Goal: Information Seeking & Learning: Learn about a topic

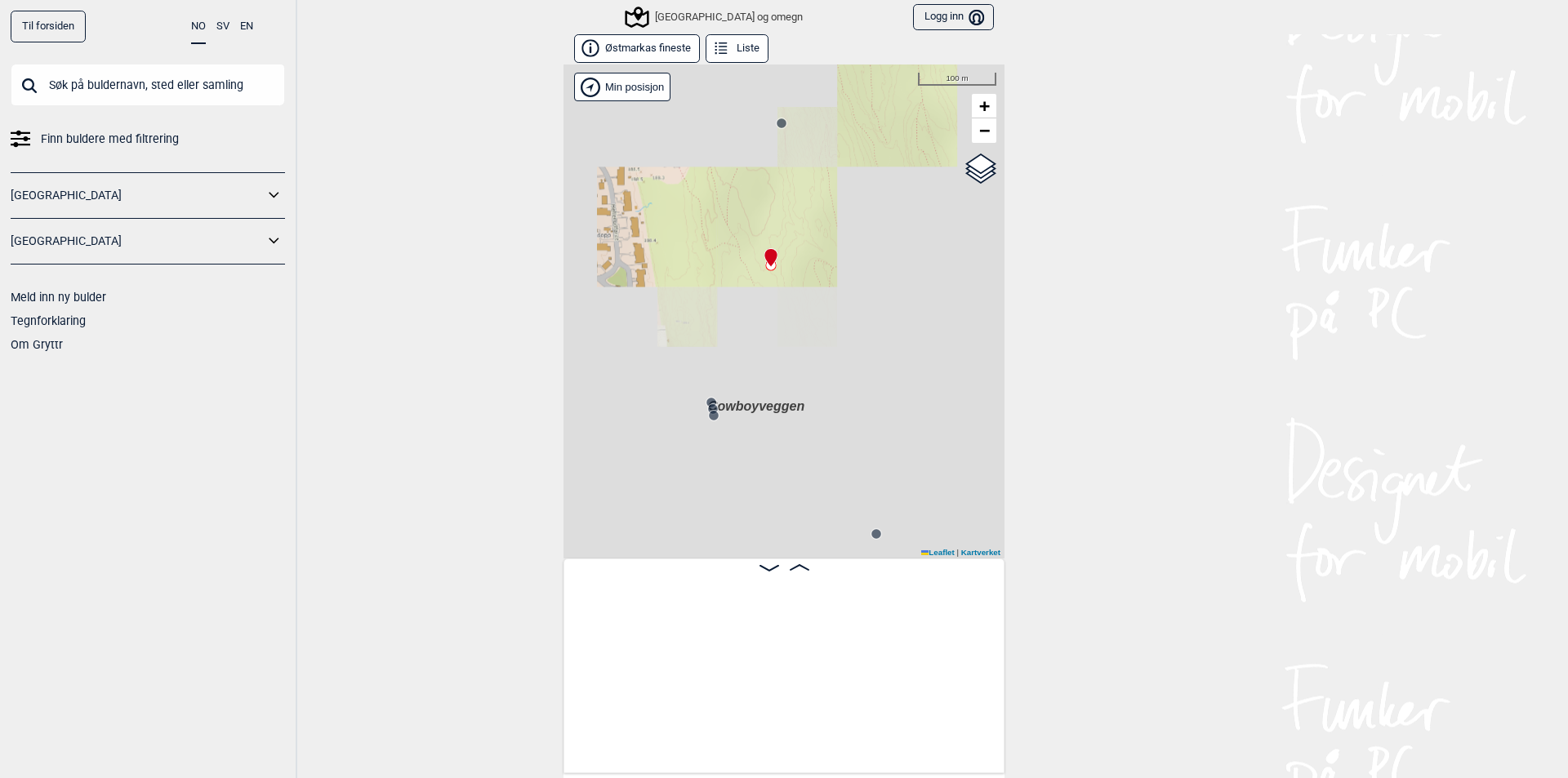
scroll to position [0, 1656]
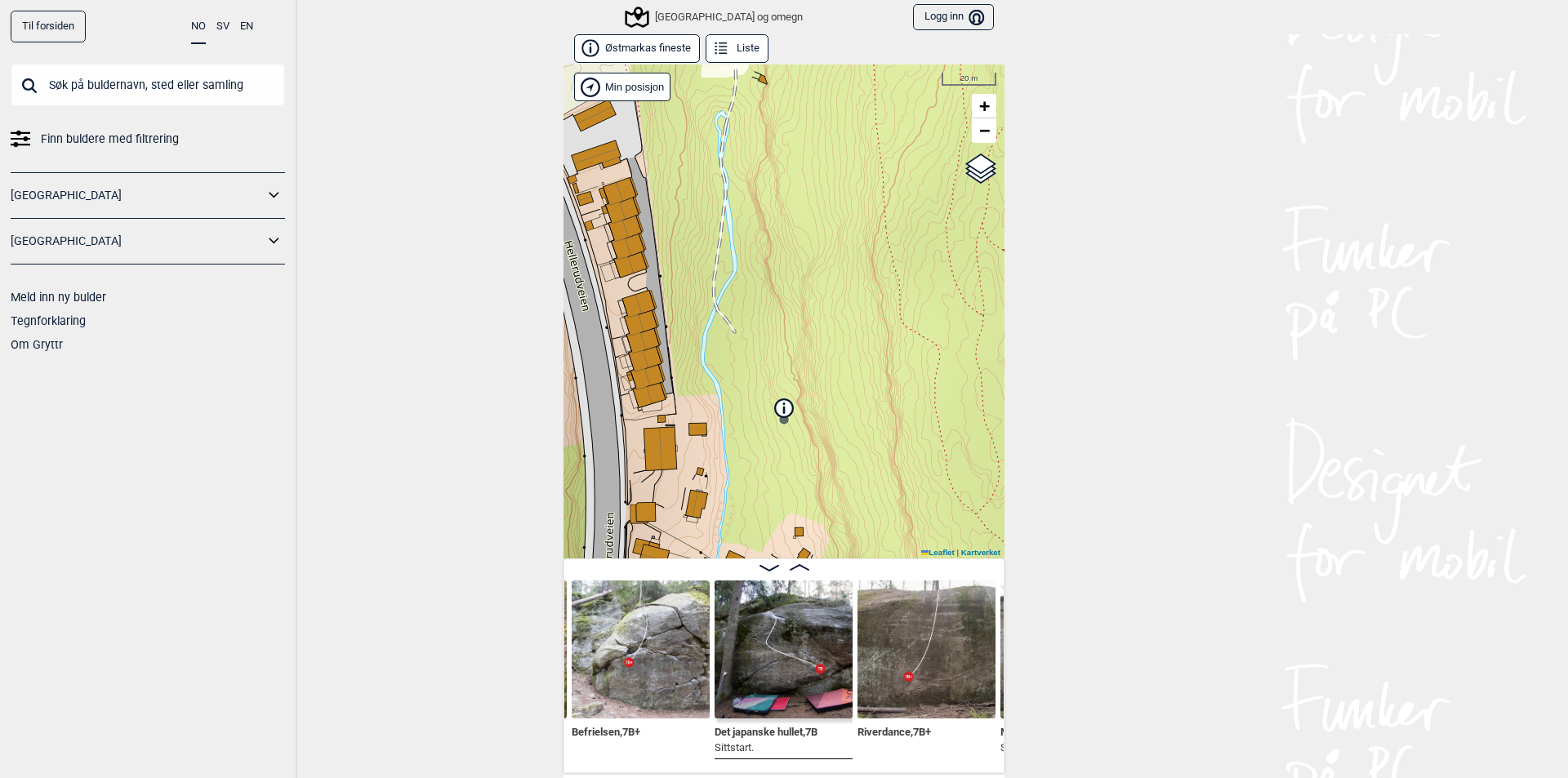
click at [49, 34] on link "Til forsiden" at bounding box center [48, 26] width 75 height 32
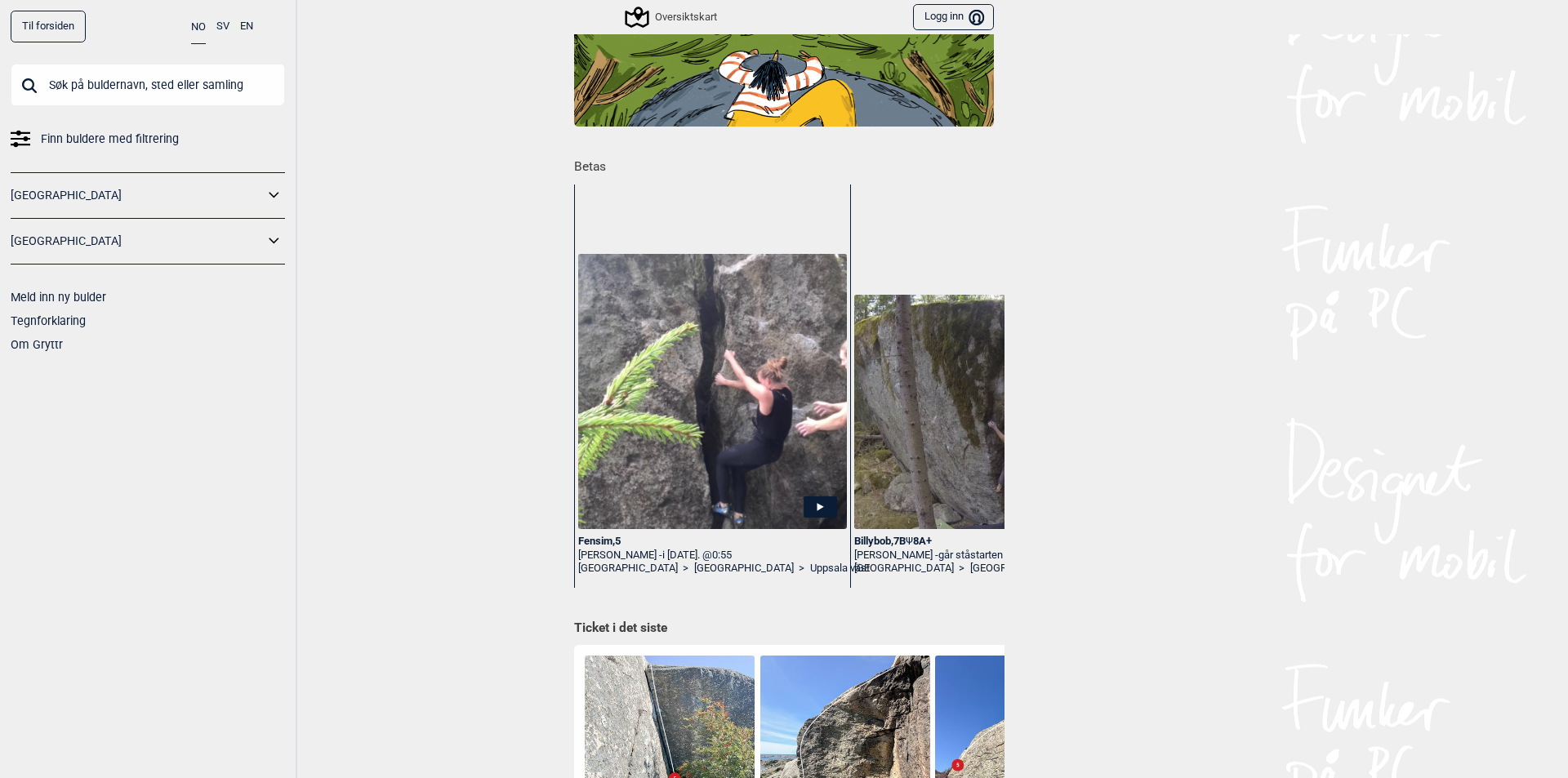
scroll to position [164, 0]
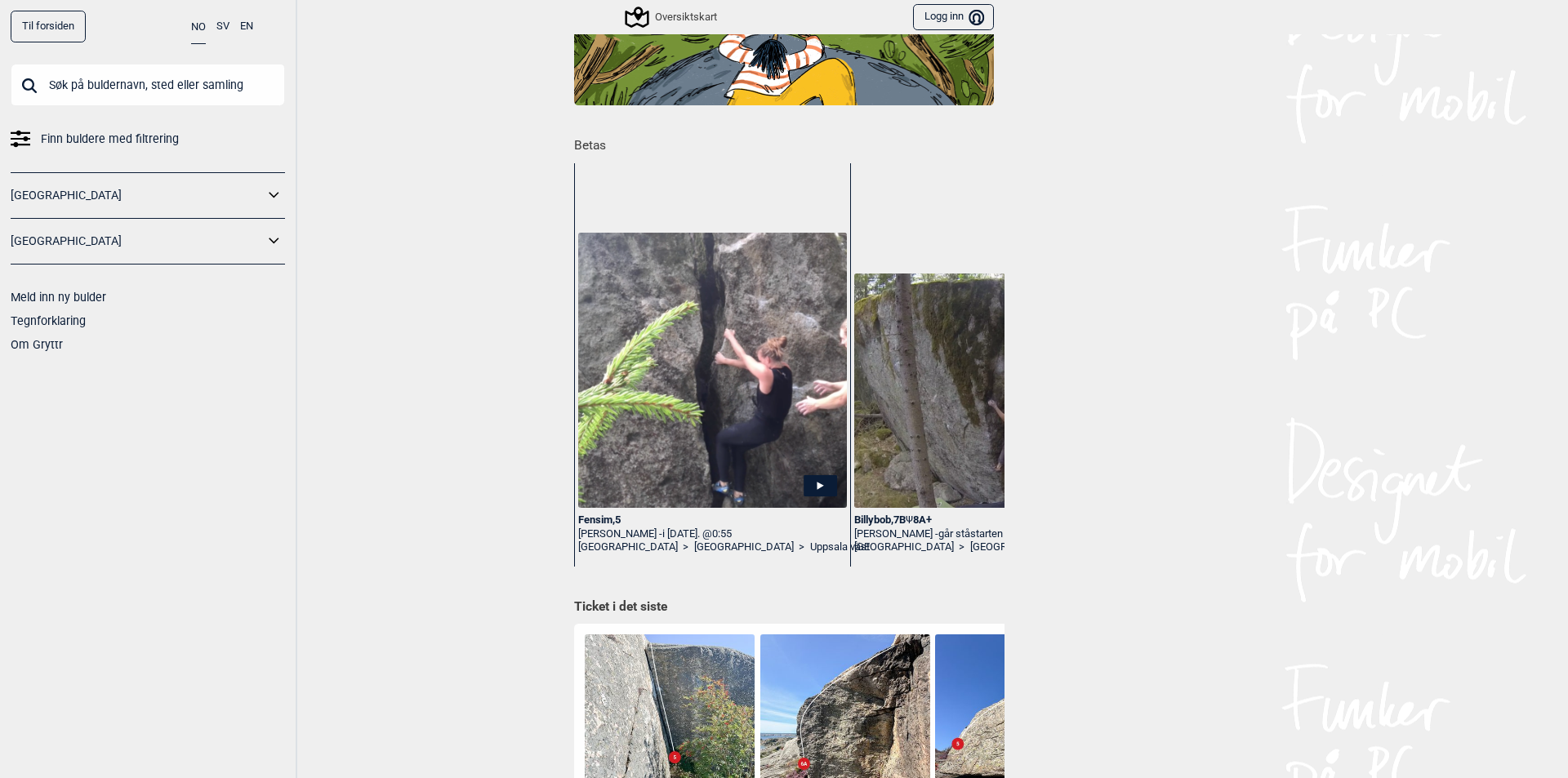
click at [817, 487] on icon at bounding box center [821, 486] width 7 height 9
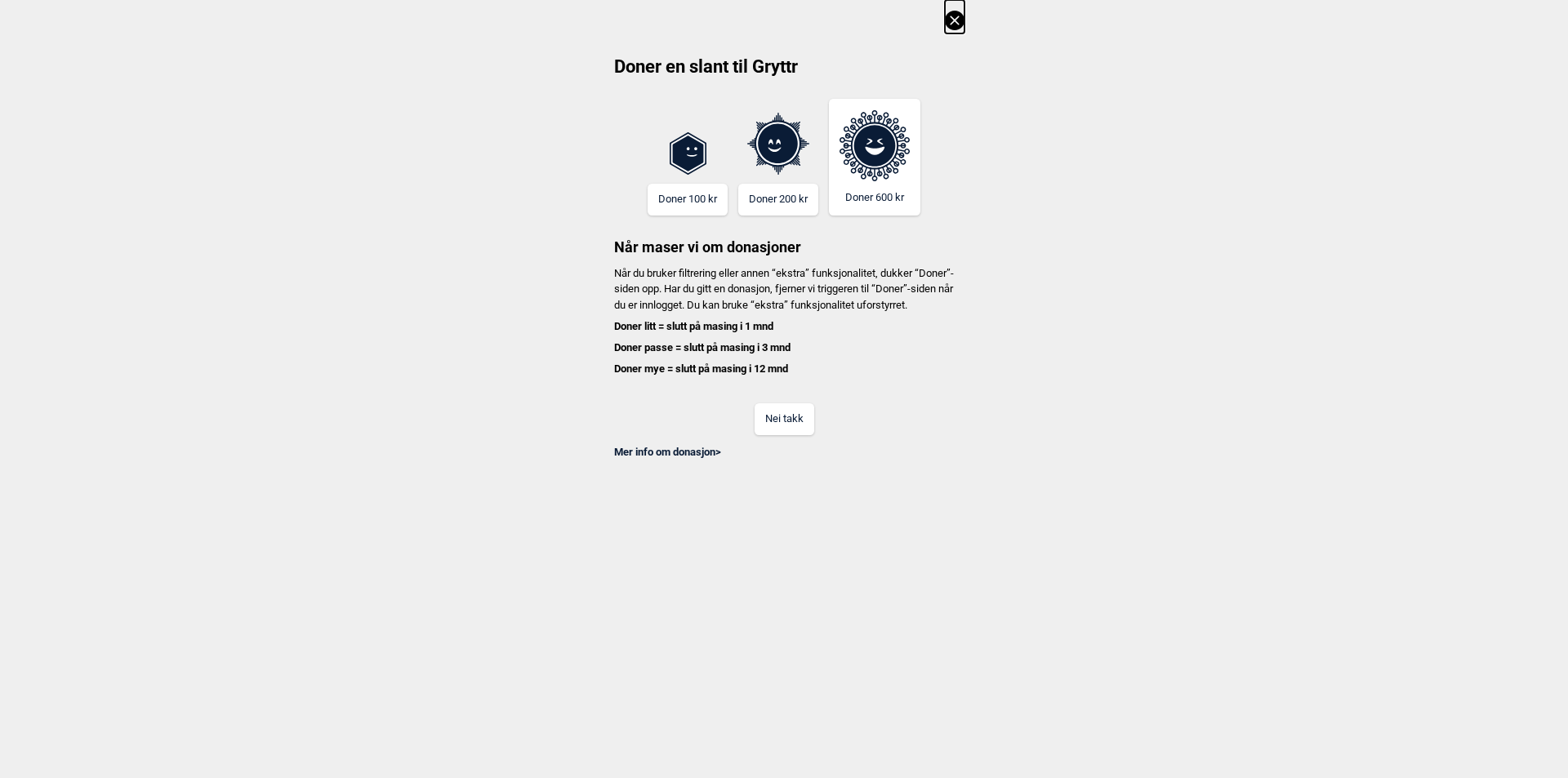
click at [786, 435] on button "Nei takk" at bounding box center [784, 418] width 60 height 32
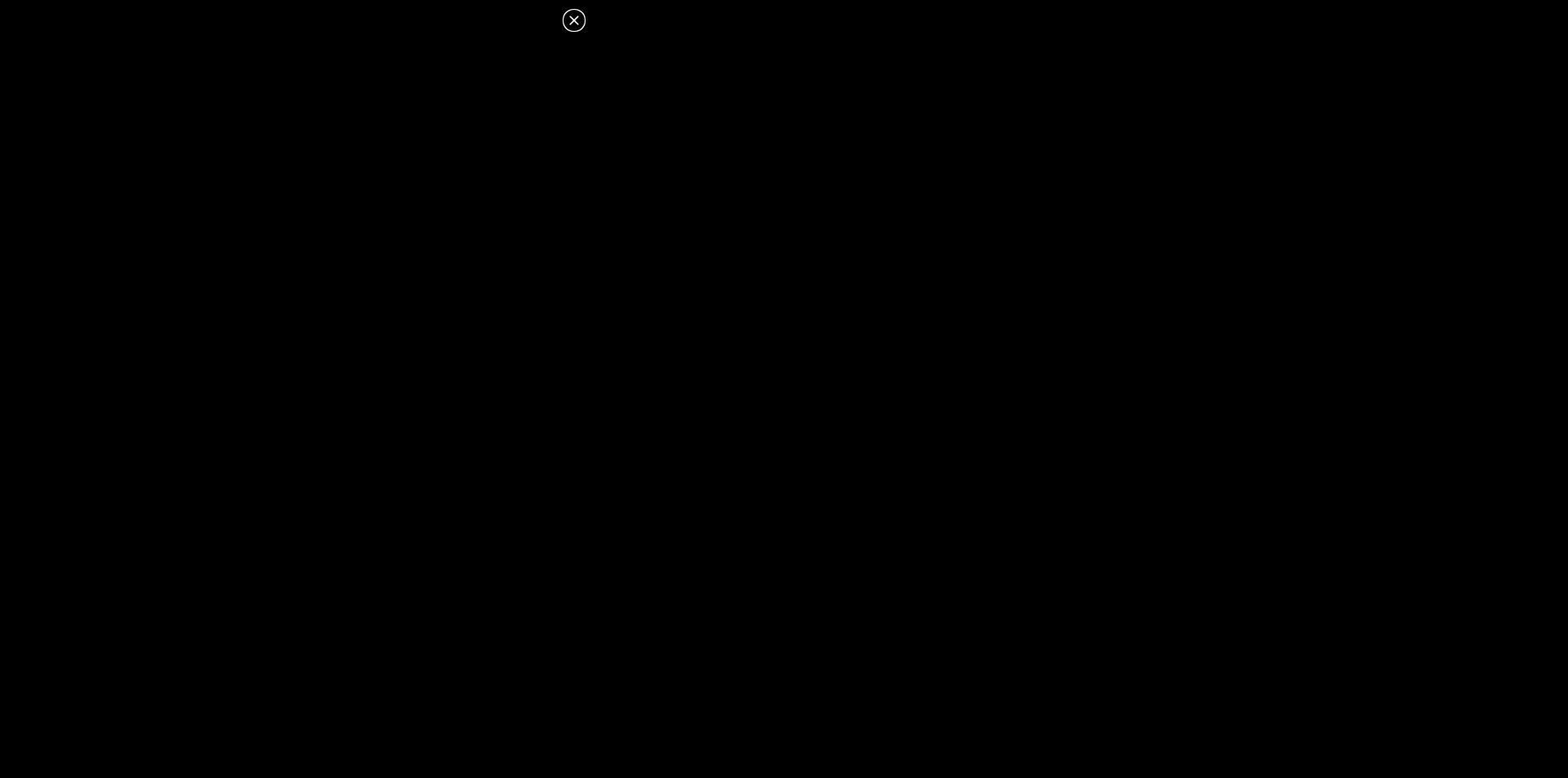
click at [568, 15] on icon at bounding box center [574, 20] width 20 height 20
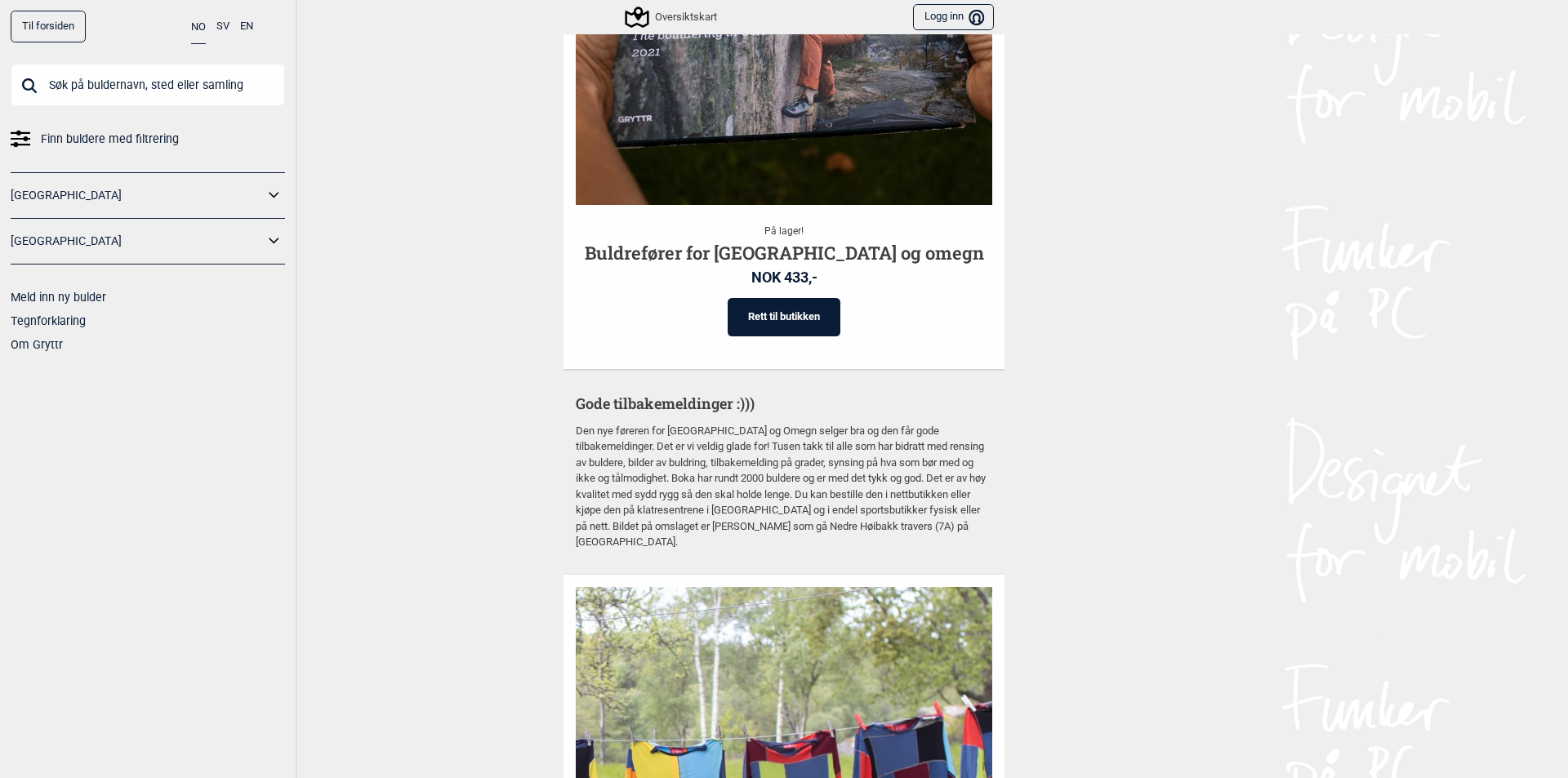
scroll to position [3184, 0]
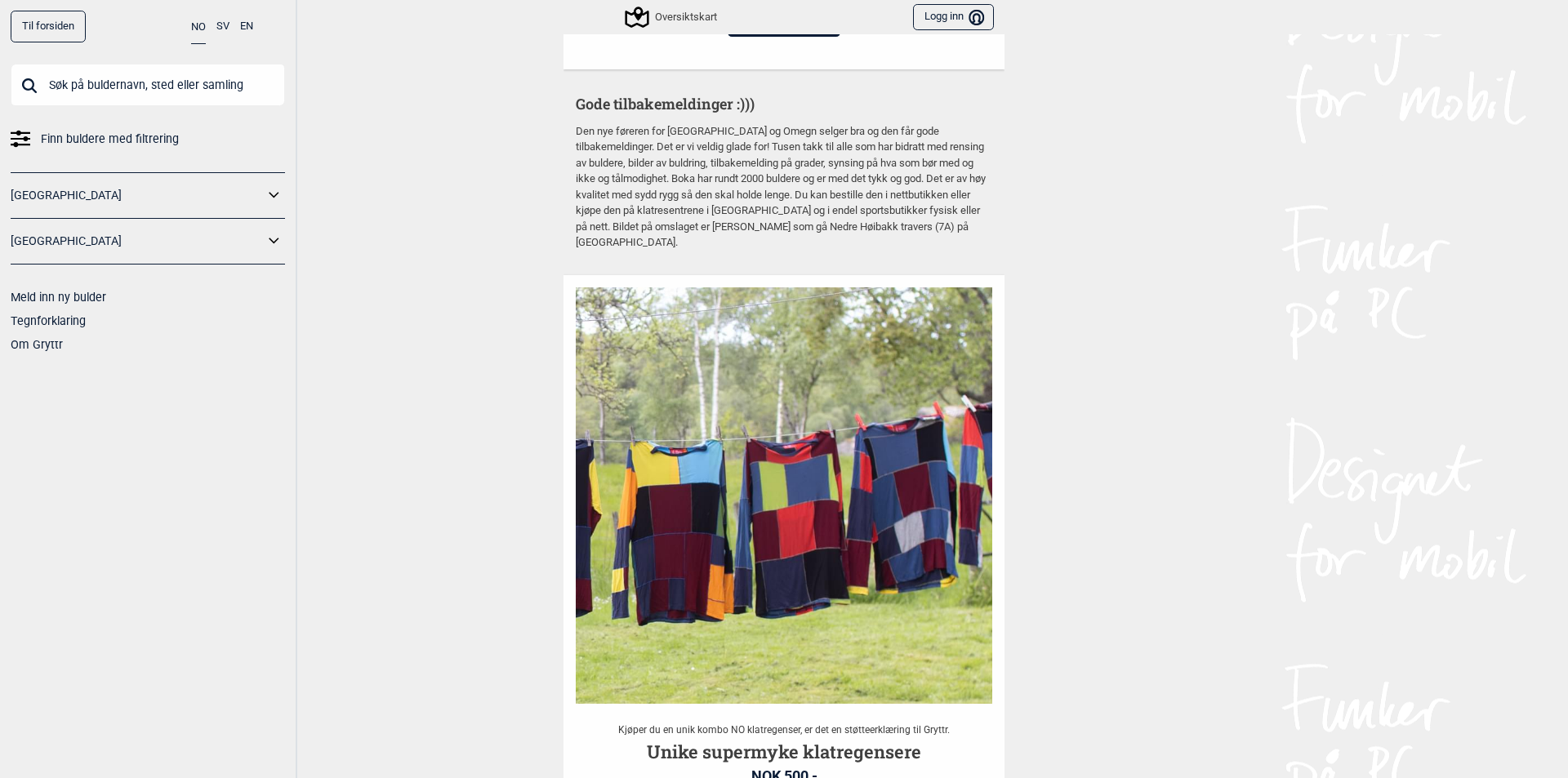
click at [190, 201] on link "[GEOGRAPHIC_DATA]" at bounding box center [136, 196] width 253 height 24
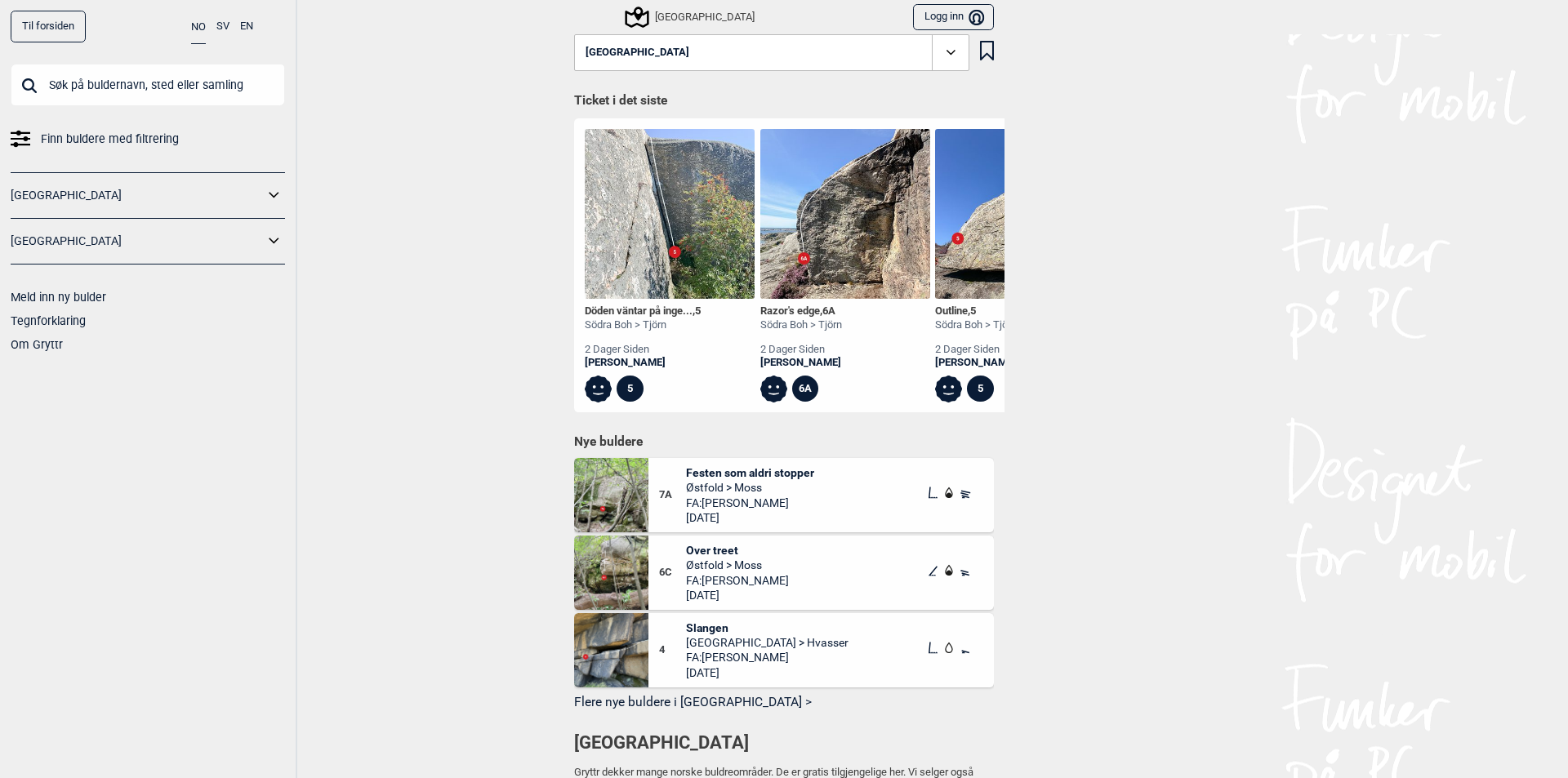
click at [110, 137] on span "Finn buldere med filtrering" at bounding box center [110, 139] width 138 height 24
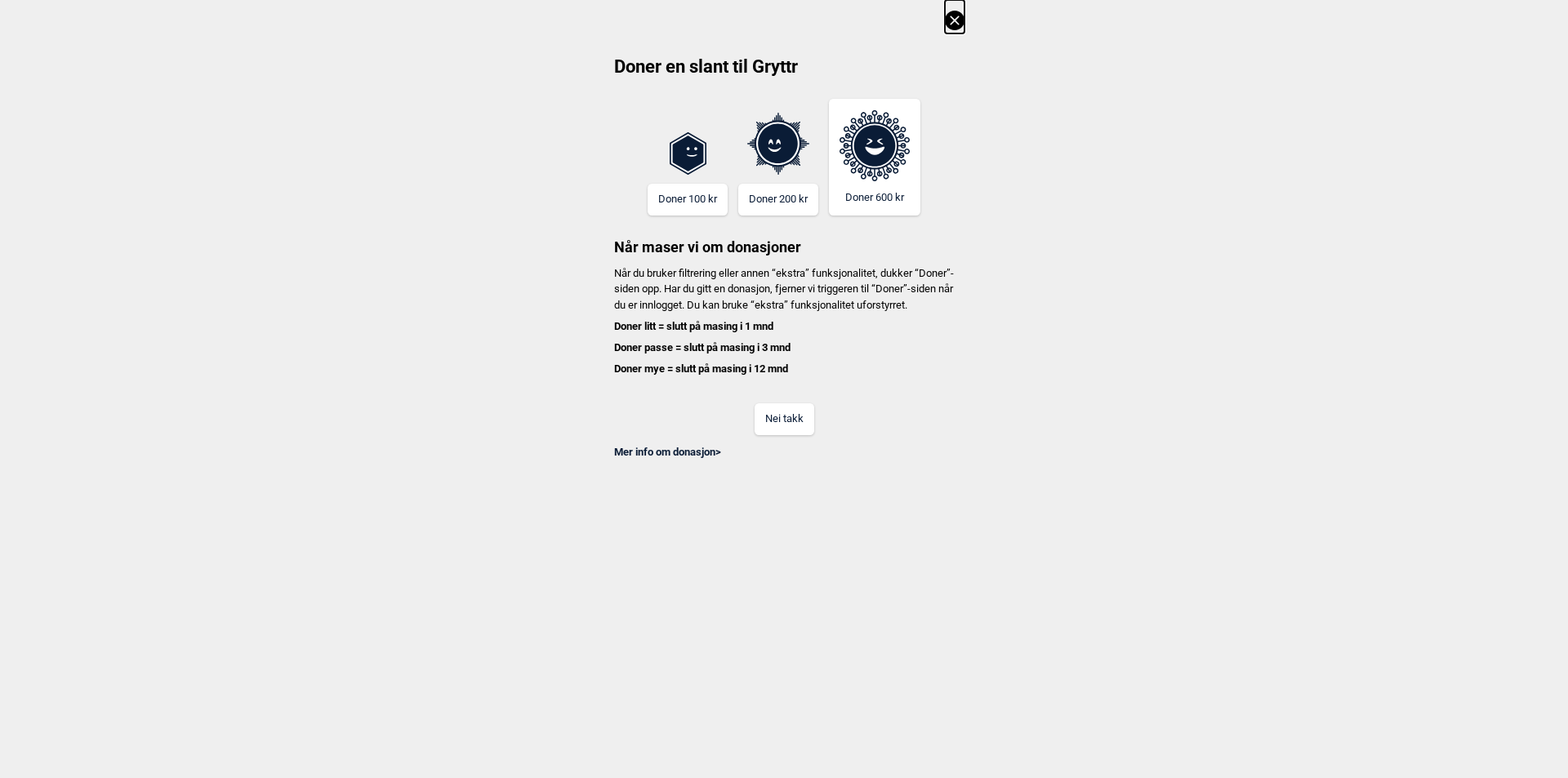
drag, startPoint x: 110, startPoint y: 137, endPoint x: 279, endPoint y: 112, distance: 170.8
click at [279, 112] on div "Doner en slant til Gryttr Doner 100 kr Doner 200 kr Doner 600 kr Når maser vi o…" at bounding box center [784, 230] width 1568 height 460
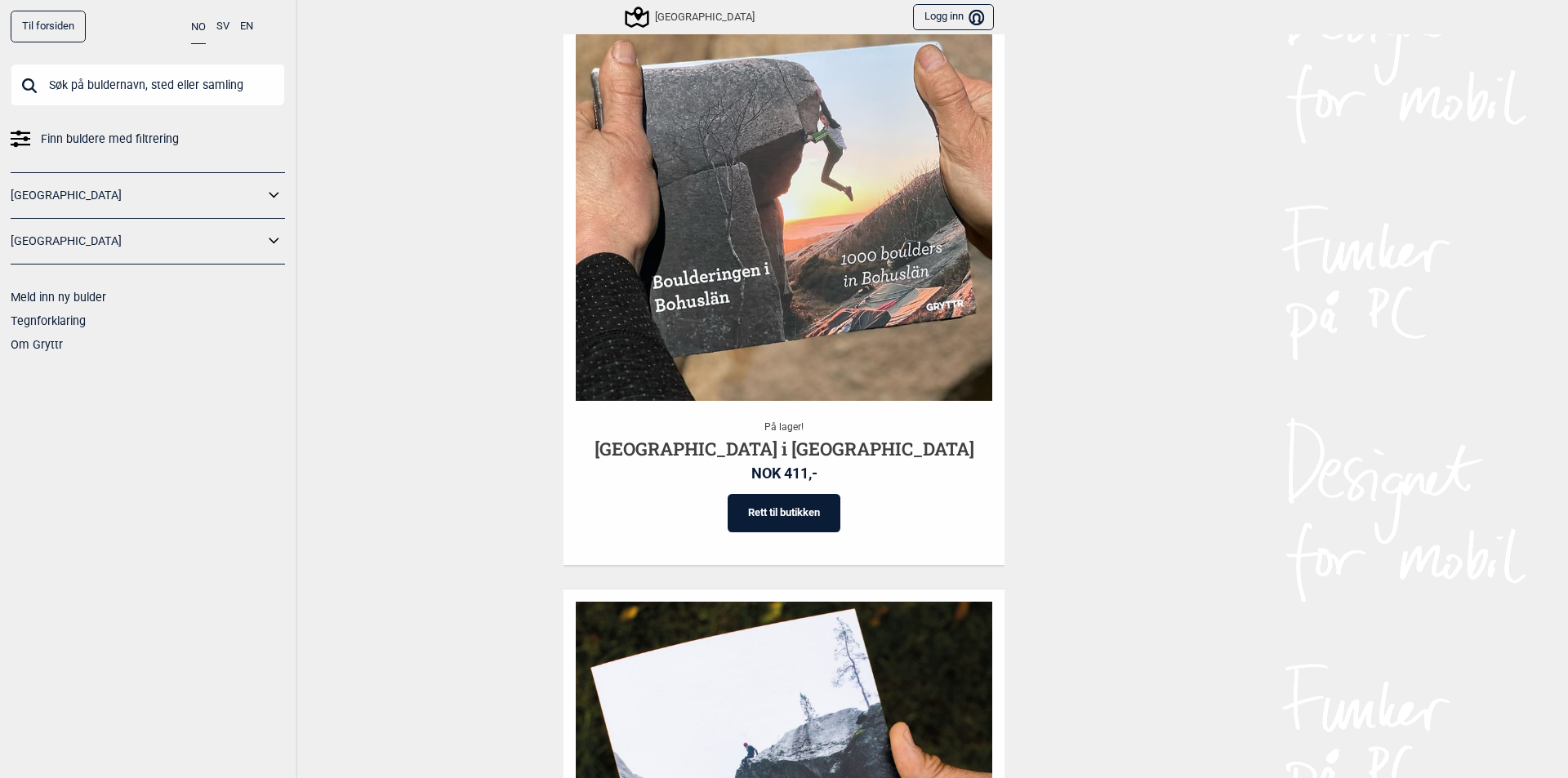
scroll to position [2316, 0]
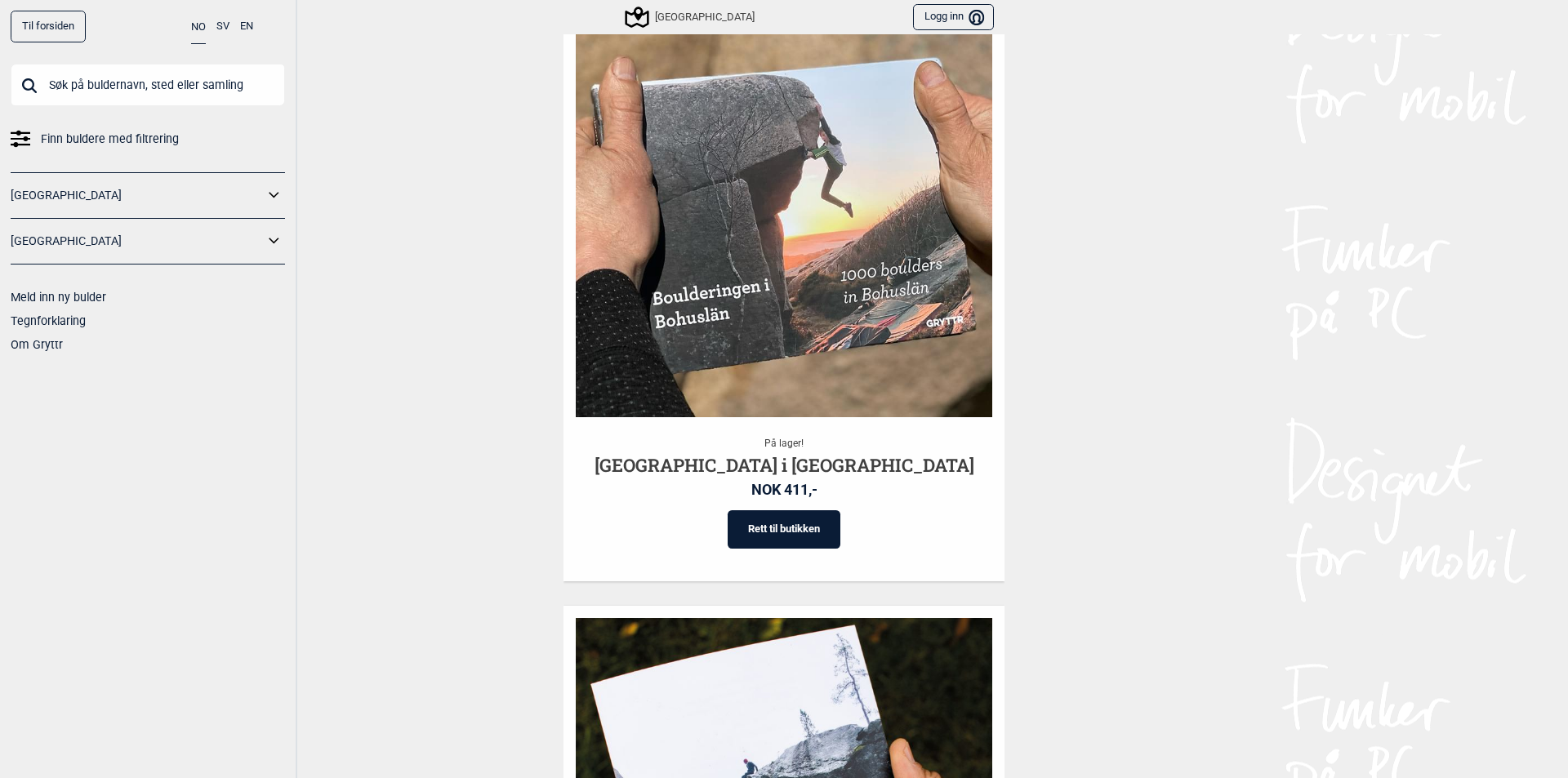
click at [82, 94] on input "text" at bounding box center [147, 85] width 274 height 43
click at [133, 141] on span "Finn buldere med filtrering" at bounding box center [110, 139] width 138 height 24
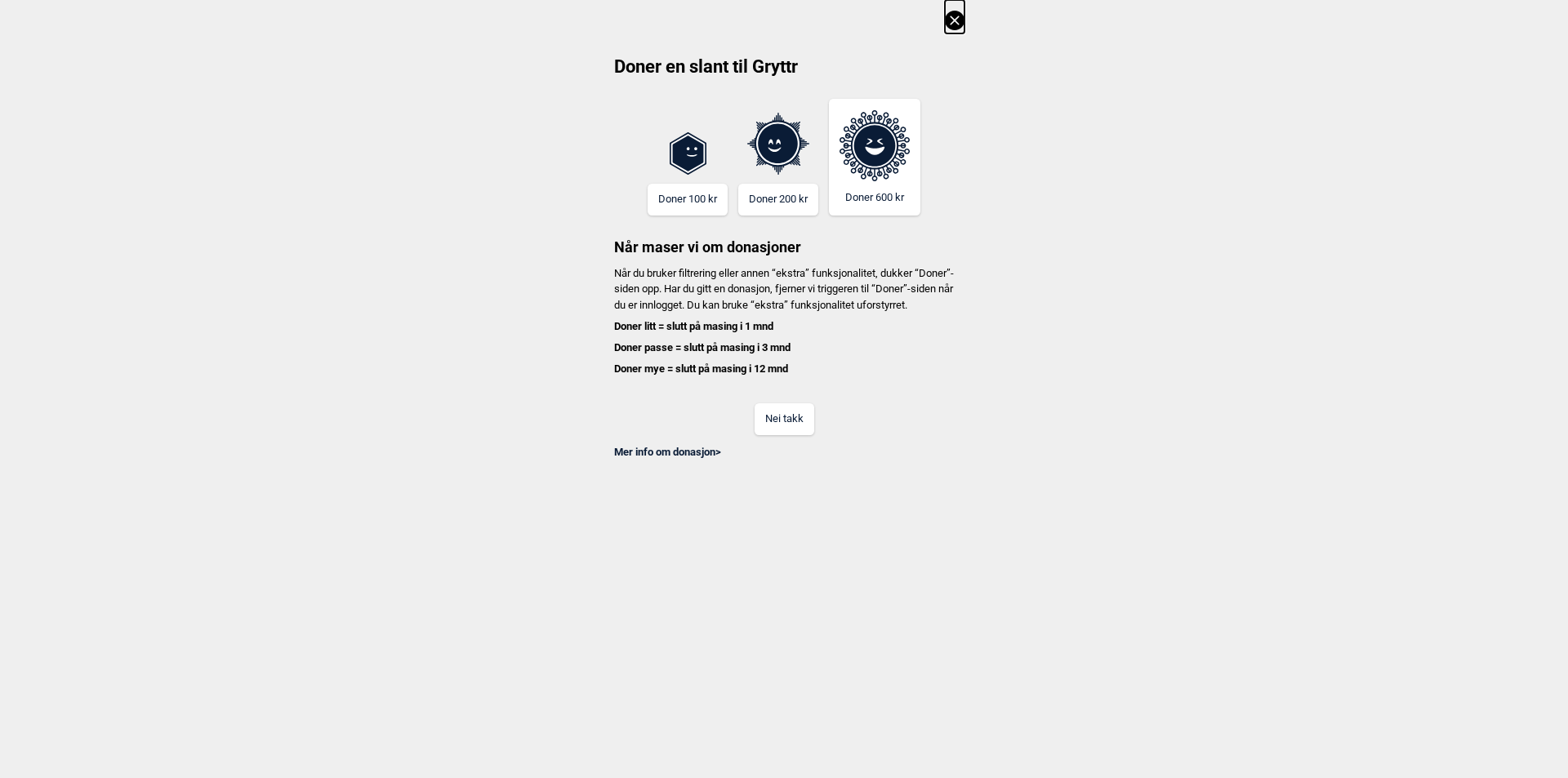
click at [787, 435] on button "Nei takk" at bounding box center [784, 418] width 60 height 32
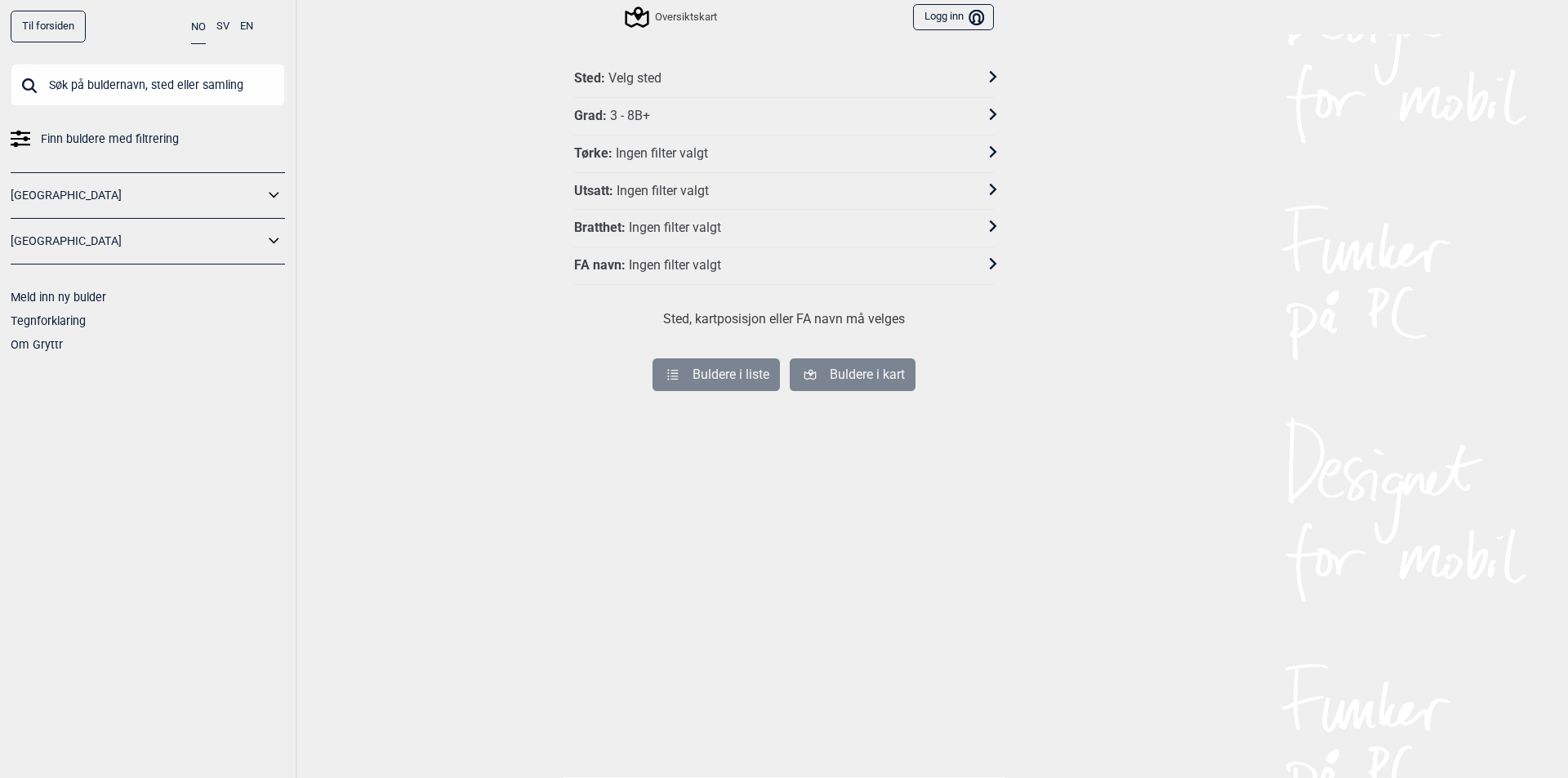
click at [990, 118] on icon at bounding box center [993, 113] width 11 height 11
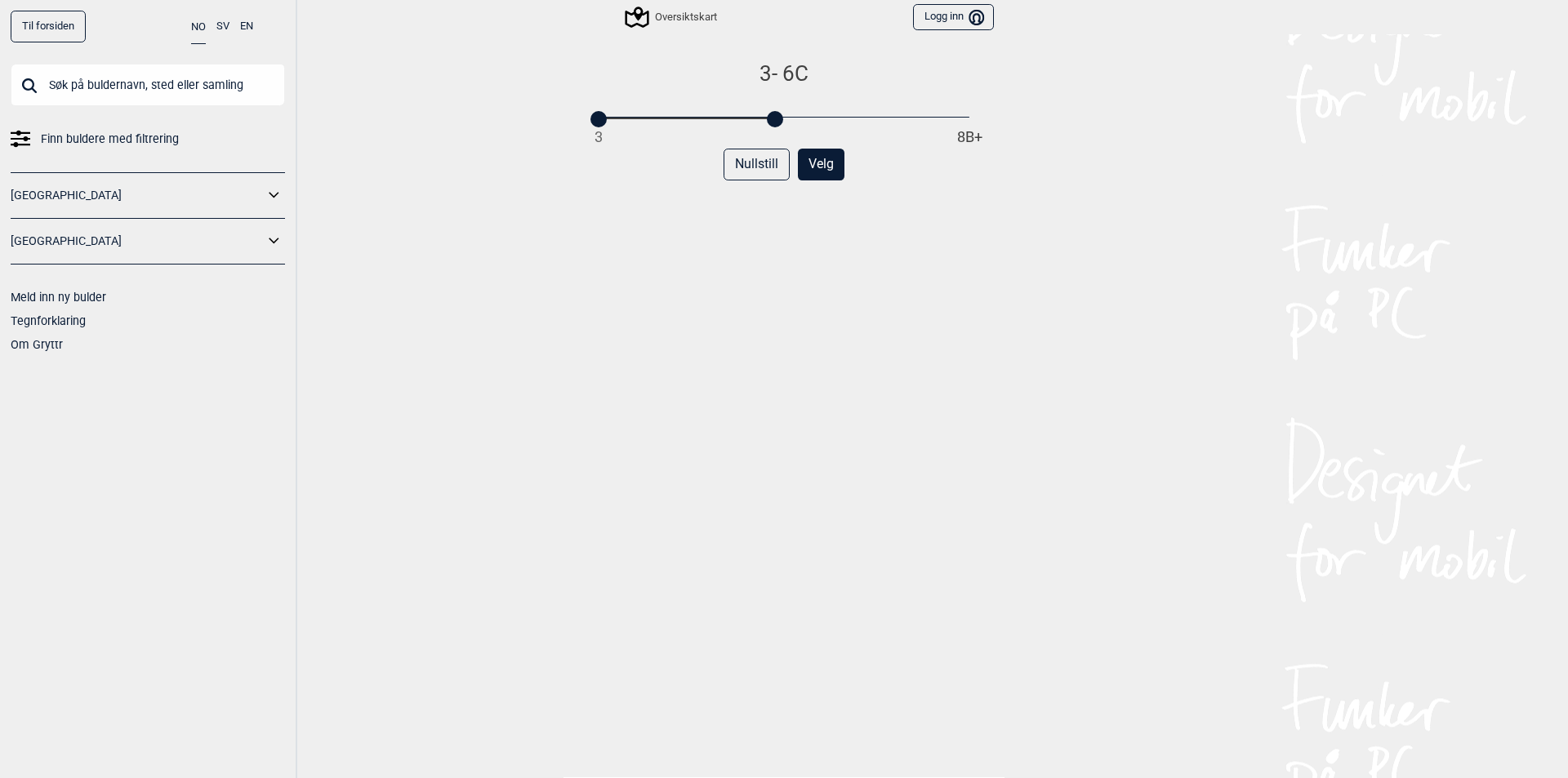
drag, startPoint x: 960, startPoint y: 118, endPoint x: 758, endPoint y: 143, distance: 203.5
click at [758, 143] on div "3 - 6C 3 8B+ Nullstill Velg" at bounding box center [784, 431] width 420 height 741
click at [644, 26] on icon at bounding box center [636, 17] width 31 height 31
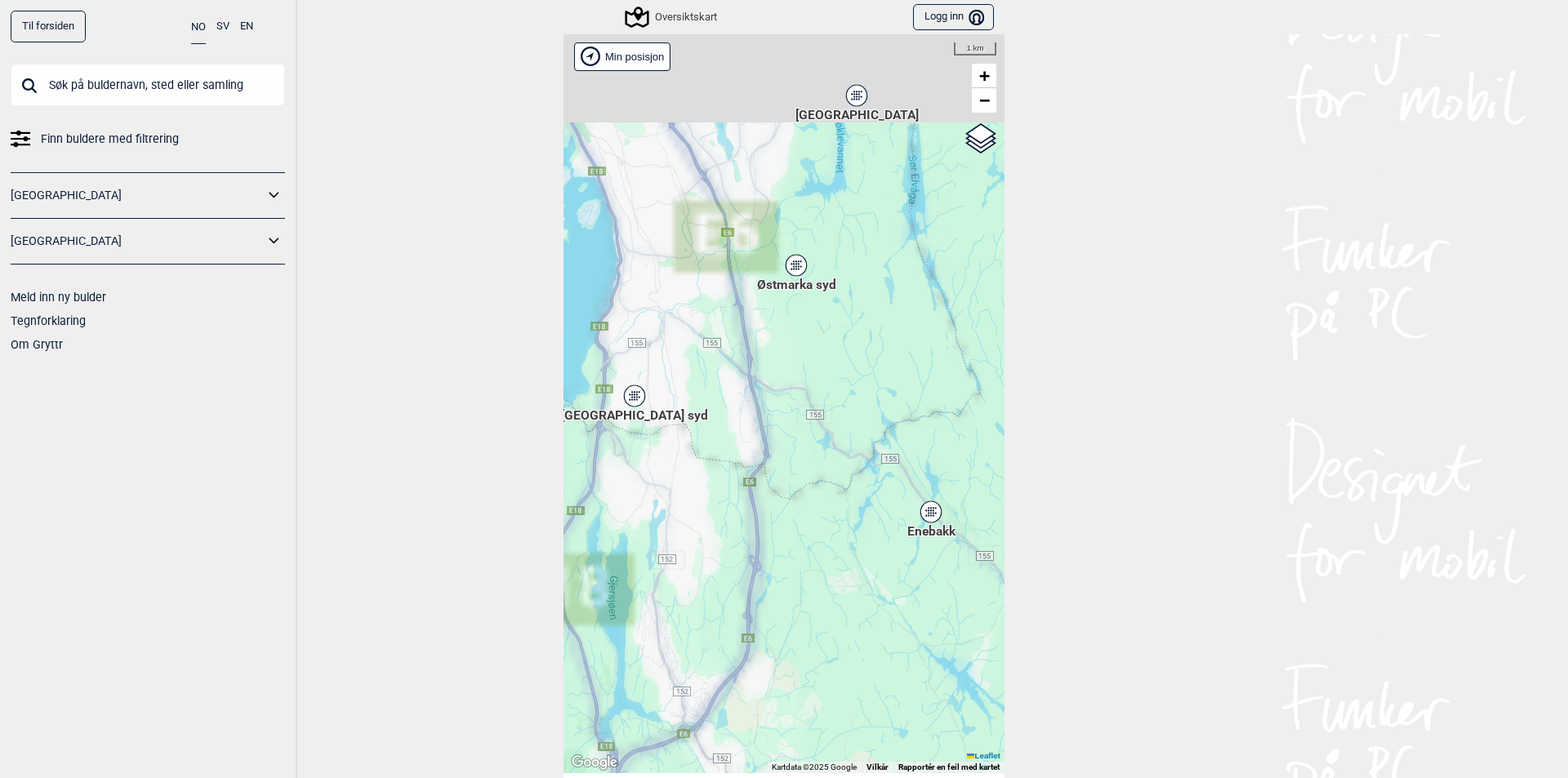
drag, startPoint x: 684, startPoint y: 306, endPoint x: 798, endPoint y: 593, distance: 308.8
click at [798, 593] on div "Hallingdal Stange Buskerud syd Oslo og omegn Follo Østfold Drammen/Asker" at bounding box center [783, 403] width 441 height 739
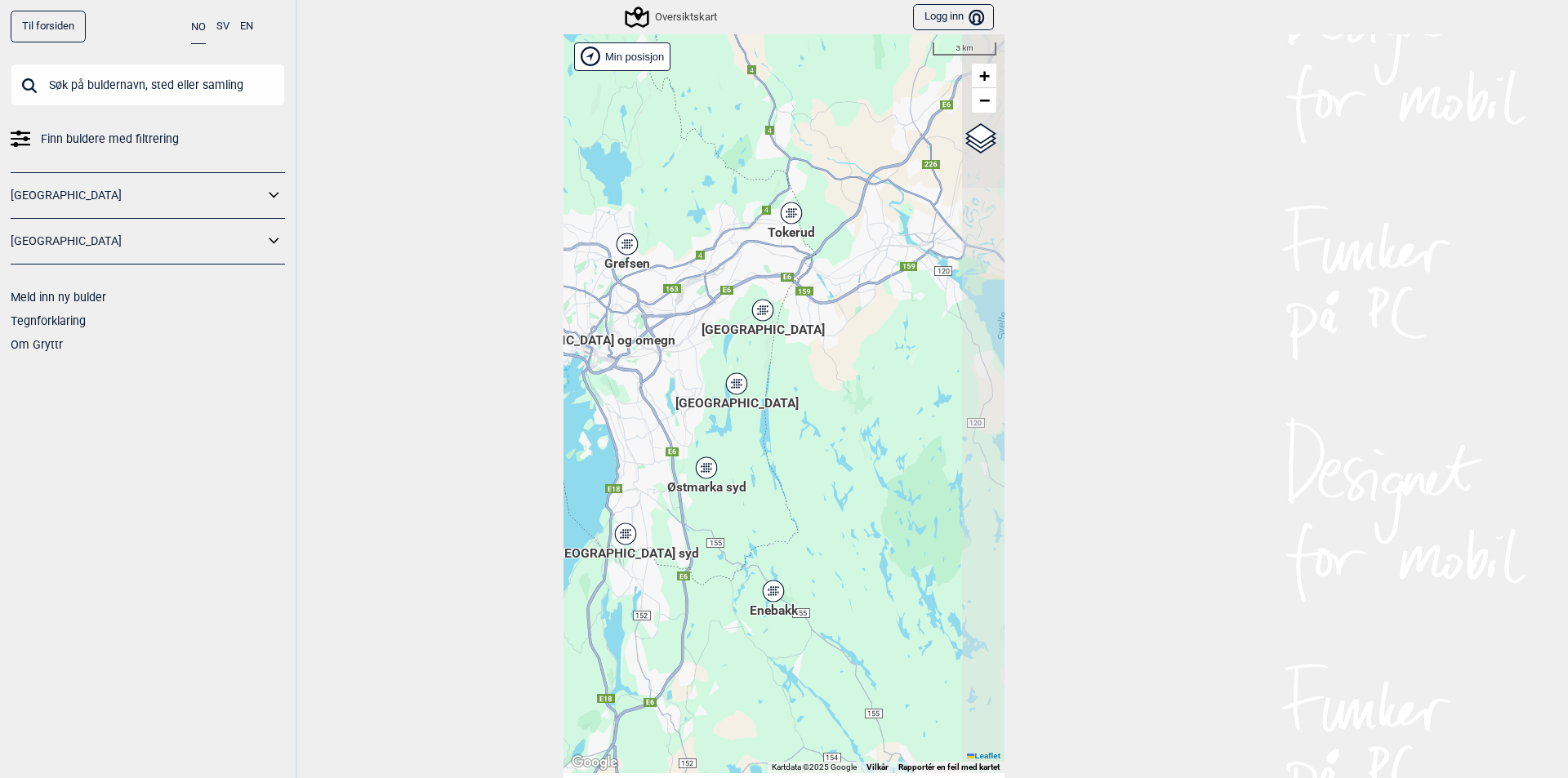
drag, startPoint x: 741, startPoint y: 339, endPoint x: 674, endPoint y: 418, distance: 103.6
click at [674, 418] on div "Hallingdal Stange Buskerud syd Oslo og omegn Follo Østfold Drammen/Asker" at bounding box center [783, 403] width 441 height 739
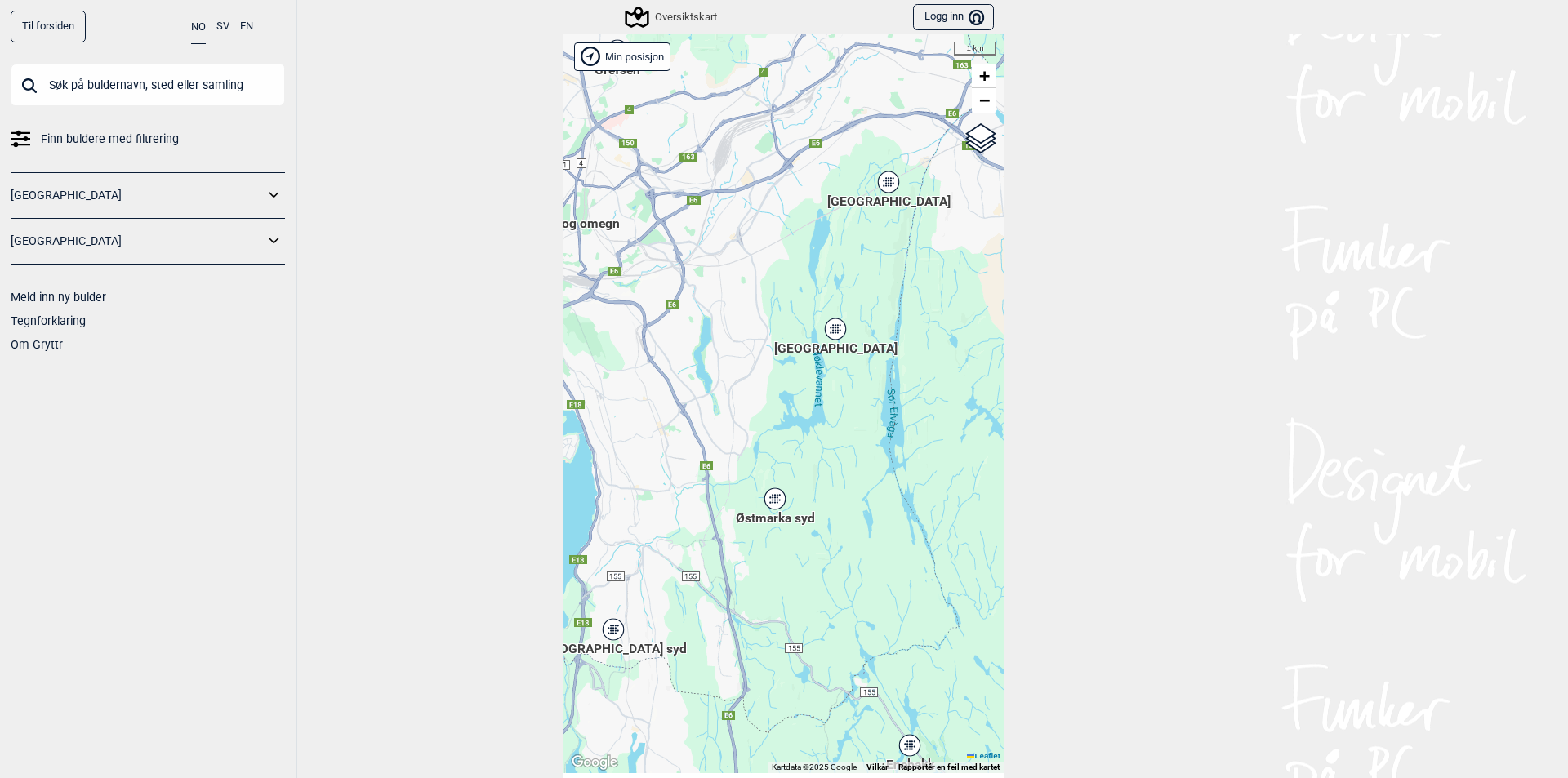
drag, startPoint x: 756, startPoint y: 308, endPoint x: 827, endPoint y: 274, distance: 78.7
click at [827, 274] on div "Hallingdal Stange Buskerud syd Oslo og omegn Follo Østfold Drammen/Asker" at bounding box center [783, 403] width 441 height 739
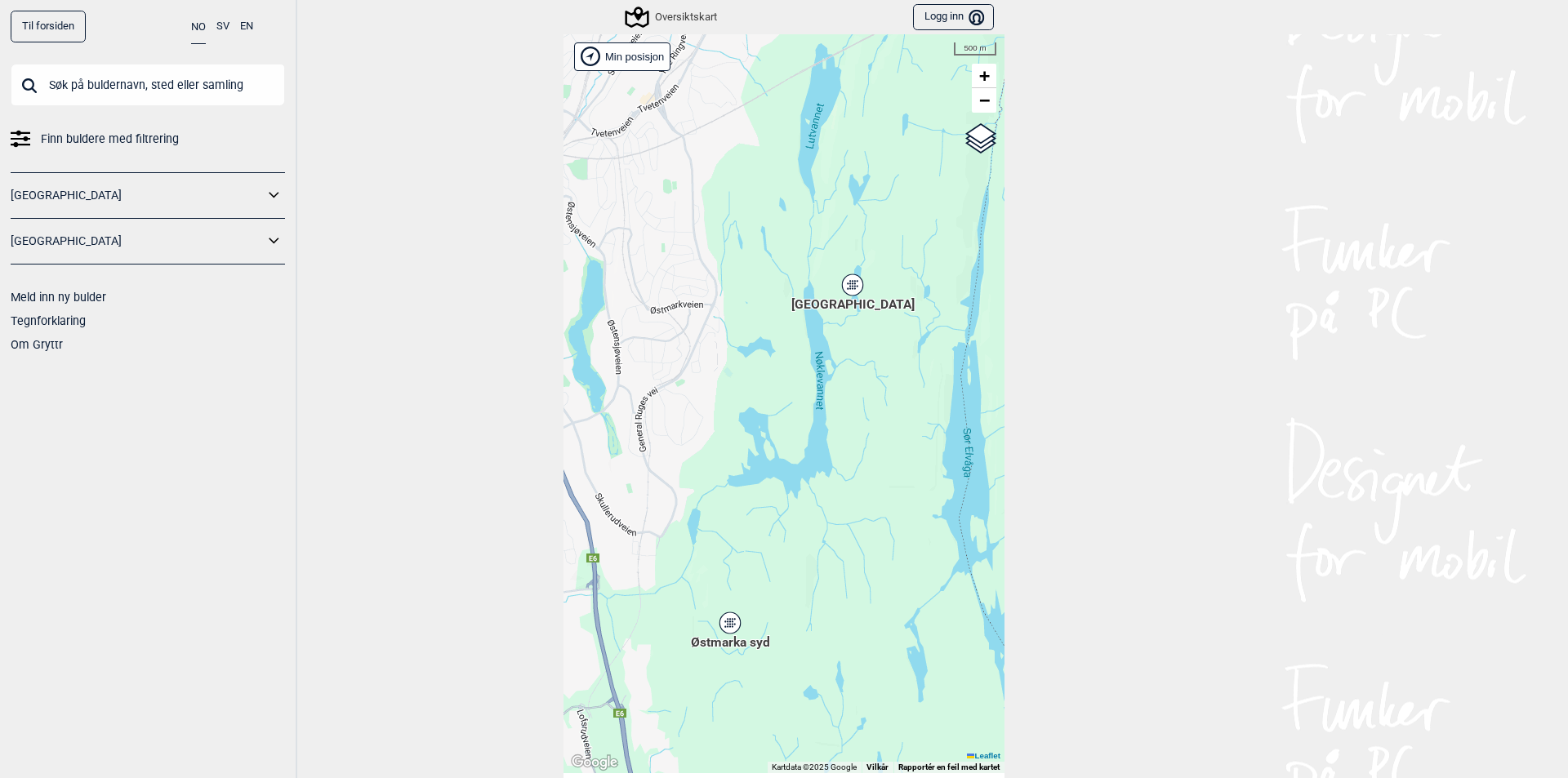
click at [851, 284] on icon at bounding box center [852, 285] width 20 height 21
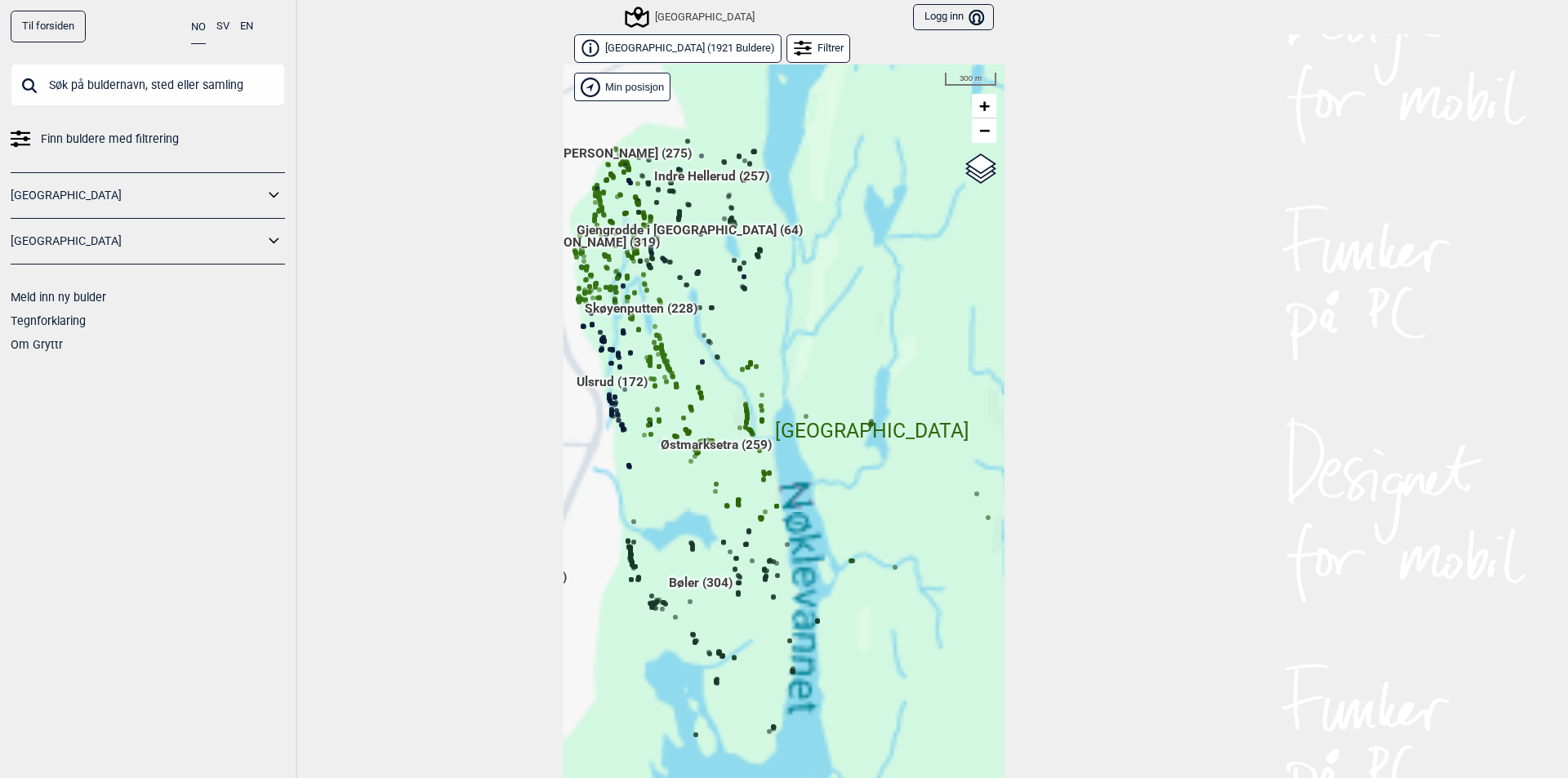
drag, startPoint x: 851, startPoint y: 362, endPoint x: 935, endPoint y: 341, distance: 86.6
click at [935, 341] on div "Hallingdal Stange Buskerud syd Oslo og omegn Follo Østfold Drammen/Asker" at bounding box center [783, 434] width 441 height 739
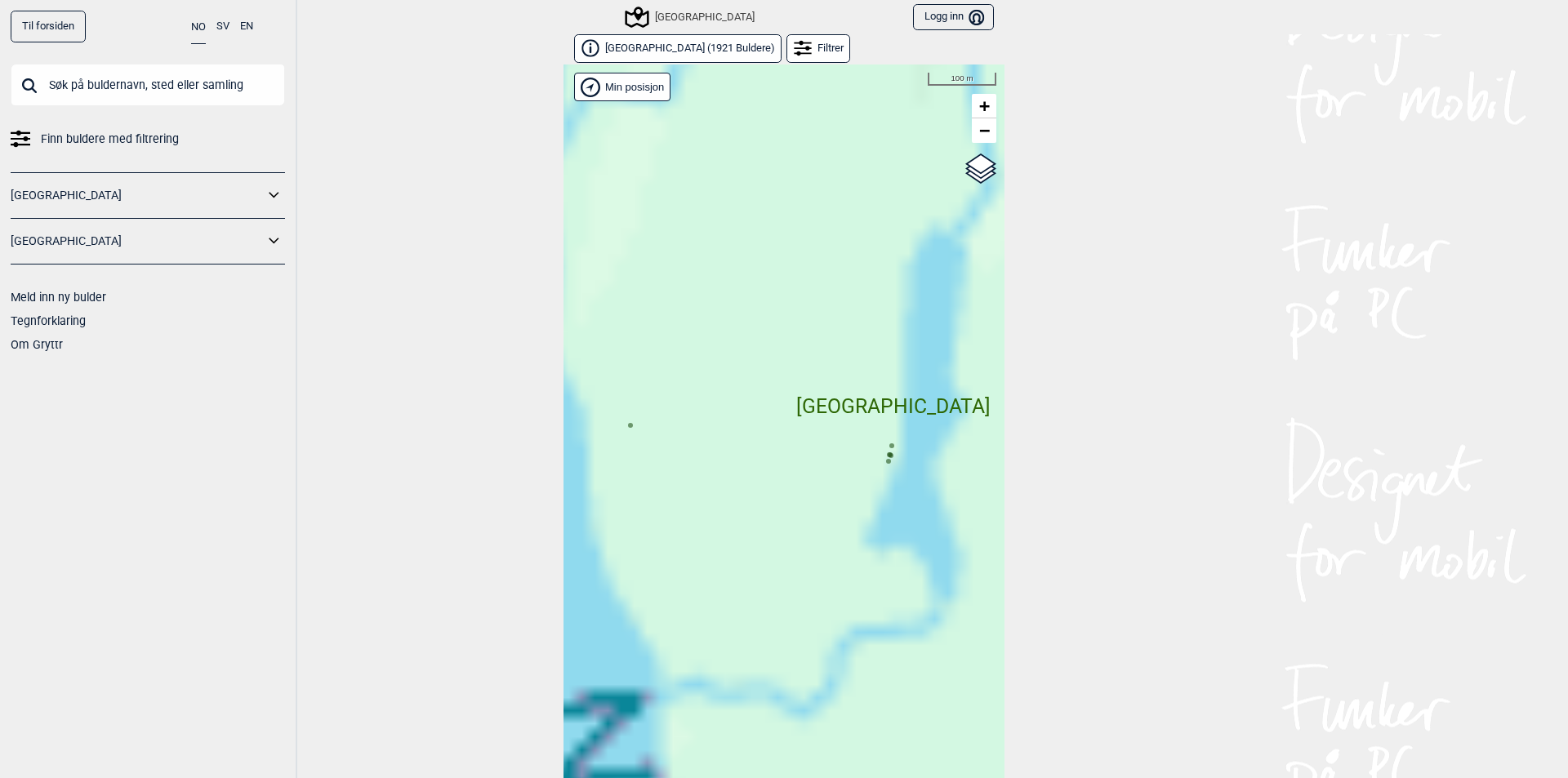
scroll to position [26, 0]
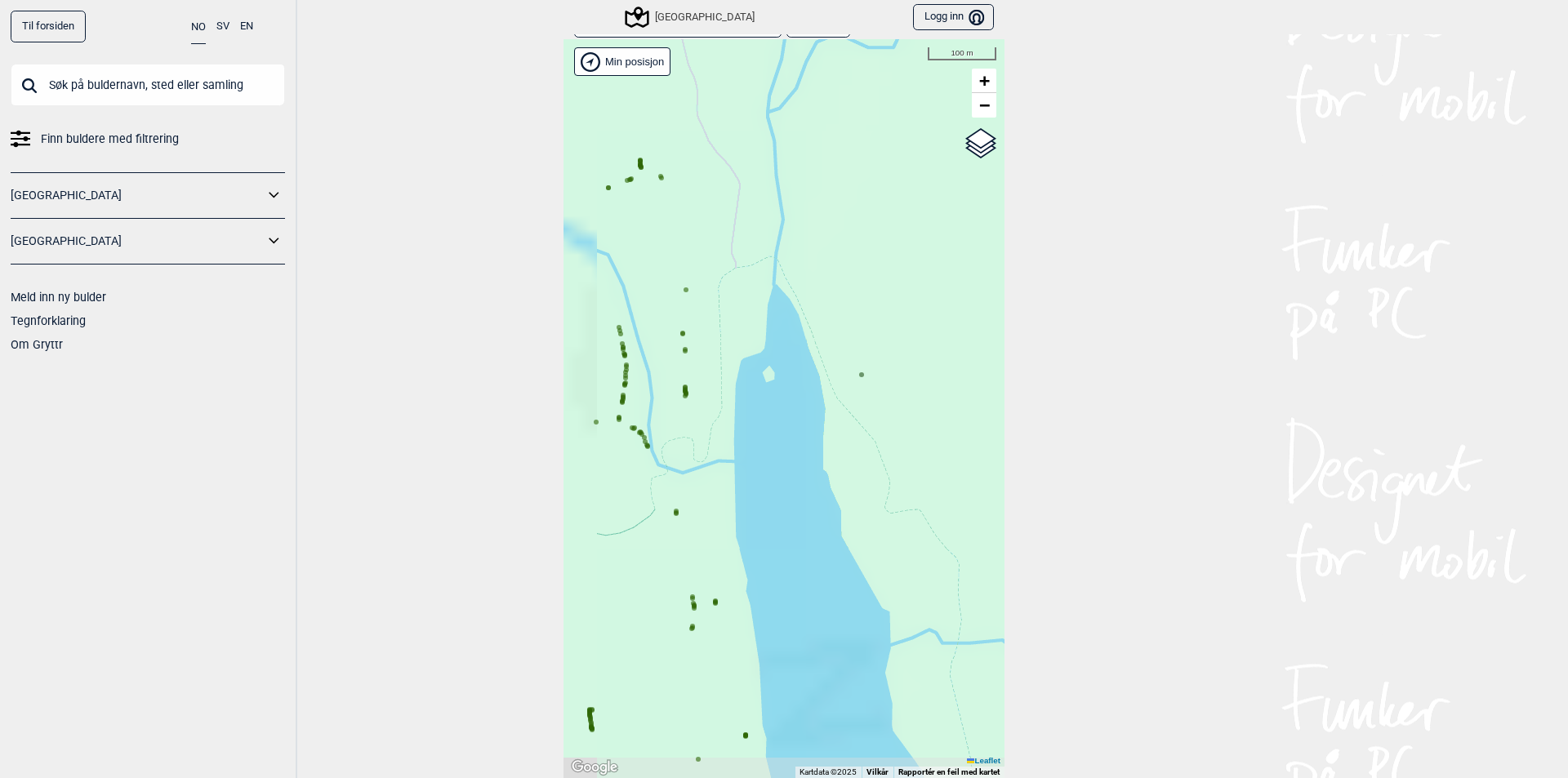
drag, startPoint x: 744, startPoint y: 349, endPoint x: 975, endPoint y: 323, distance: 232.5
click at [975, 323] on div "Hallingdal Stange Buskerud syd Oslo og omegn Follo Østfold Drammen/Asker" at bounding box center [783, 408] width 441 height 739
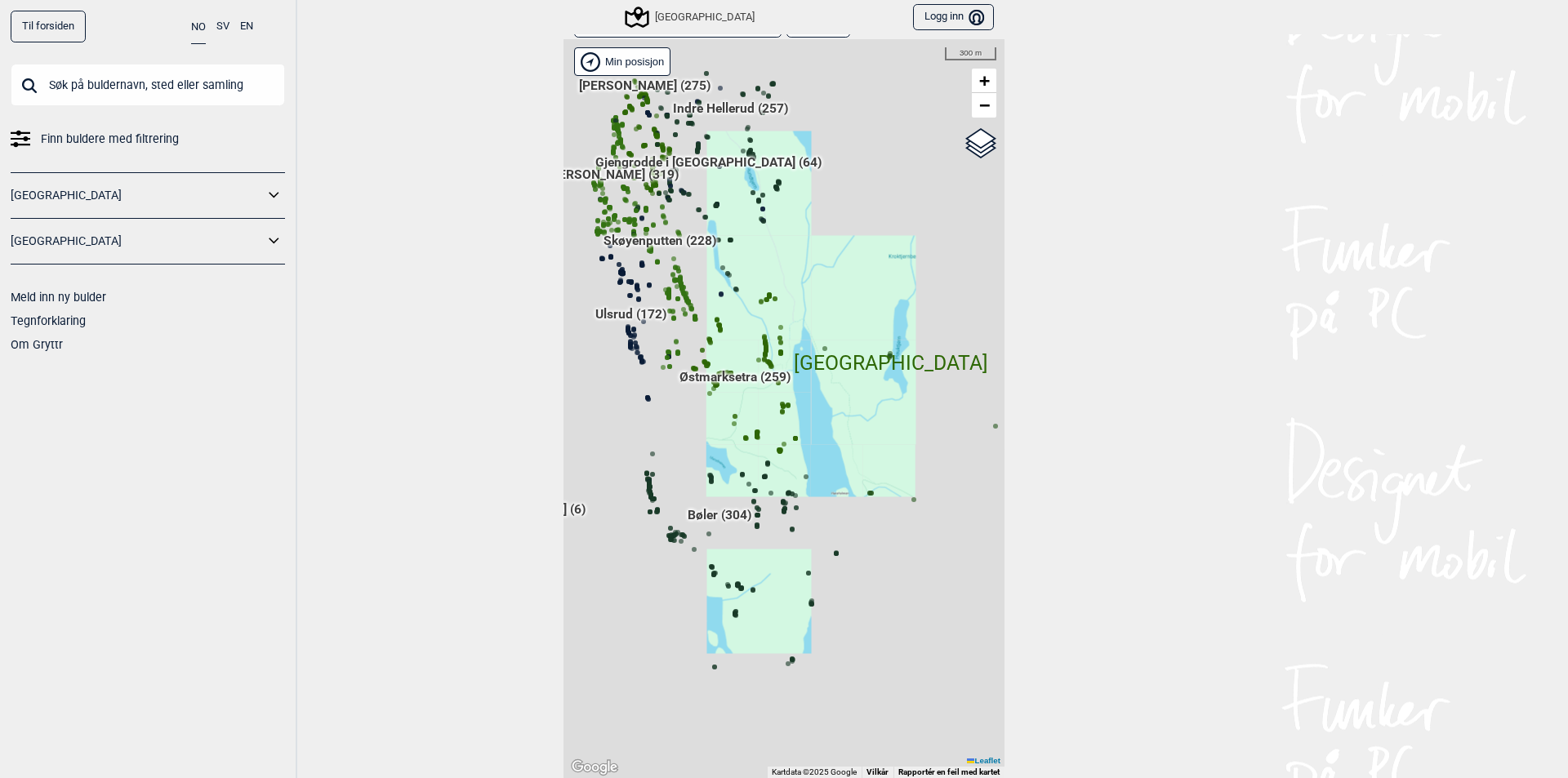
drag, startPoint x: 713, startPoint y: 321, endPoint x: 914, endPoint y: 323, distance: 201.0
click at [914, 323] on div "Hallingdal Stange Buskerud syd Oslo og omegn Follo Østfold Drammen/Asker" at bounding box center [783, 408] width 441 height 739
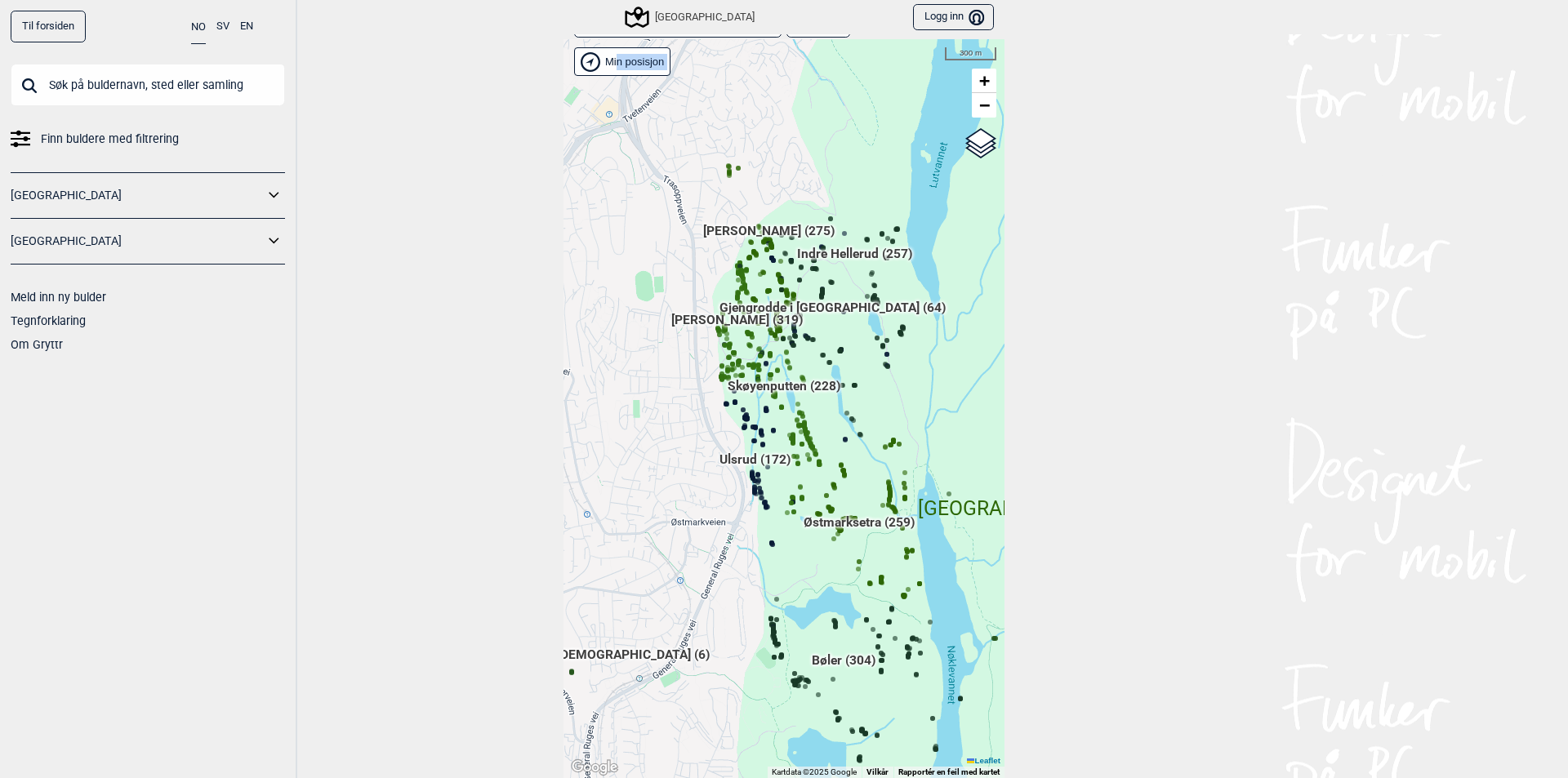
drag, startPoint x: 807, startPoint y: 264, endPoint x: 931, endPoint y: 410, distance: 191.6
click at [931, 410] on div "Hallingdal Stange Buskerud syd Oslo og omegn Follo Østfold Drammen/Asker" at bounding box center [783, 408] width 441 height 739
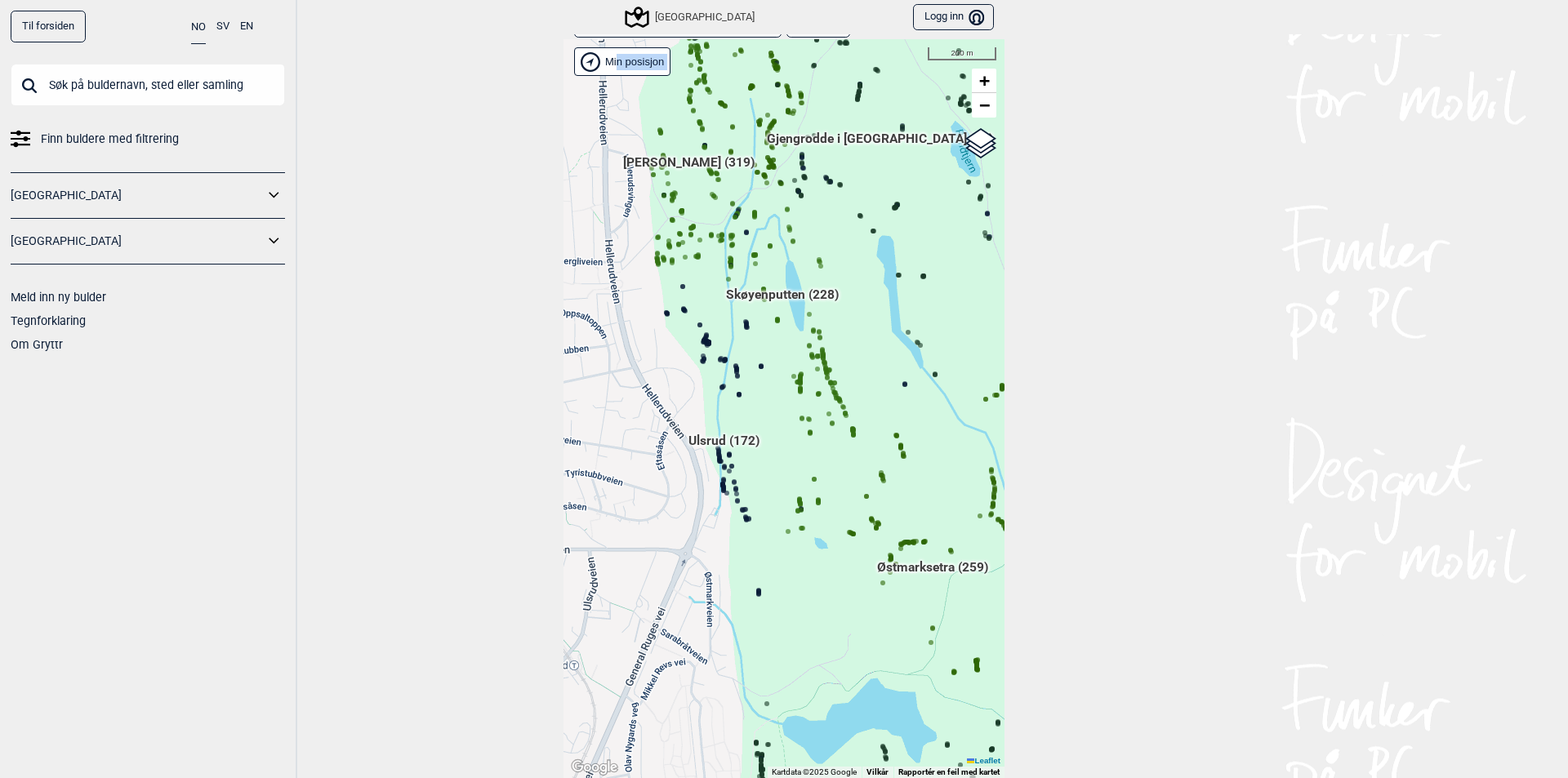
drag, startPoint x: 763, startPoint y: 494, endPoint x: 764, endPoint y: 481, distance: 13.0
click at [764, 481] on div "Hallingdal Stange Buskerud syd Oslo og omegn Follo Østfold Drammen/Asker" at bounding box center [783, 408] width 441 height 739
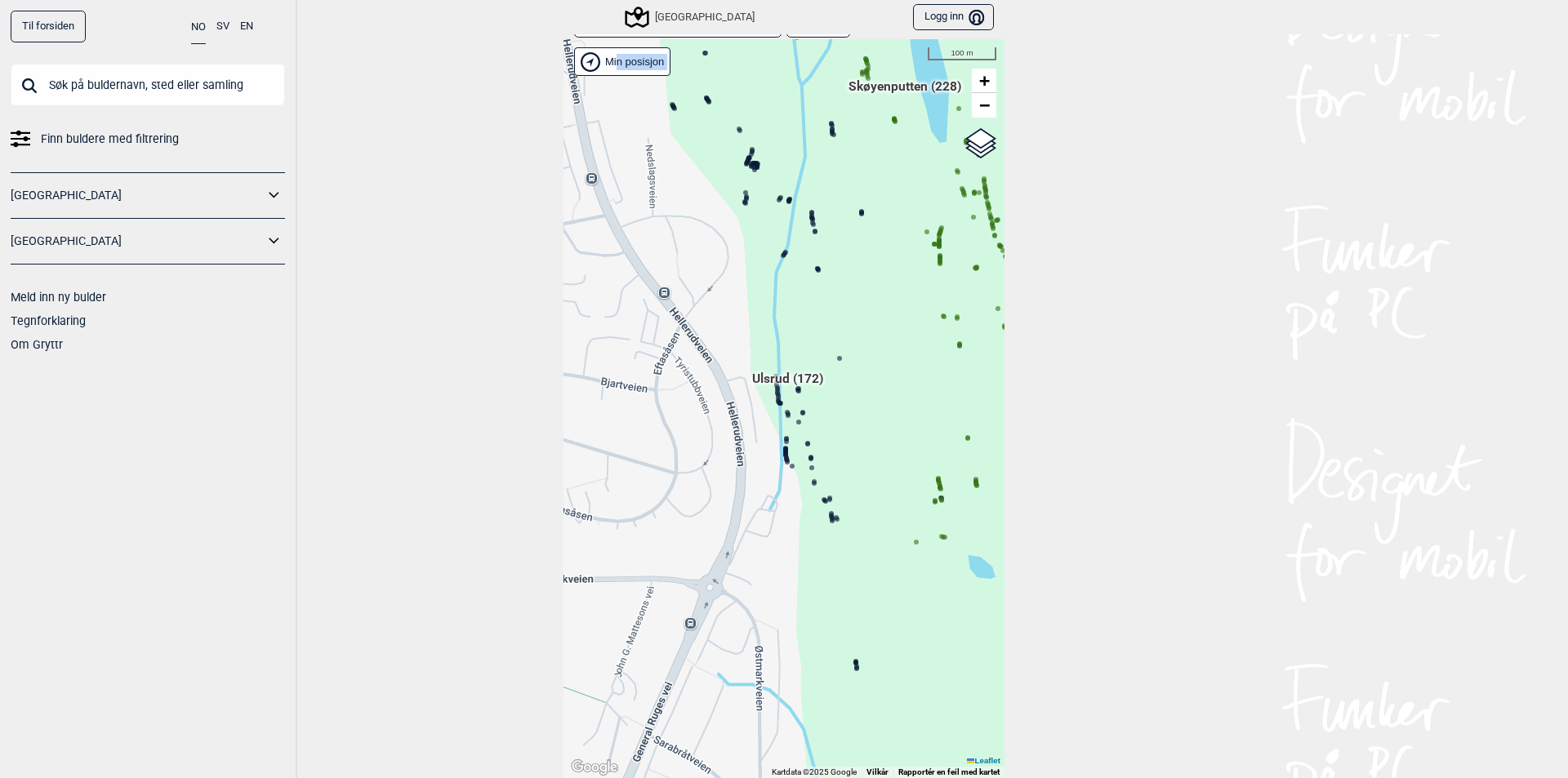
drag, startPoint x: 725, startPoint y: 475, endPoint x: 836, endPoint y: 443, distance: 115.5
click at [836, 443] on div "Hallingdal Stange Buskerud syd Oslo og omegn Follo Østfold Drammen/Asker" at bounding box center [783, 408] width 441 height 739
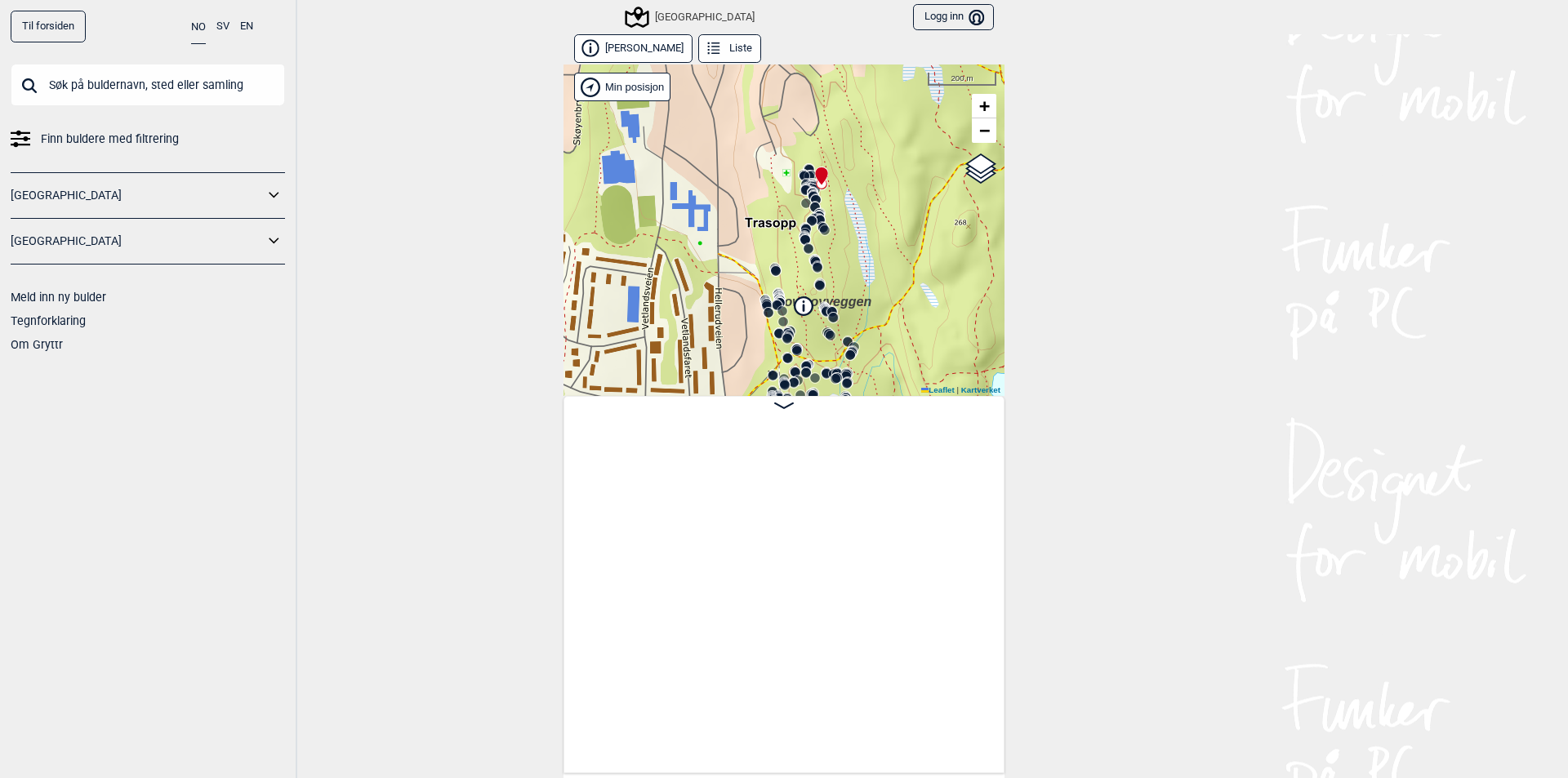
scroll to position [65, 0]
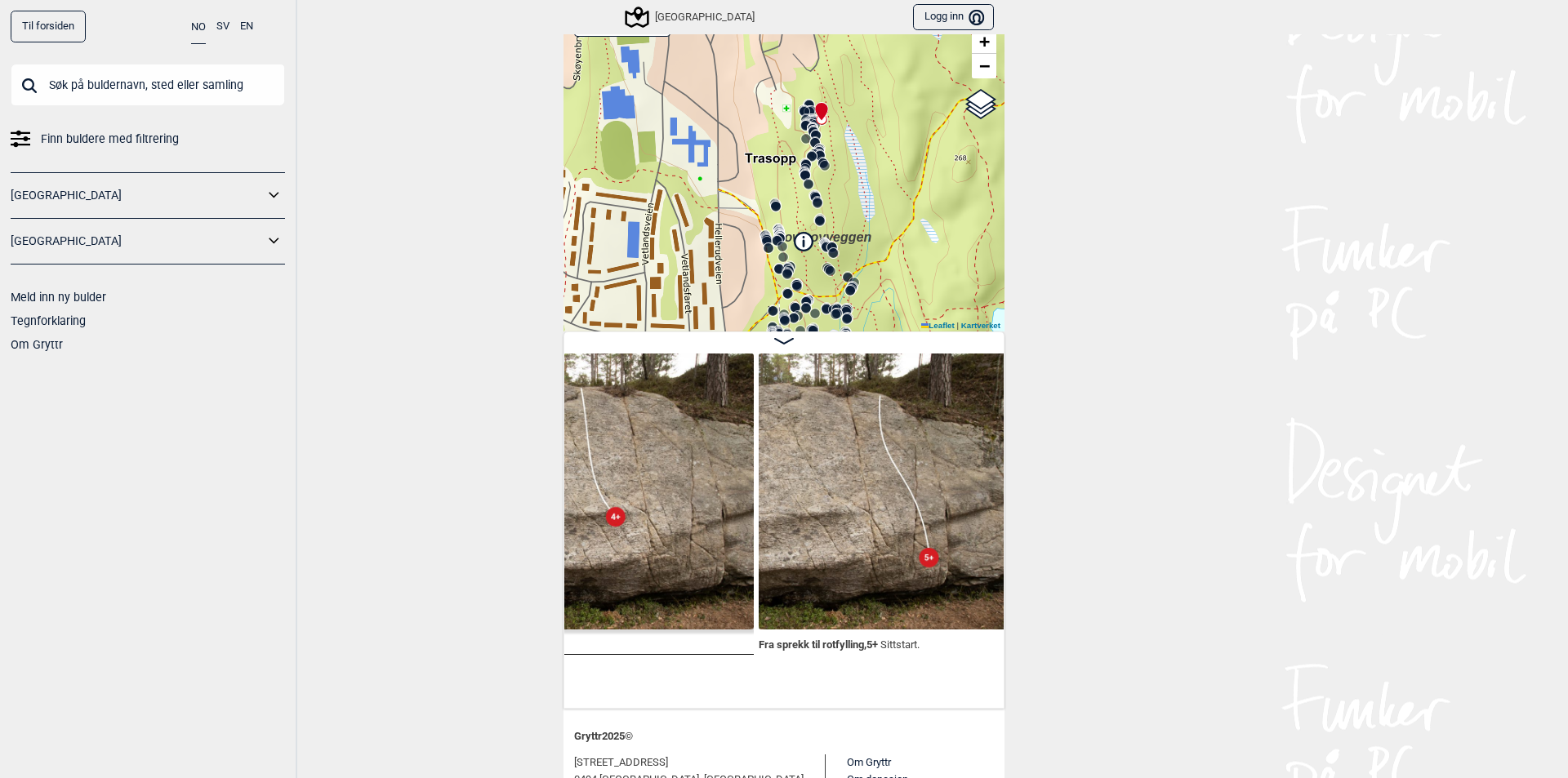
scroll to position [0, 11520]
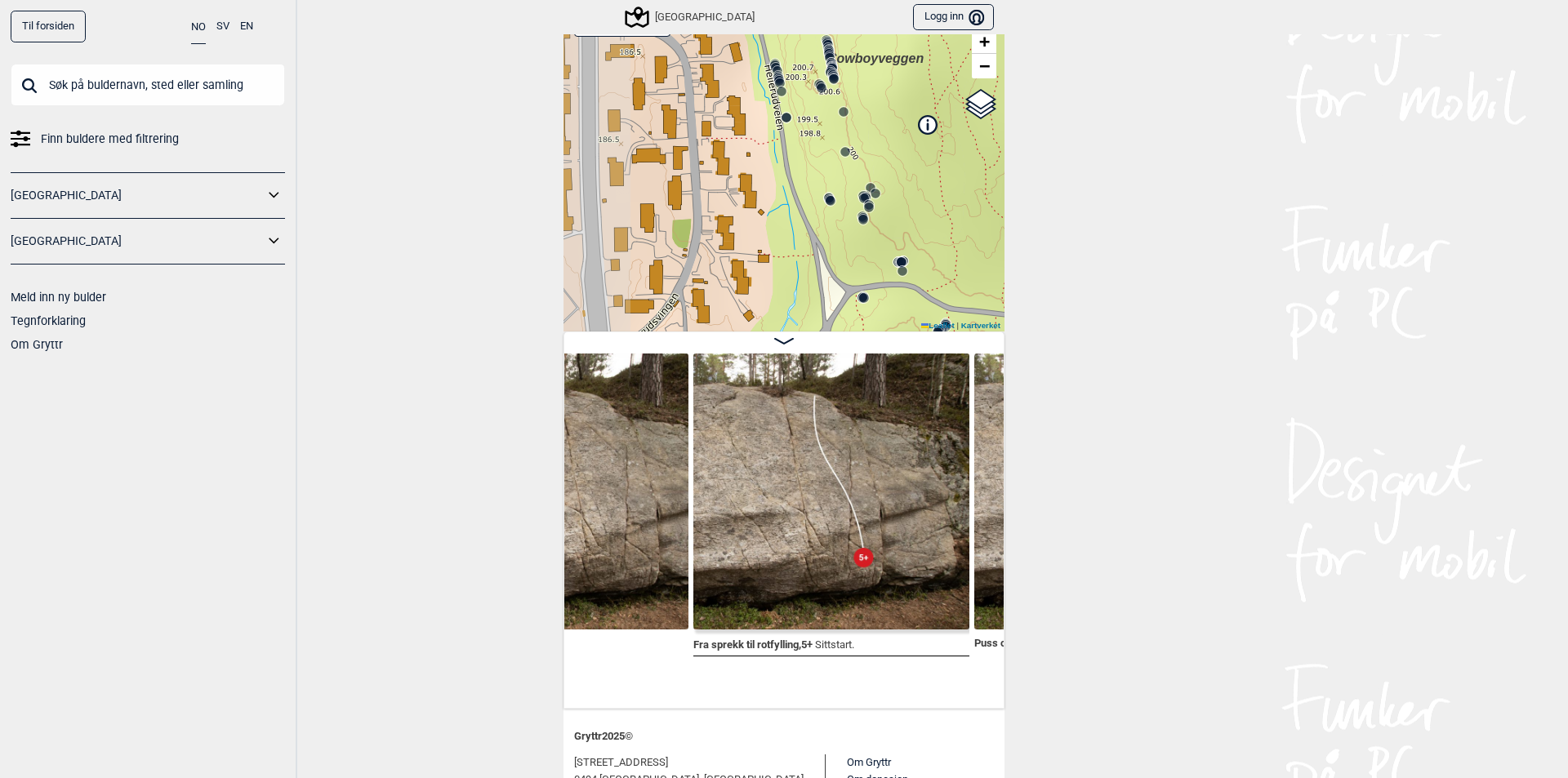
drag, startPoint x: 683, startPoint y: 236, endPoint x: 955, endPoint y: 235, distance: 272.0
click at [955, 235] on div "Speidersteinen Barnehageveggen Cowboyveggen Bølerveggen Sentrale Østmarka" at bounding box center [783, 165] width 441 height 331
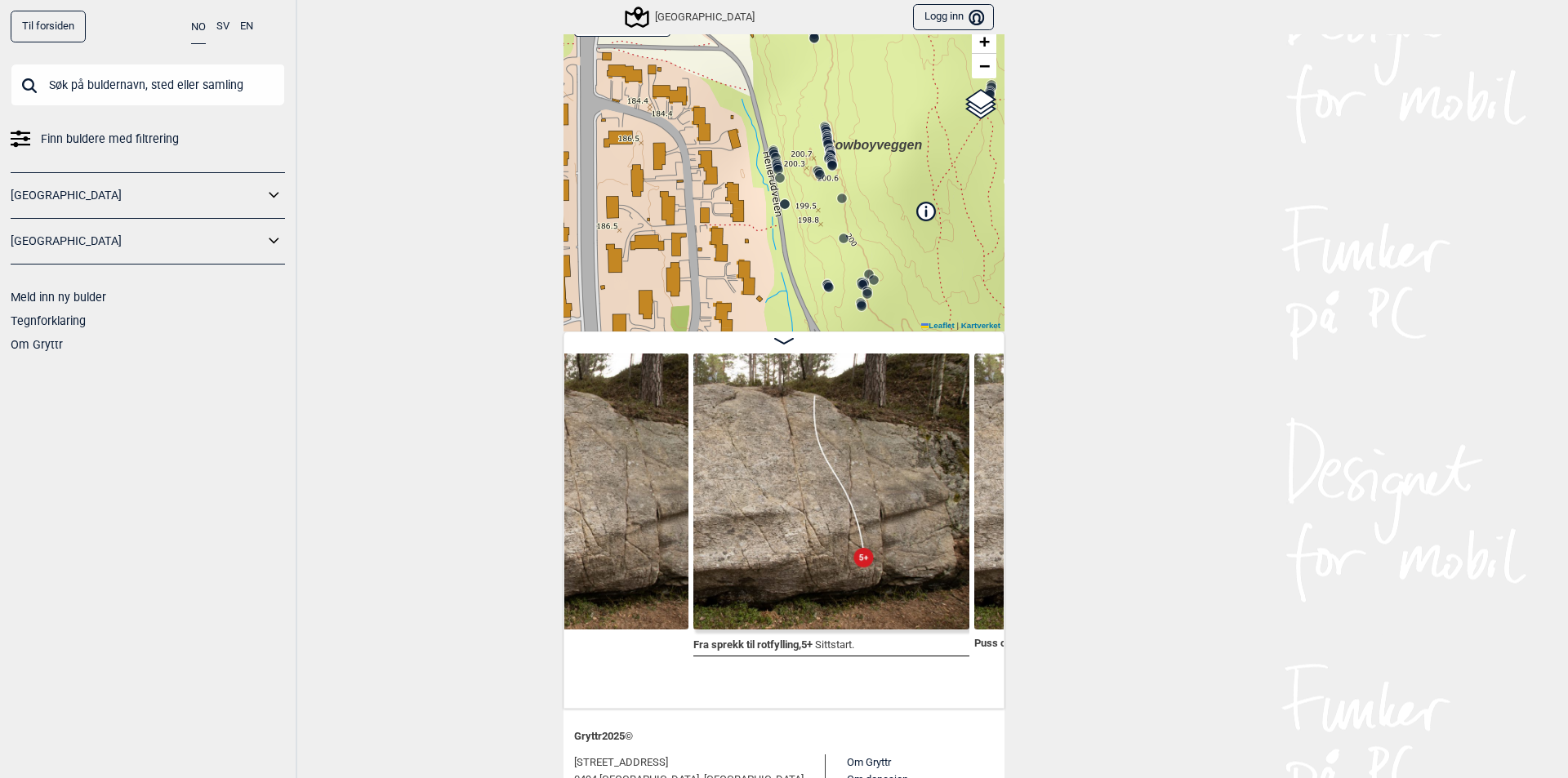
drag, startPoint x: 892, startPoint y: 150, endPoint x: 891, endPoint y: 251, distance: 101.0
click at [893, 252] on div "Speidersteinen Barnehageveggen Cowboyveggen Bølerveggen Sentrale Østmarka" at bounding box center [783, 165] width 441 height 331
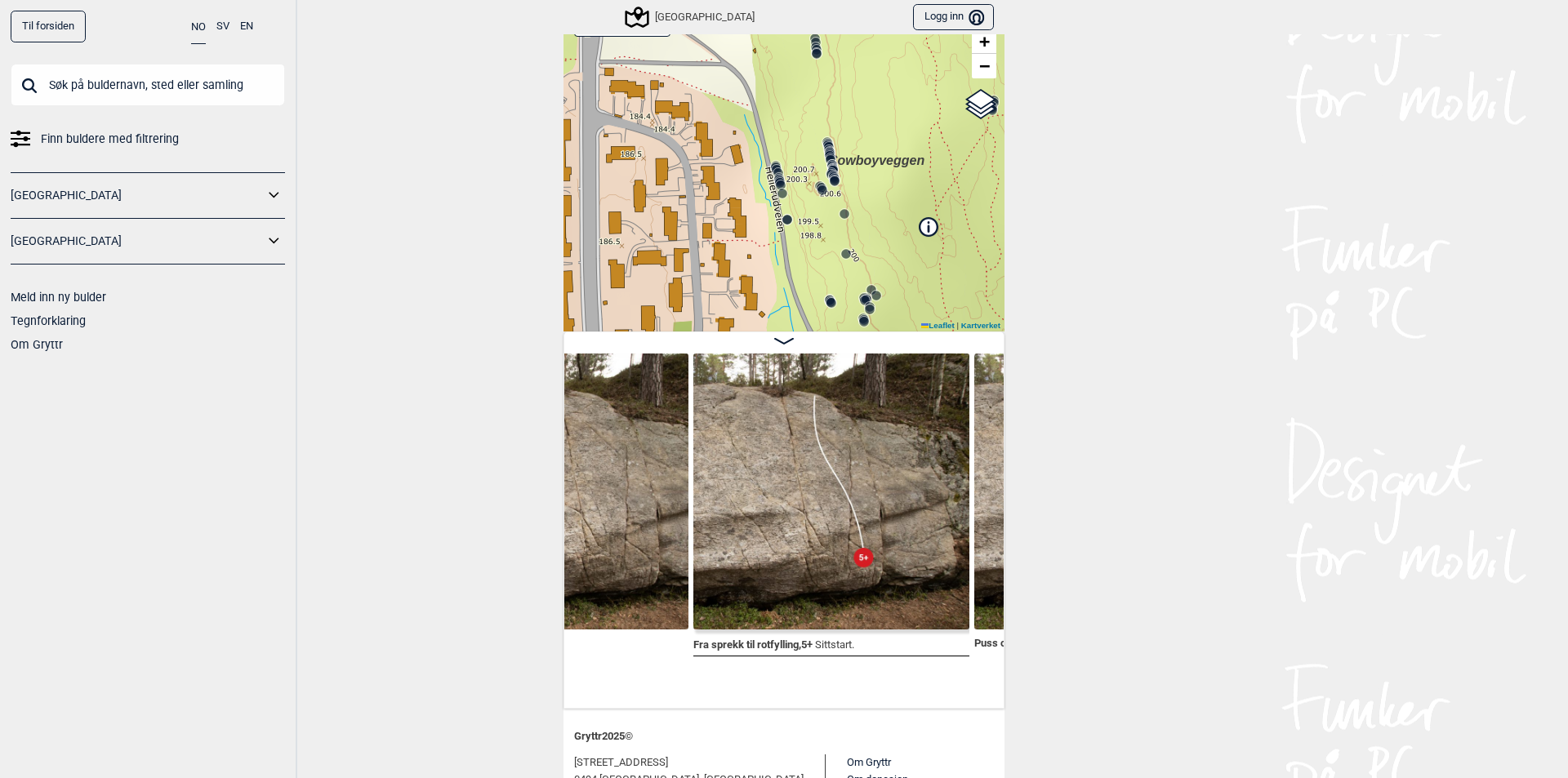
click at [821, 139] on icon at bounding box center [827, 145] width 13 height 13
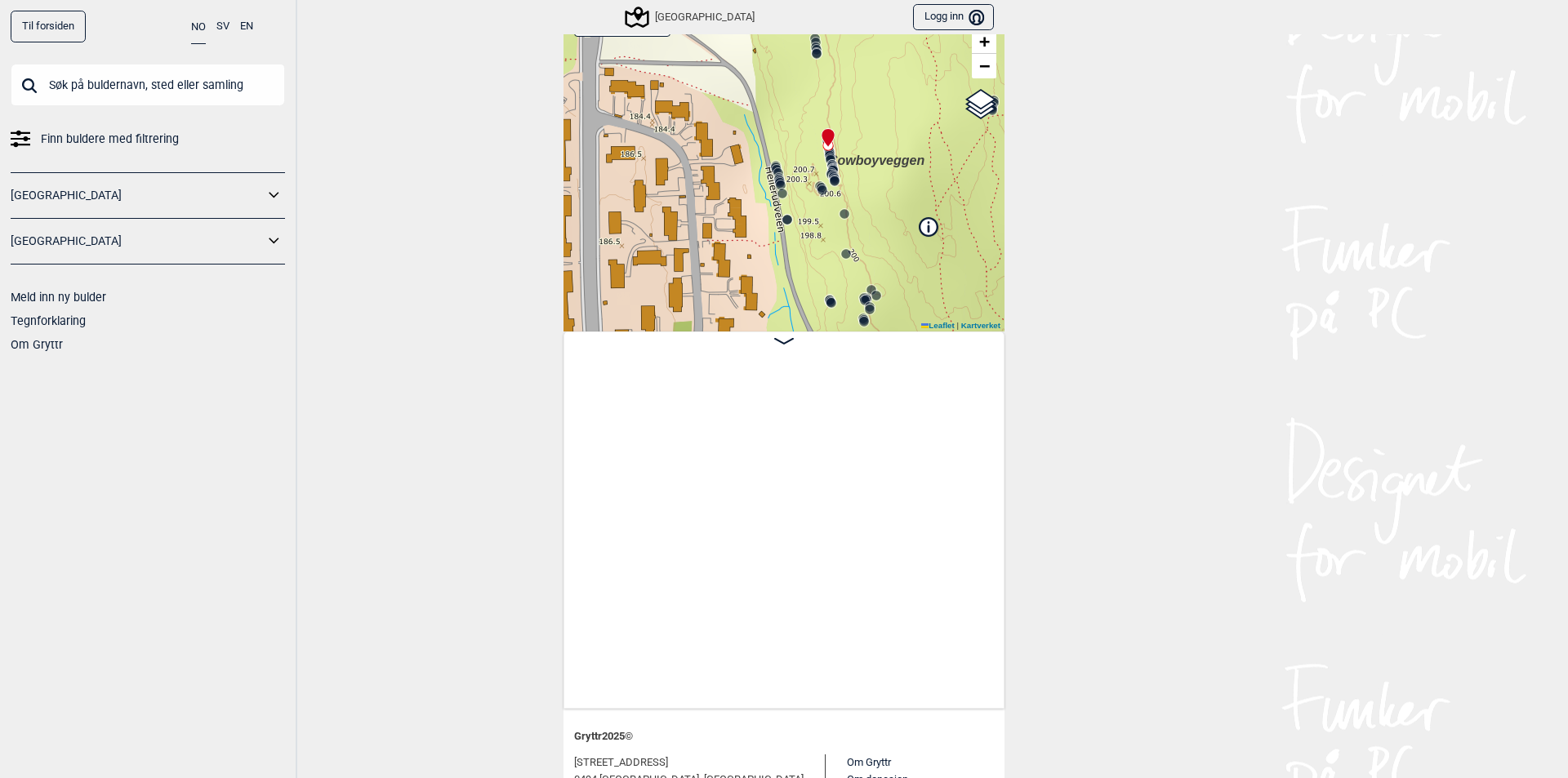
scroll to position [0, 25259]
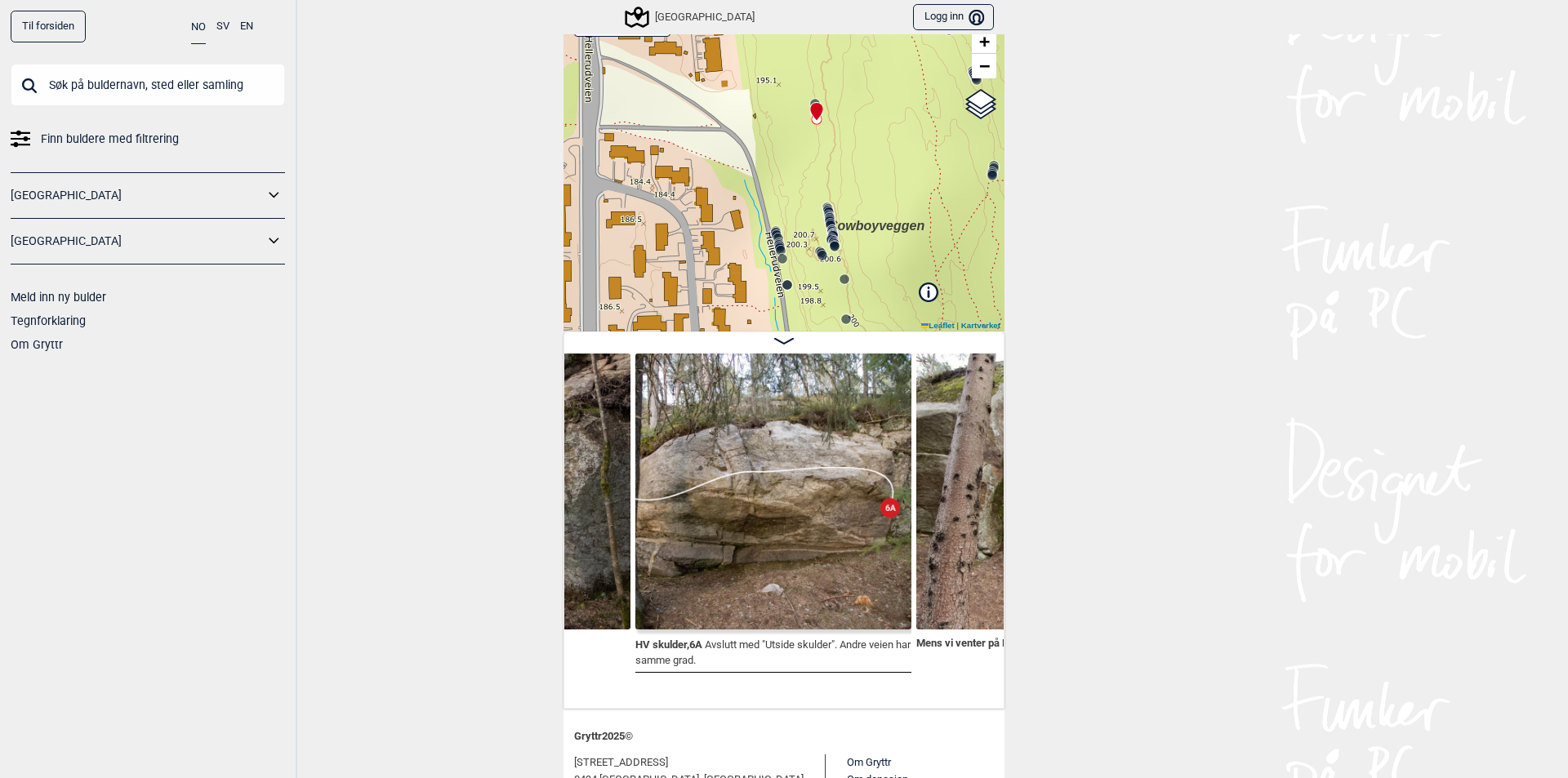
scroll to position [0, 25161]
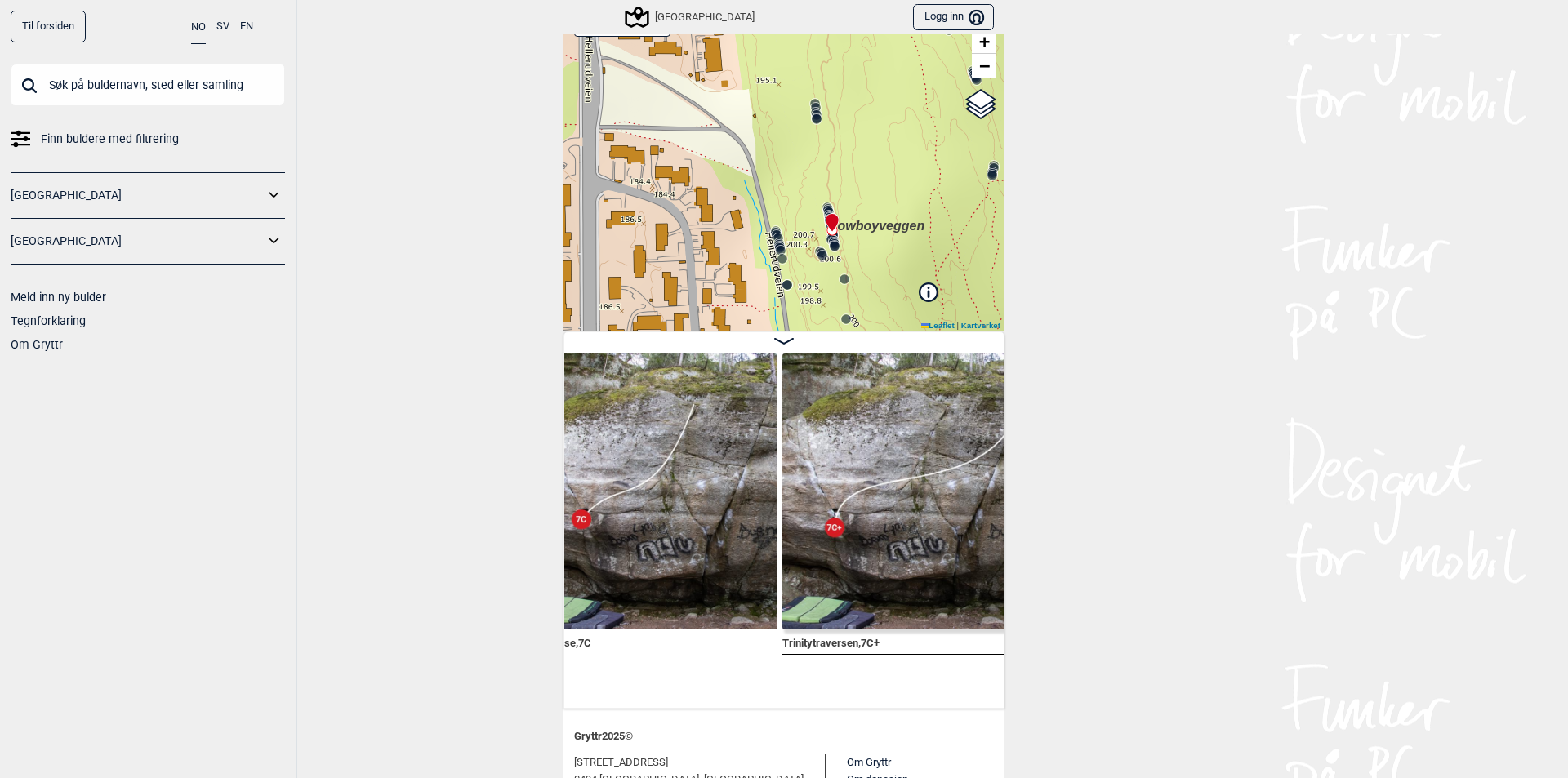
scroll to position [0, 28514]
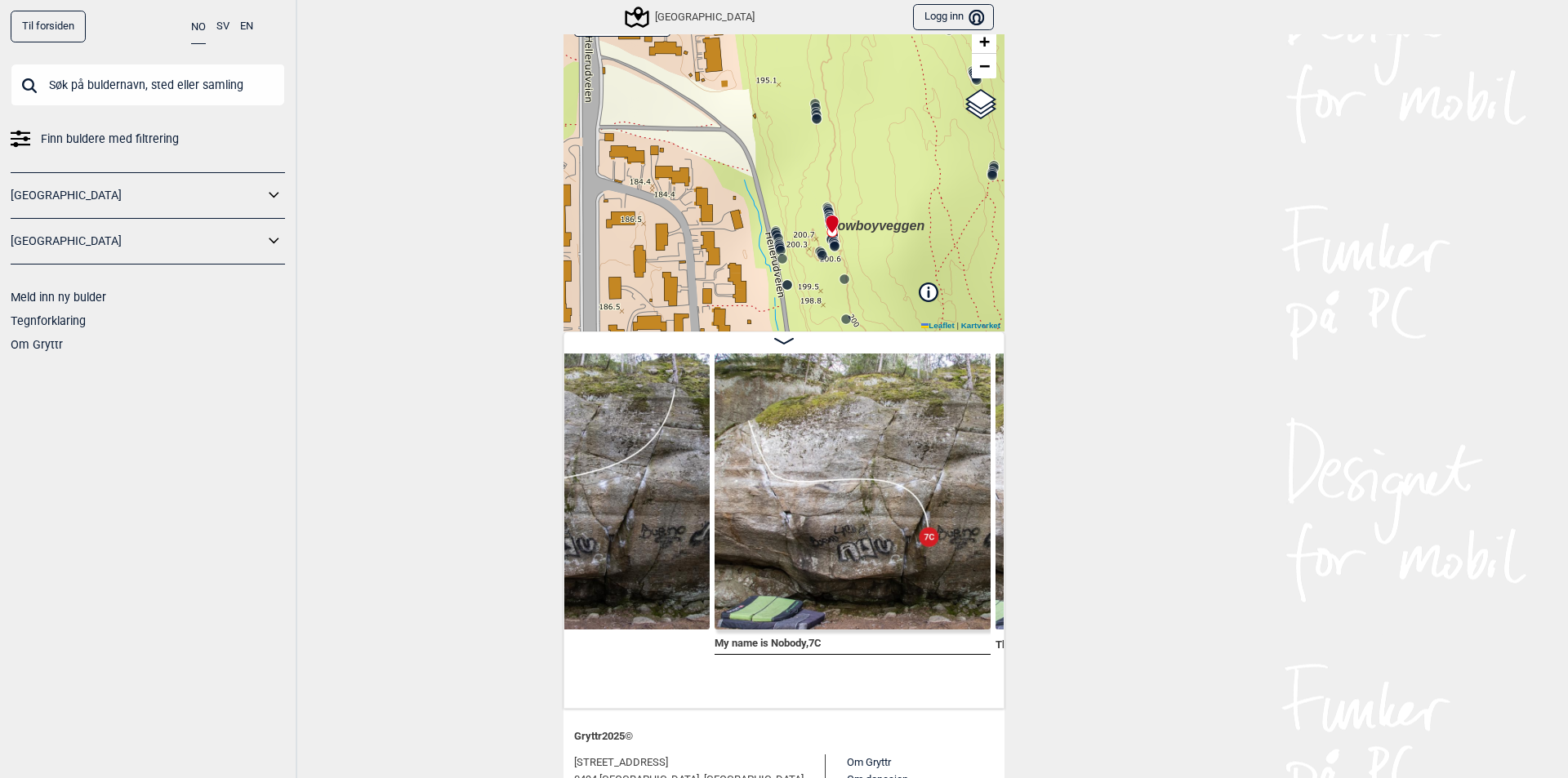
scroll to position [0, 28884]
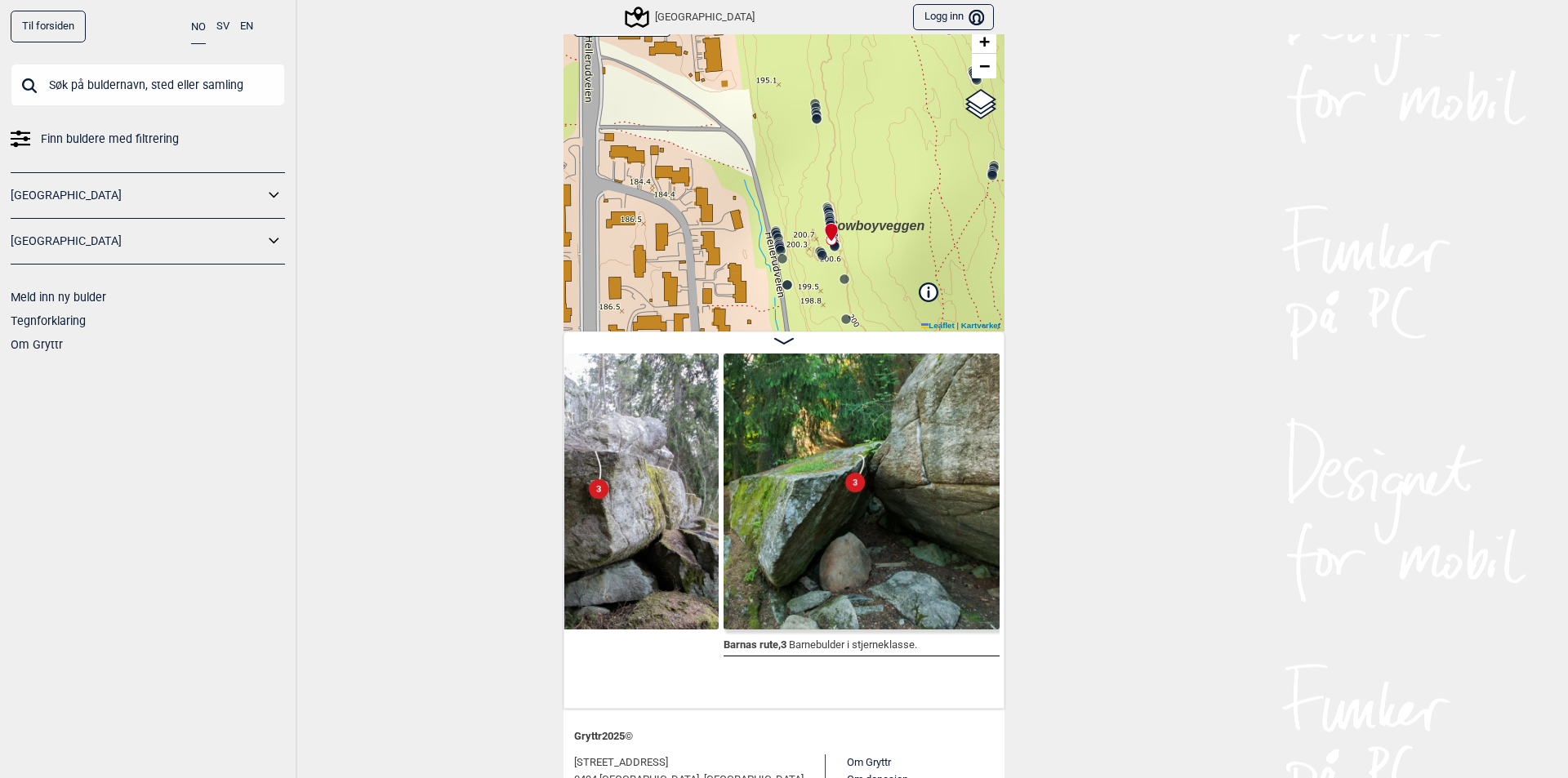
scroll to position [0, 30452]
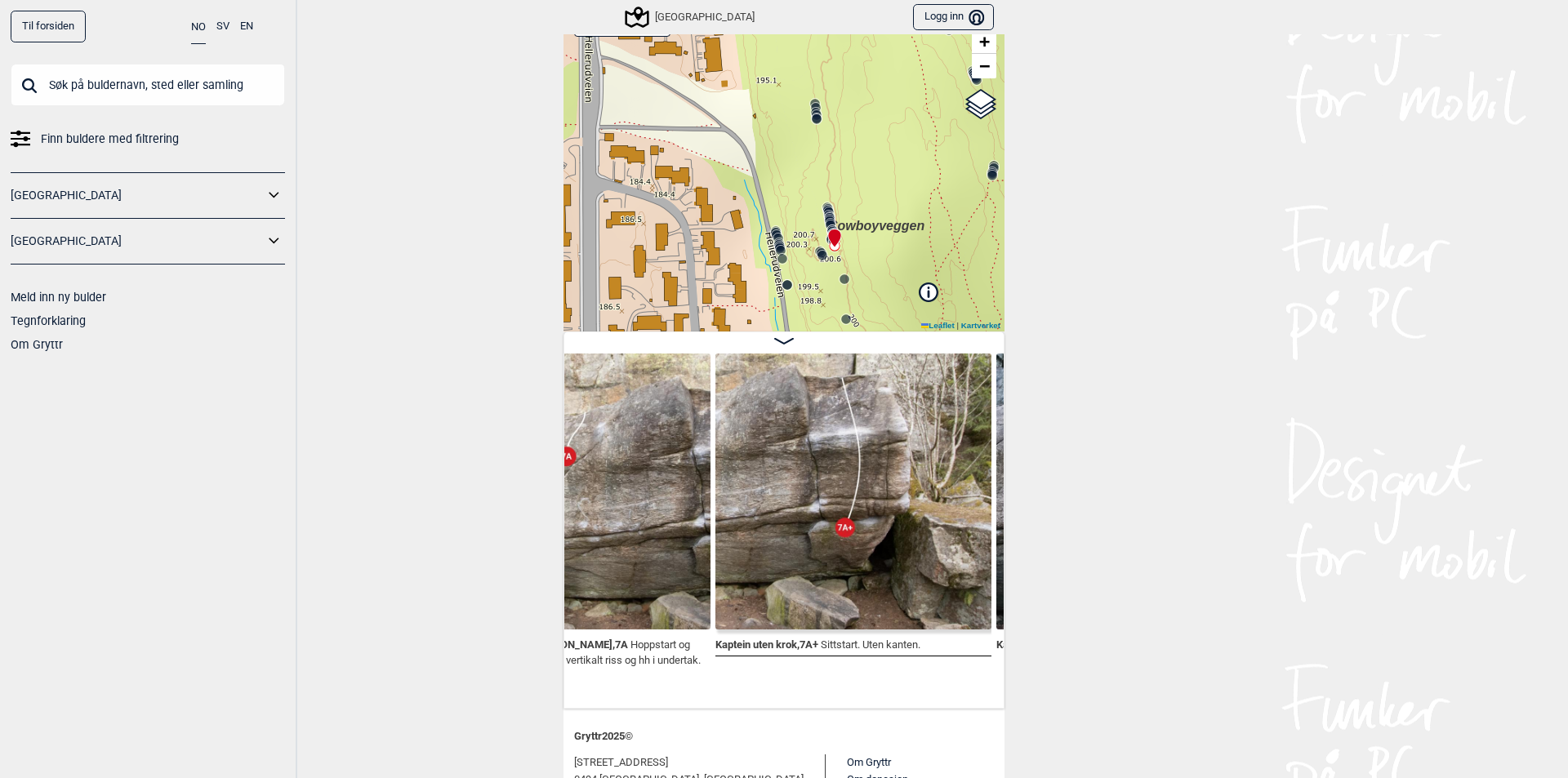
scroll to position [0, 31583]
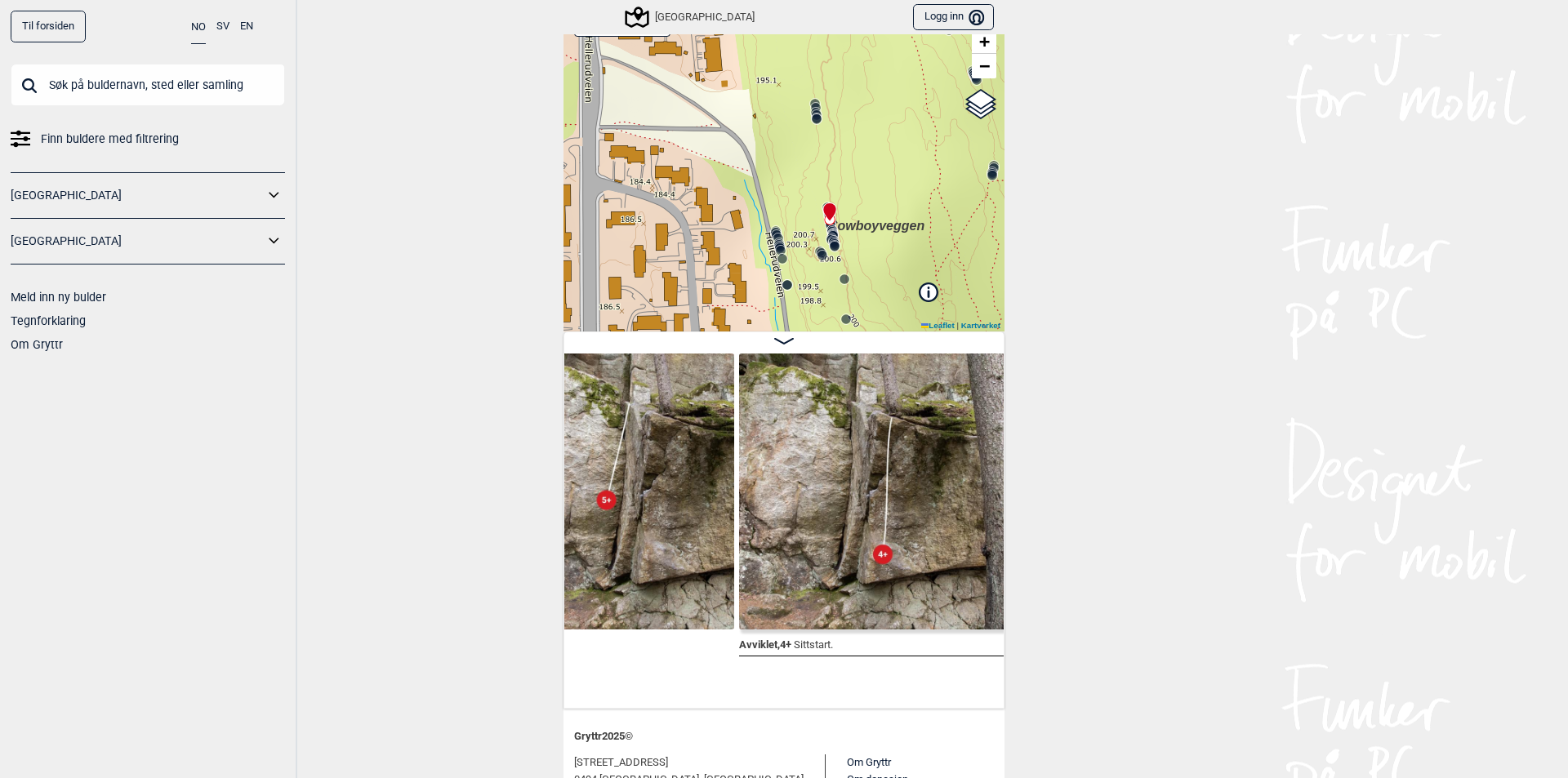
scroll to position [0, 26957]
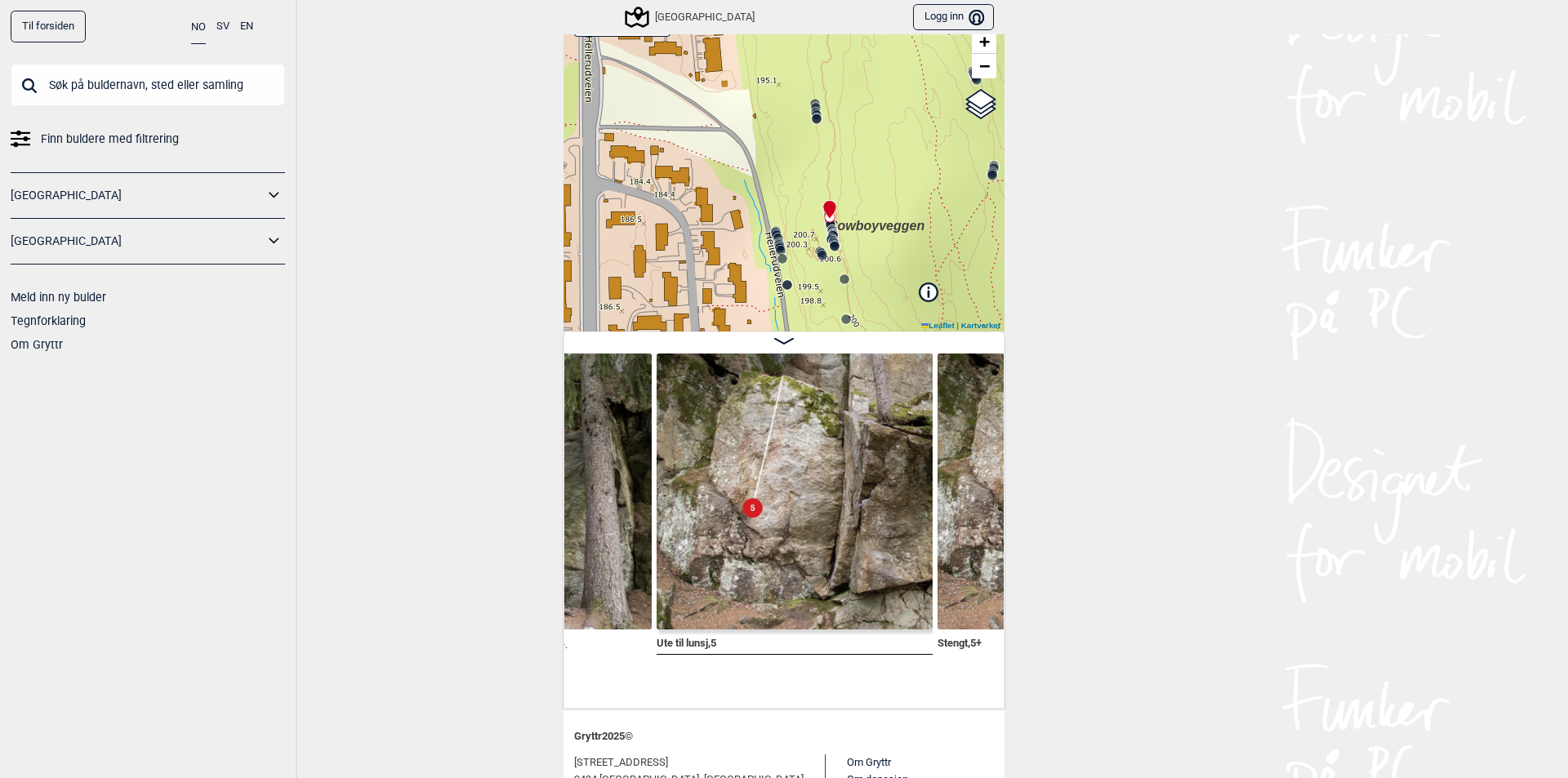
scroll to position [0, 26477]
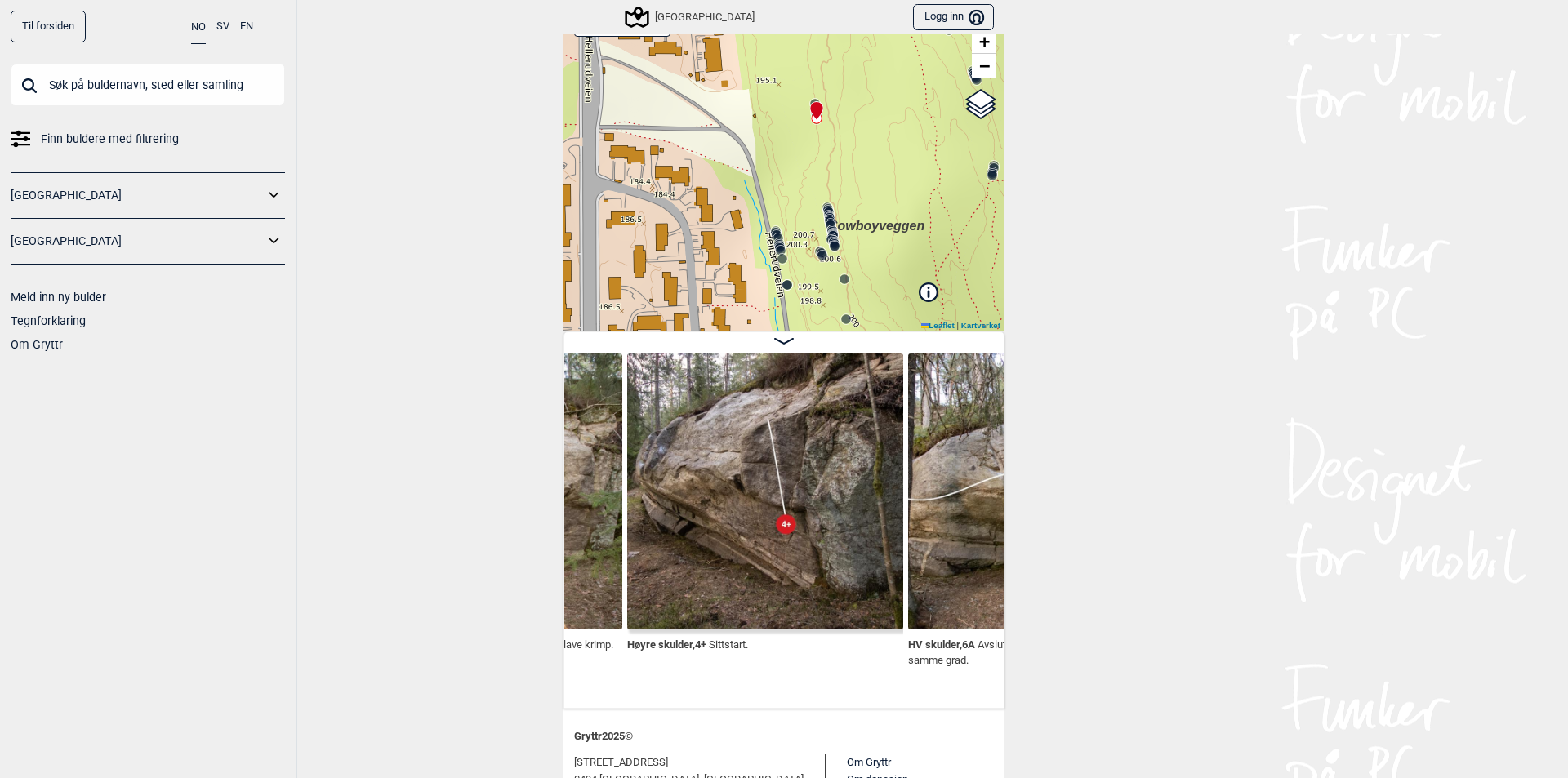
scroll to position [0, 24518]
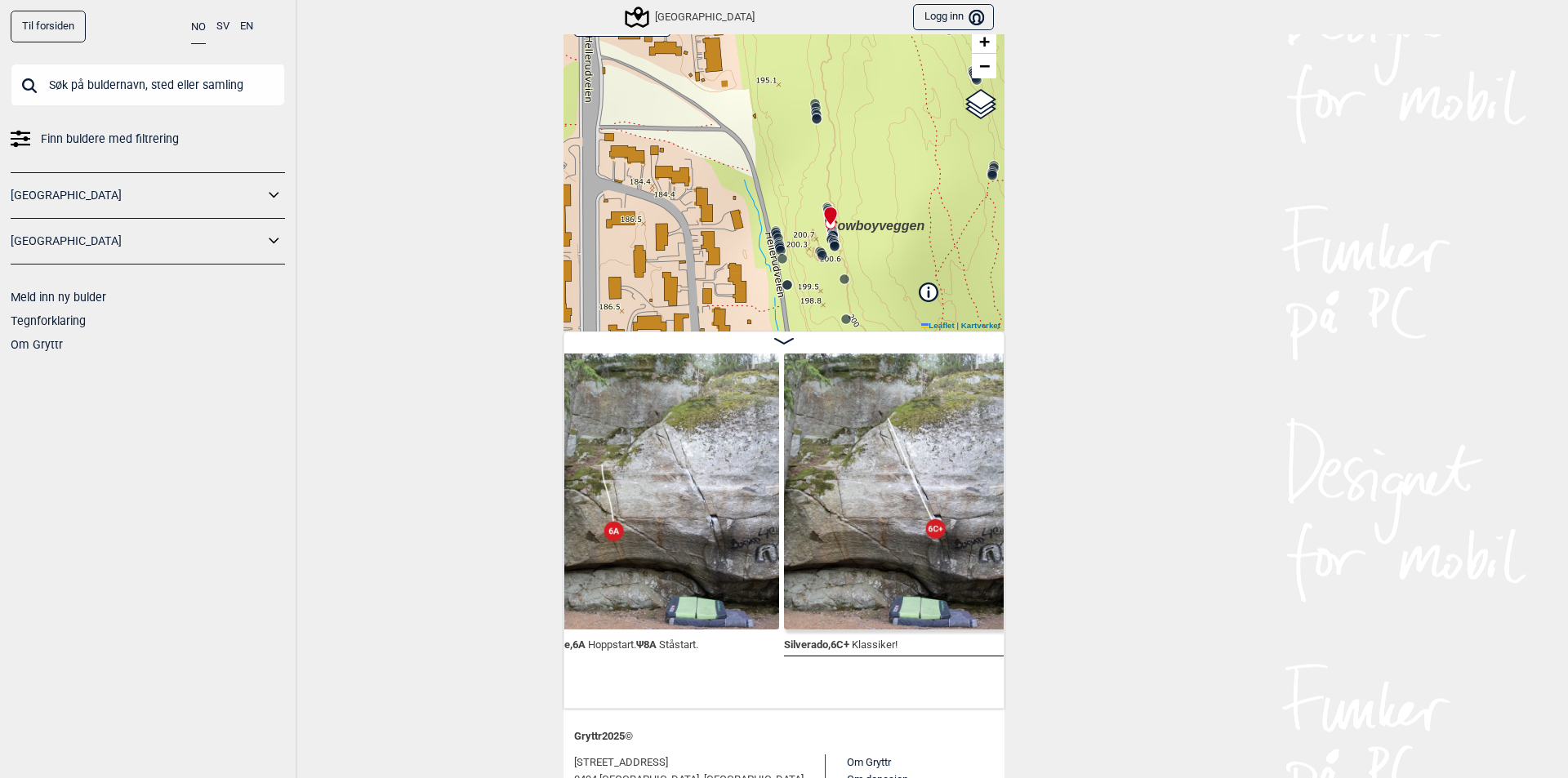
scroll to position [0, 27838]
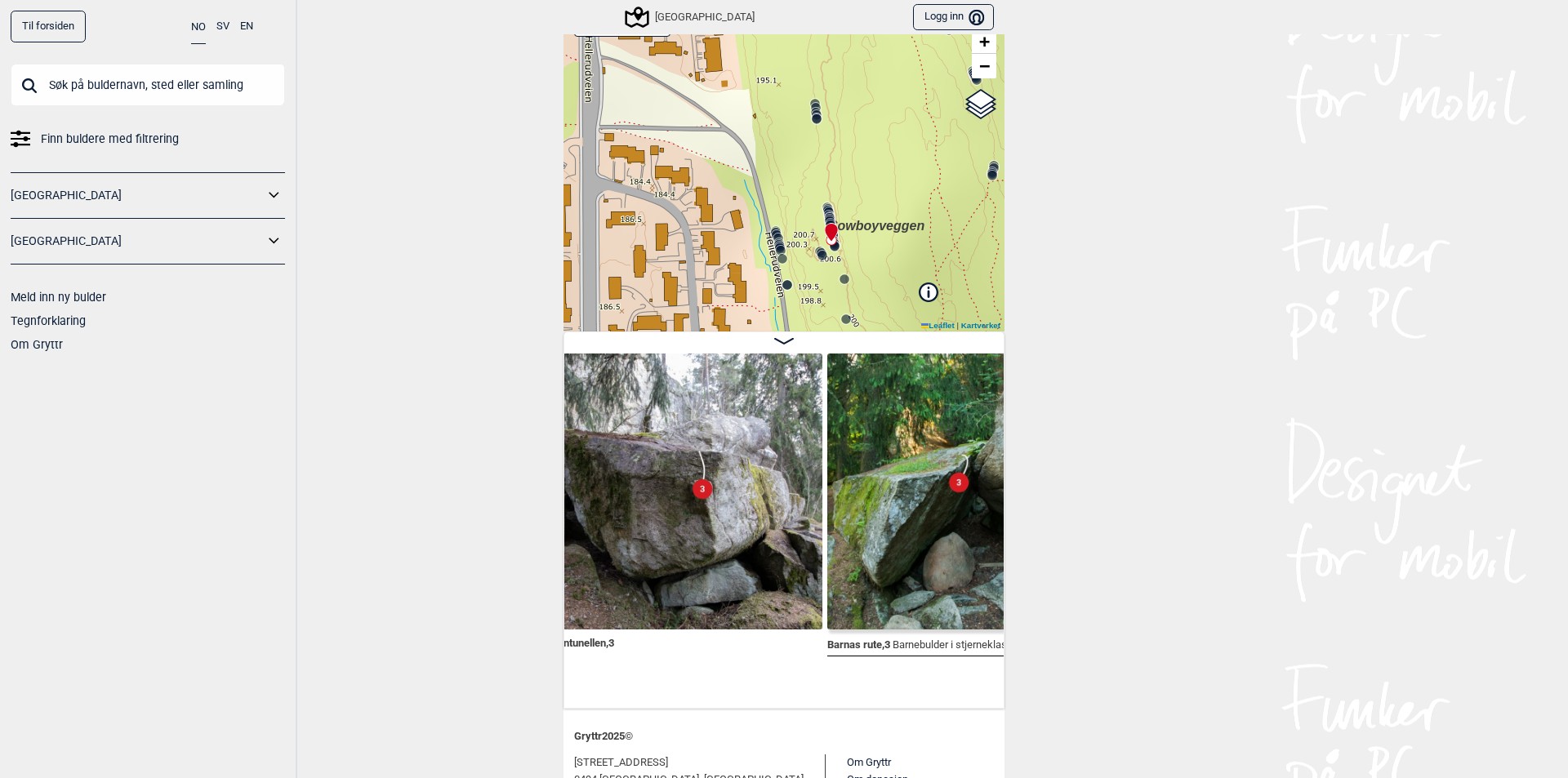
scroll to position [0, 30161]
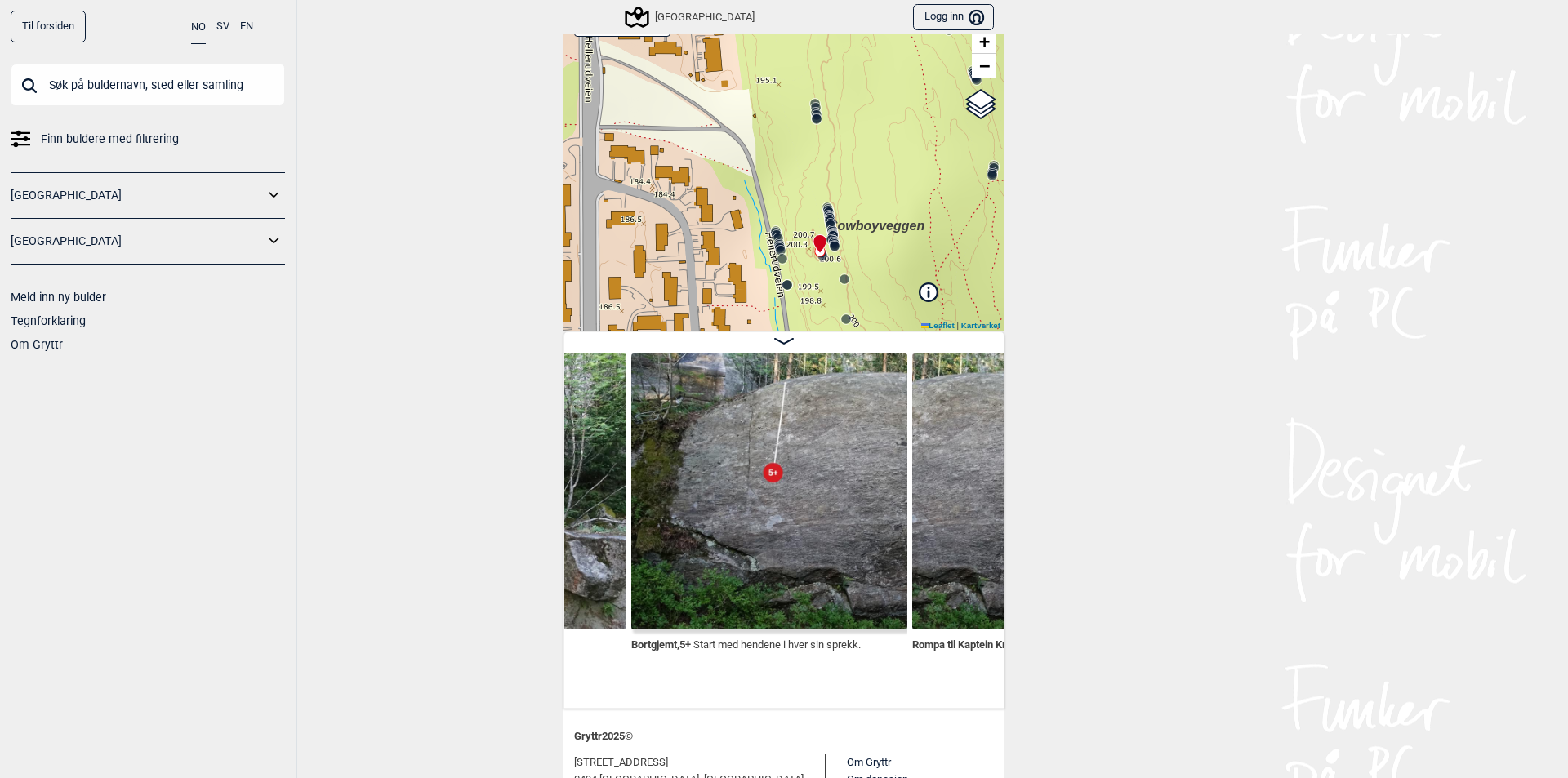
scroll to position [0, 32487]
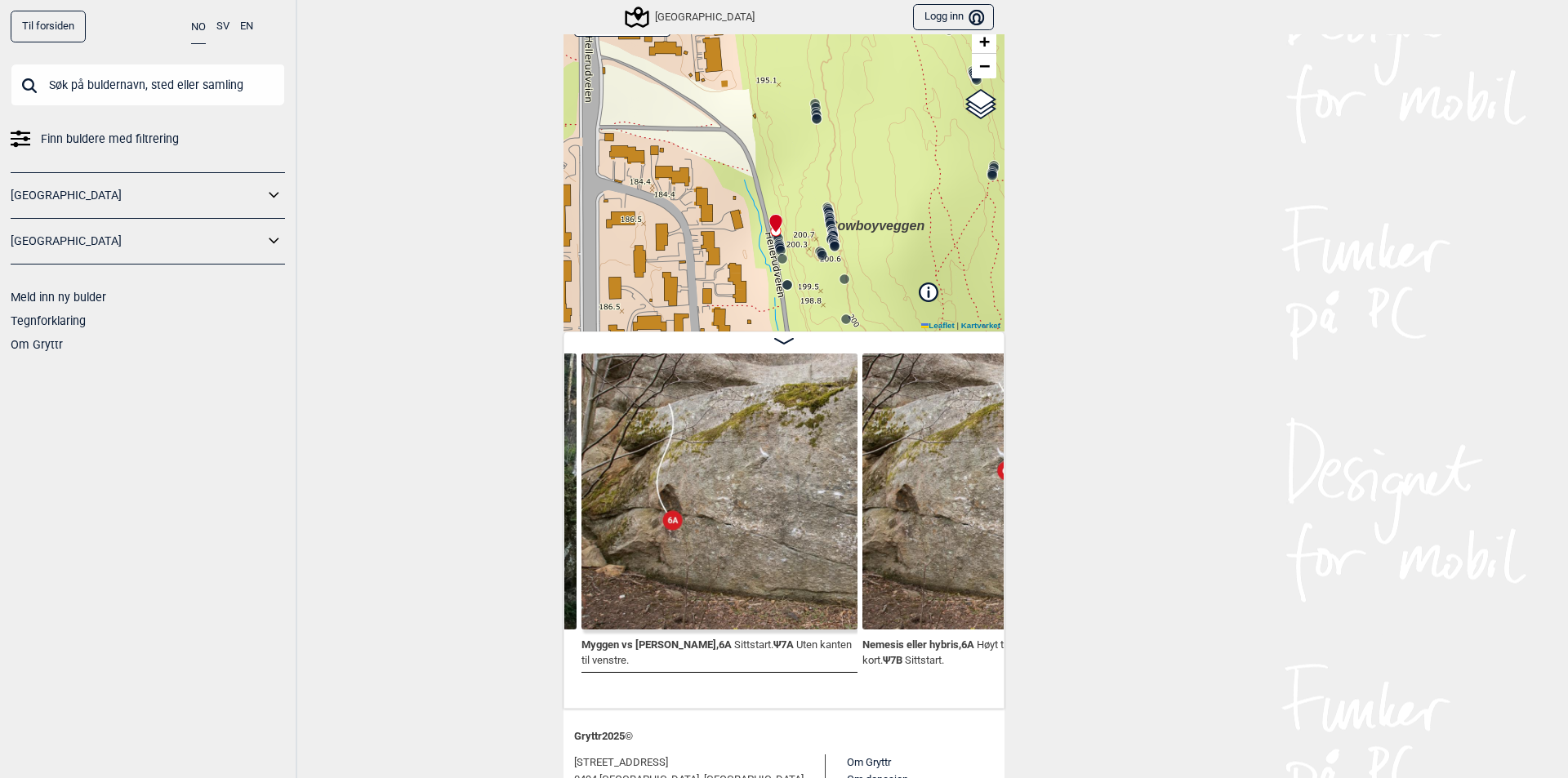
scroll to position [0, 33159]
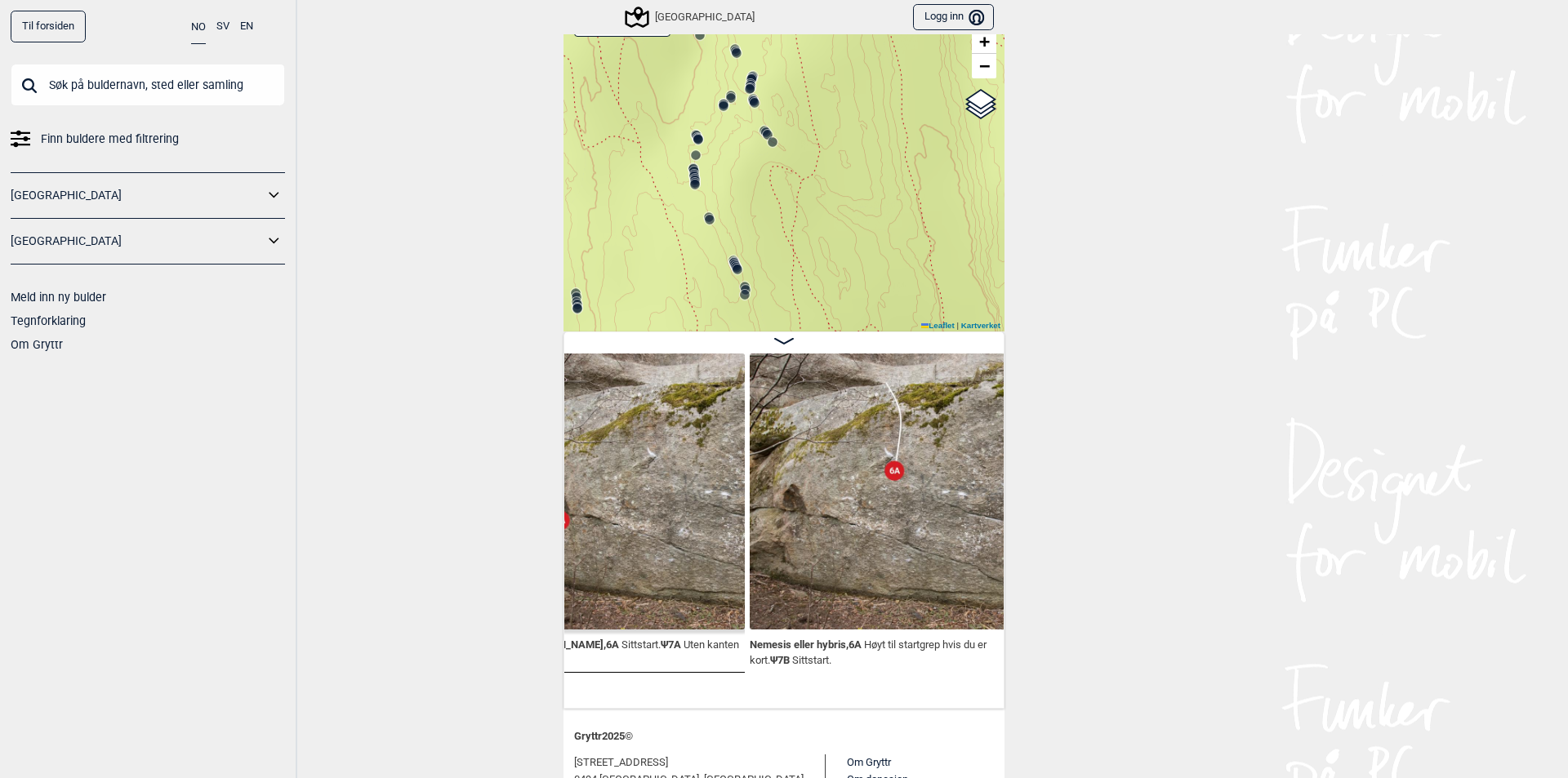
drag, startPoint x: 931, startPoint y: 146, endPoint x: 693, endPoint y: 335, distance: 303.9
click at [693, 335] on div "Nedre Hellerud Liste Speidersteinen Barnehageveggen Cowboyveggen Bølerveggen Se…" at bounding box center [783, 339] width 441 height 739
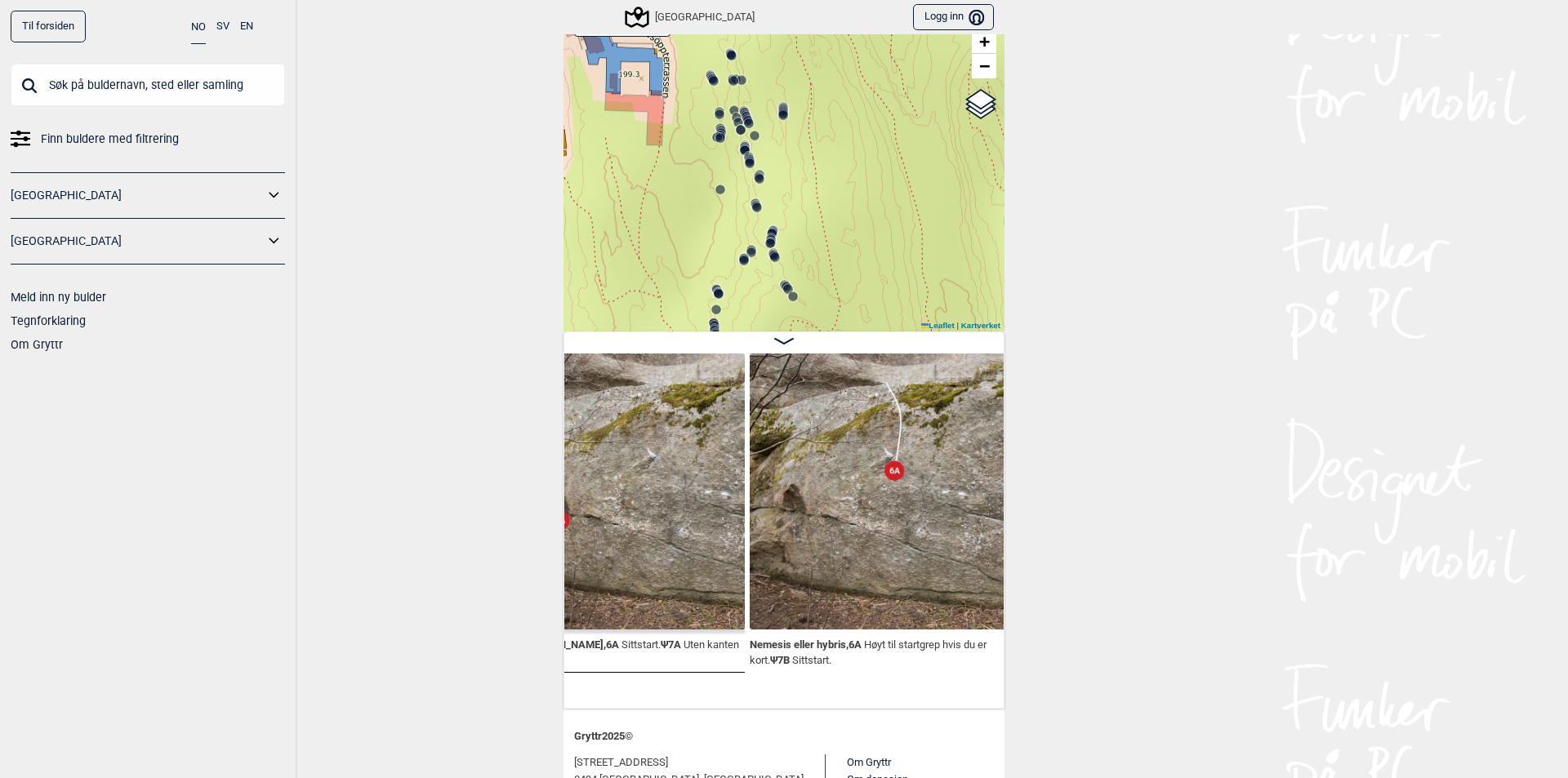
drag, startPoint x: 843, startPoint y: 216, endPoint x: 864, endPoint y: 371, distance: 156.4
click at [864, 371] on div "Nedre Hellerud Liste Speidersteinen Barnehageveggen Cowboyveggen Bølerveggen Se…" at bounding box center [783, 339] width 441 height 739
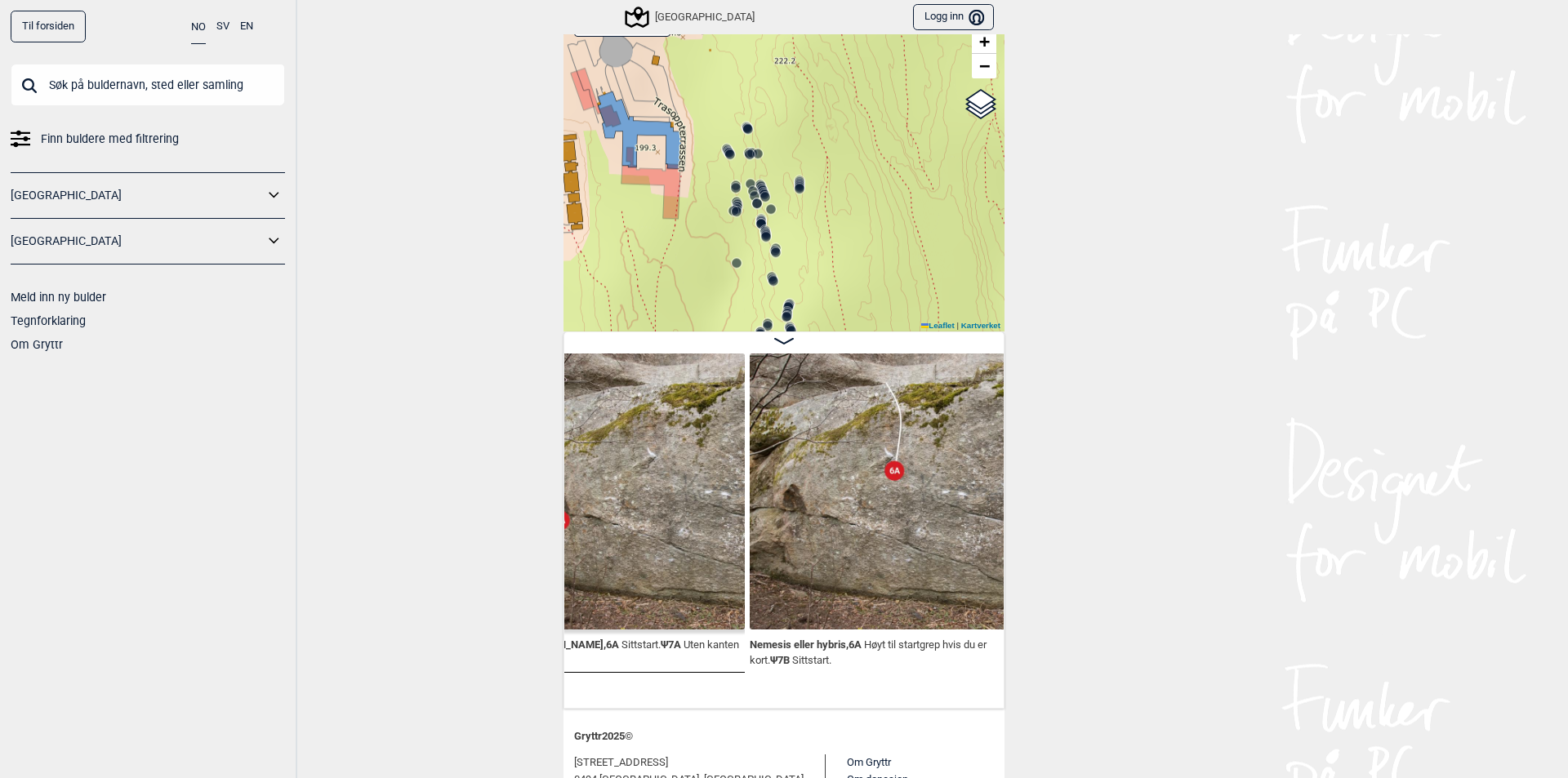
drag, startPoint x: 862, startPoint y: 225, endPoint x: 878, endPoint y: 296, distance: 72.8
click at [878, 296] on div "Speidersteinen Barnehageveggen Cowboyveggen Bølerveggen Sentrale Østmarka" at bounding box center [783, 165] width 441 height 331
click at [755, 183] on icon at bounding box center [761, 188] width 13 height 13
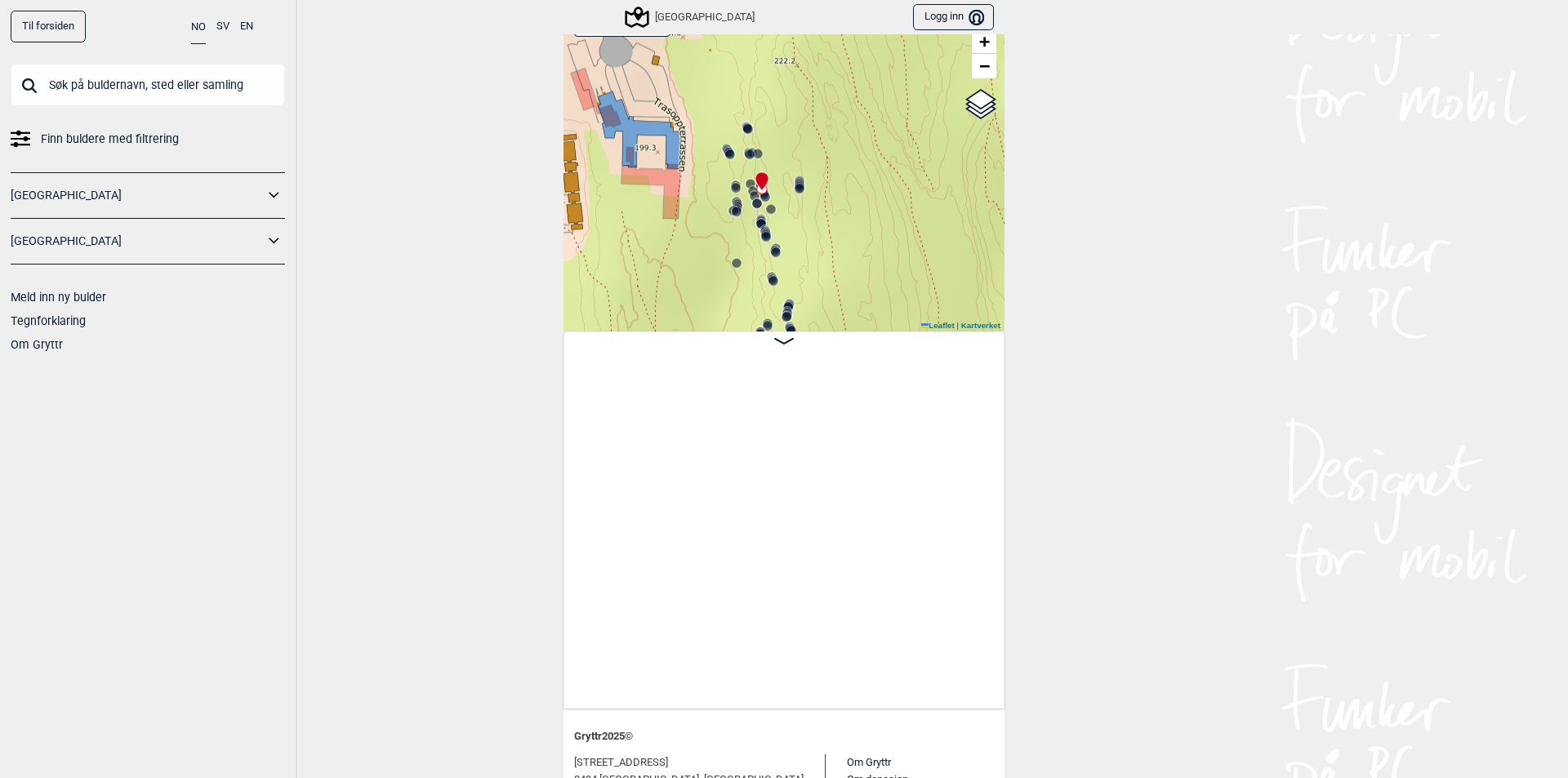
scroll to position [0, 3982]
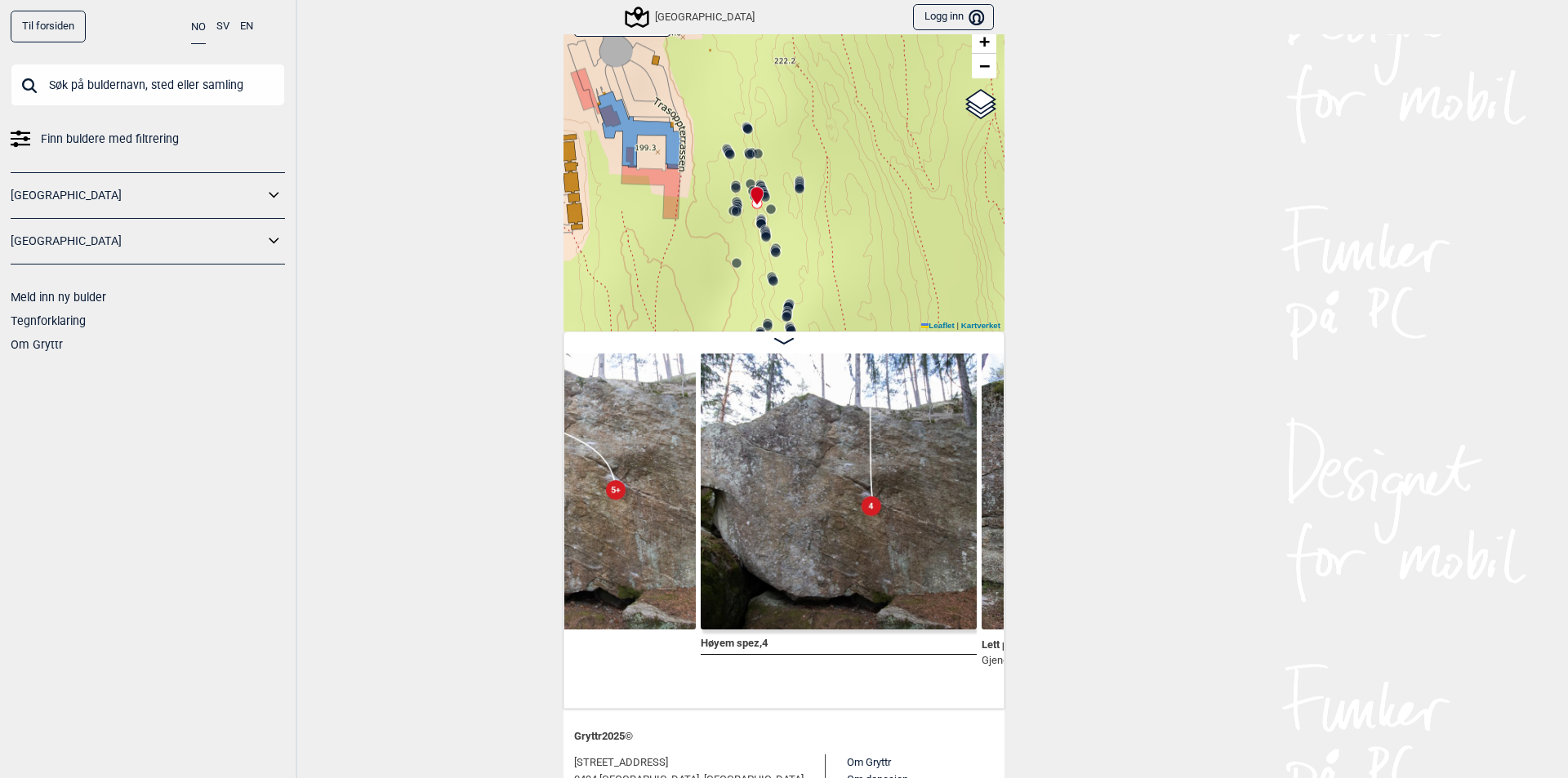
scroll to position [0, 2997]
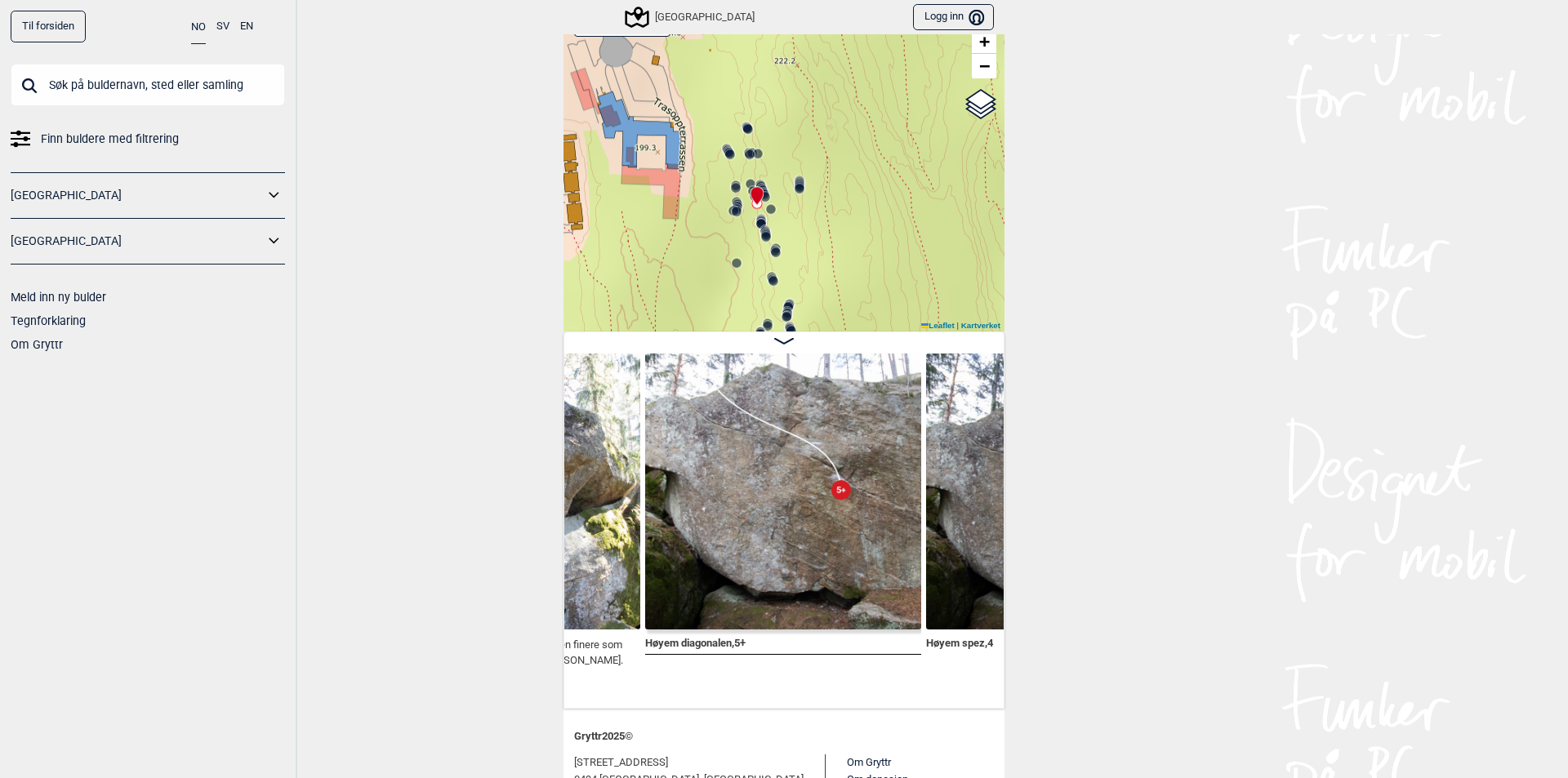
scroll to position [0, 2546]
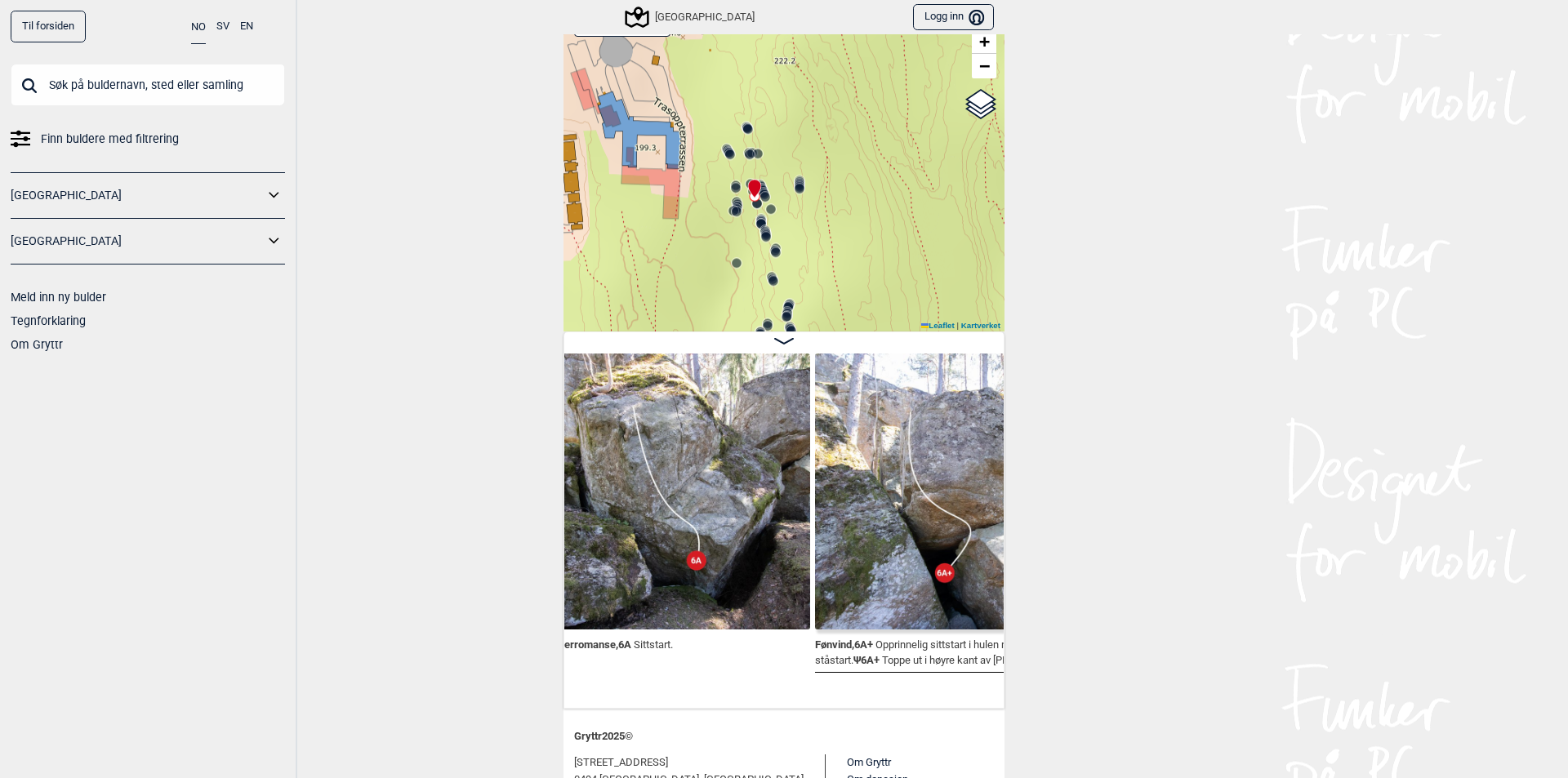
scroll to position [0, 2597]
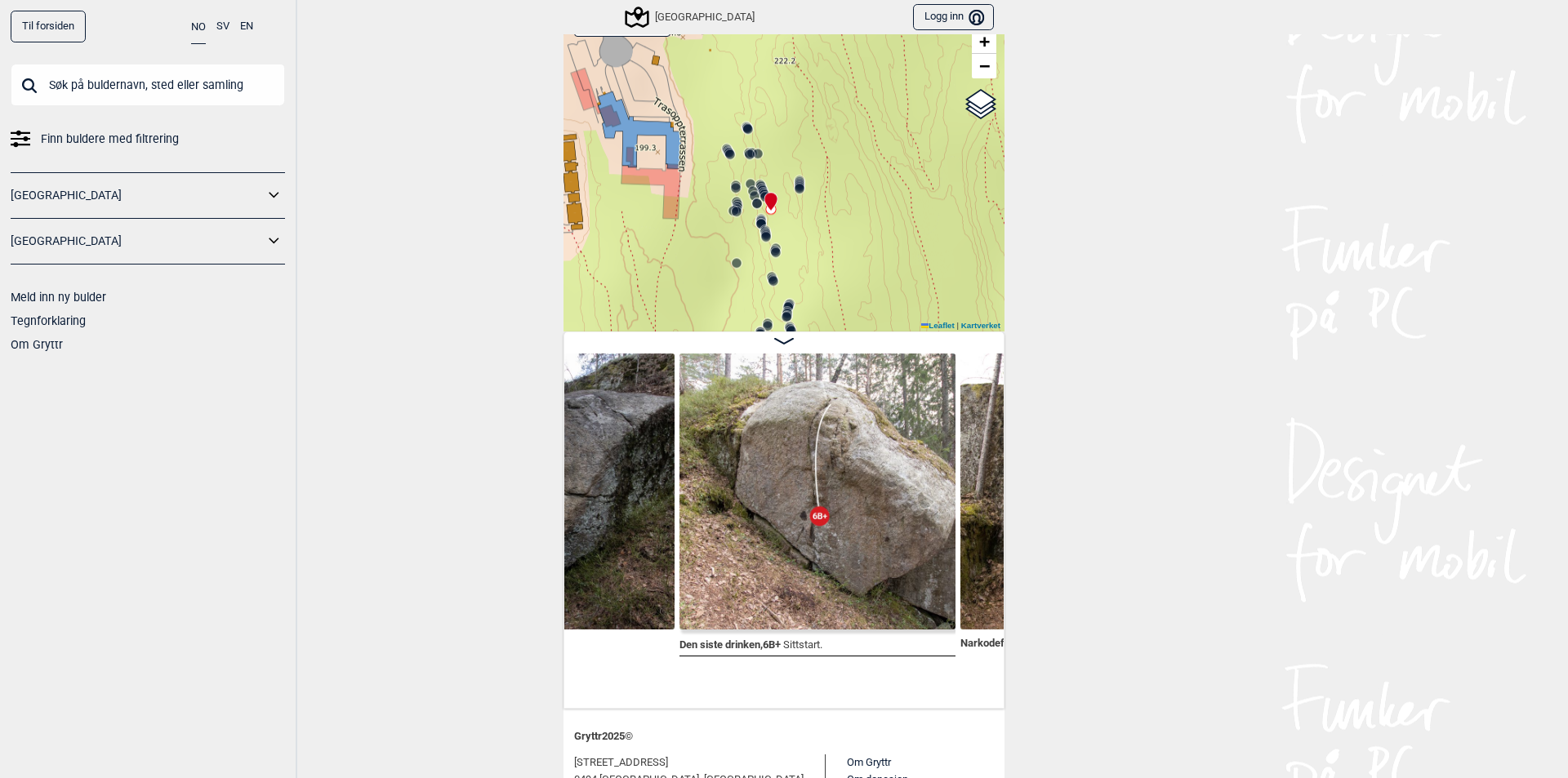
scroll to position [0, 5881]
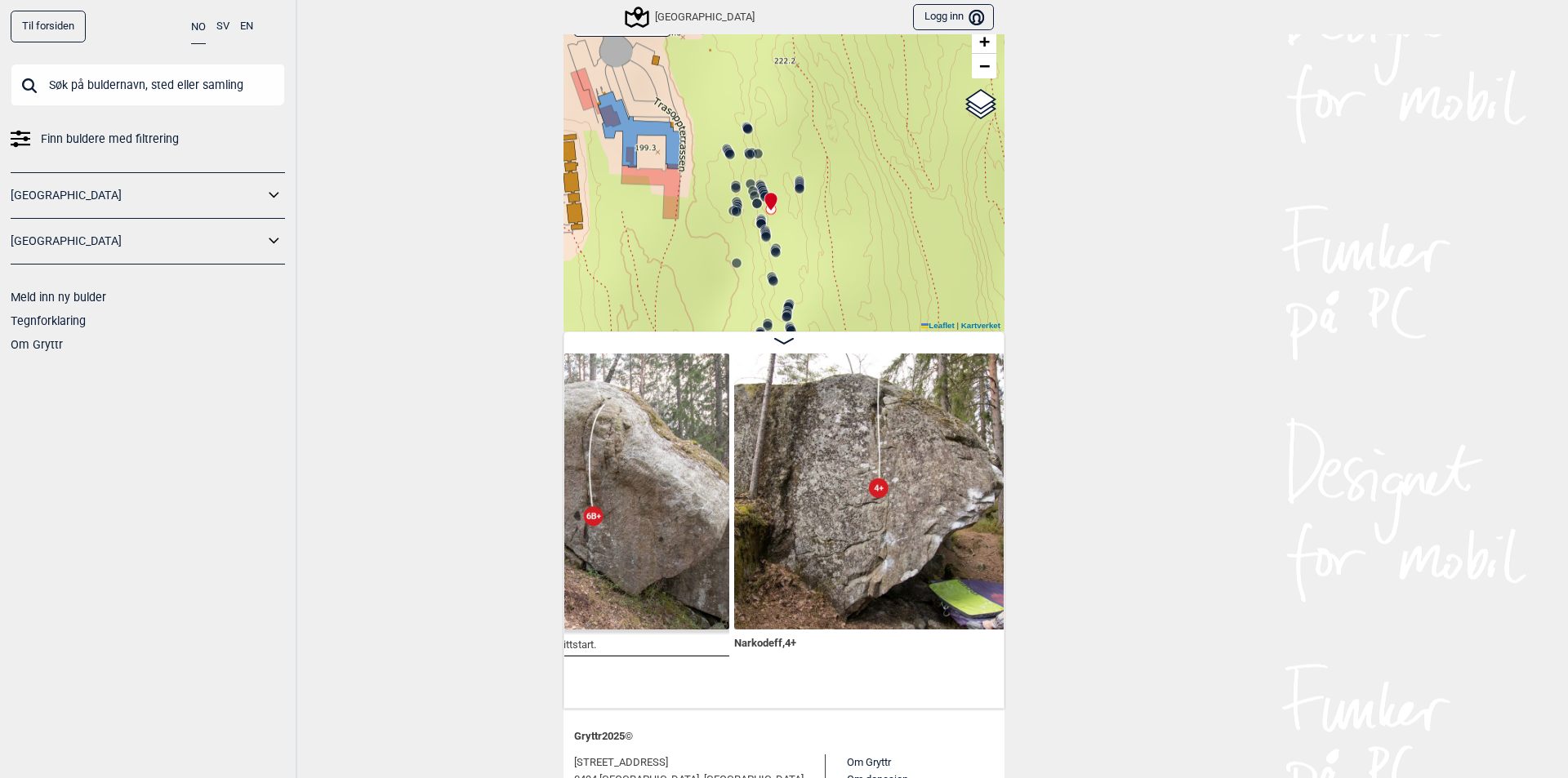
scroll to position [0, 6107]
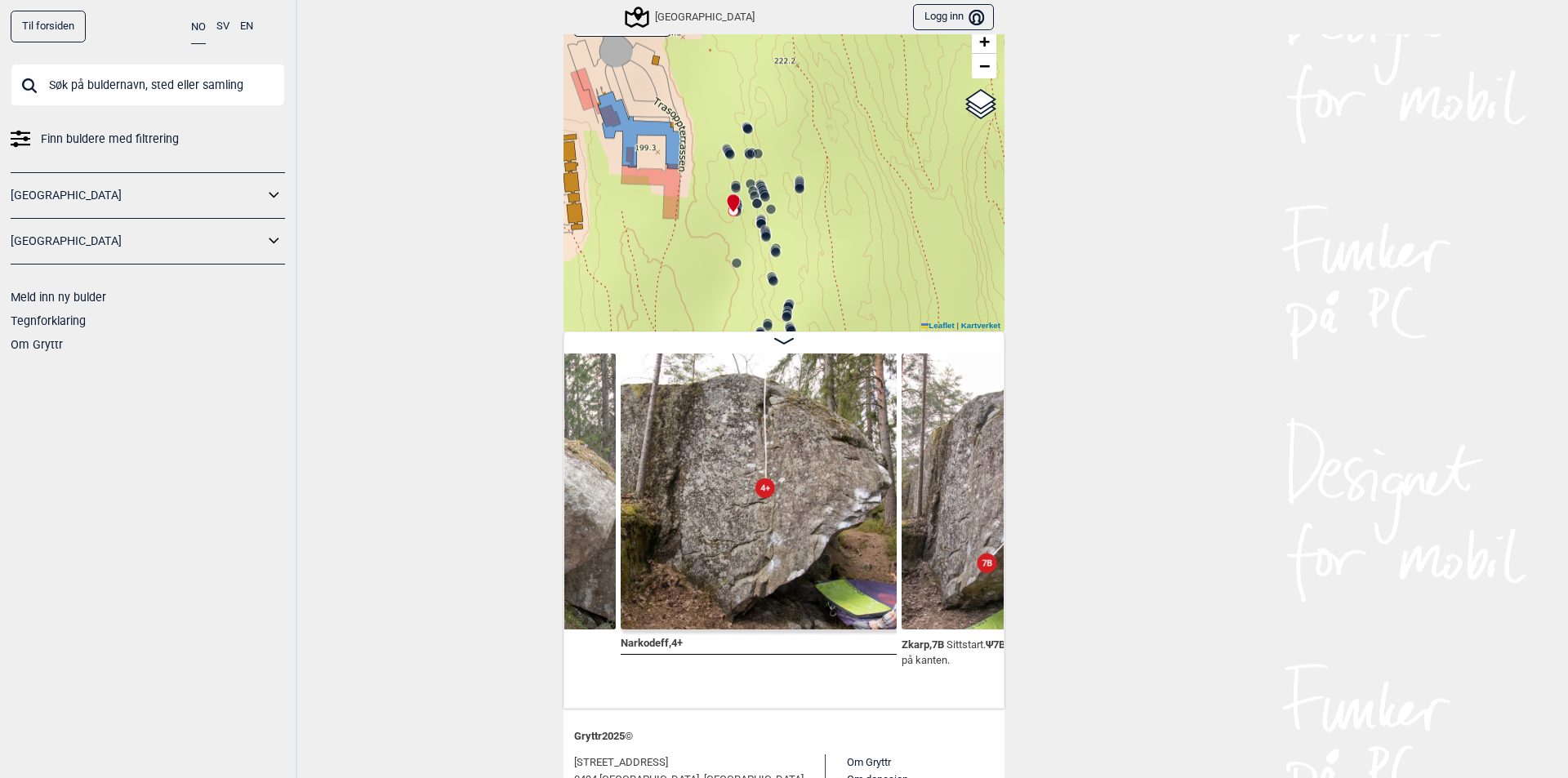
click at [160, 141] on span "Finn buldere med filtrering" at bounding box center [110, 139] width 138 height 24
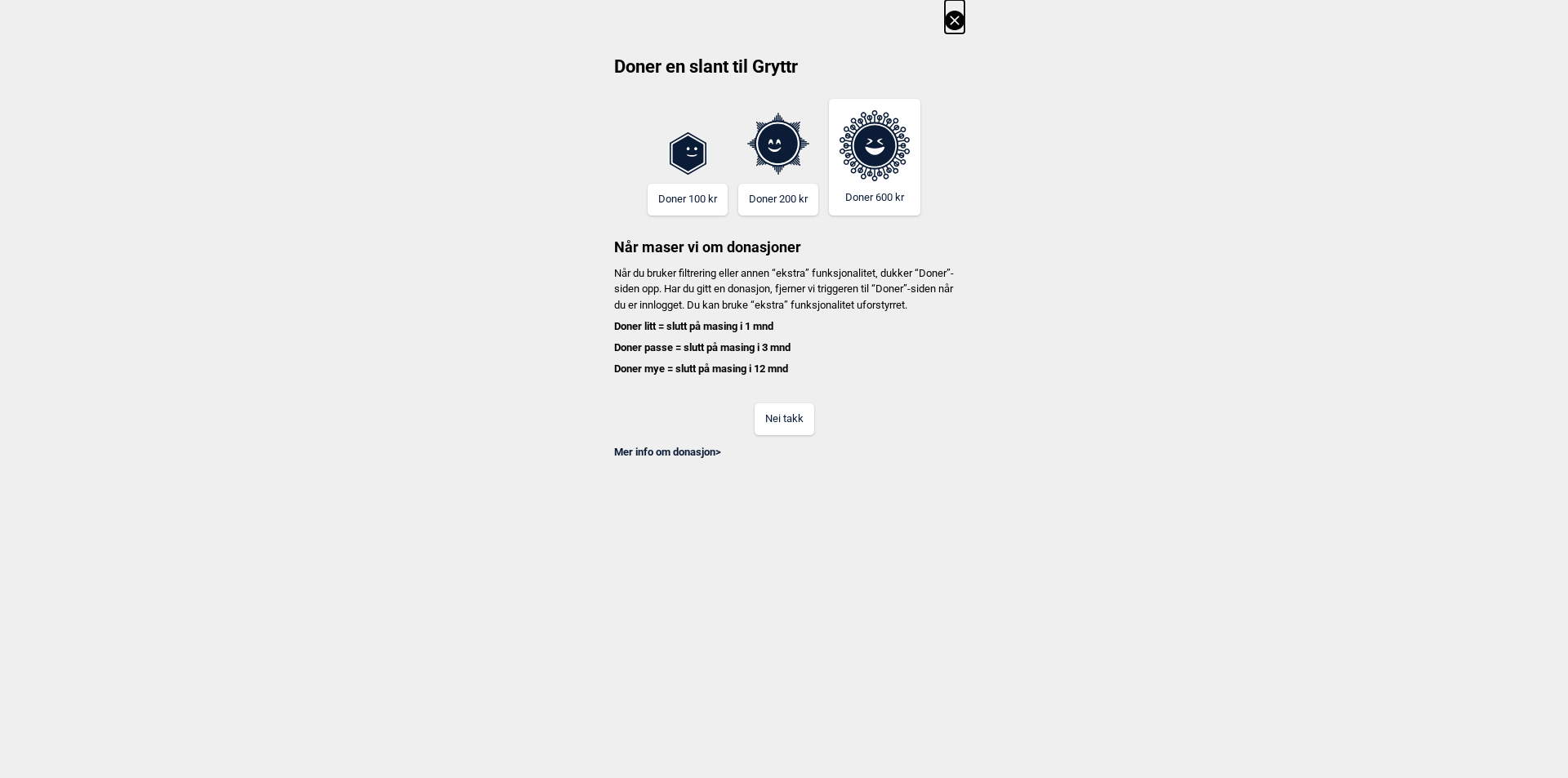
click at [774, 435] on button "Nei takk" at bounding box center [784, 418] width 60 height 32
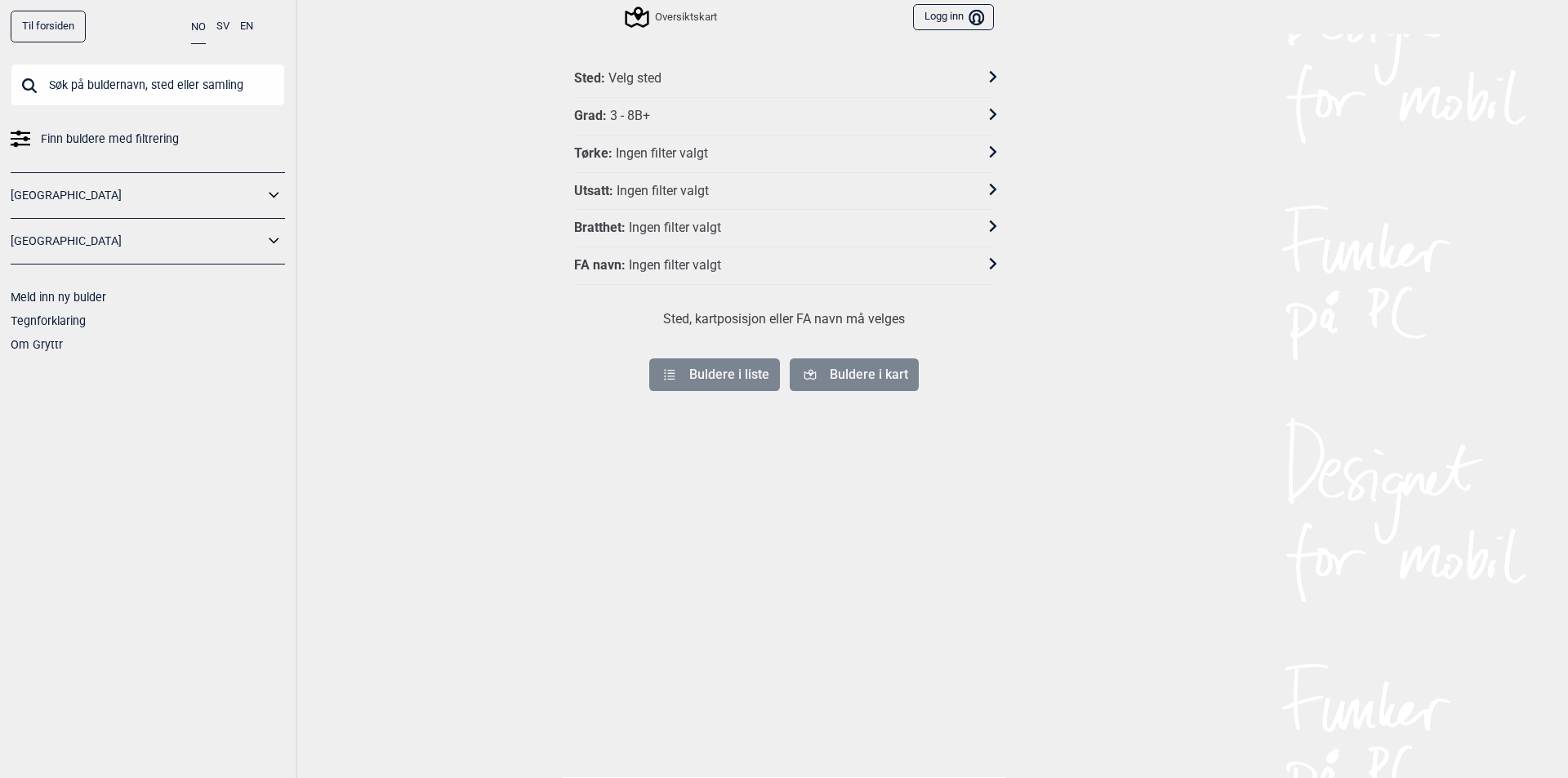
click at [739, 78] on div "Sted : Velg sted" at bounding box center [774, 78] width 399 height 17
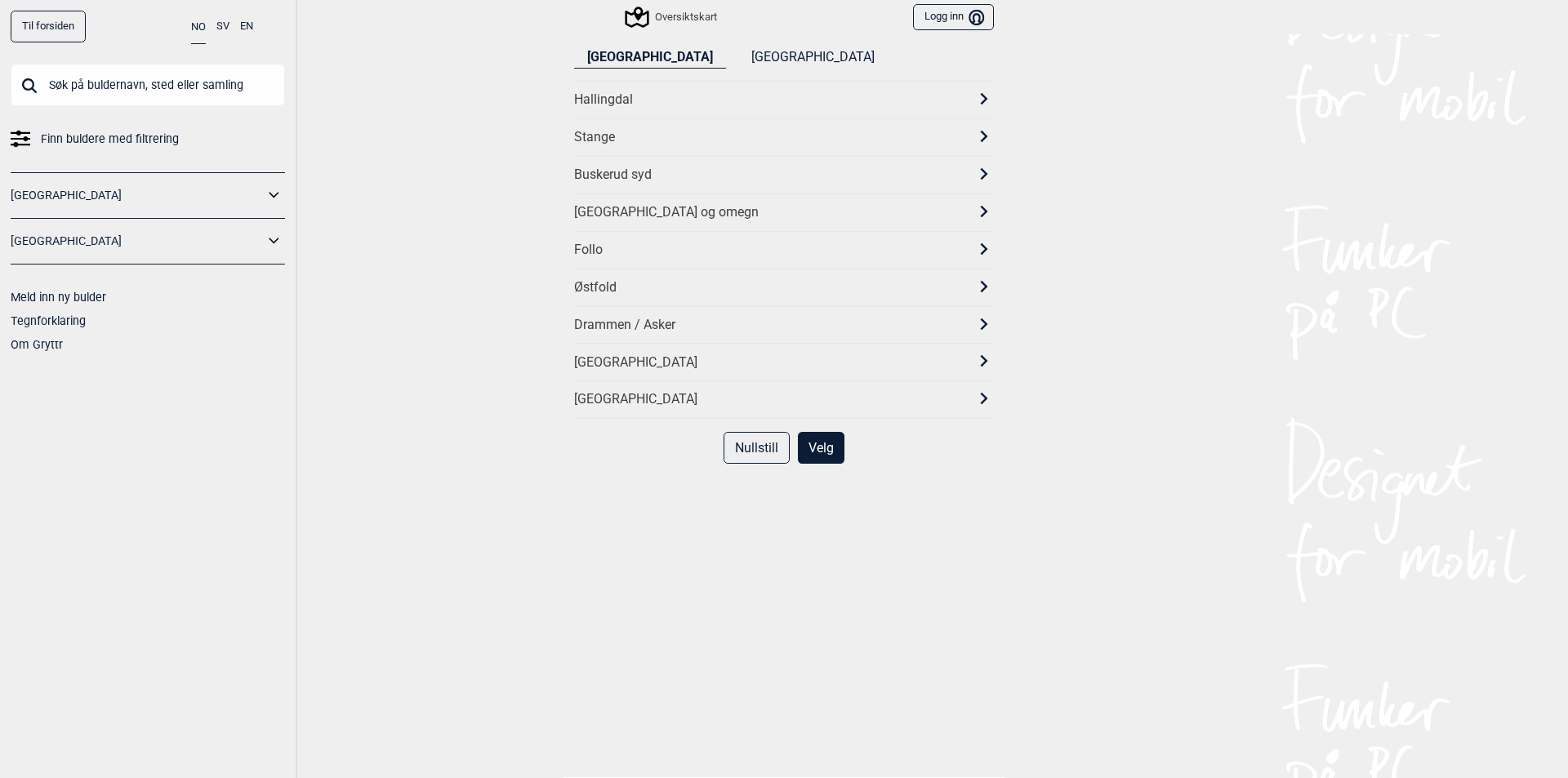
click at [677, 205] on div "[GEOGRAPHIC_DATA] og omegn" at bounding box center [770, 213] width 390 height 17
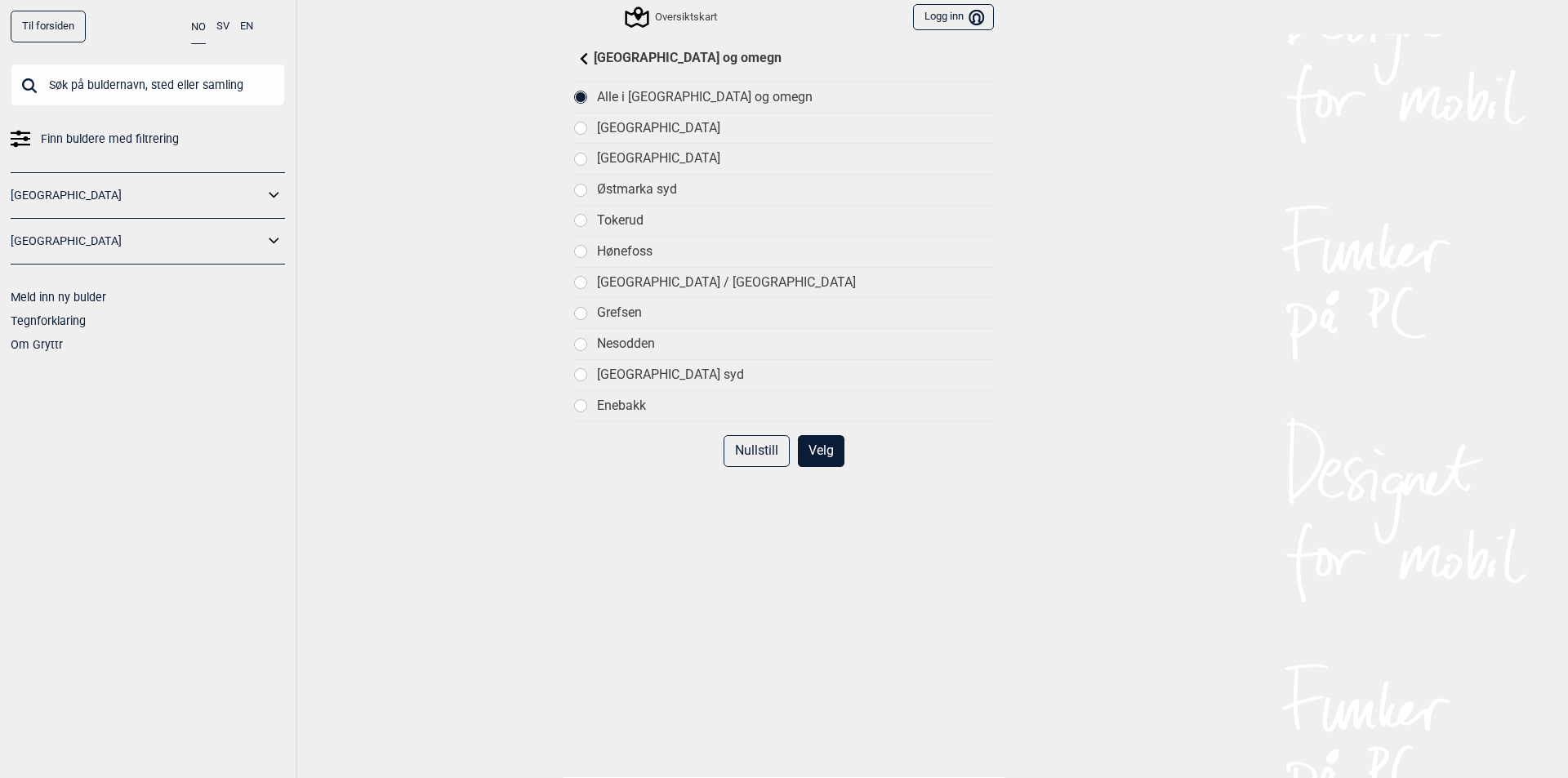
click at [822, 447] on button "Velg" at bounding box center [821, 451] width 47 height 32
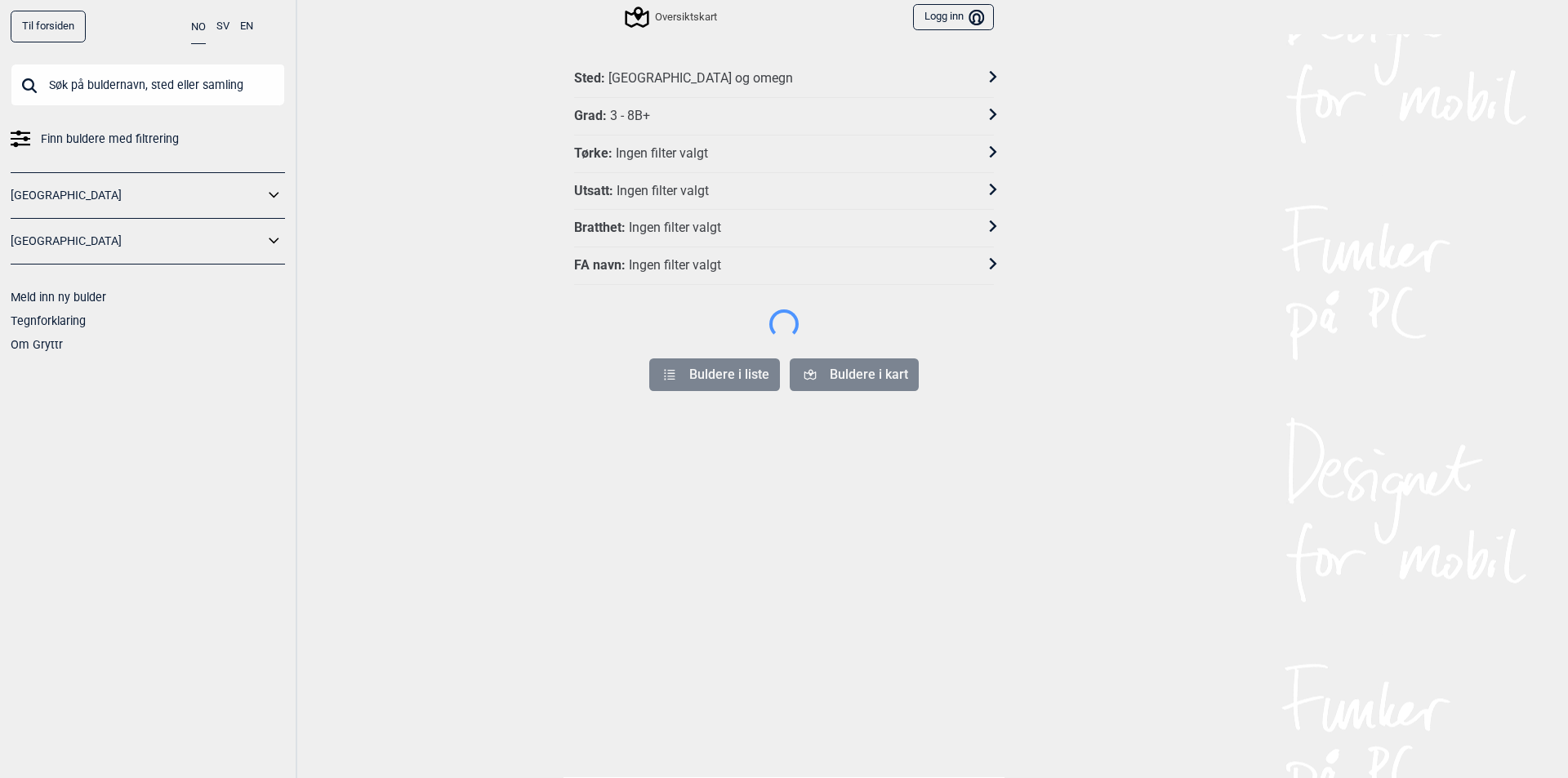
click at [767, 114] on div "Grad : 3 - 8B+" at bounding box center [774, 116] width 399 height 17
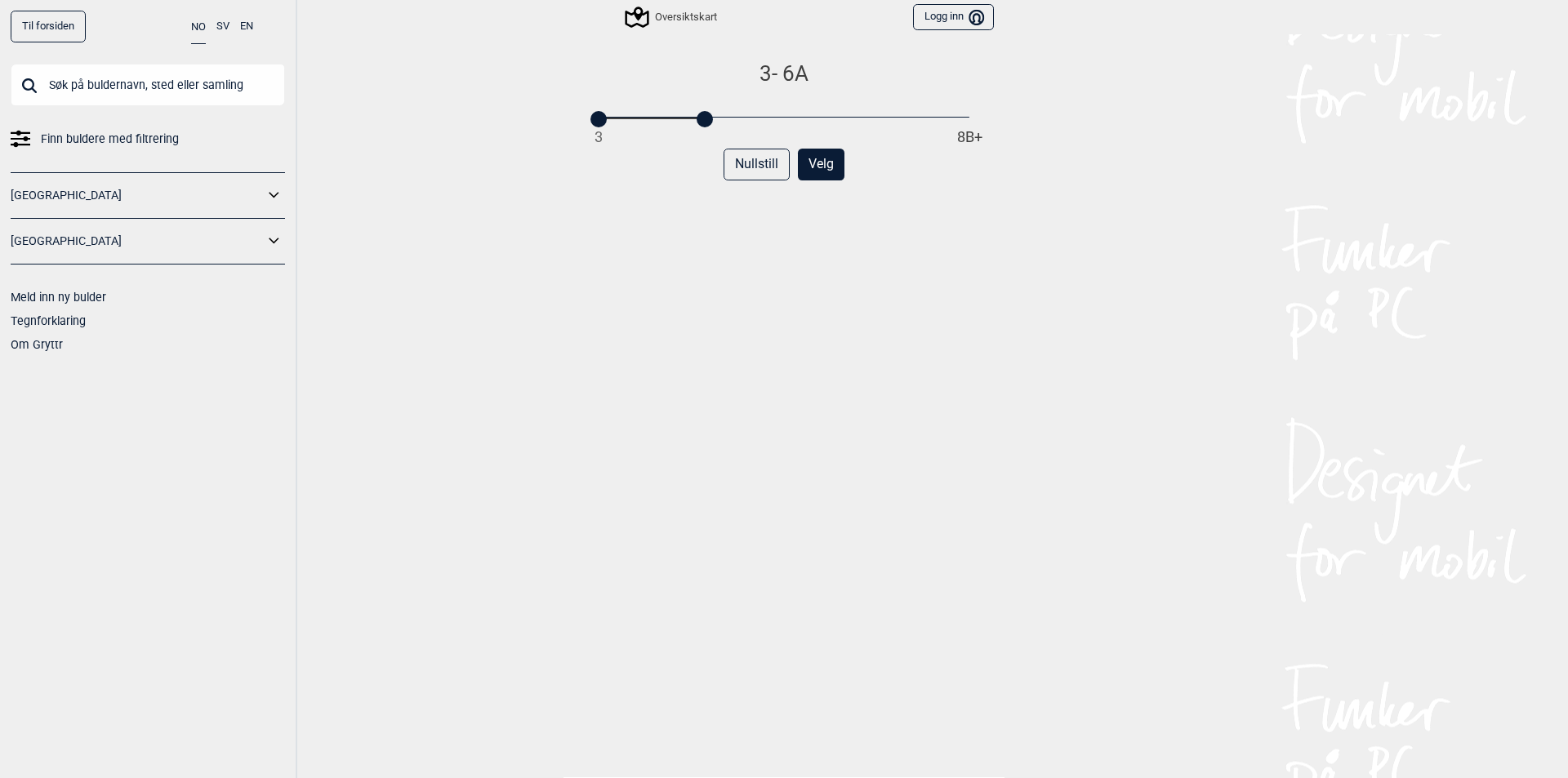
drag, startPoint x: 967, startPoint y: 120, endPoint x: 706, endPoint y: 129, distance: 261.2
click at [706, 129] on div "3 - 6A 3 8B+ Nullstill Velg" at bounding box center [784, 431] width 420 height 741
click at [814, 170] on button "Velg" at bounding box center [821, 164] width 47 height 32
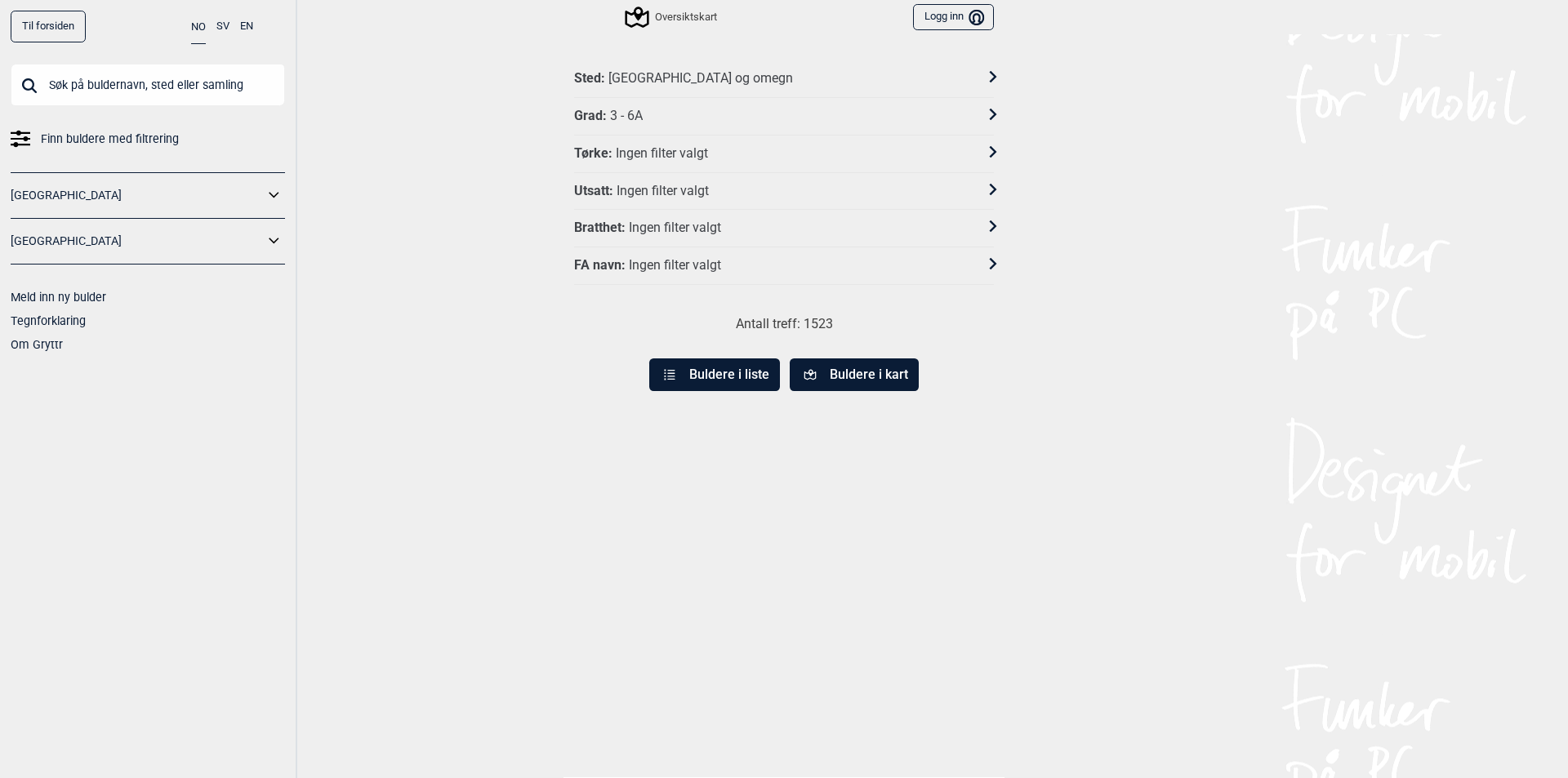
click at [720, 231] on div "Bratthet : Ingen filter valgt" at bounding box center [774, 228] width 399 height 17
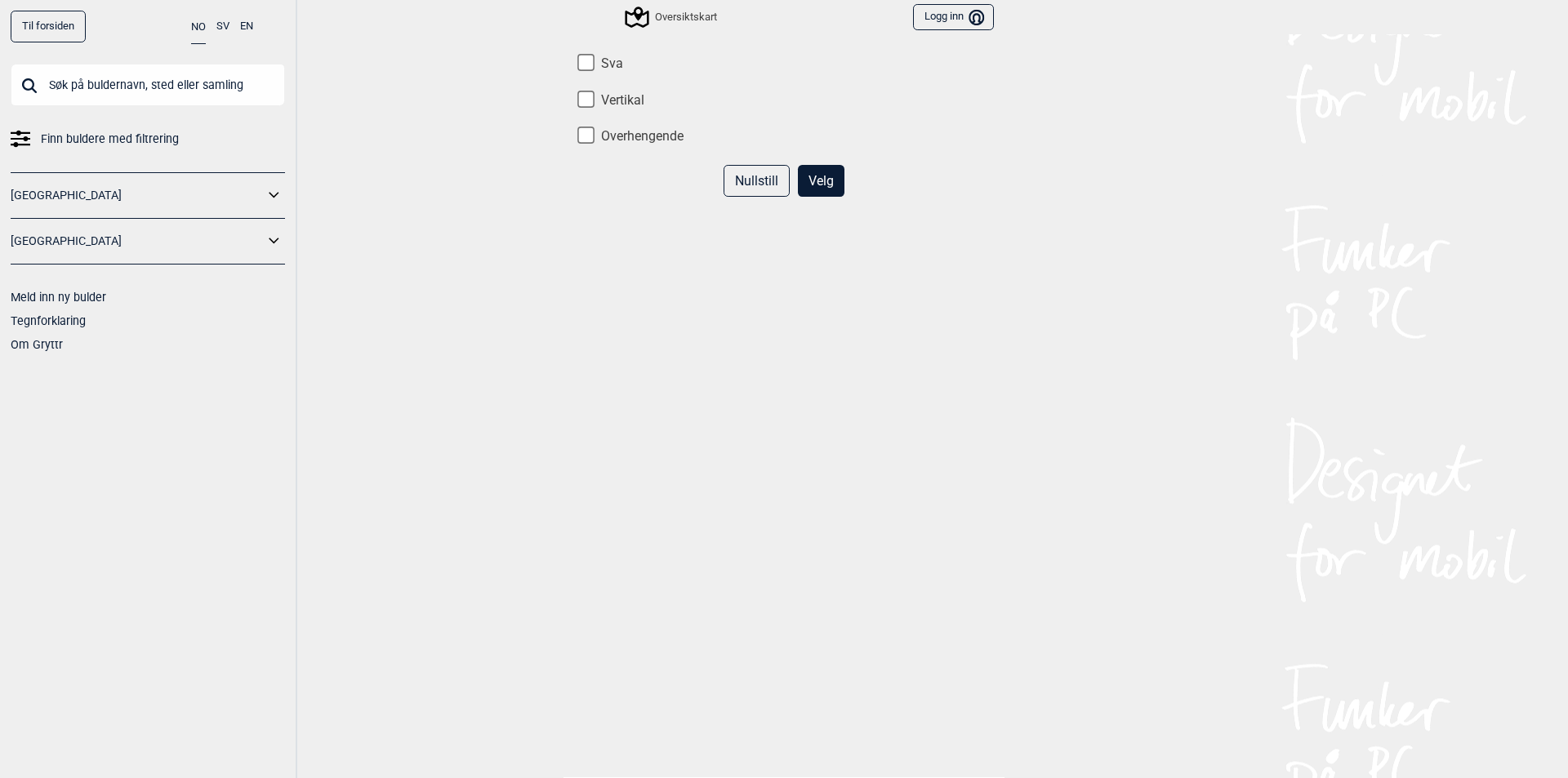
click at [760, 187] on button "Nullstill" at bounding box center [757, 181] width 66 height 32
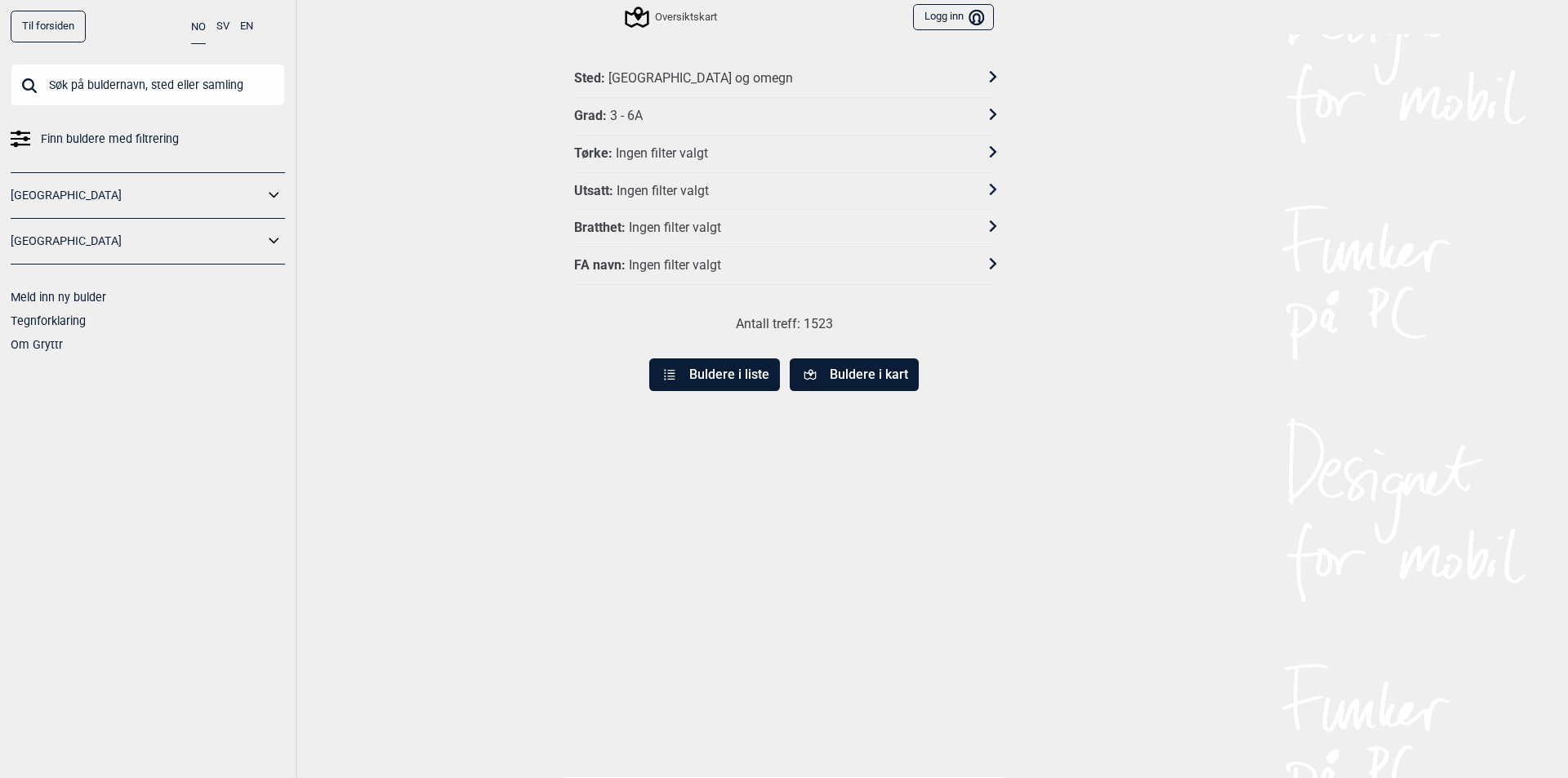
click at [668, 262] on div "Ingen filter valgt" at bounding box center [675, 266] width 92 height 17
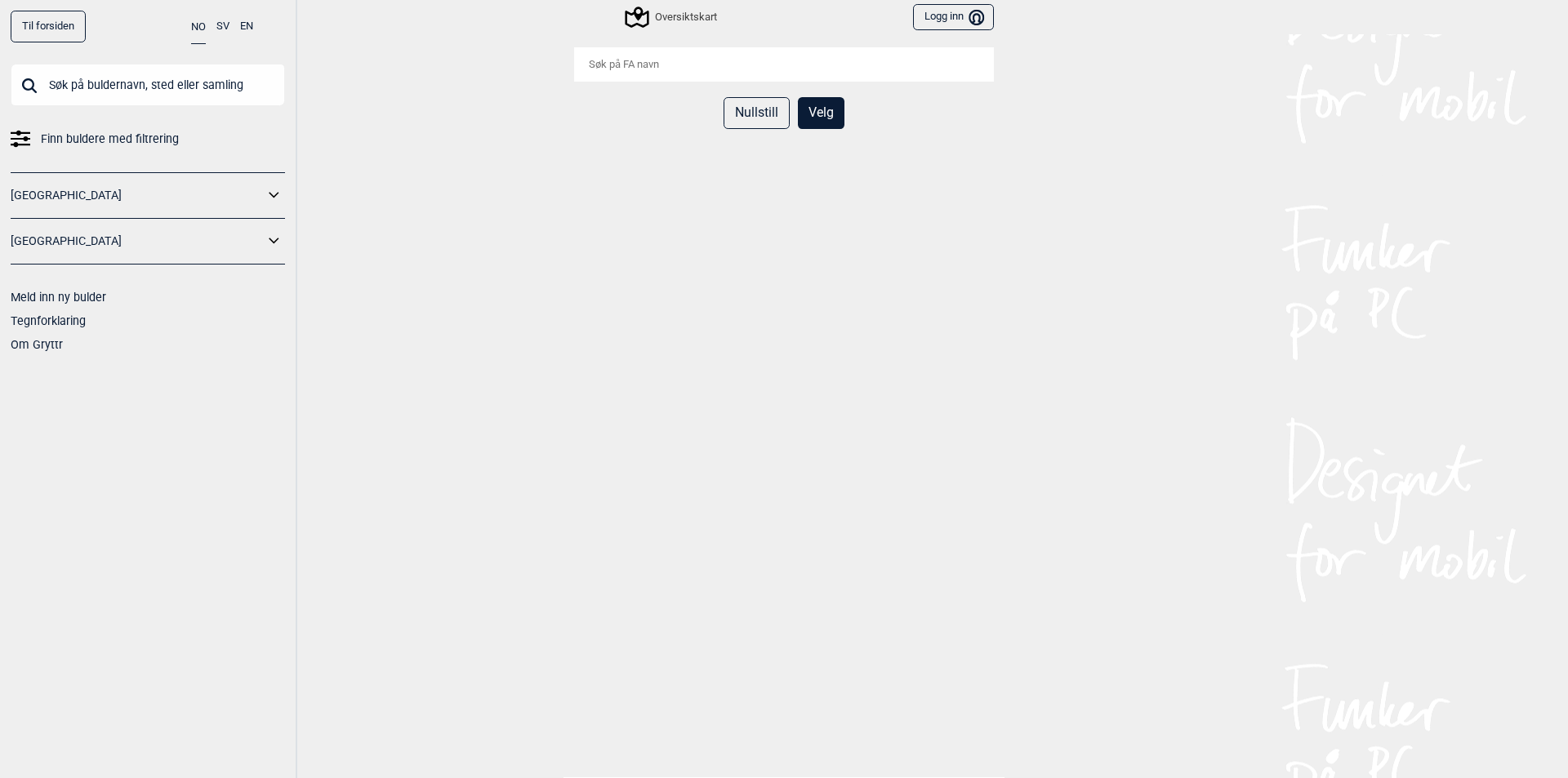
click at [762, 113] on button "Nullstill" at bounding box center [757, 112] width 66 height 32
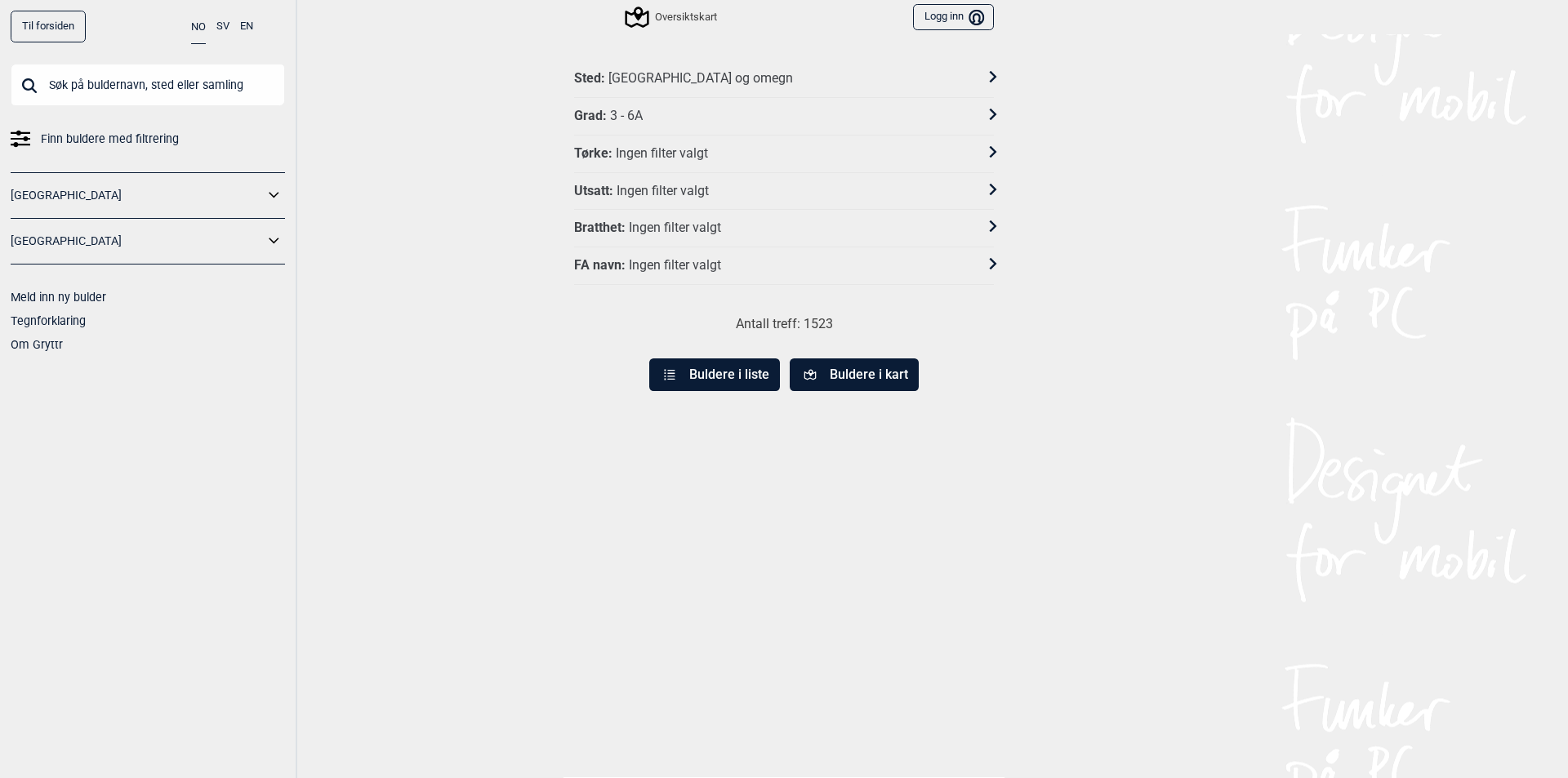
click at [697, 189] on div "Ingen filter valgt" at bounding box center [663, 192] width 92 height 17
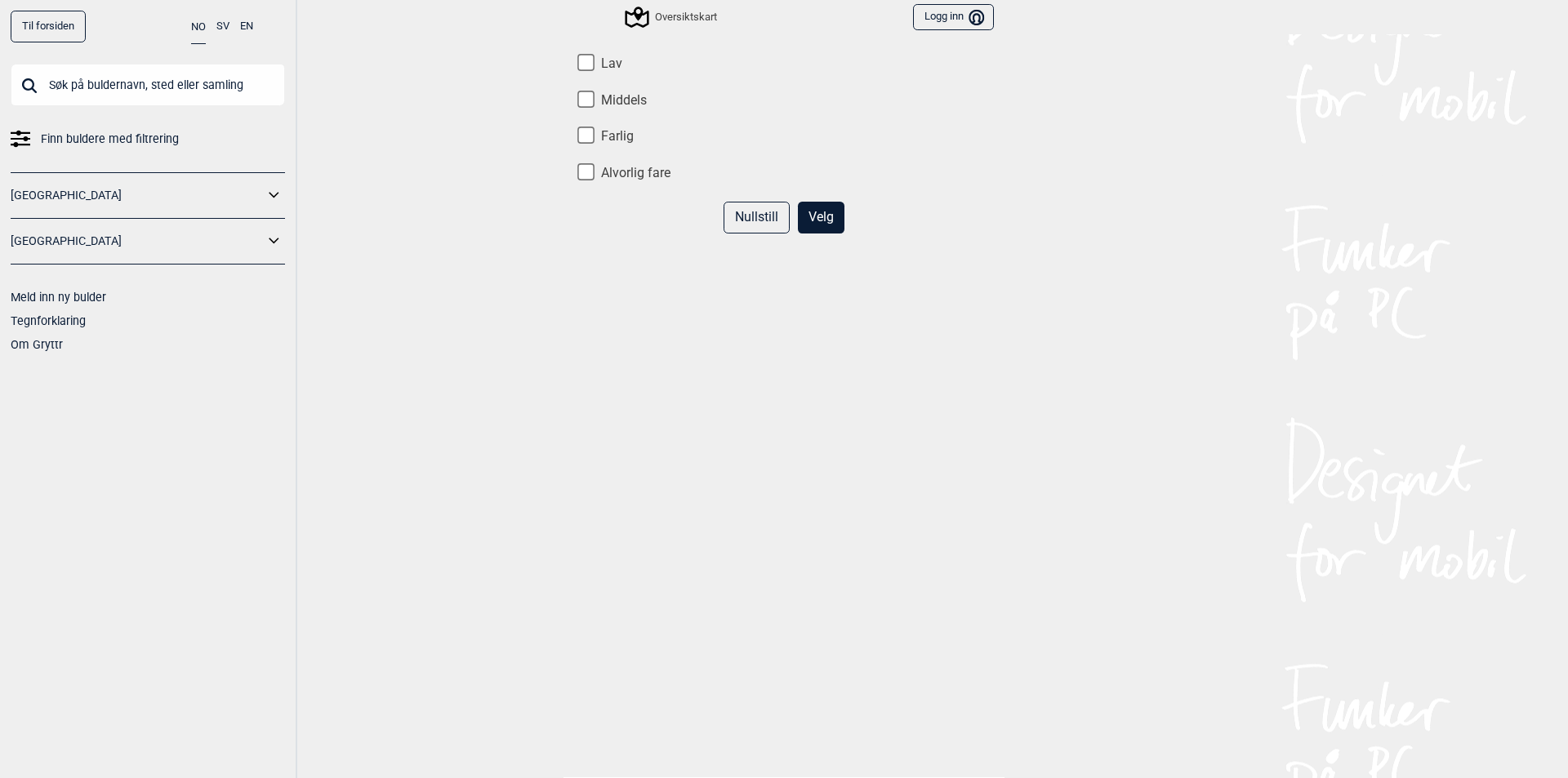
click at [578, 59] on input "Lav" at bounding box center [586, 62] width 17 height 17
checkbox input "true"
click at [578, 94] on input "Middels" at bounding box center [586, 99] width 17 height 17
checkbox input "true"
click at [815, 221] on button "Velg" at bounding box center [821, 217] width 47 height 32
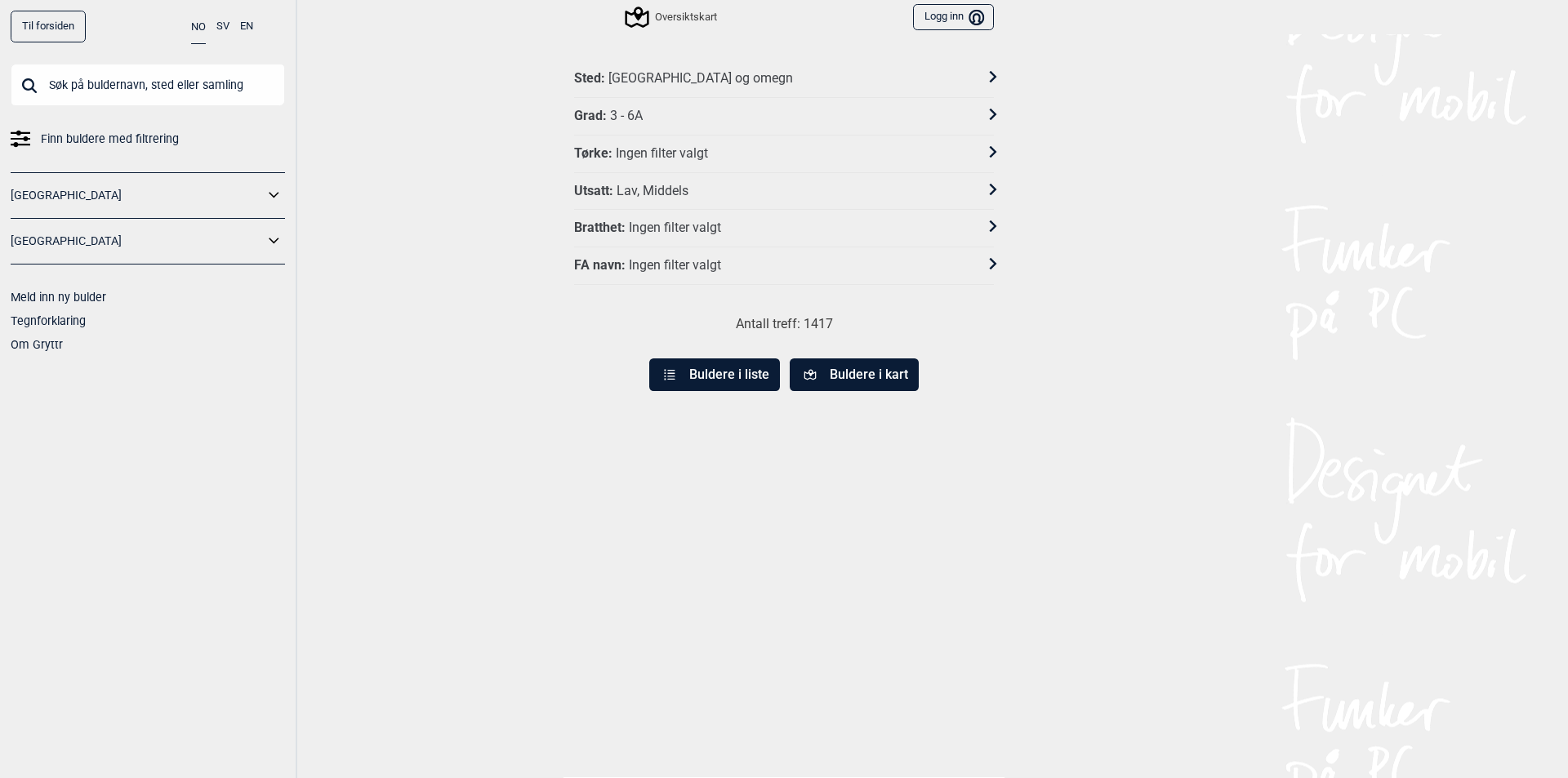
click at [717, 147] on div "Tørke : Ingen filter valgt" at bounding box center [774, 154] width 399 height 17
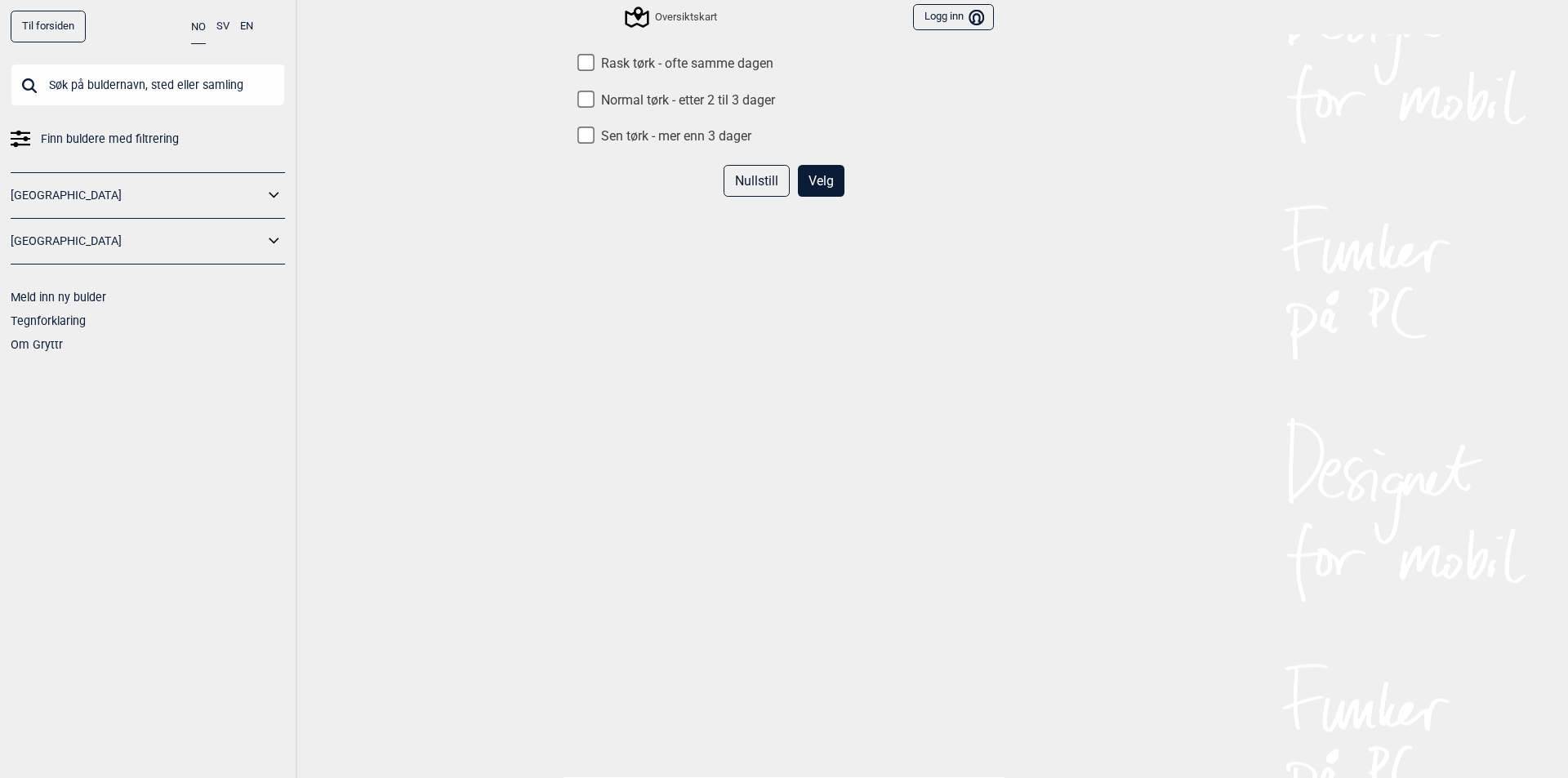
click at [578, 66] on input "Rask tørk - ofte samme dagen" at bounding box center [586, 62] width 17 height 17
checkbox input "true"
click at [812, 188] on button "Velg" at bounding box center [821, 181] width 47 height 32
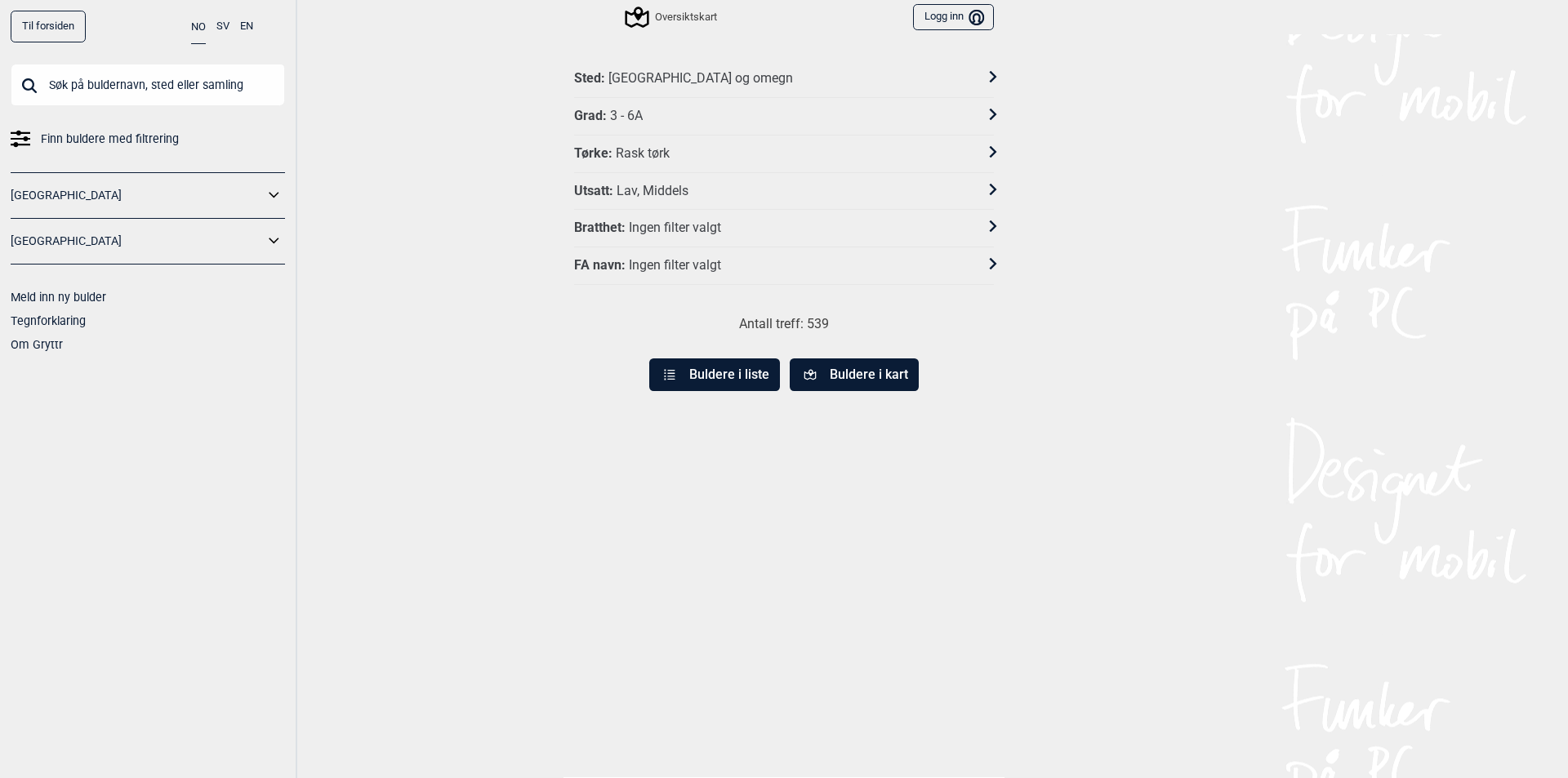
click at [839, 376] on button "Buldere i kart" at bounding box center [854, 375] width 129 height 32
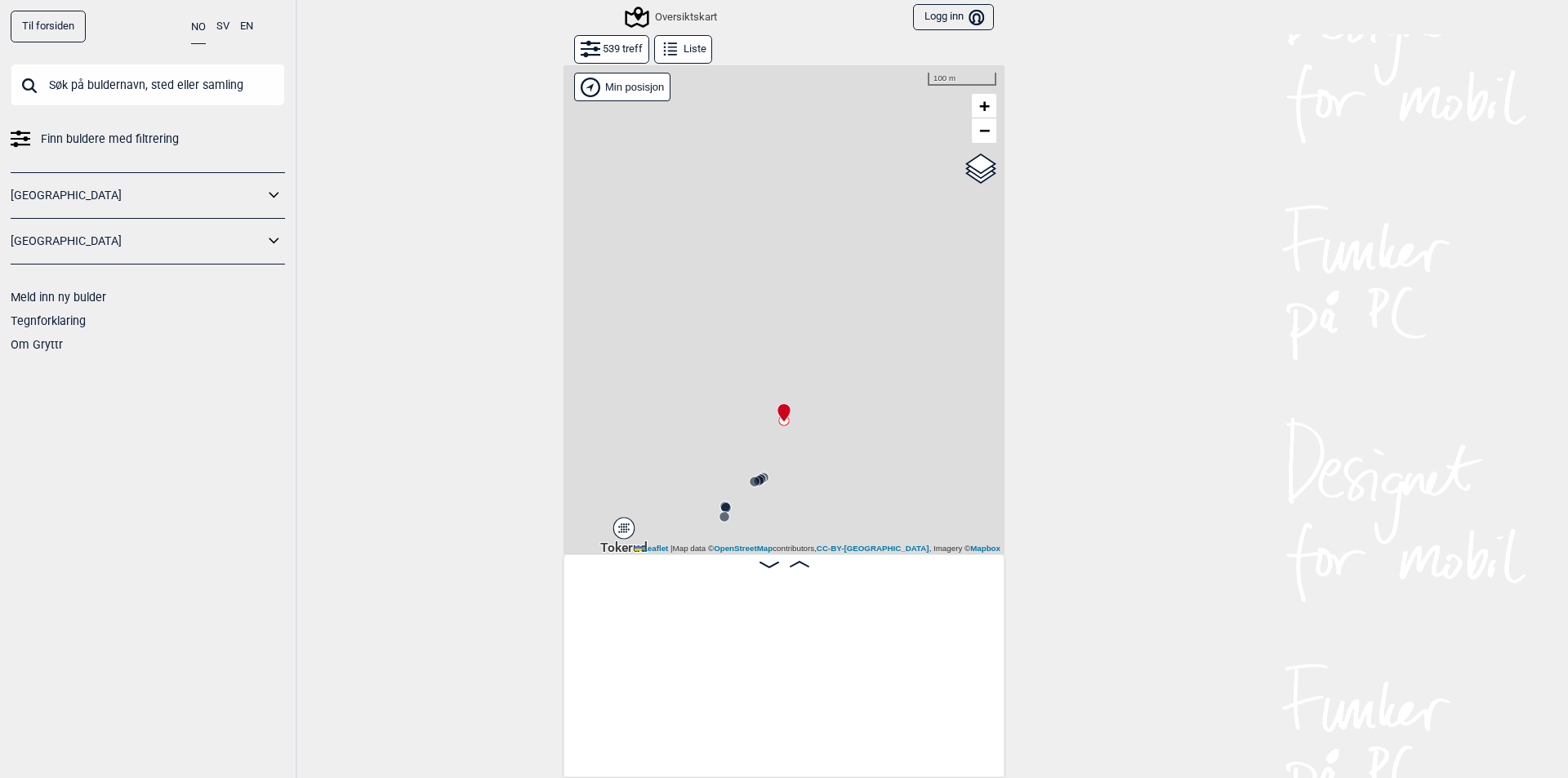
scroll to position [0, 126]
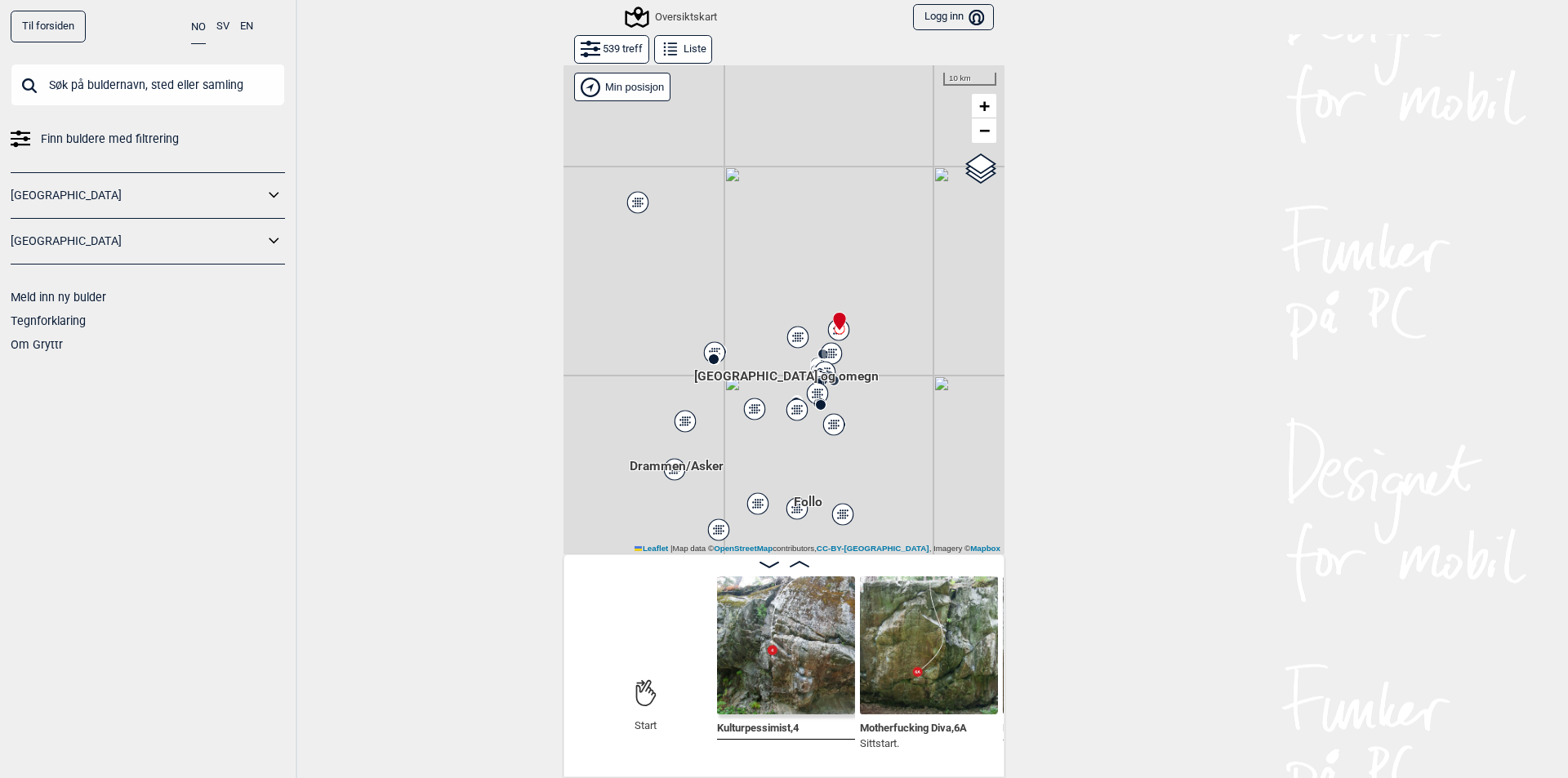
drag, startPoint x: 887, startPoint y: 482, endPoint x: 860, endPoint y: 382, distance: 103.6
click at [860, 382] on div at bounding box center [783, 309] width 441 height 490
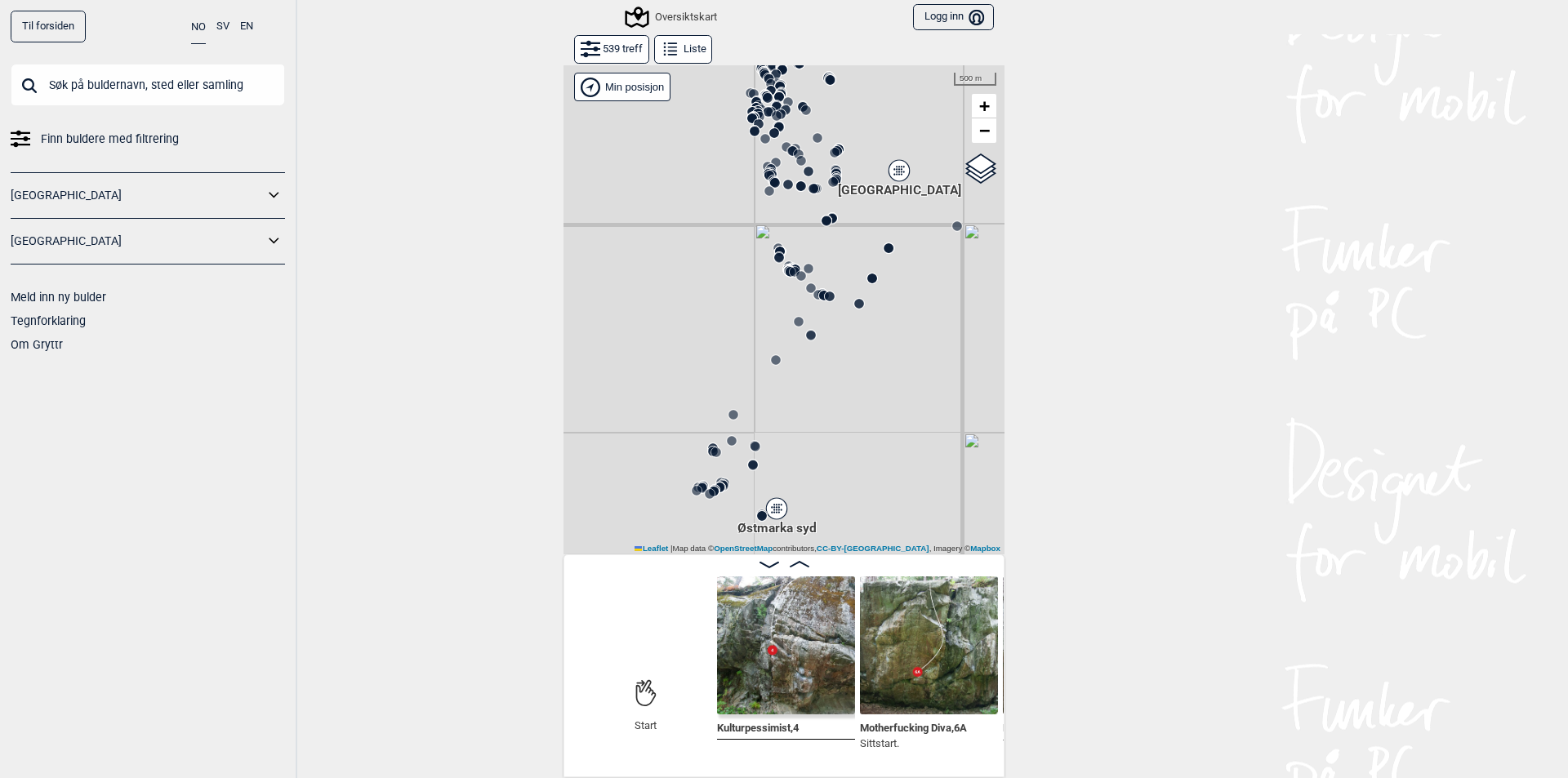
drag, startPoint x: 732, startPoint y: 313, endPoint x: 948, endPoint y: 332, distance: 216.8
click at [948, 332] on div "Gol [GEOGRAPHIC_DATA] Kolomoen [GEOGRAPHIC_DATA] [GEOGRAPHIC_DATA][PERSON_NAME]…" at bounding box center [783, 309] width 441 height 490
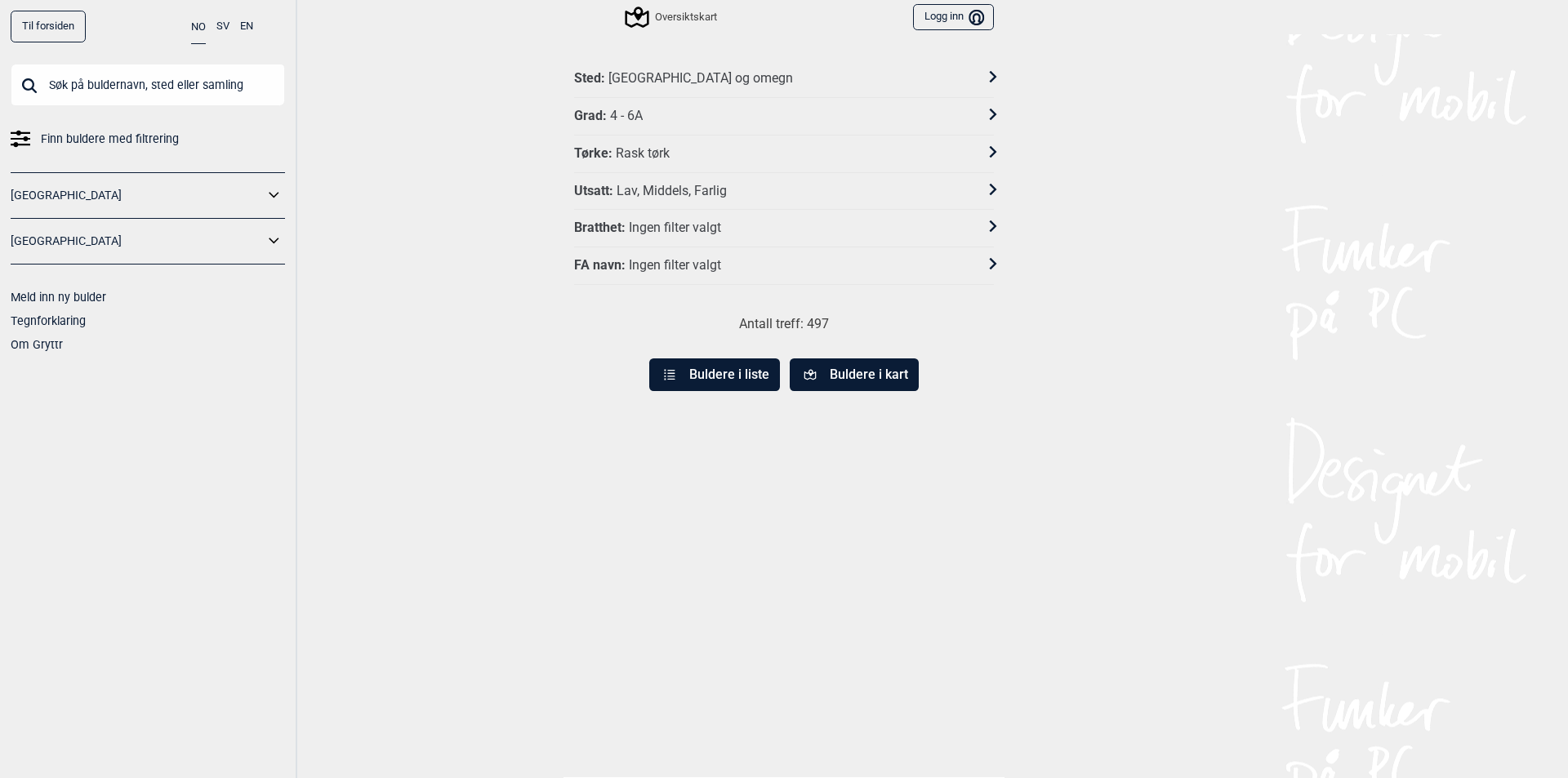
click at [706, 228] on div "Ingen filter valgt" at bounding box center [675, 228] width 92 height 17
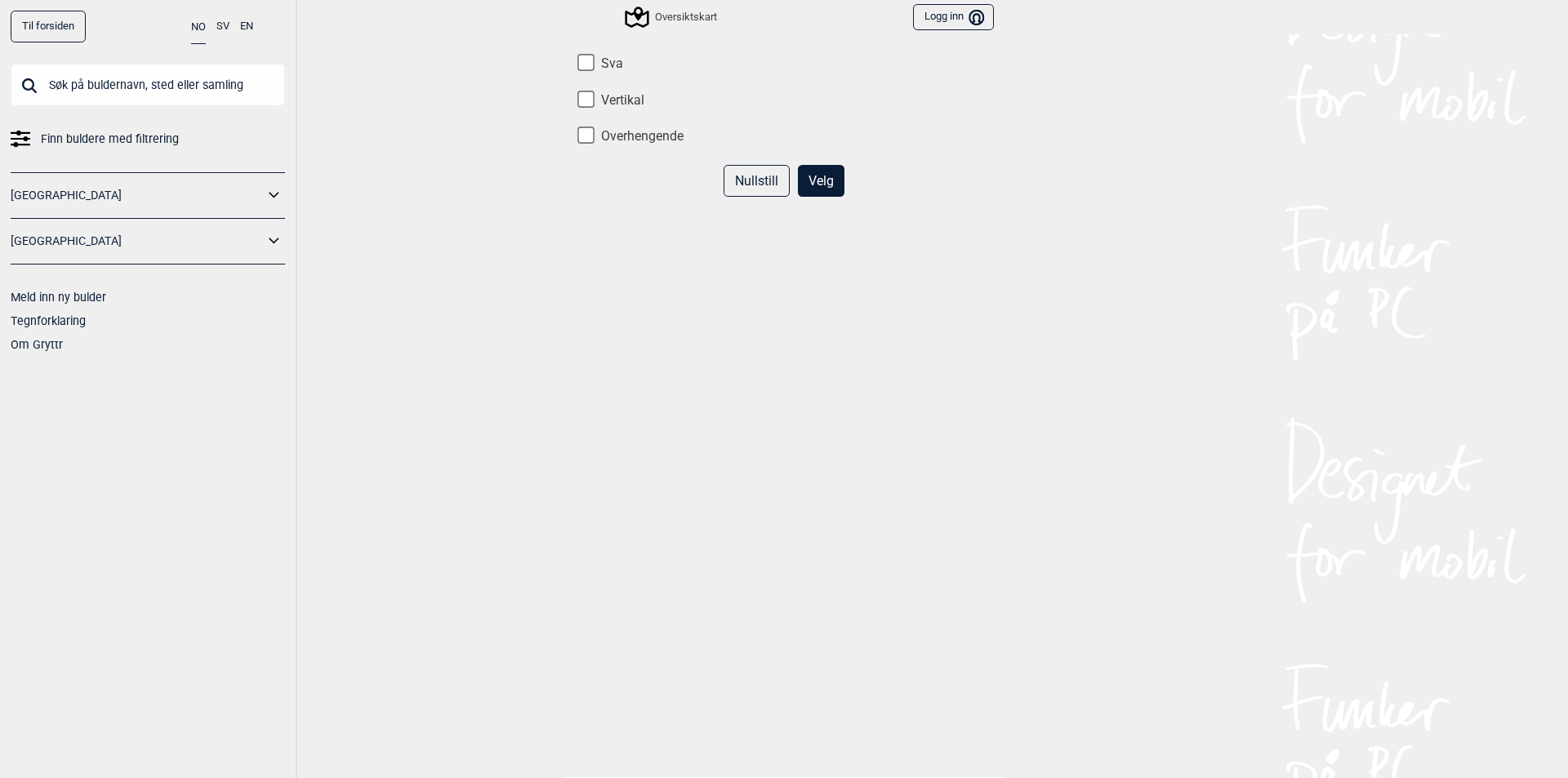
click at [579, 102] on input "Vertikal" at bounding box center [586, 99] width 17 height 17
checkbox input "true"
click at [804, 187] on button "Velg" at bounding box center [821, 181] width 47 height 32
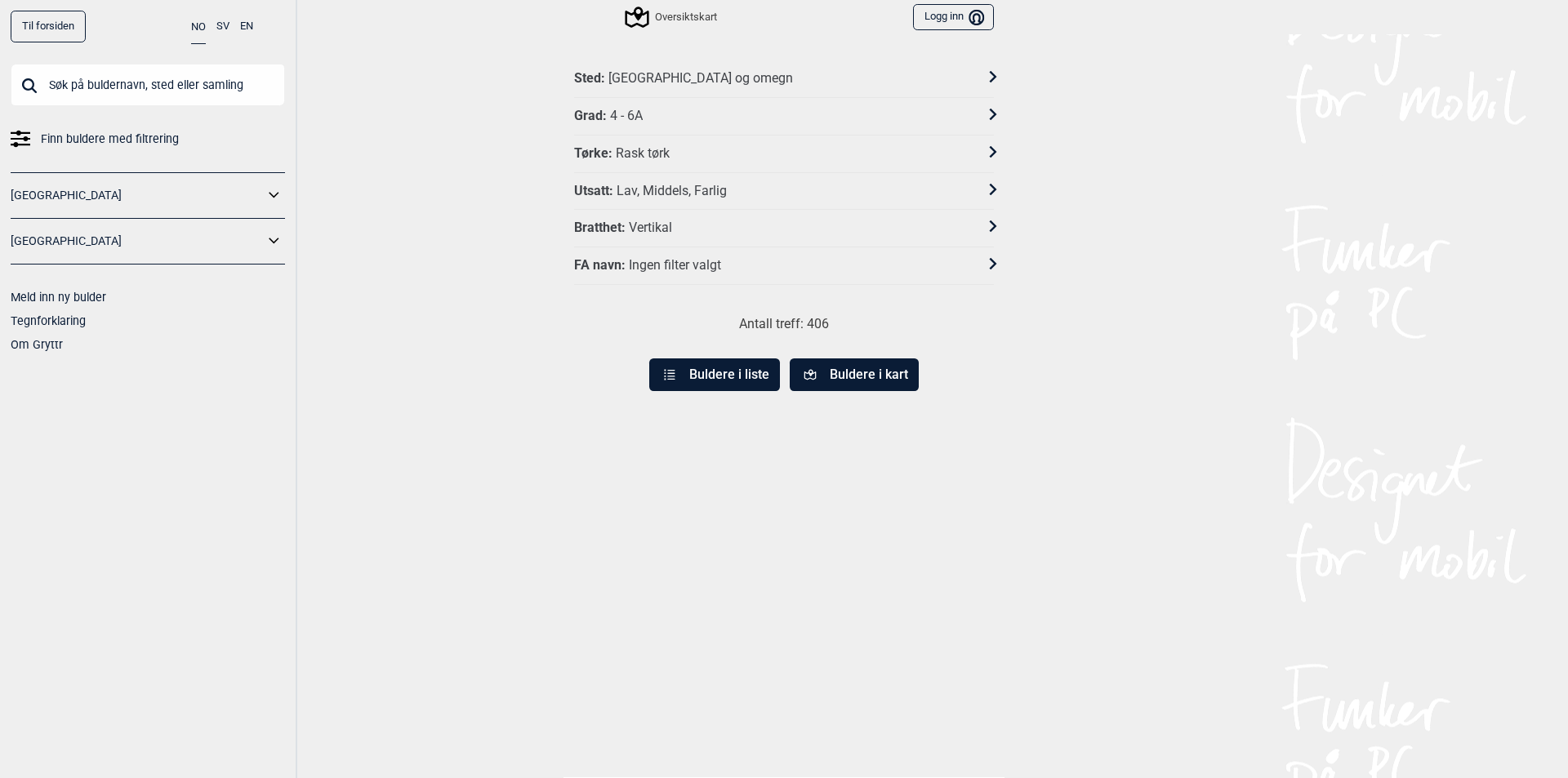
click at [848, 377] on button "Buldere i kart" at bounding box center [854, 375] width 129 height 32
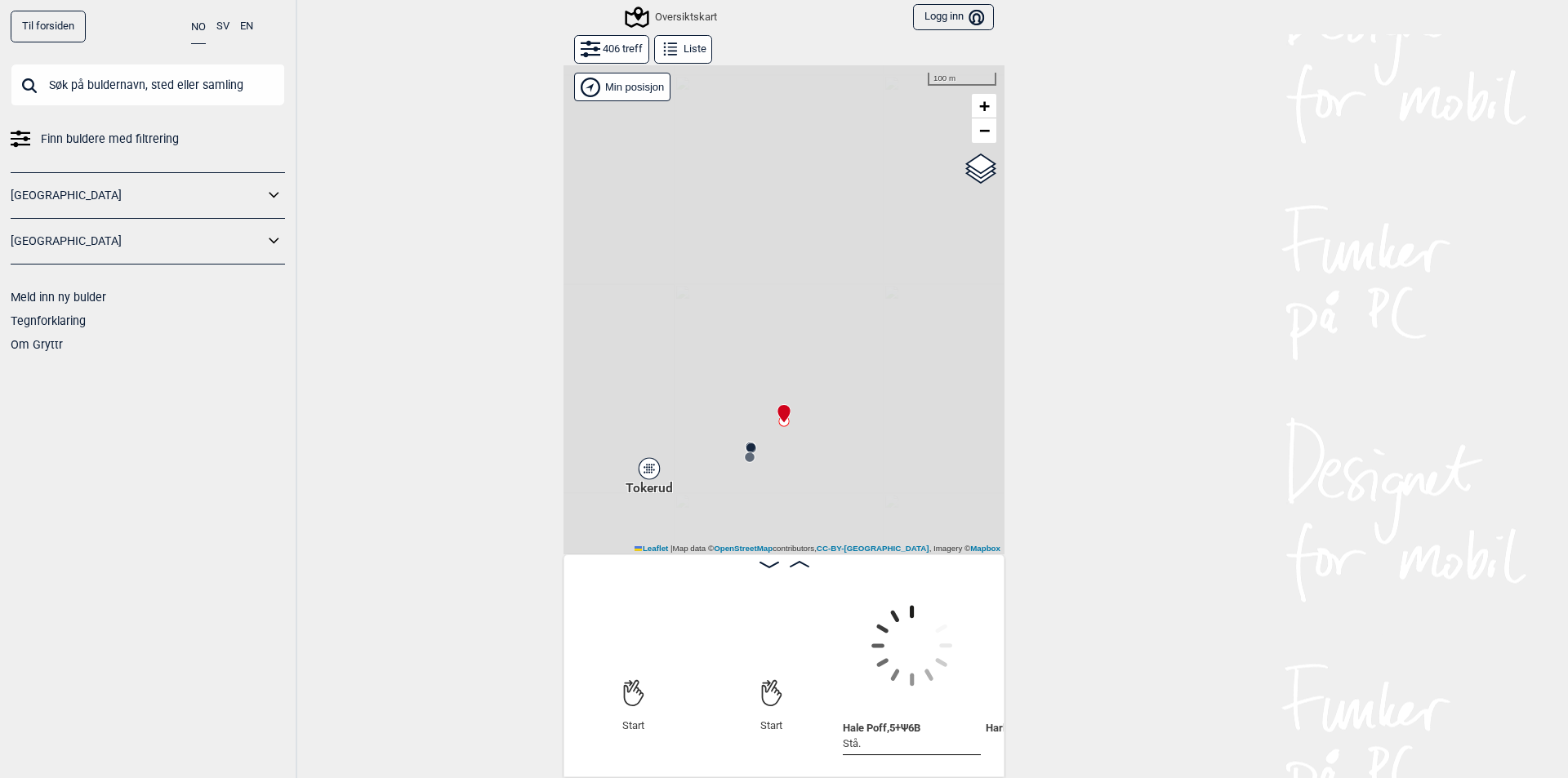
scroll to position [0, 128]
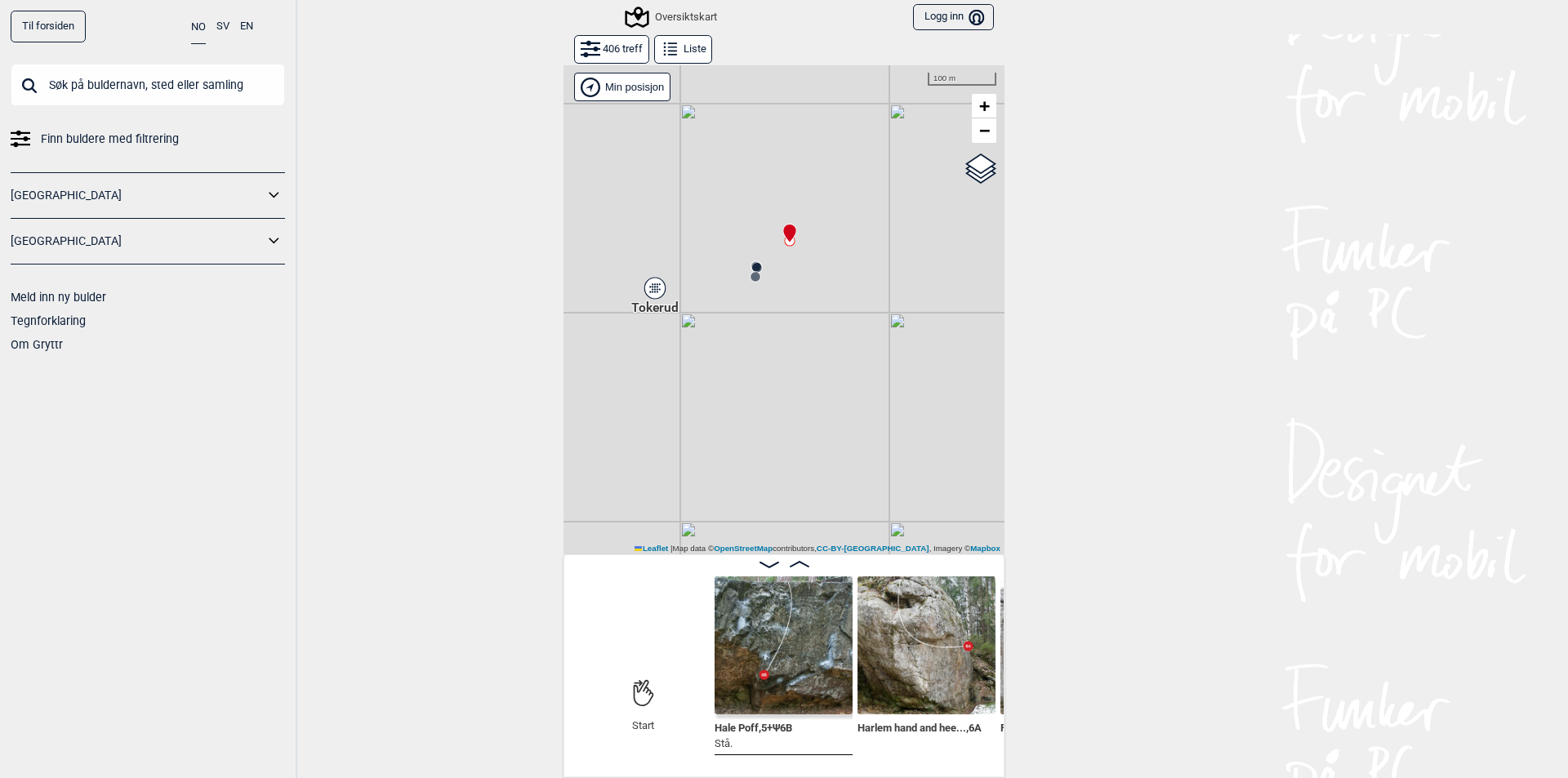
drag, startPoint x: 804, startPoint y: 451, endPoint x: 808, endPoint y: 293, distance: 158.1
click at [808, 293] on div "Gol [GEOGRAPHIC_DATA] Kolomoen [GEOGRAPHIC_DATA] [GEOGRAPHIC_DATA][PERSON_NAME]…" at bounding box center [783, 309] width 441 height 490
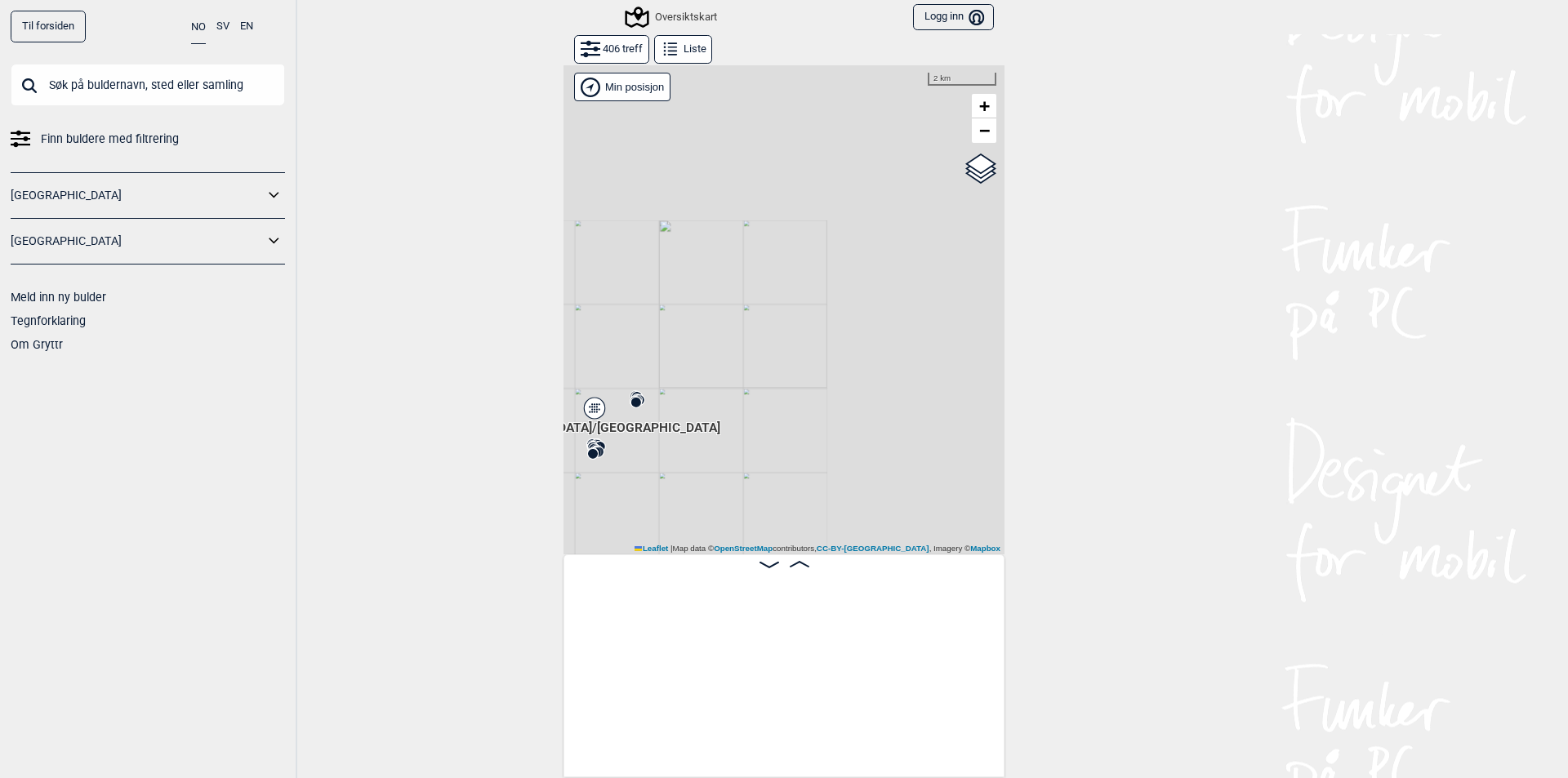
scroll to position [0, 0]
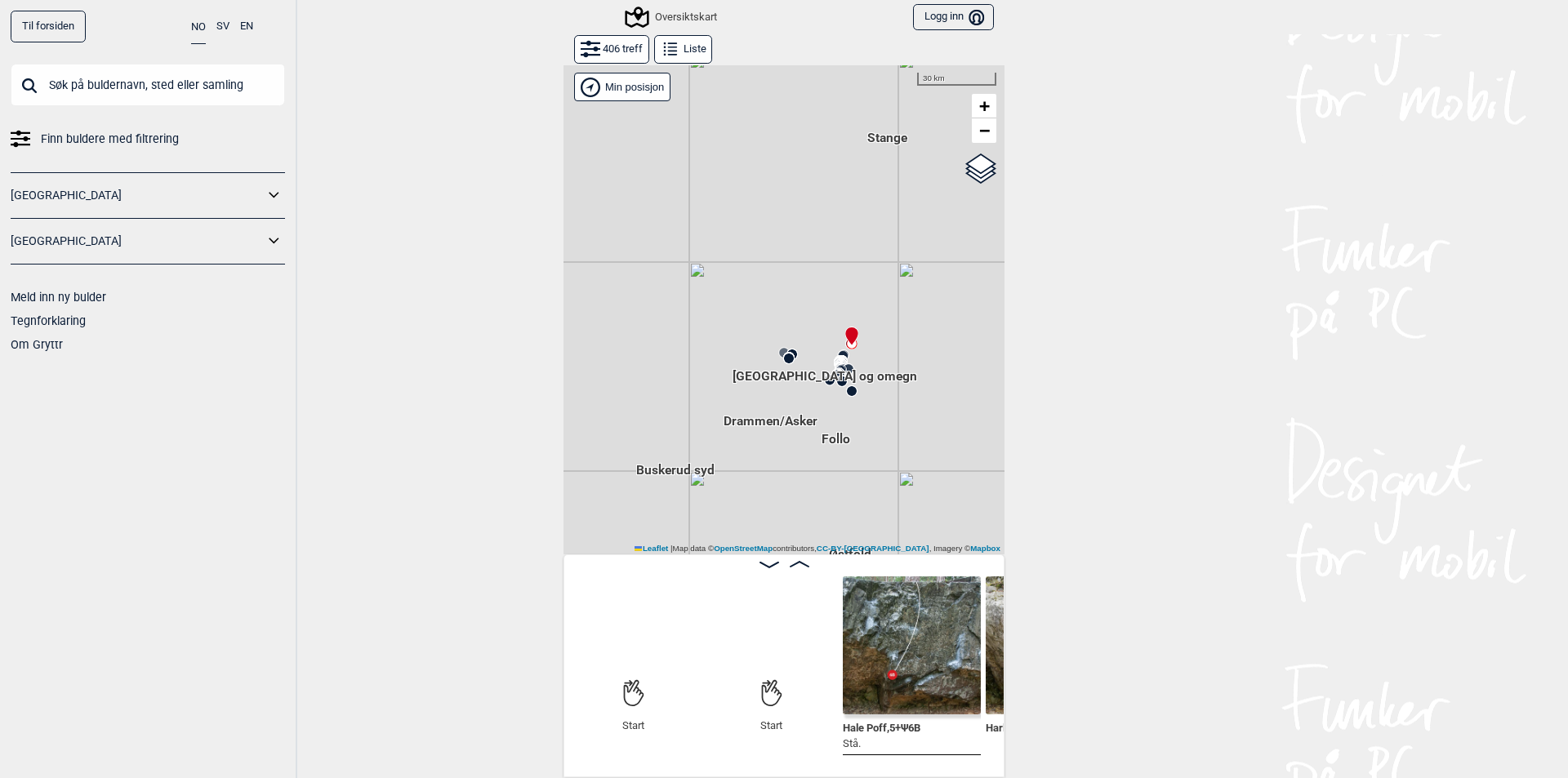
drag, startPoint x: 907, startPoint y: 441, endPoint x: 891, endPoint y: 383, distance: 60.2
click at [891, 383] on div "Hallingdal [GEOGRAPHIC_DATA] [GEOGRAPHIC_DATA] syd [GEOGRAPHIC_DATA] og omegn […" at bounding box center [783, 309] width 441 height 490
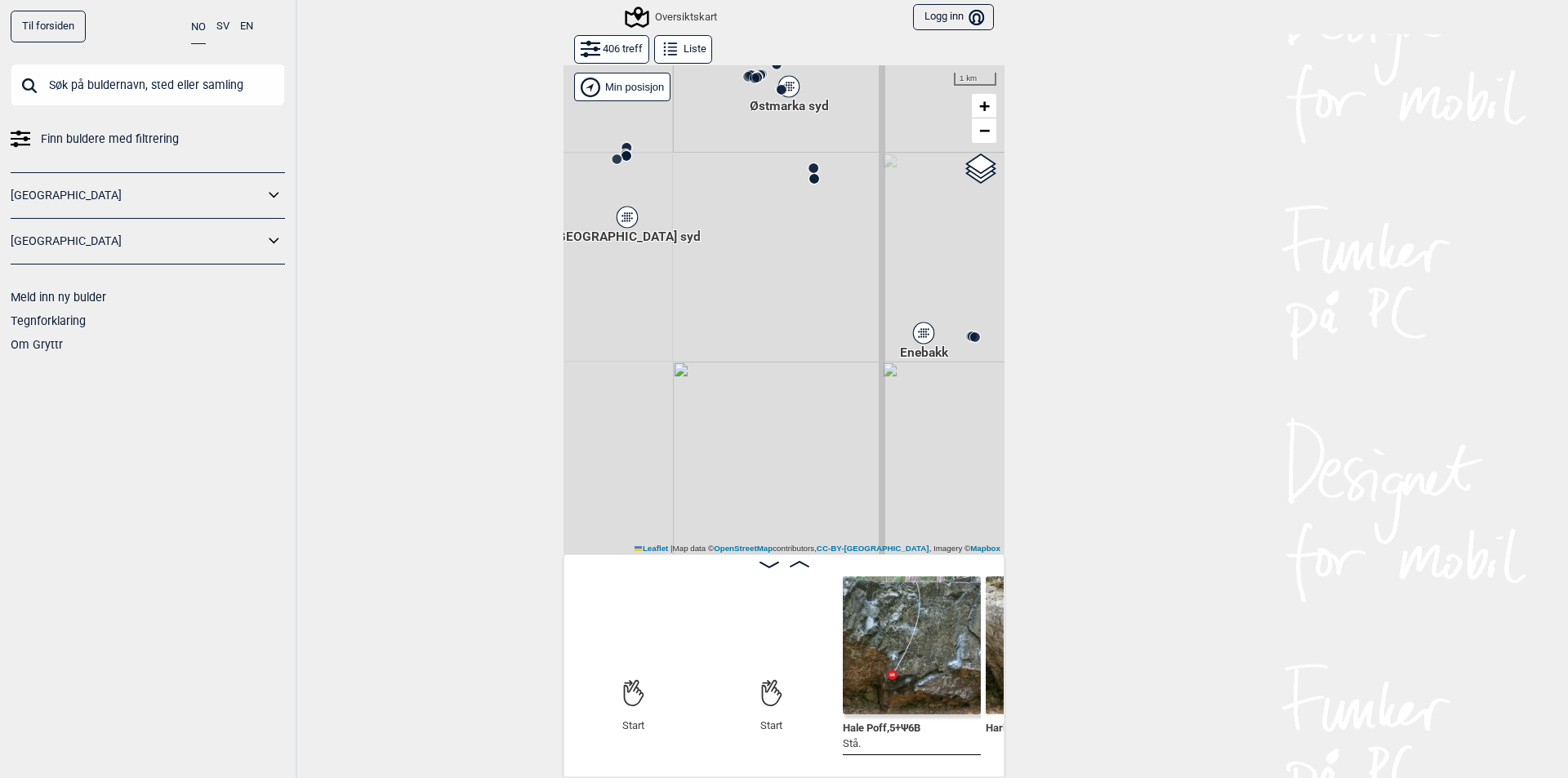
drag, startPoint x: 752, startPoint y: 358, endPoint x: 1028, endPoint y: 292, distance: 283.8
click at [1028, 292] on div "Til forsiden NO SV EN Finn buldere med filtrering [GEOGRAPHIC_DATA] [GEOGRAPHIC…" at bounding box center [784, 389] width 1568 height 778
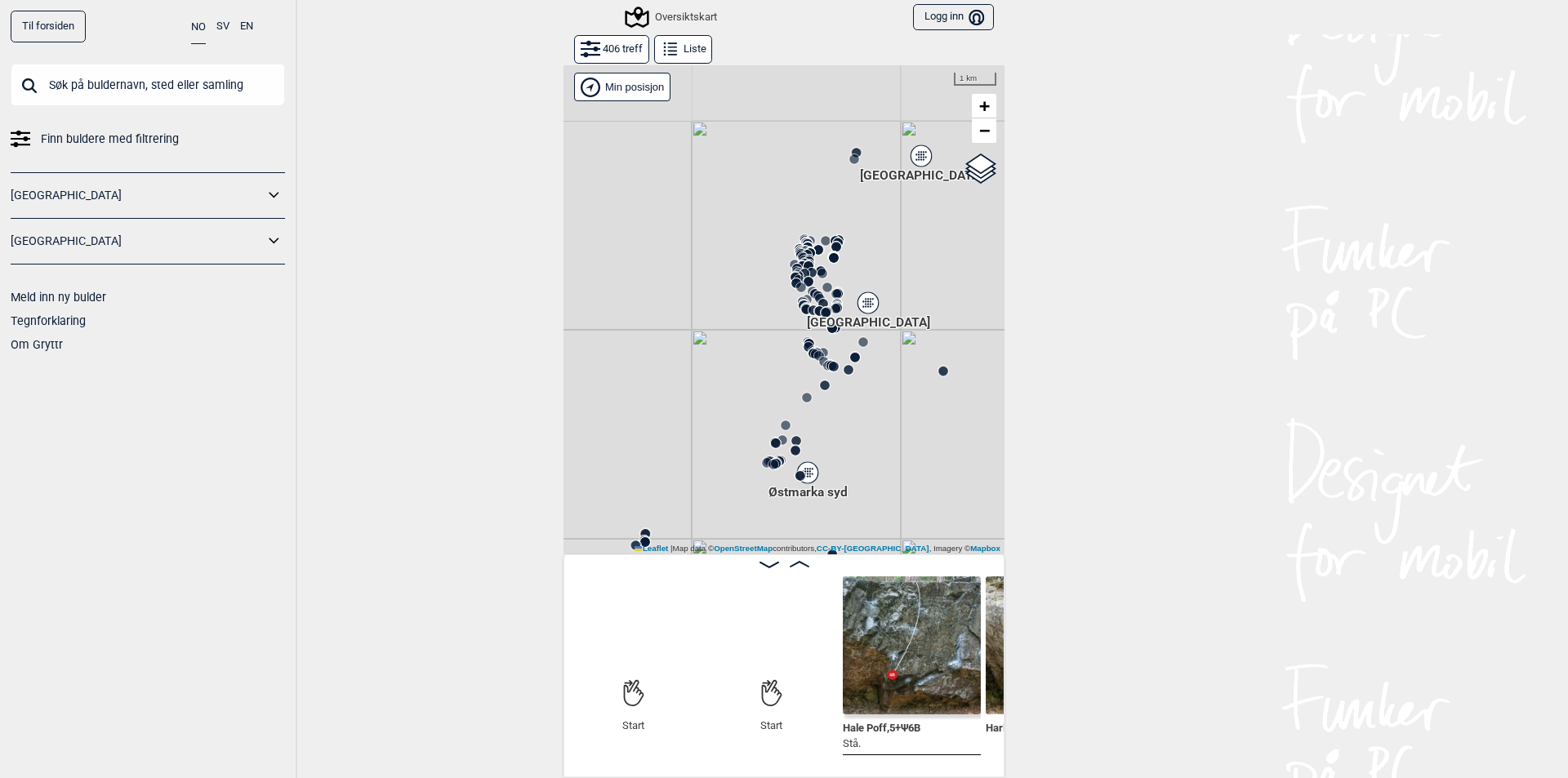
drag, startPoint x: 801, startPoint y: 244, endPoint x: 896, endPoint y: 474, distance: 248.8
click at [896, 474] on div at bounding box center [783, 309] width 441 height 490
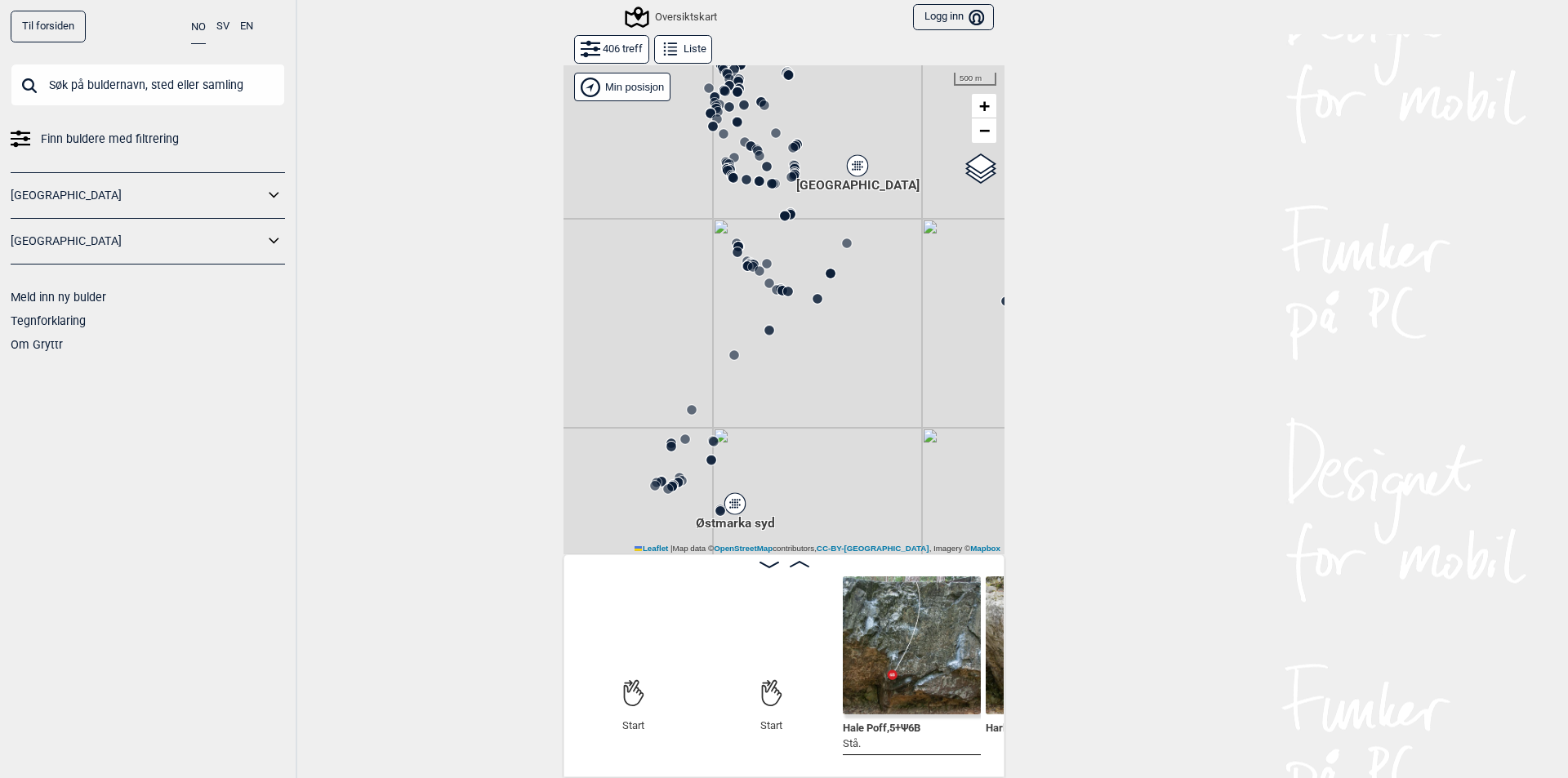
drag, startPoint x: 786, startPoint y: 465, endPoint x: 757, endPoint y: 445, distance: 35.2
click at [757, 445] on div "Gol [GEOGRAPHIC_DATA] Kolomoen [GEOGRAPHIC_DATA] [GEOGRAPHIC_DATA][PERSON_NAME]…" at bounding box center [783, 309] width 441 height 490
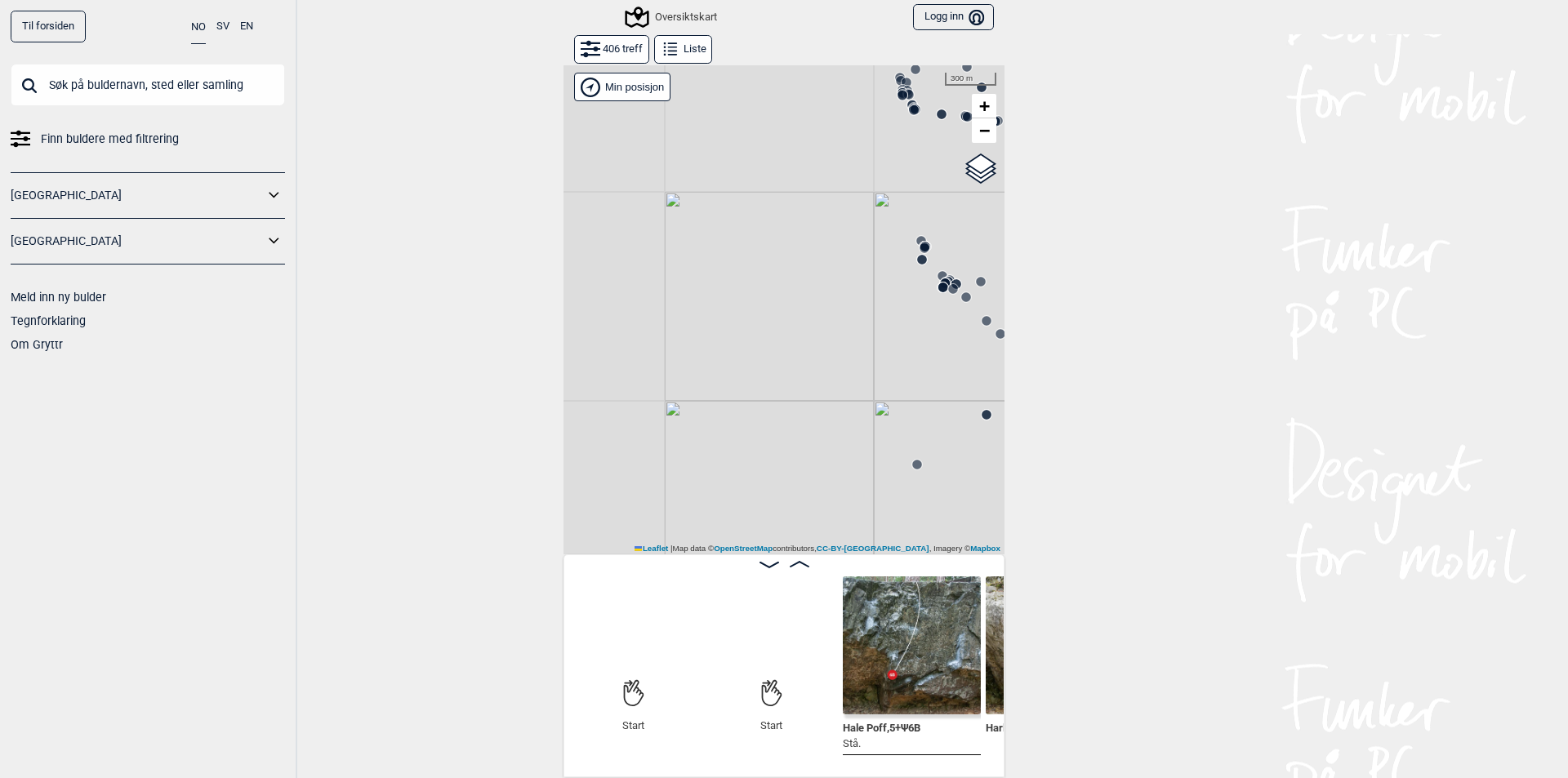
drag, startPoint x: 754, startPoint y: 337, endPoint x: 960, endPoint y: 476, distance: 248.5
click at [971, 490] on div "Gol [GEOGRAPHIC_DATA] Kolomoen [GEOGRAPHIC_DATA] [GEOGRAPHIC_DATA][PERSON_NAME]…" at bounding box center [783, 309] width 441 height 490
drag, startPoint x: 910, startPoint y: 397, endPoint x: 841, endPoint y: 444, distance: 83.5
click at [843, 446] on div "Gol [GEOGRAPHIC_DATA] Kolomoen [GEOGRAPHIC_DATA] [GEOGRAPHIC_DATA][PERSON_NAME]…" at bounding box center [783, 309] width 441 height 490
drag, startPoint x: 891, startPoint y: 345, endPoint x: 764, endPoint y: 412, distance: 143.6
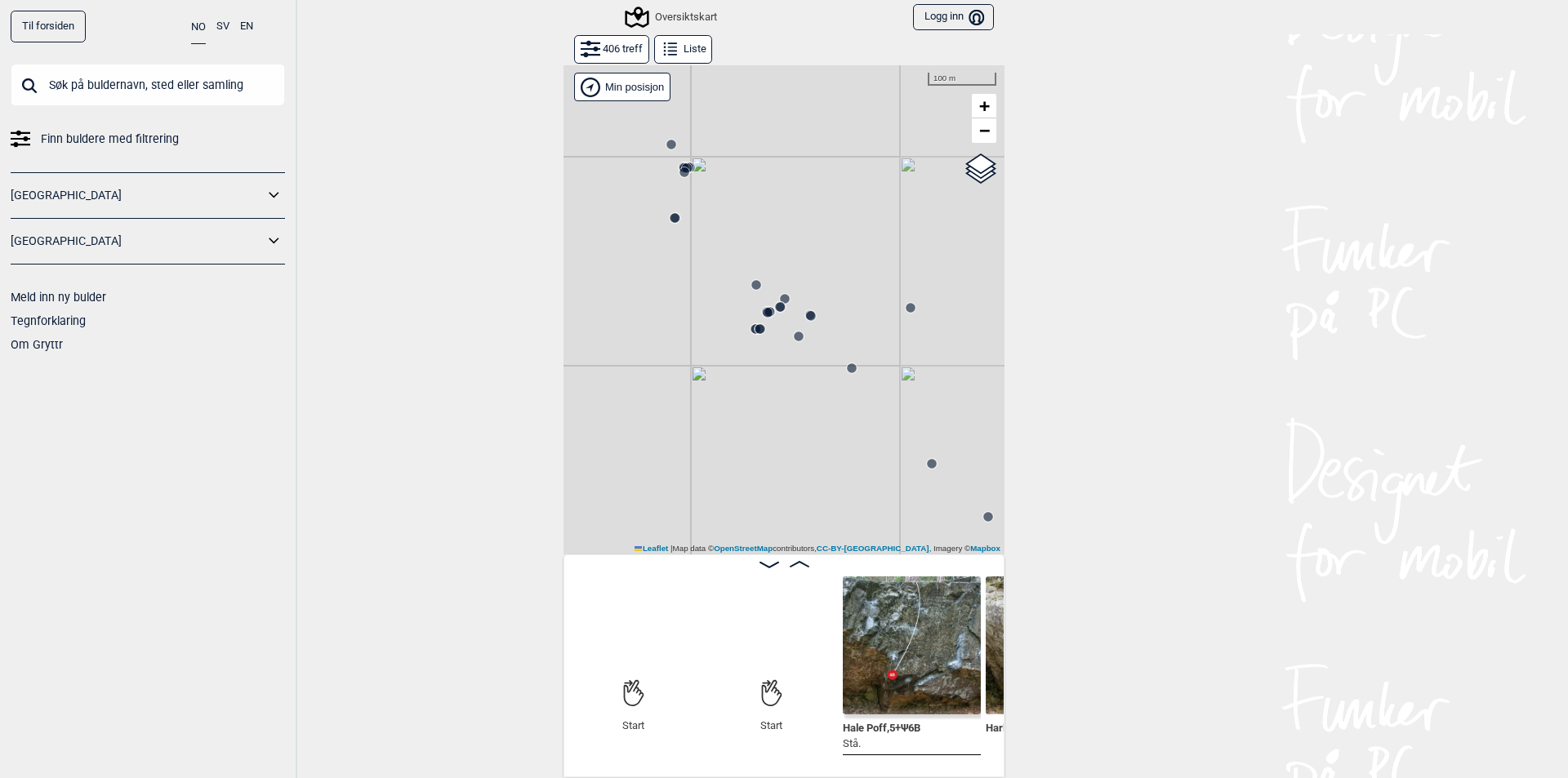
click at [764, 412] on div "Gol [GEOGRAPHIC_DATA] Kolomoen [GEOGRAPHIC_DATA] [GEOGRAPHIC_DATA][PERSON_NAME]…" at bounding box center [783, 309] width 441 height 490
click at [750, 290] on icon at bounding box center [756, 285] width 13 height 13
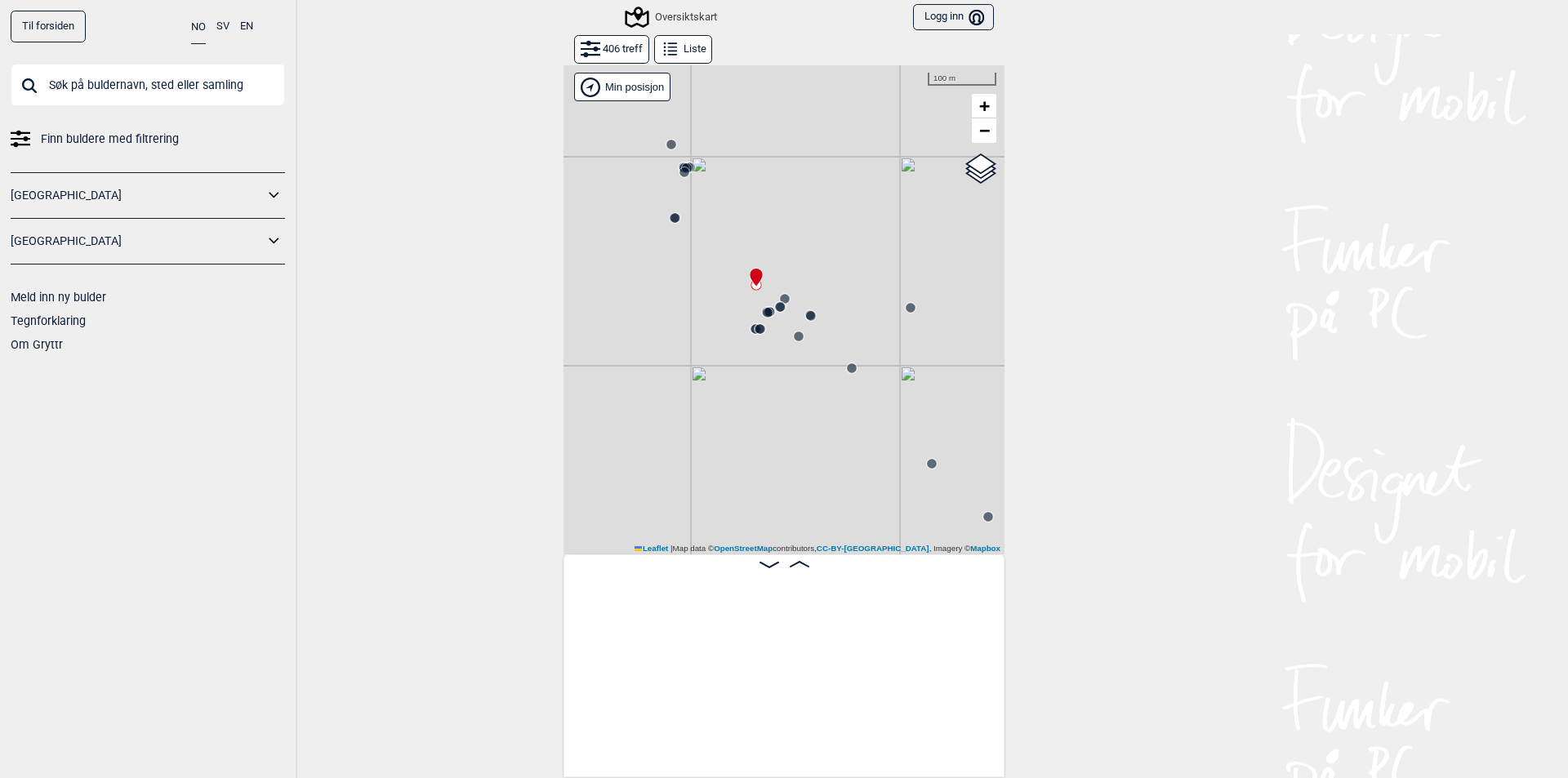
scroll to position [0, 43186]
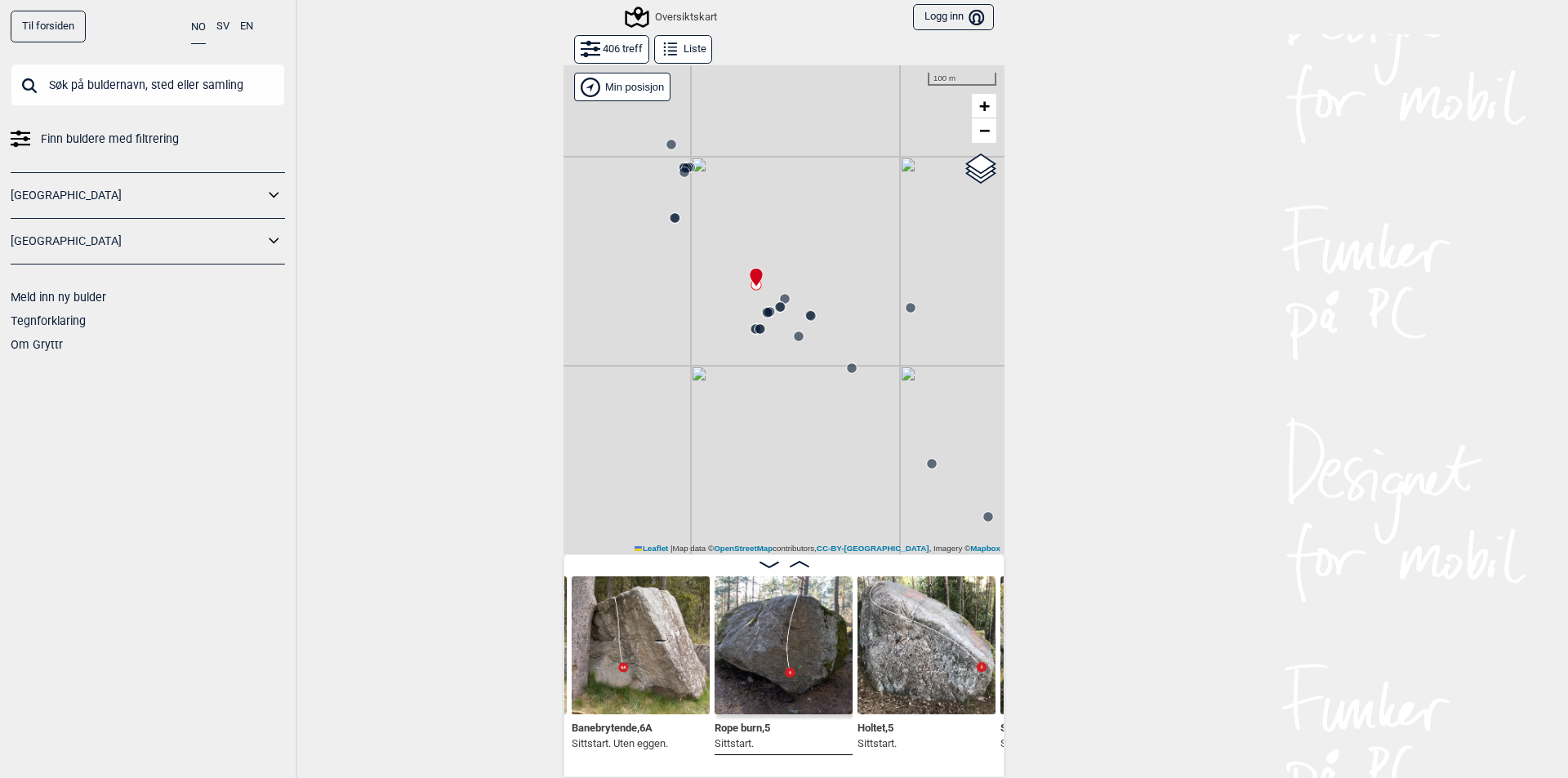
click at [775, 308] on circle at bounding box center [779, 307] width 9 height 9
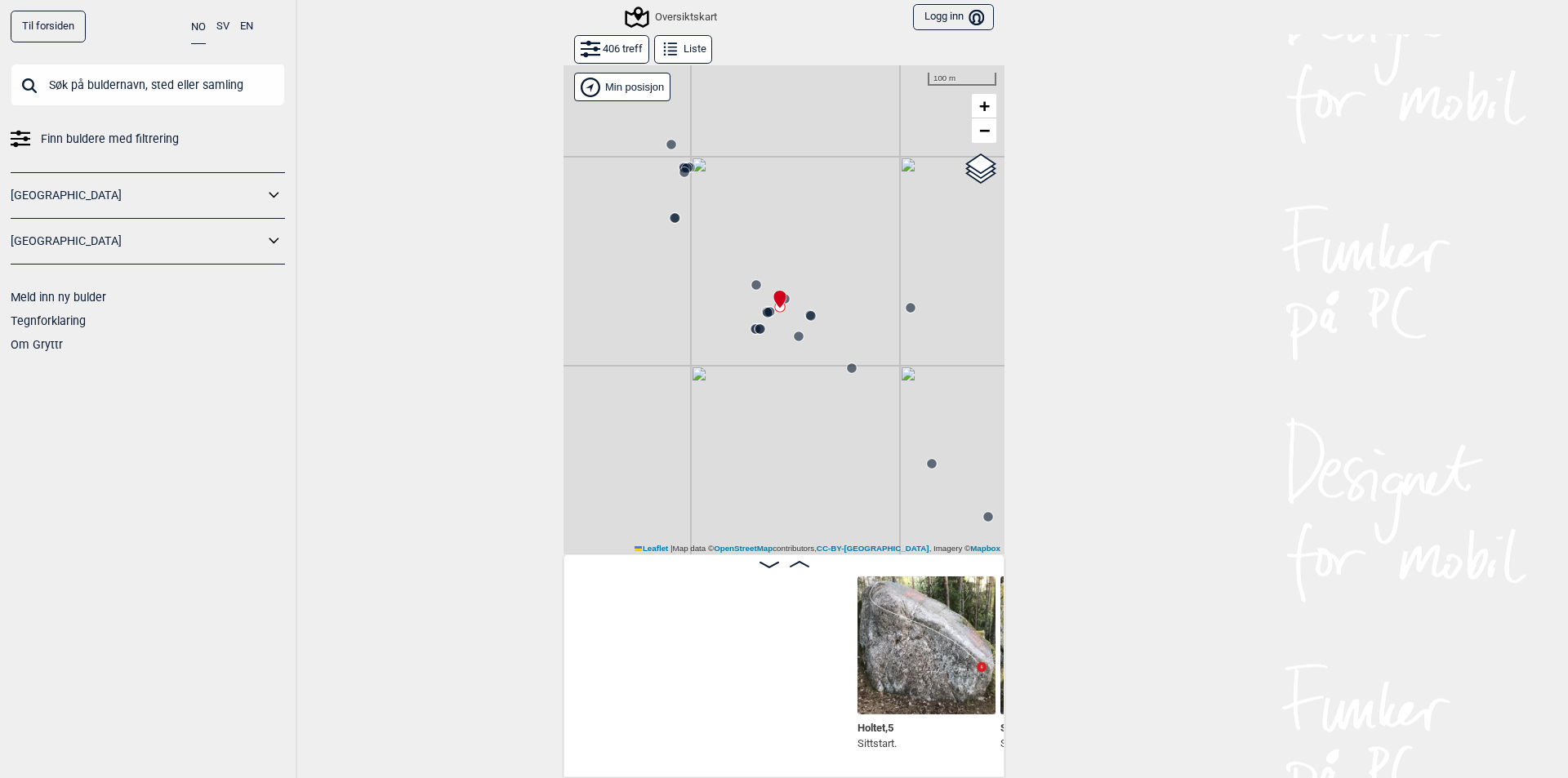
scroll to position [0, 43615]
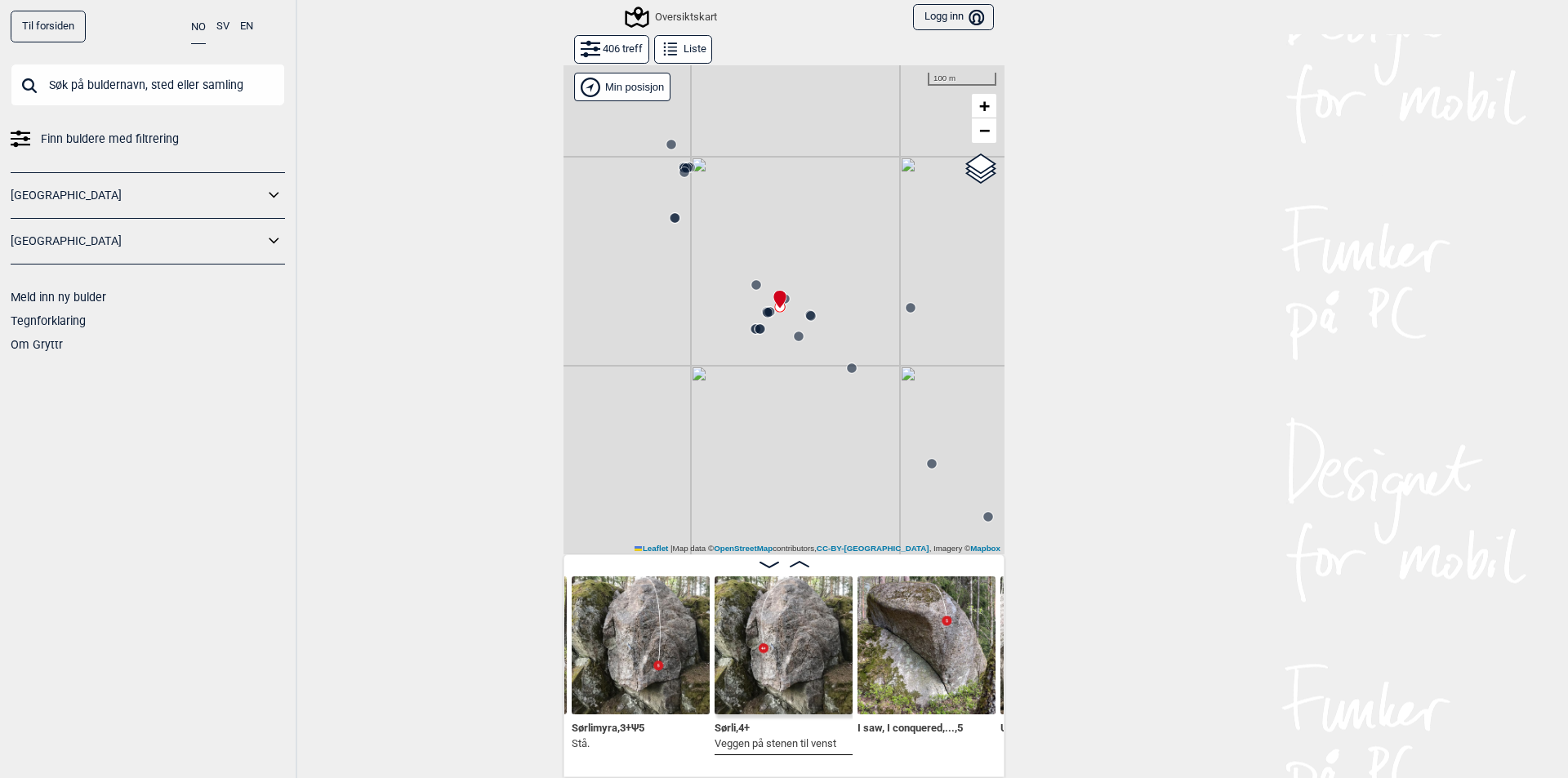
click at [780, 298] on icon at bounding box center [779, 299] width 12 height 18
click at [806, 319] on circle at bounding box center [810, 315] width 9 height 9
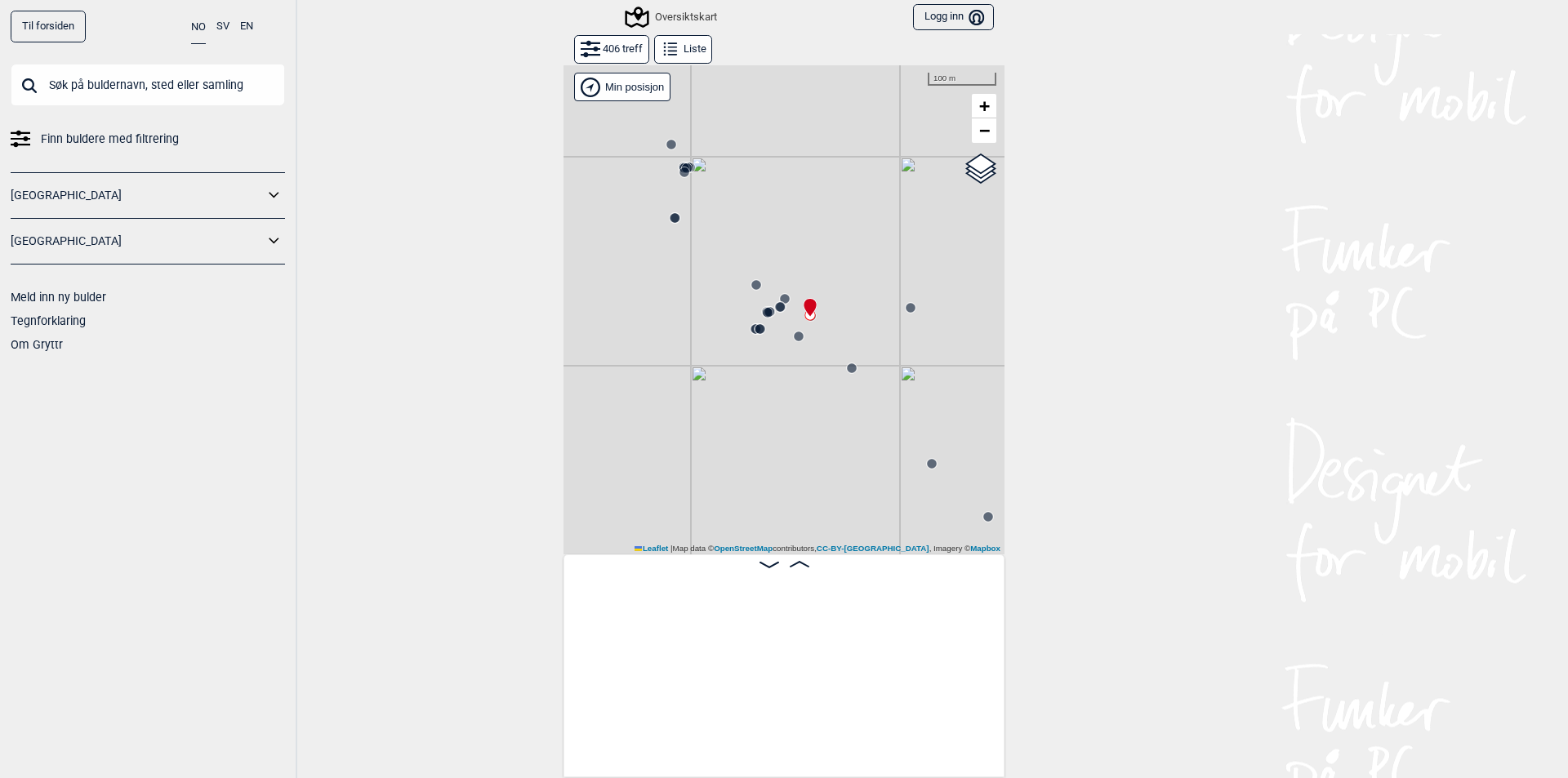
scroll to position [0, 44605]
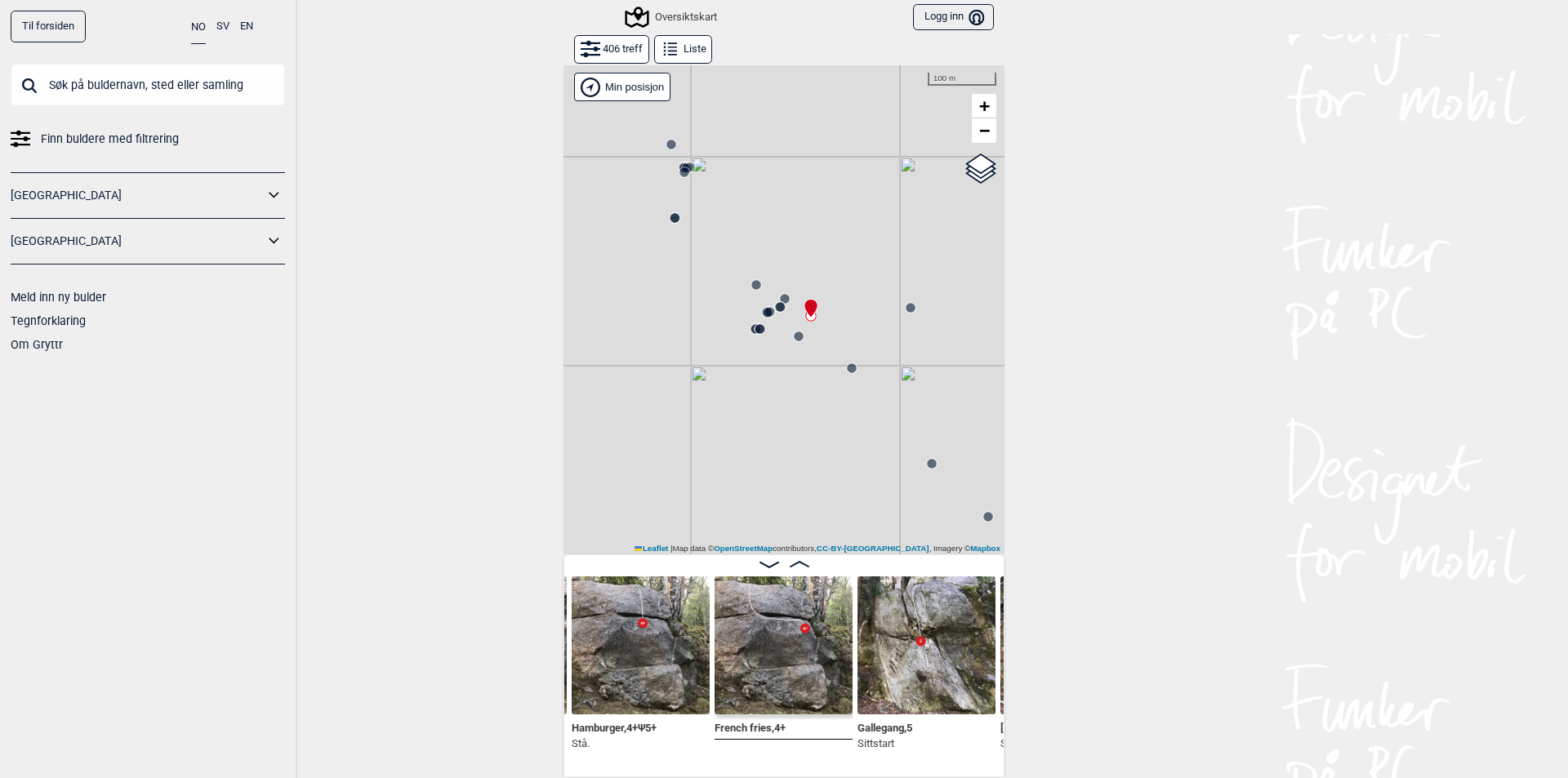
click at [793, 342] on icon at bounding box center [798, 336] width 13 height 13
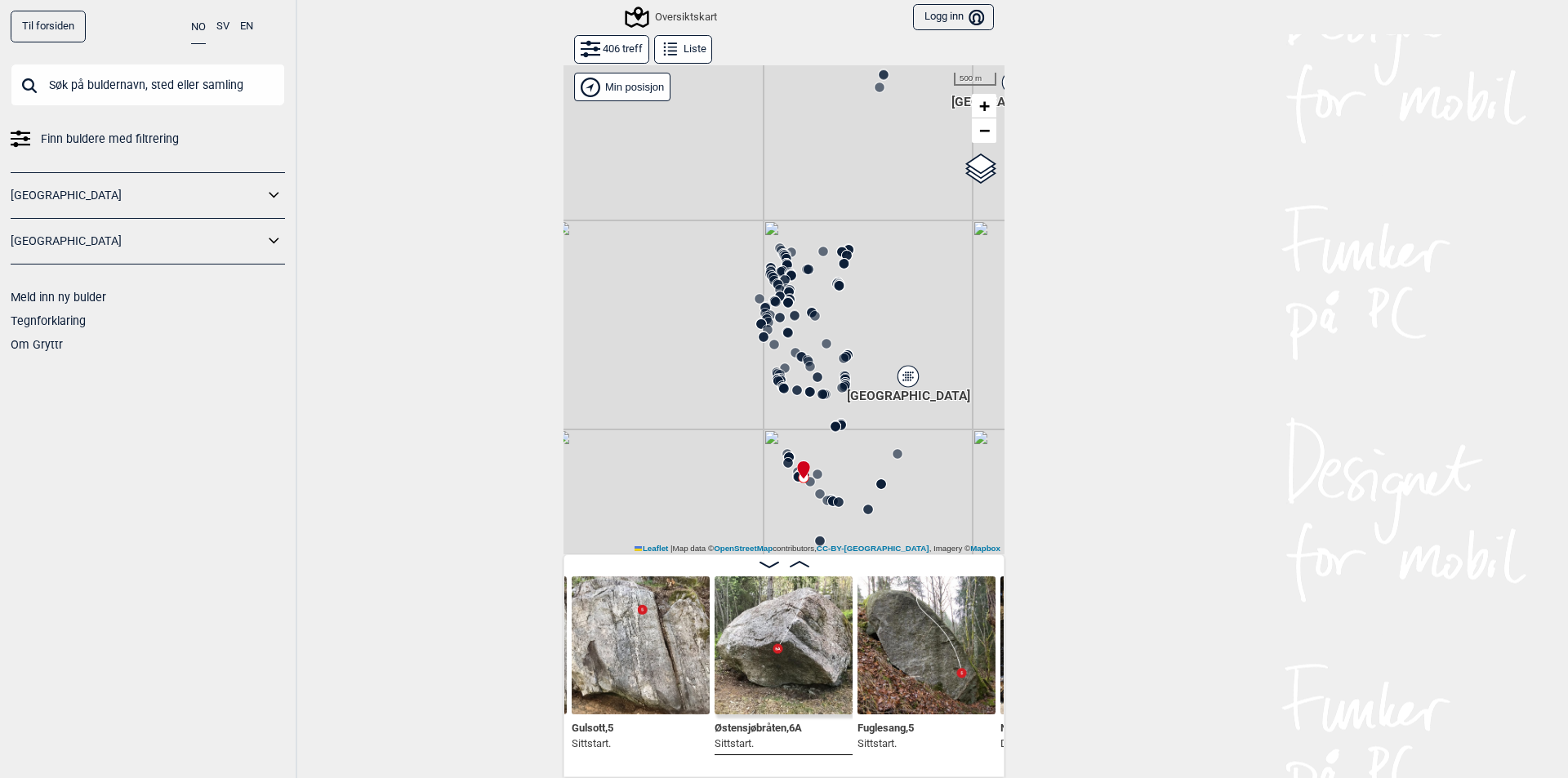
drag, startPoint x: 808, startPoint y: 331, endPoint x: 866, endPoint y: 450, distance: 132.4
click at [866, 450] on div "Gol [GEOGRAPHIC_DATA] Kolomoen [GEOGRAPHIC_DATA] [GEOGRAPHIC_DATA][PERSON_NAME]…" at bounding box center [783, 309] width 441 height 490
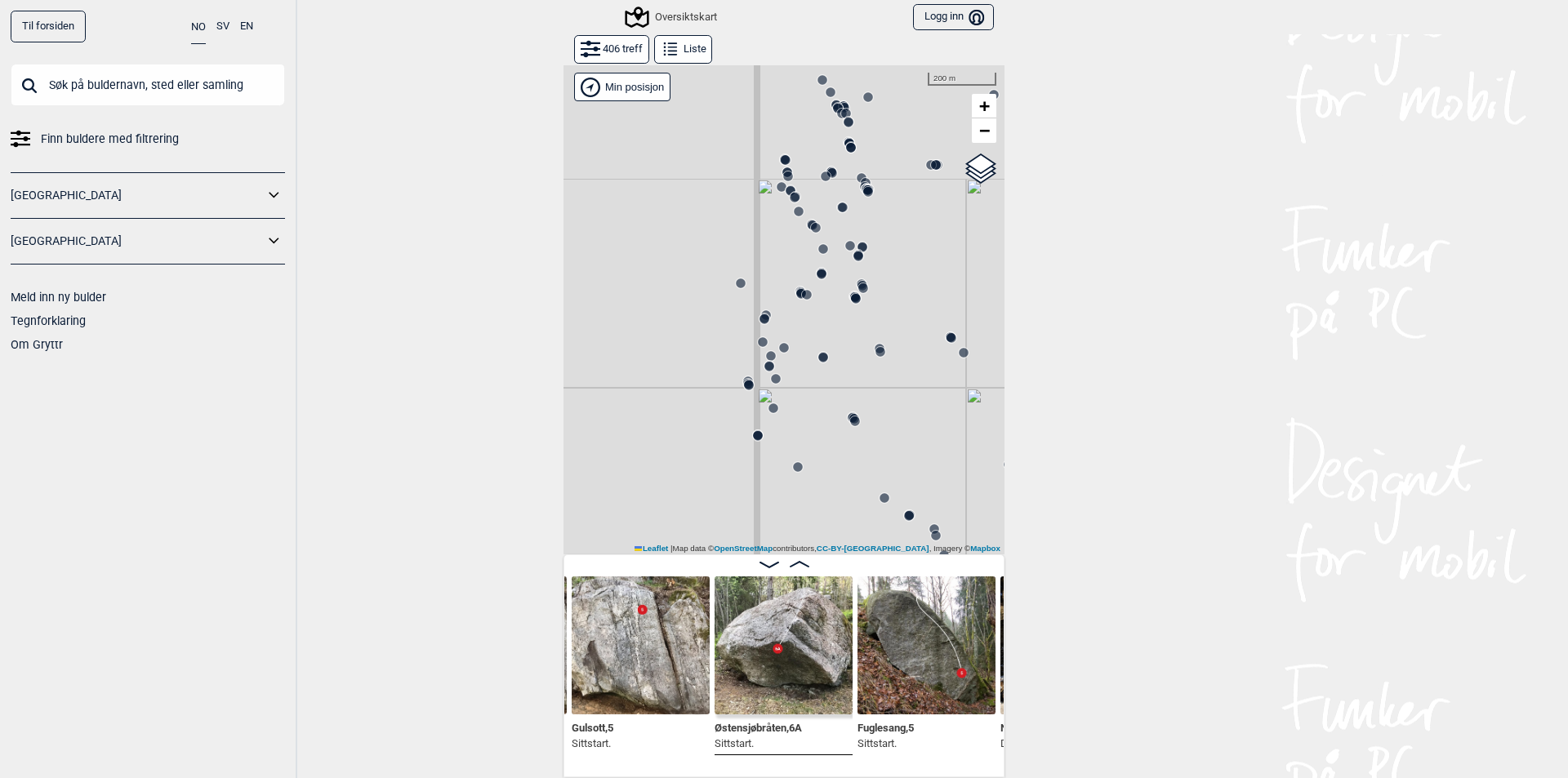
drag, startPoint x: 777, startPoint y: 306, endPoint x: 928, endPoint y: 446, distance: 205.9
click at [928, 446] on div "Gol [GEOGRAPHIC_DATA] Kolomoen [GEOGRAPHIC_DATA] [GEOGRAPHIC_DATA][PERSON_NAME]…" at bounding box center [783, 309] width 441 height 490
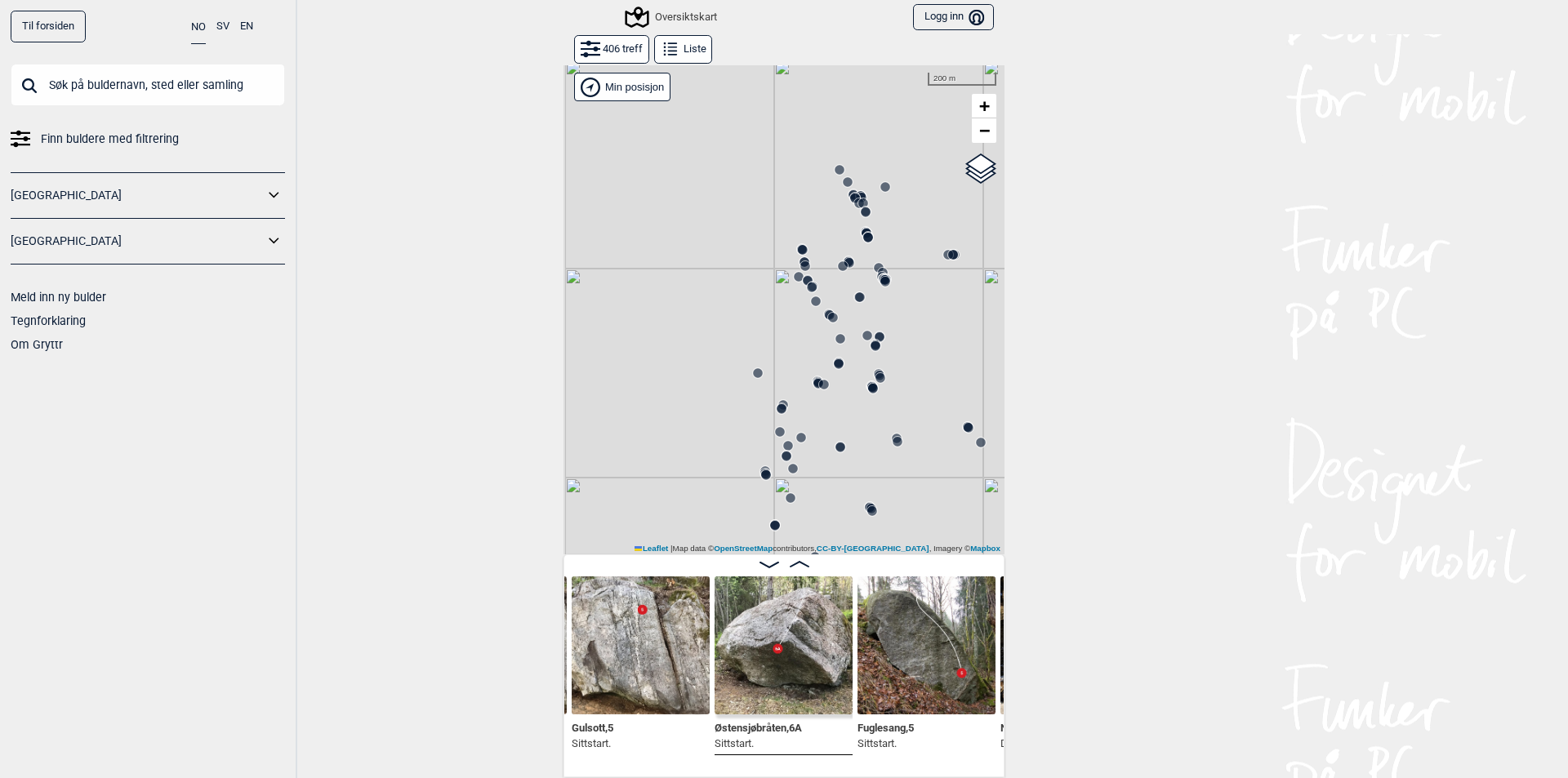
drag, startPoint x: 919, startPoint y: 276, endPoint x: 931, endPoint y: 420, distance: 144.5
click at [931, 420] on div "Gol [GEOGRAPHIC_DATA] Kolomoen [GEOGRAPHIC_DATA] [GEOGRAPHIC_DATA][PERSON_NAME]…" at bounding box center [783, 309] width 441 height 490
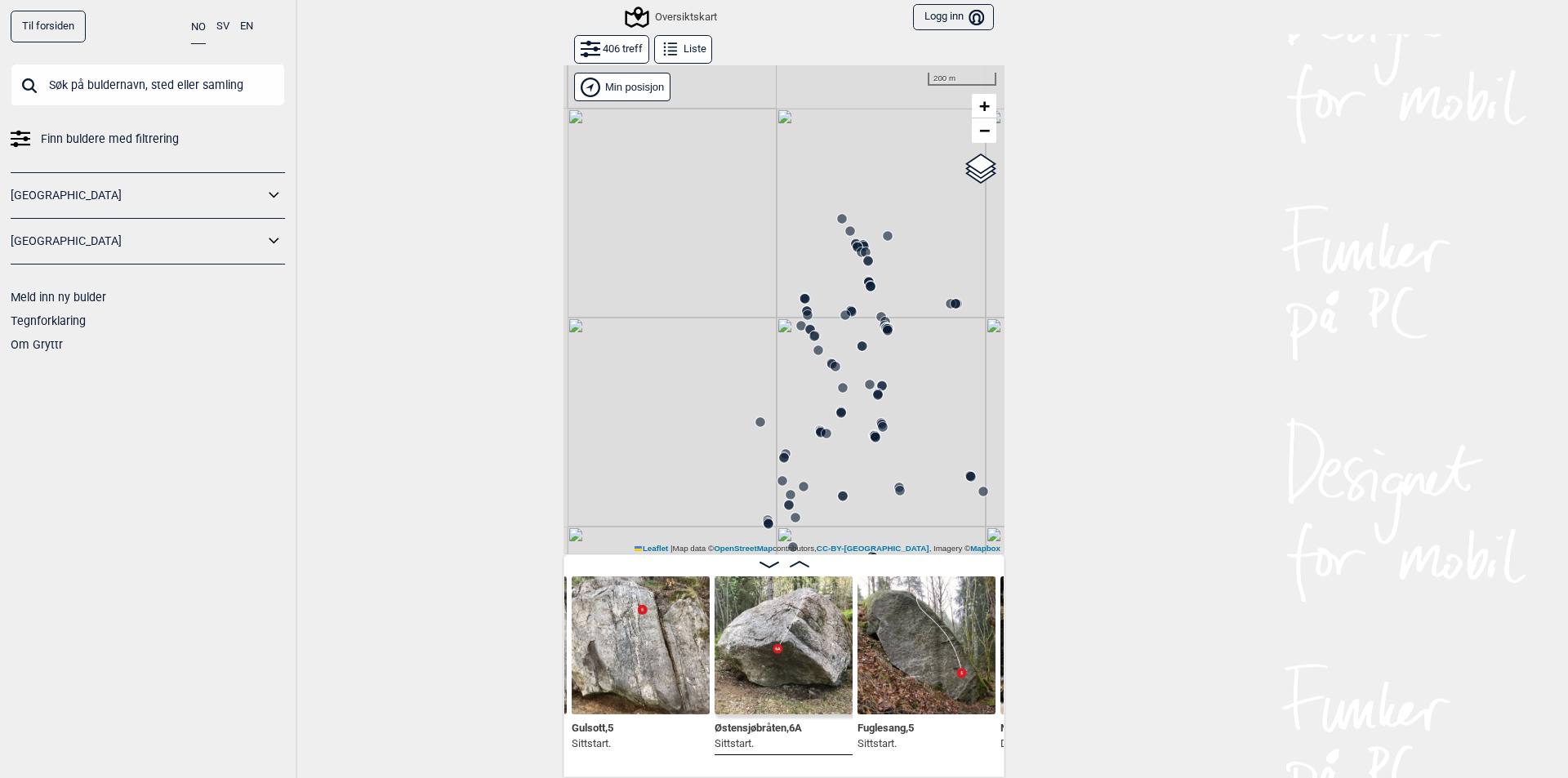
click at [851, 241] on icon at bounding box center [857, 247] width 13 height 13
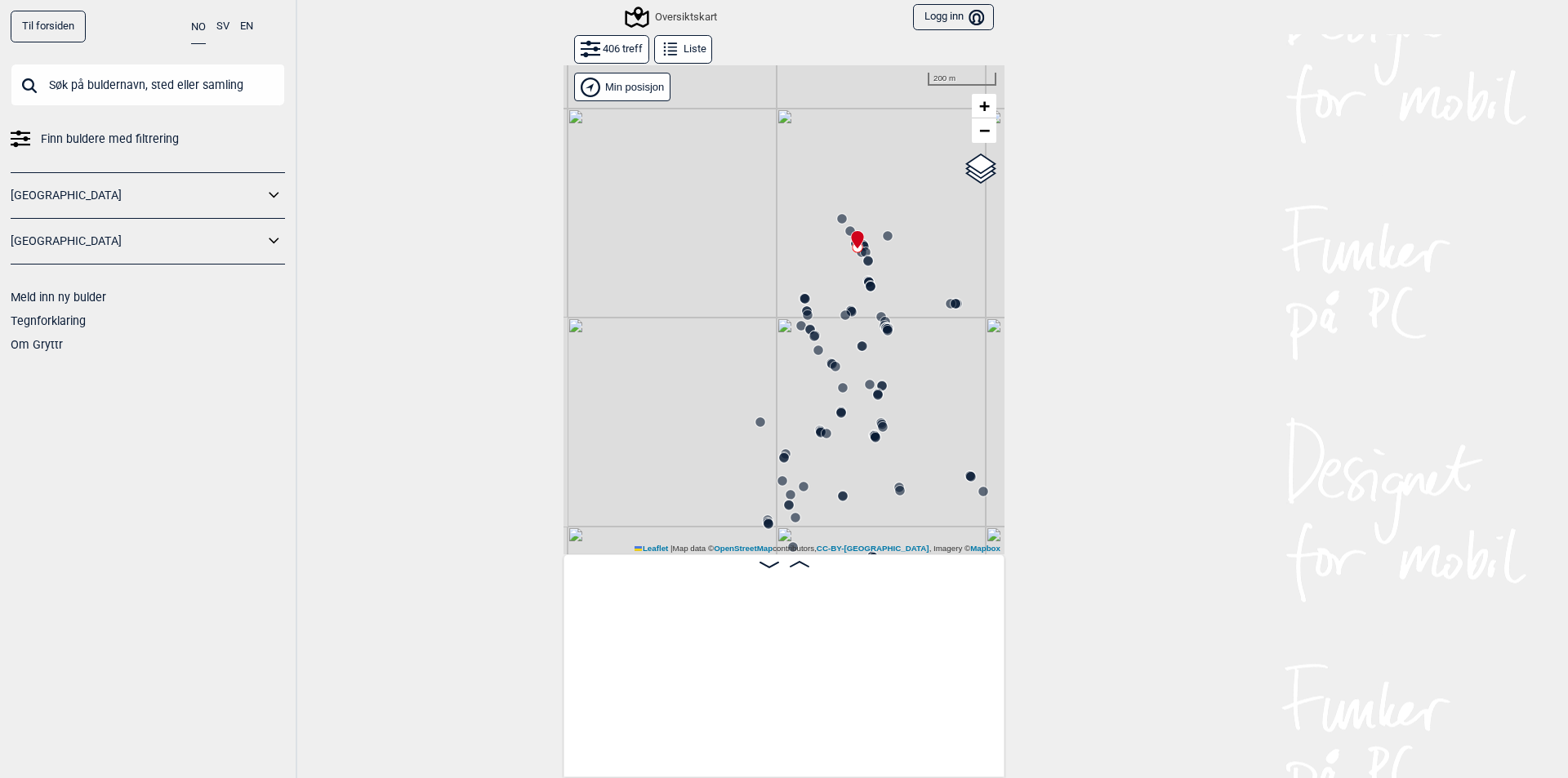
scroll to position [0, 14204]
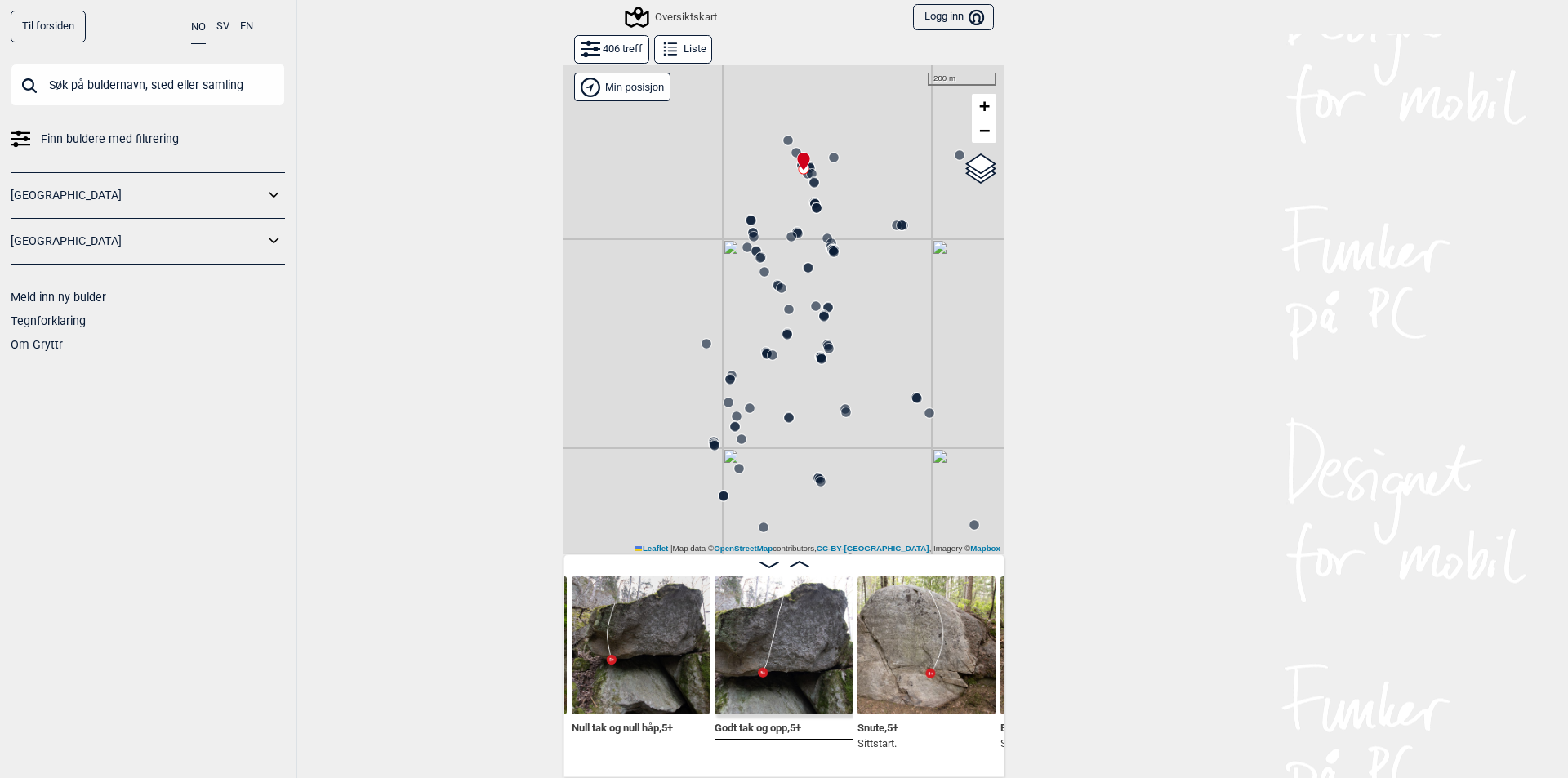
drag, startPoint x: 896, startPoint y: 249, endPoint x: 830, endPoint y: 122, distance: 143.1
click at [830, 124] on div "Gol [GEOGRAPHIC_DATA] Kolomoen [GEOGRAPHIC_DATA] [GEOGRAPHIC_DATA][PERSON_NAME]…" at bounding box center [783, 309] width 441 height 490
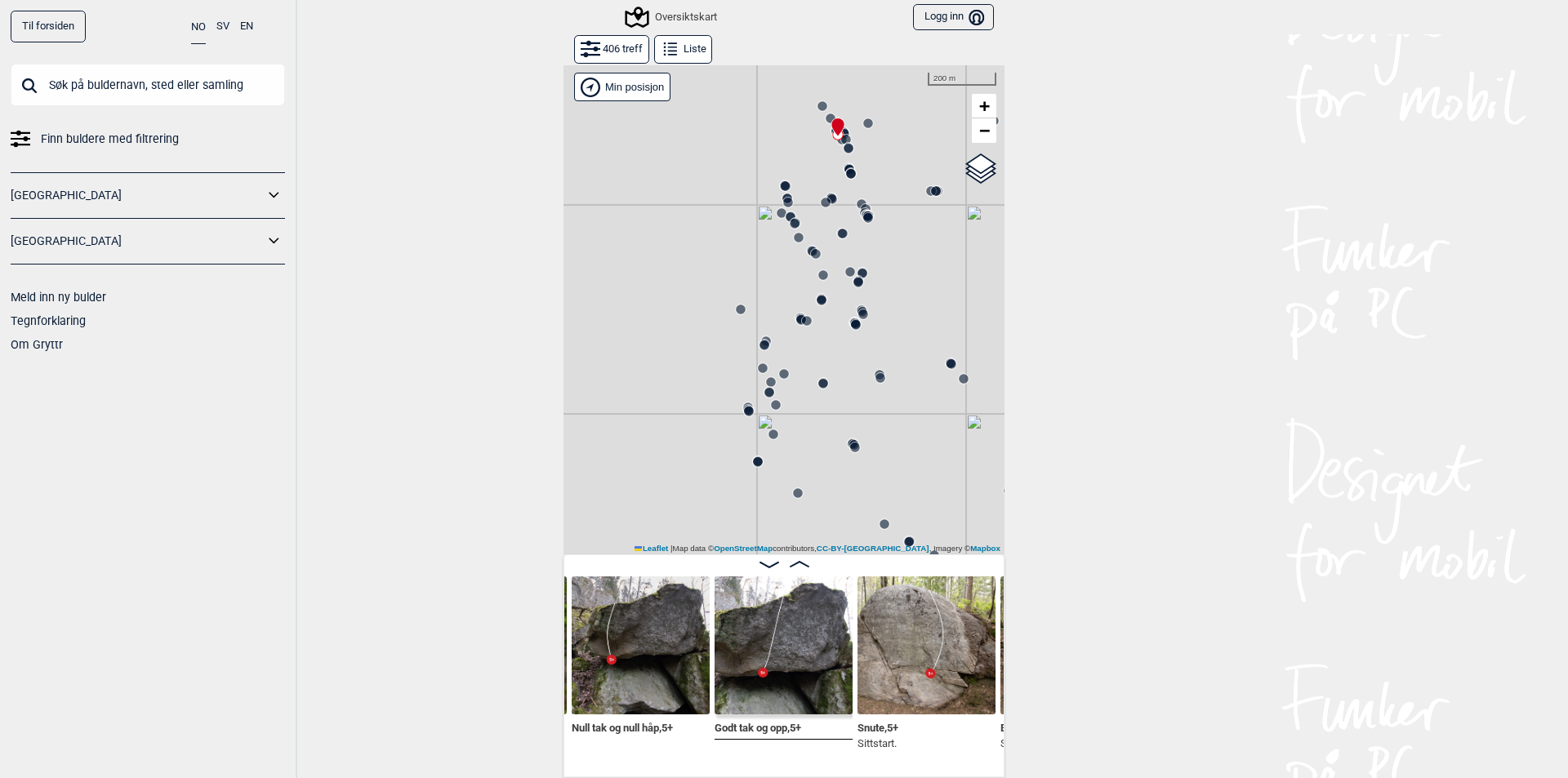
drag, startPoint x: 814, startPoint y: 399, endPoint x: 863, endPoint y: 356, distance: 65.2
click at [863, 356] on div "Gol [GEOGRAPHIC_DATA] Kolomoen [GEOGRAPHIC_DATA] [GEOGRAPHIC_DATA][PERSON_NAME]…" at bounding box center [783, 309] width 441 height 490
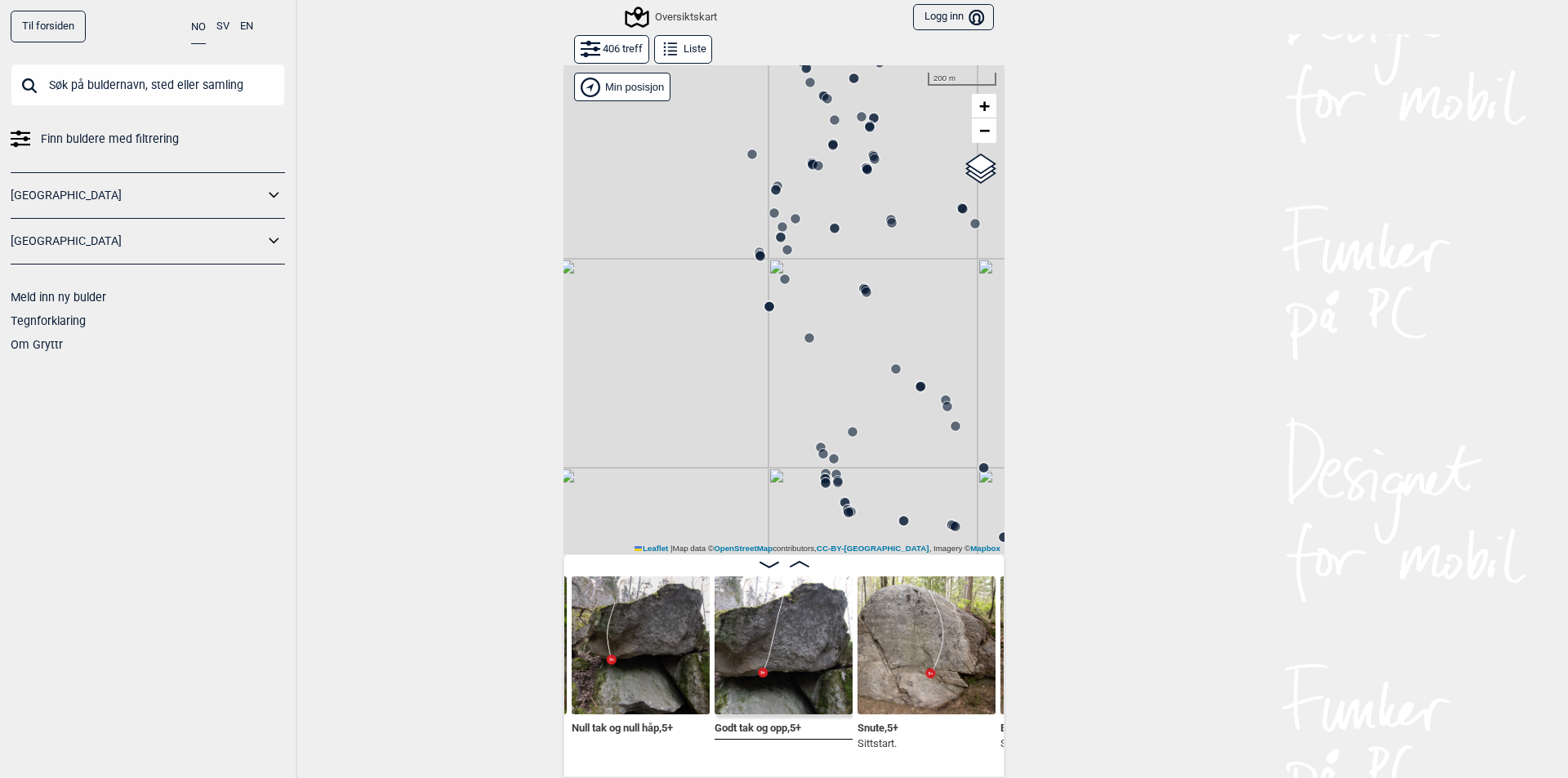
drag, startPoint x: 816, startPoint y: 448, endPoint x: 827, endPoint y: 308, distance: 140.4
click at [827, 308] on div "Gol [GEOGRAPHIC_DATA] Kolomoen [GEOGRAPHIC_DATA] [GEOGRAPHIC_DATA][PERSON_NAME]…" at bounding box center [783, 309] width 441 height 490
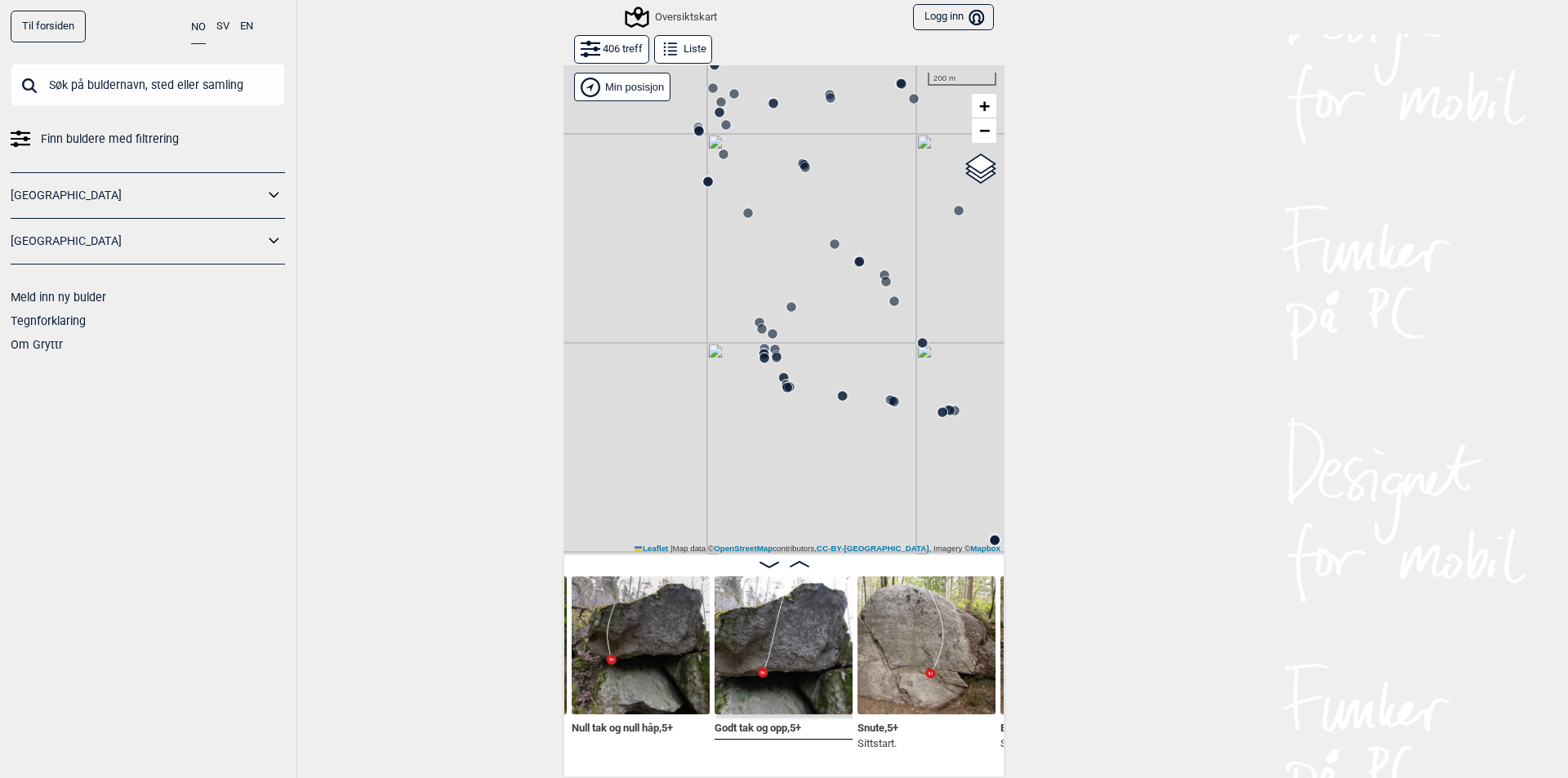
drag, startPoint x: 857, startPoint y: 466, endPoint x: 811, endPoint y: 334, distance: 139.8
click at [811, 334] on div "Gol [GEOGRAPHIC_DATA] Kolomoen [GEOGRAPHIC_DATA] [GEOGRAPHIC_DATA][PERSON_NAME]…" at bounding box center [783, 309] width 441 height 490
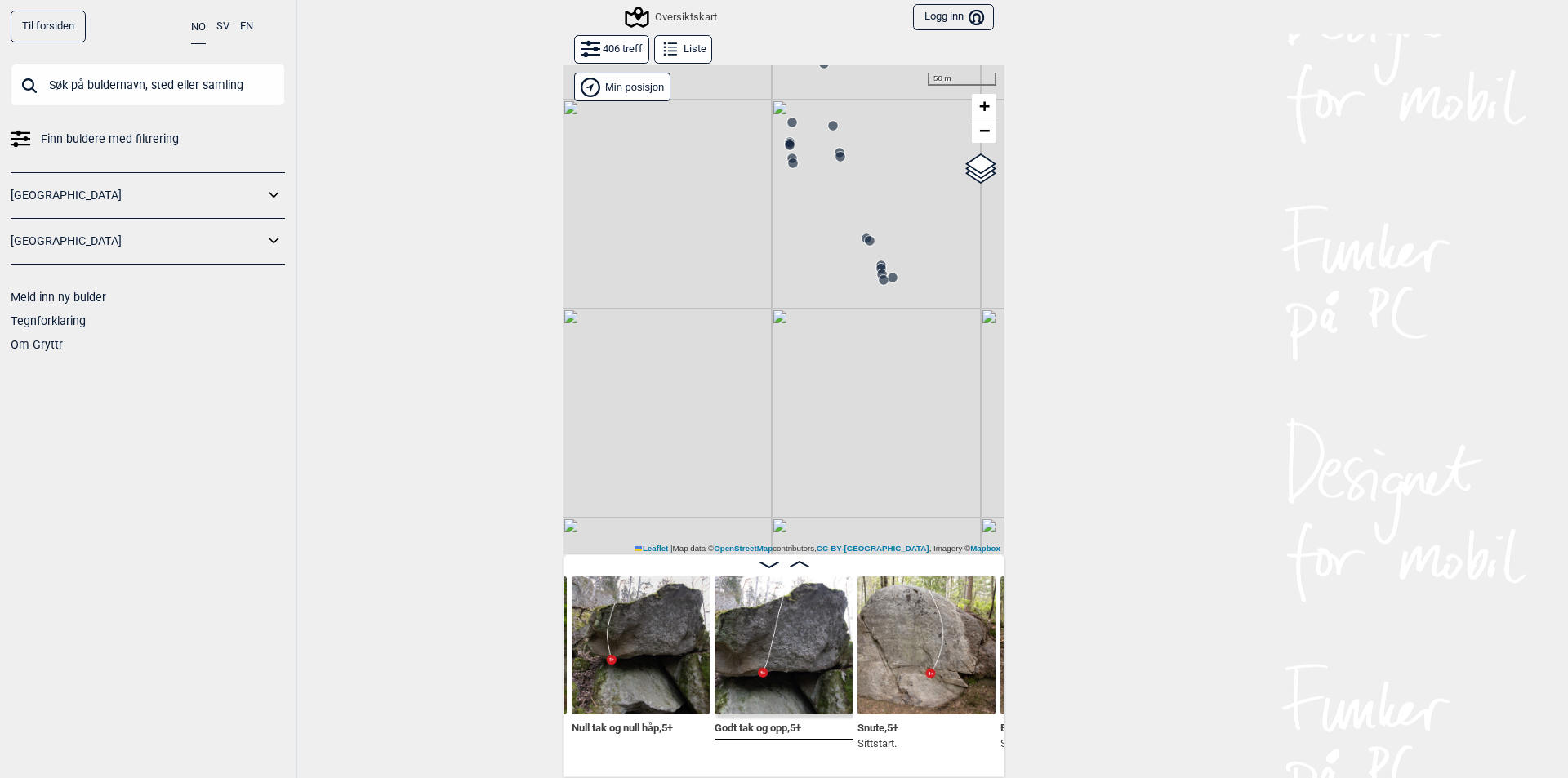
drag, startPoint x: 734, startPoint y: 431, endPoint x: 807, endPoint y: 404, distance: 77.8
click at [804, 404] on div "Gol [GEOGRAPHIC_DATA] Kolomoen [GEOGRAPHIC_DATA] [GEOGRAPHIC_DATA][PERSON_NAME]…" at bounding box center [783, 309] width 441 height 490
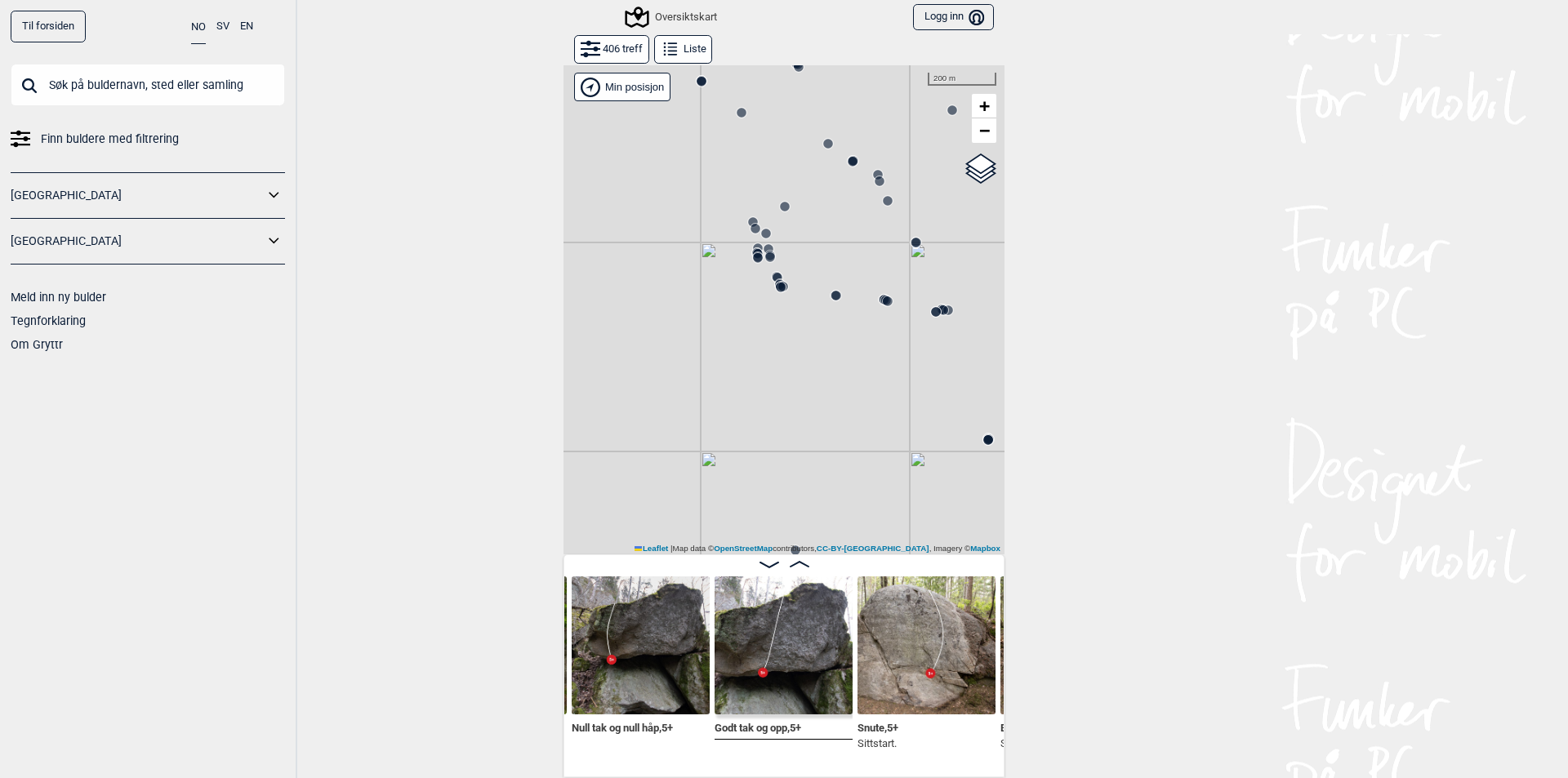
drag, startPoint x: 811, startPoint y: 464, endPoint x: 746, endPoint y: 360, distance: 122.6
click at [746, 360] on div "Gol [GEOGRAPHIC_DATA] Kolomoen [GEOGRAPHIC_DATA] [GEOGRAPHIC_DATA][PERSON_NAME]…" at bounding box center [783, 309] width 441 height 490
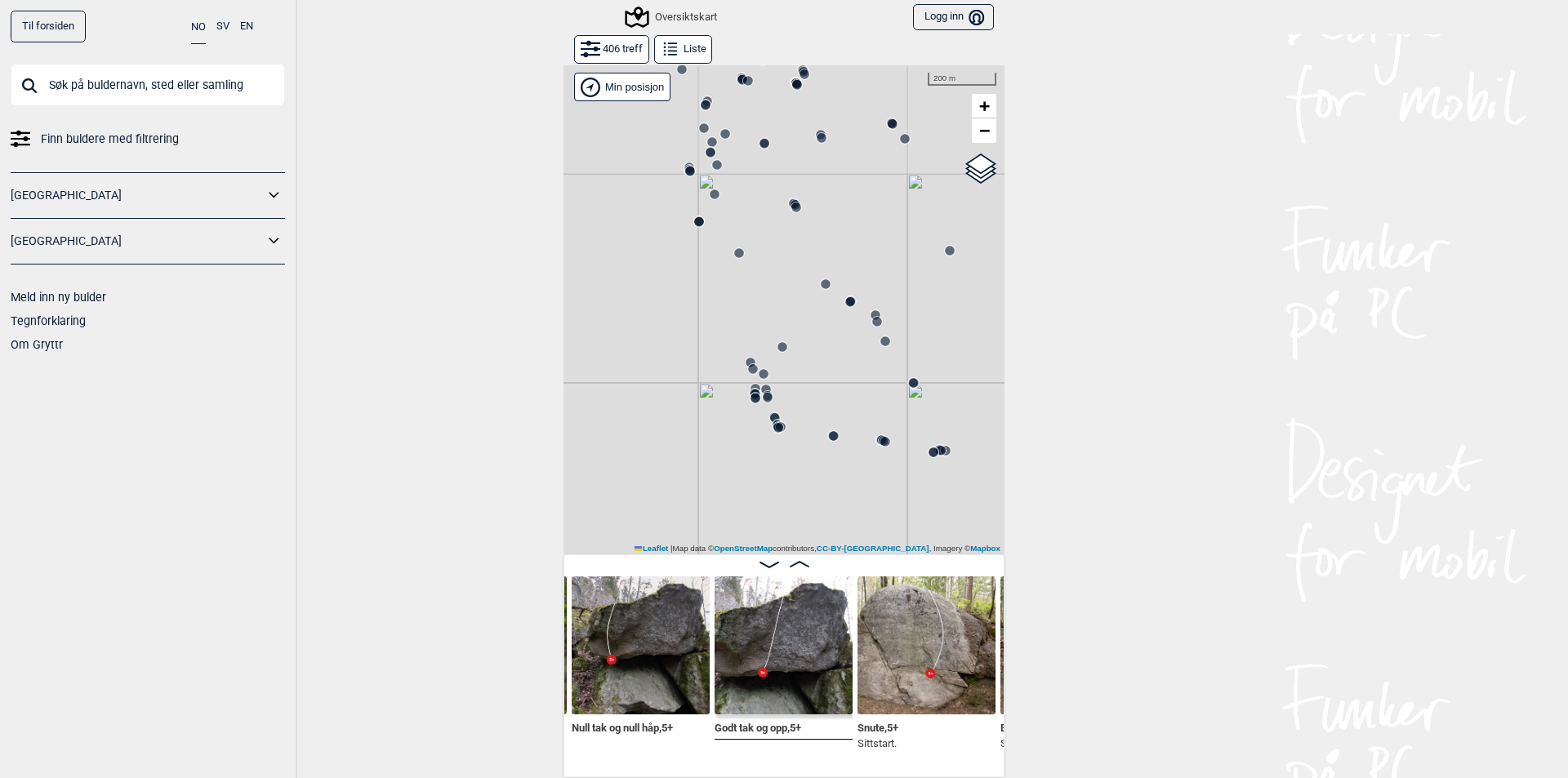
drag, startPoint x: 776, startPoint y: 372, endPoint x: 777, endPoint y: 509, distance: 137.0
click at [785, 533] on div "Gol [GEOGRAPHIC_DATA] Kolomoen [GEOGRAPHIC_DATA] [GEOGRAPHIC_DATA][PERSON_NAME]…" at bounding box center [783, 309] width 441 height 490
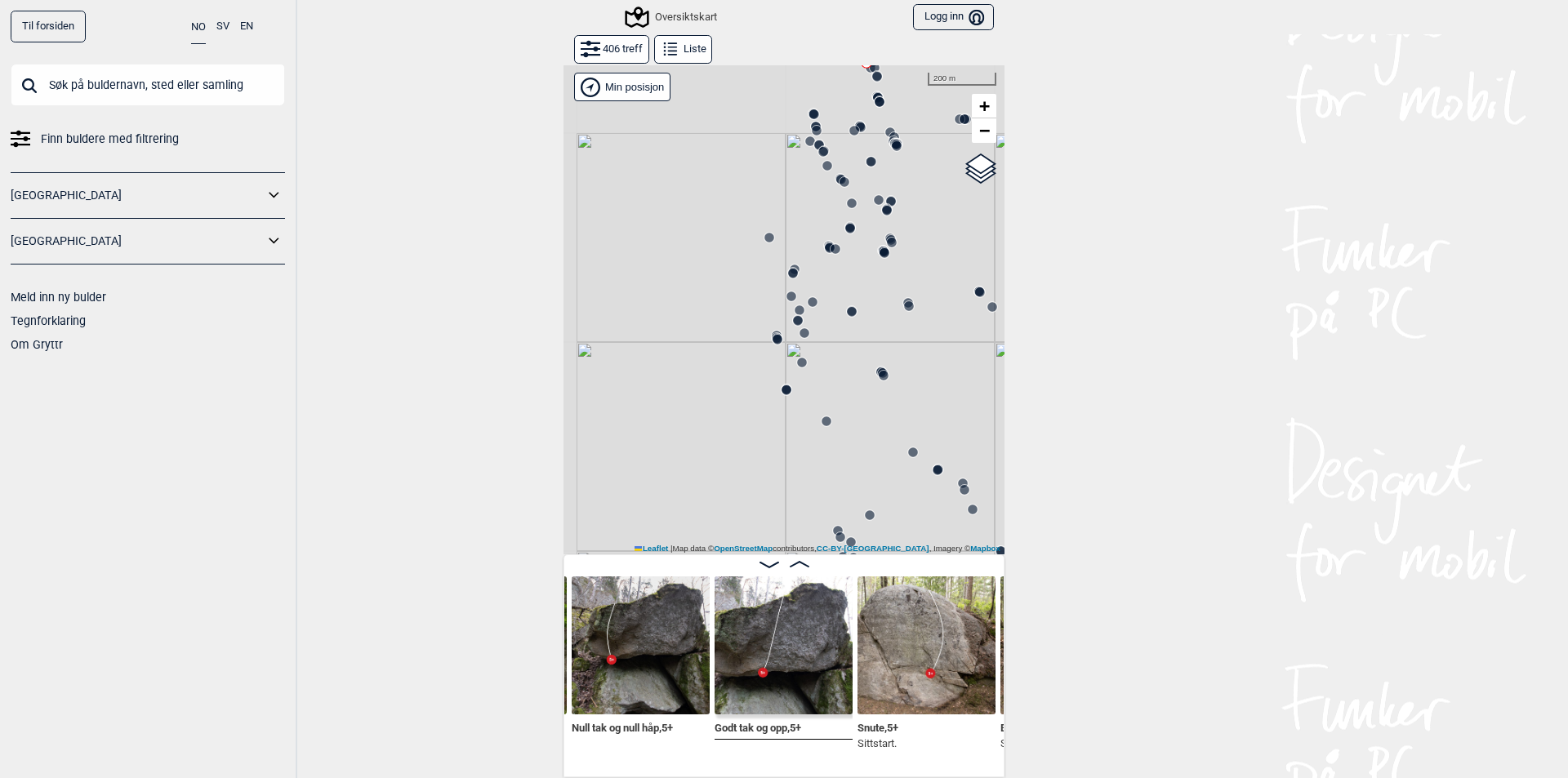
drag, startPoint x: 764, startPoint y: 268, endPoint x: 855, endPoint y: 444, distance: 198.1
click at [855, 444] on div "Gol [GEOGRAPHIC_DATA] Kolomoen [GEOGRAPHIC_DATA] [GEOGRAPHIC_DATA][PERSON_NAME]…" at bounding box center [783, 309] width 441 height 490
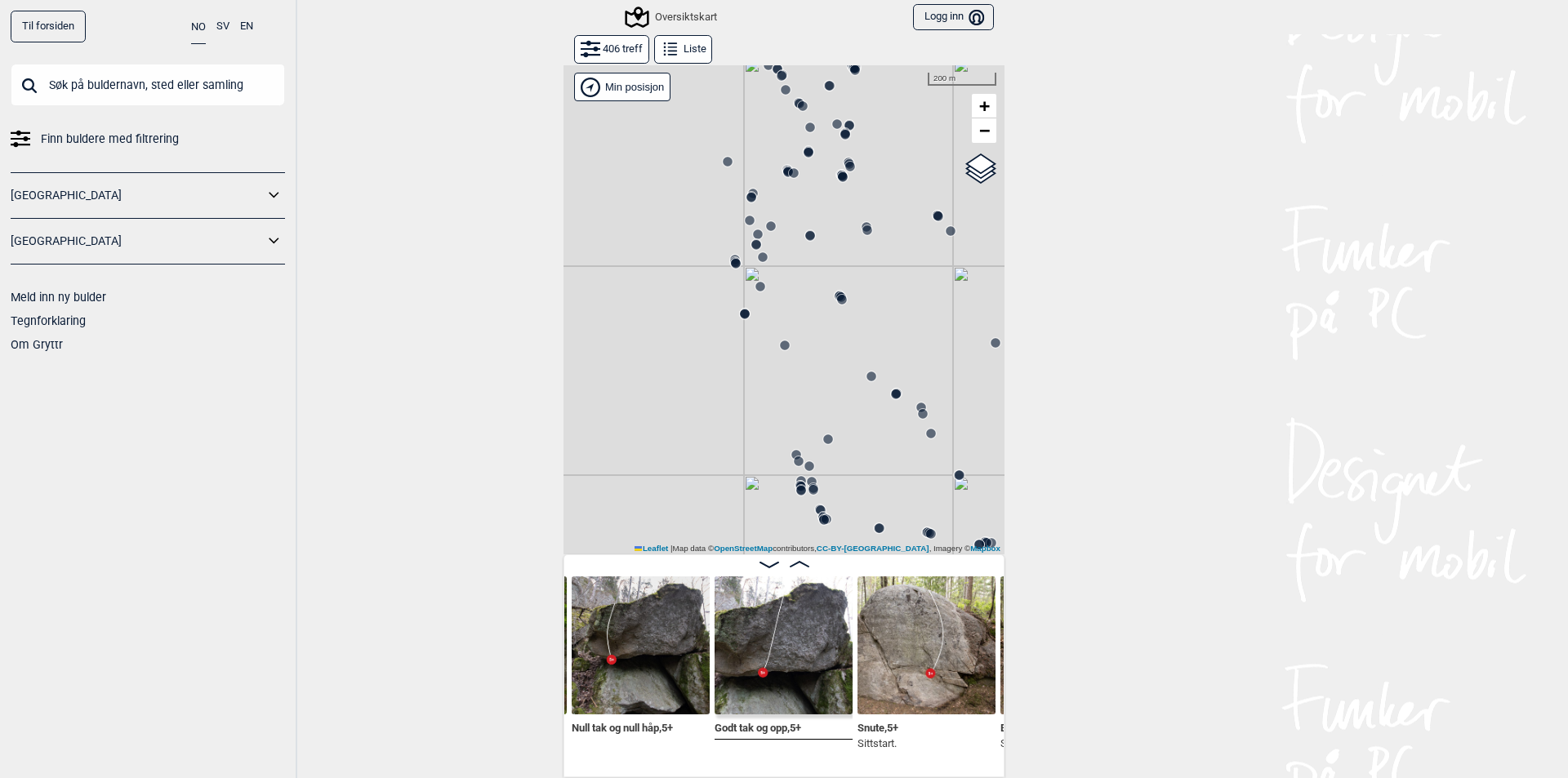
drag, startPoint x: 828, startPoint y: 389, endPoint x: 779, endPoint y: 260, distance: 138.0
click at [779, 260] on div "Gol [GEOGRAPHIC_DATA] Kolomoen [GEOGRAPHIC_DATA] [GEOGRAPHIC_DATA][PERSON_NAME]…" at bounding box center [783, 309] width 441 height 490
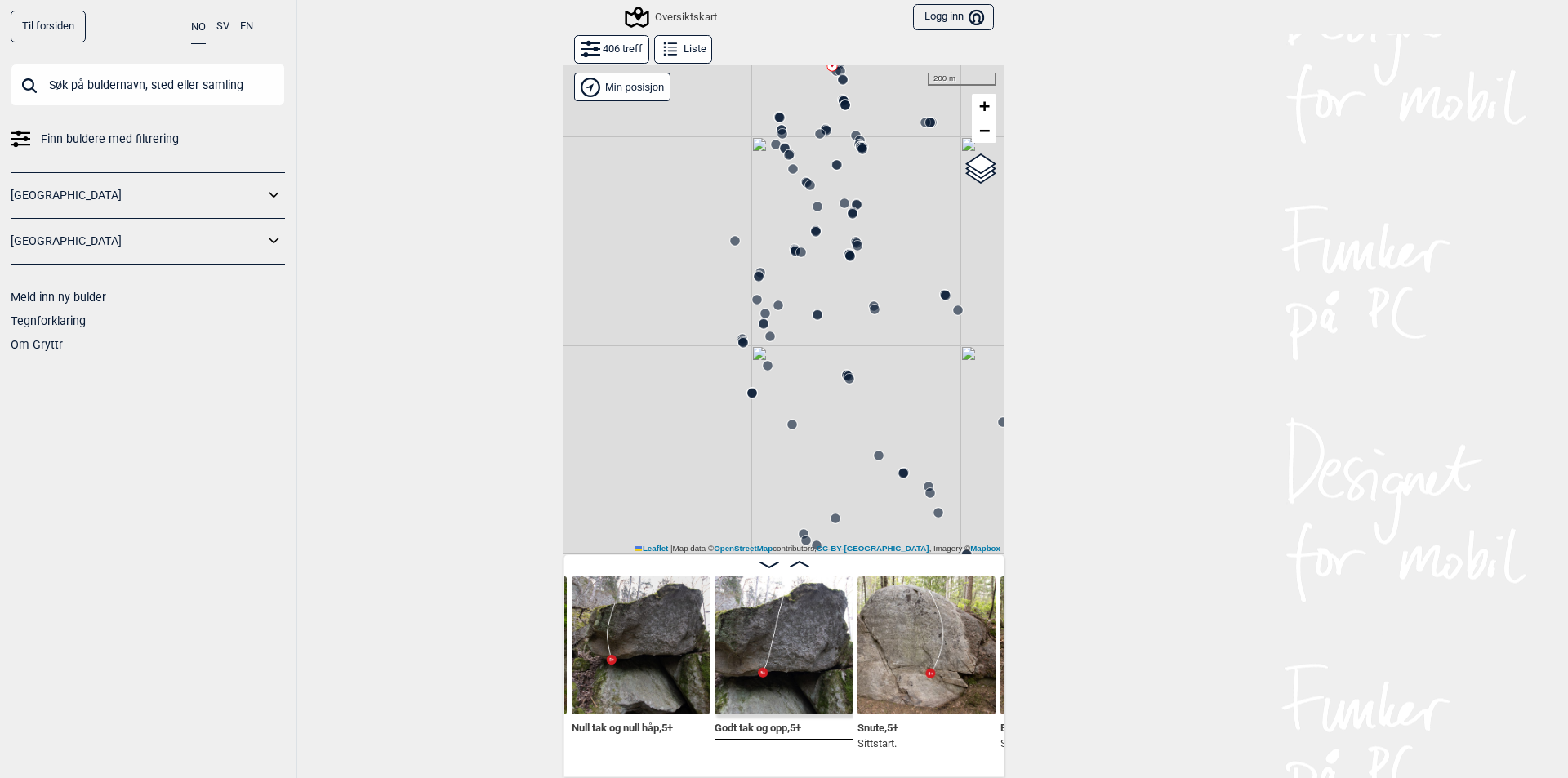
drag, startPoint x: 811, startPoint y: 356, endPoint x: 816, endPoint y: 406, distance: 50.2
click at [816, 406] on div "Gol [GEOGRAPHIC_DATA] Kolomoen [GEOGRAPHIC_DATA] [GEOGRAPHIC_DATA][PERSON_NAME]…" at bounding box center [783, 309] width 441 height 490
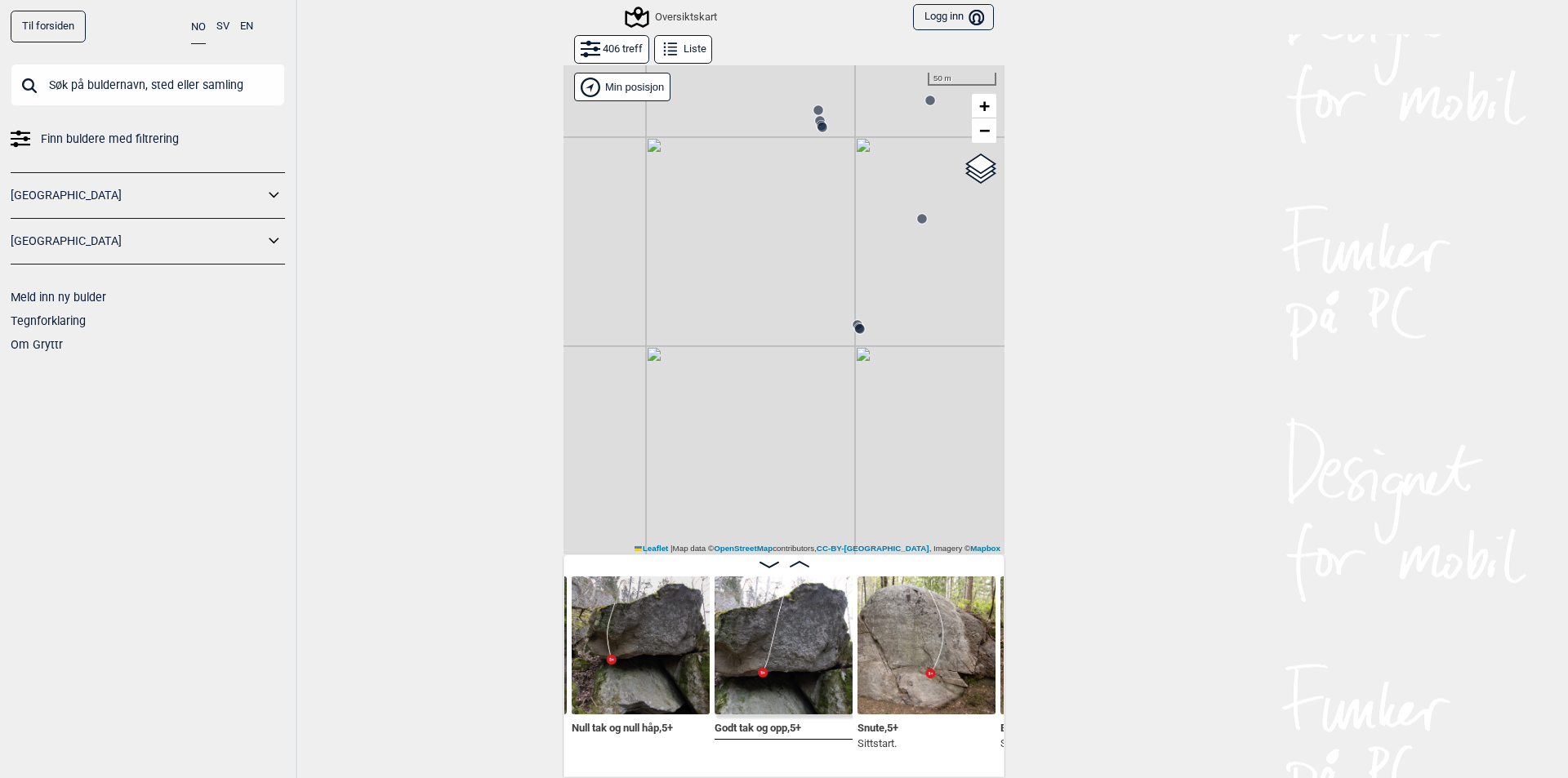
drag, startPoint x: 794, startPoint y: 390, endPoint x: 871, endPoint y: 393, distance: 77.1
click at [871, 393] on div "Gol [GEOGRAPHIC_DATA] Kolomoen [GEOGRAPHIC_DATA] [GEOGRAPHIC_DATA][PERSON_NAME]…" at bounding box center [783, 309] width 441 height 490
drag, startPoint x: 873, startPoint y: 383, endPoint x: 722, endPoint y: 452, distance: 166.0
click at [724, 454] on div "Gol [GEOGRAPHIC_DATA] Kolomoen [GEOGRAPHIC_DATA] [GEOGRAPHIC_DATA][PERSON_NAME]…" at bounding box center [783, 309] width 441 height 490
drag, startPoint x: 810, startPoint y: 359, endPoint x: 805, endPoint y: 461, distance: 102.1
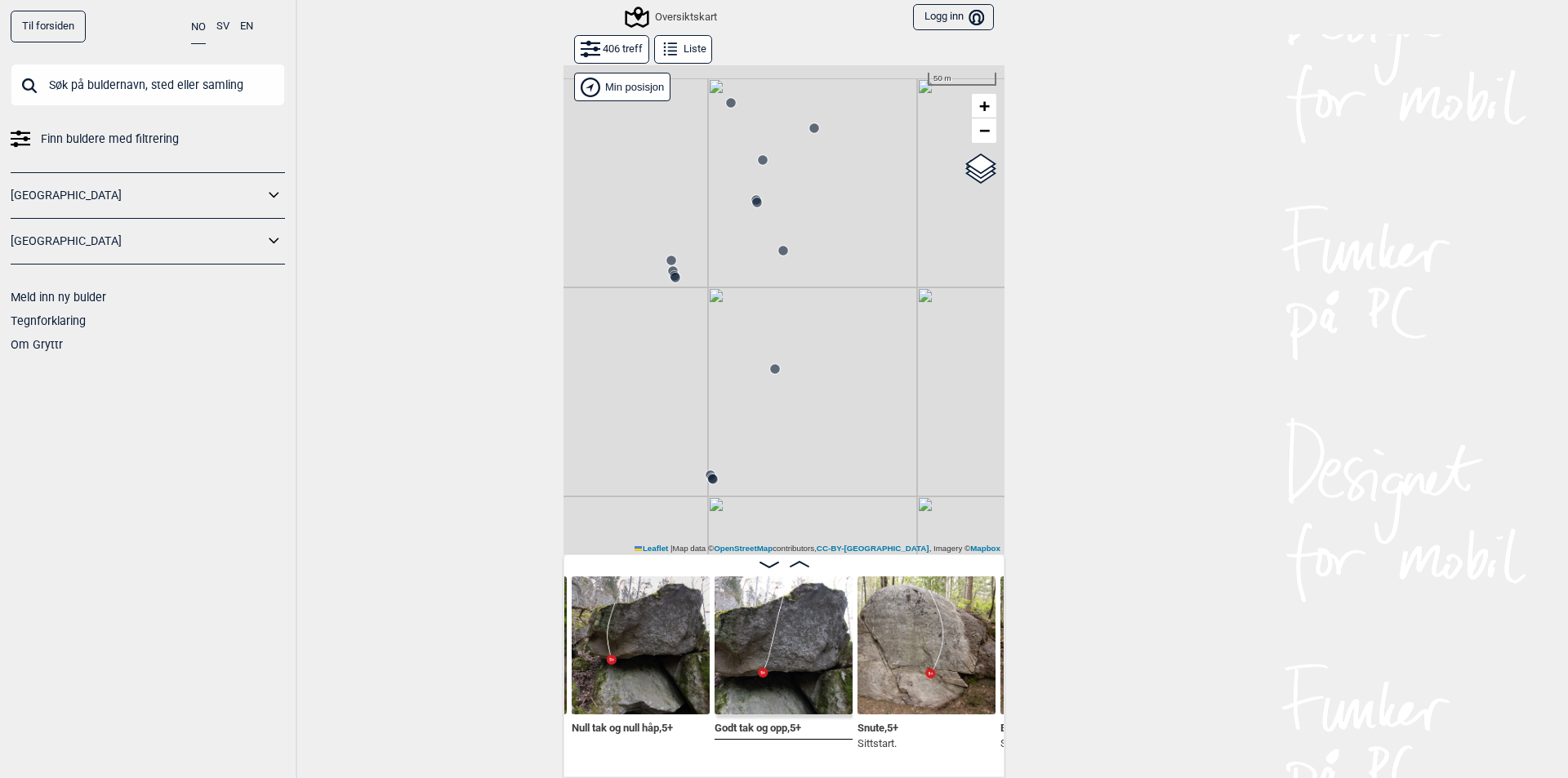
click at [805, 461] on div "Gol [GEOGRAPHIC_DATA] Kolomoen [GEOGRAPHIC_DATA] [GEOGRAPHIC_DATA][PERSON_NAME]…" at bounding box center [783, 309] width 441 height 490
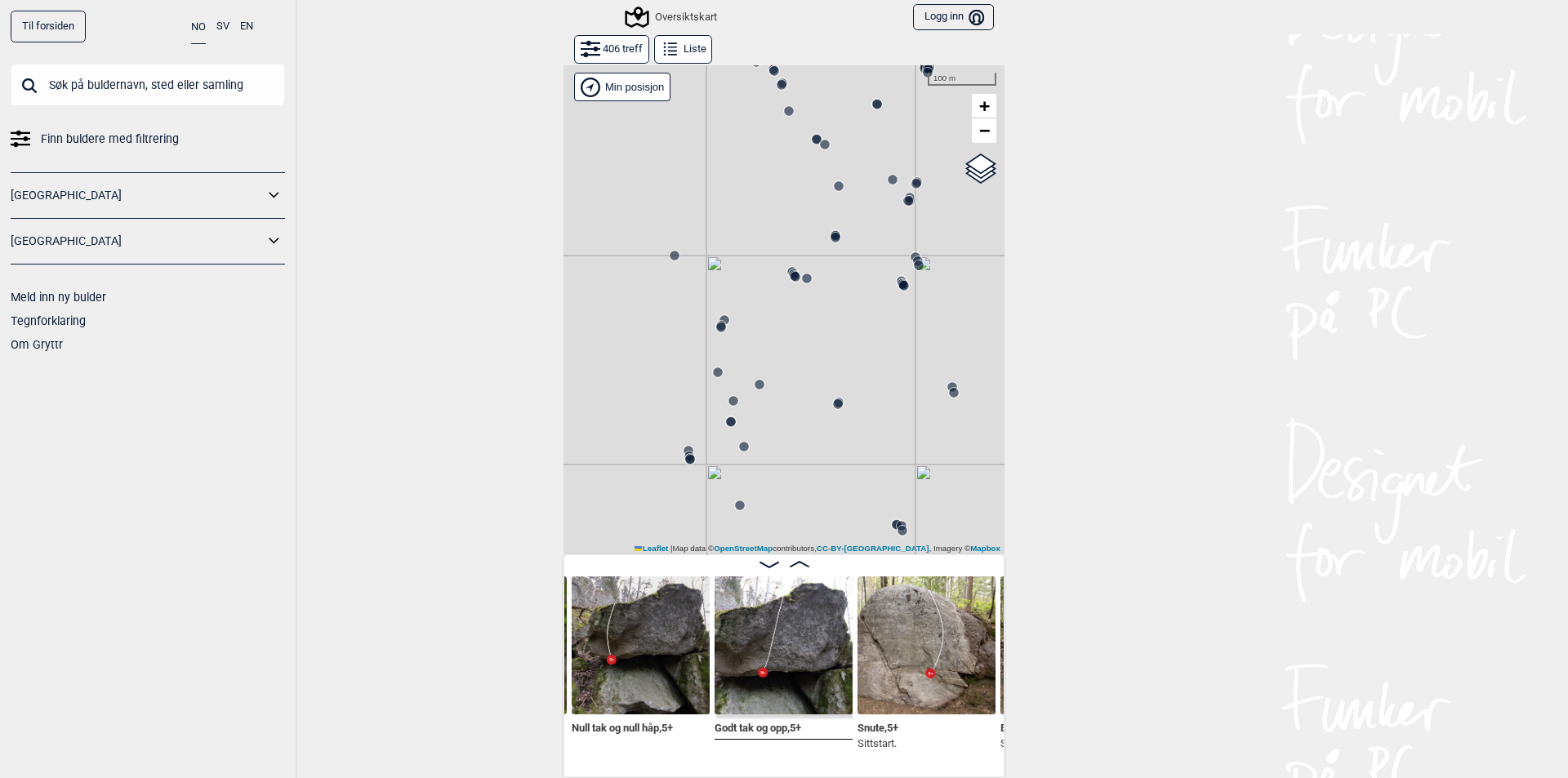
drag, startPoint x: 811, startPoint y: 416, endPoint x: 798, endPoint y: 493, distance: 78.1
click at [798, 493] on div "Gol [GEOGRAPHIC_DATA] Kolomoen [GEOGRAPHIC_DATA] [GEOGRAPHIC_DATA][PERSON_NAME]…" at bounding box center [783, 309] width 441 height 490
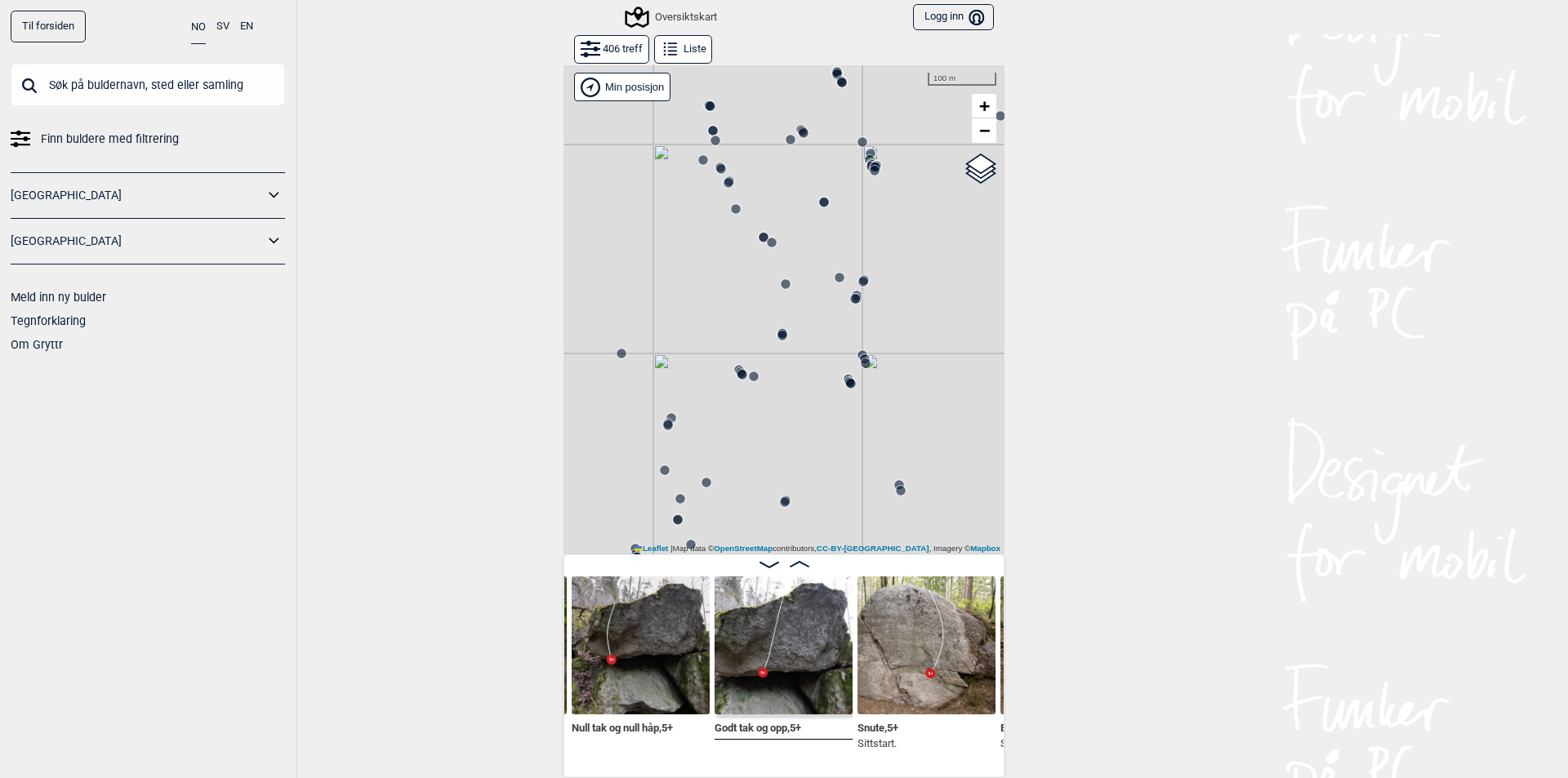
drag, startPoint x: 789, startPoint y: 423, endPoint x: 722, endPoint y: 510, distance: 109.8
click at [722, 510] on div "Gol [GEOGRAPHIC_DATA] Kolomoen [GEOGRAPHIC_DATA] [GEOGRAPHIC_DATA][PERSON_NAME]…" at bounding box center [783, 309] width 441 height 490
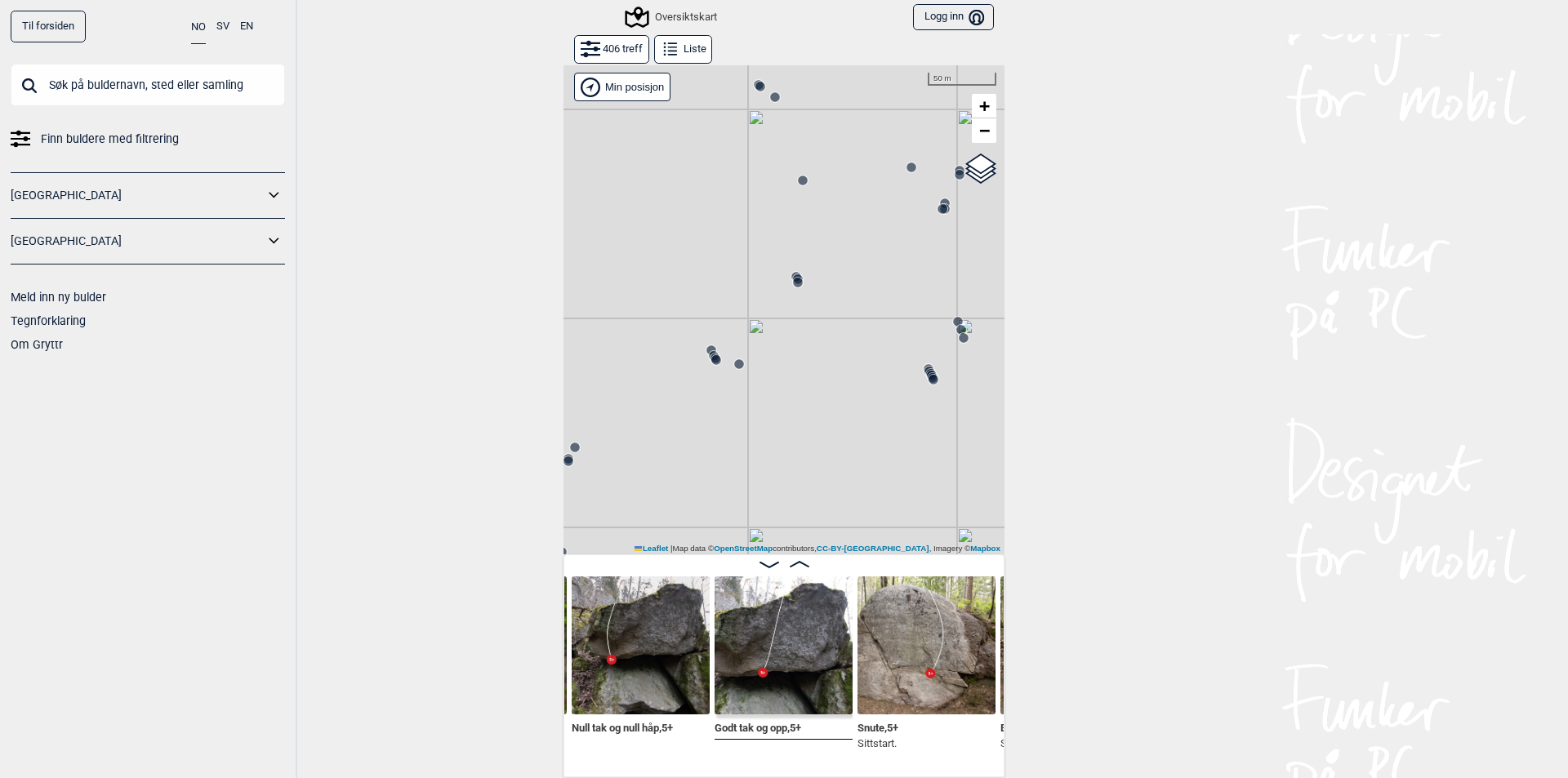
click at [712, 360] on circle at bounding box center [716, 360] width 9 height 9
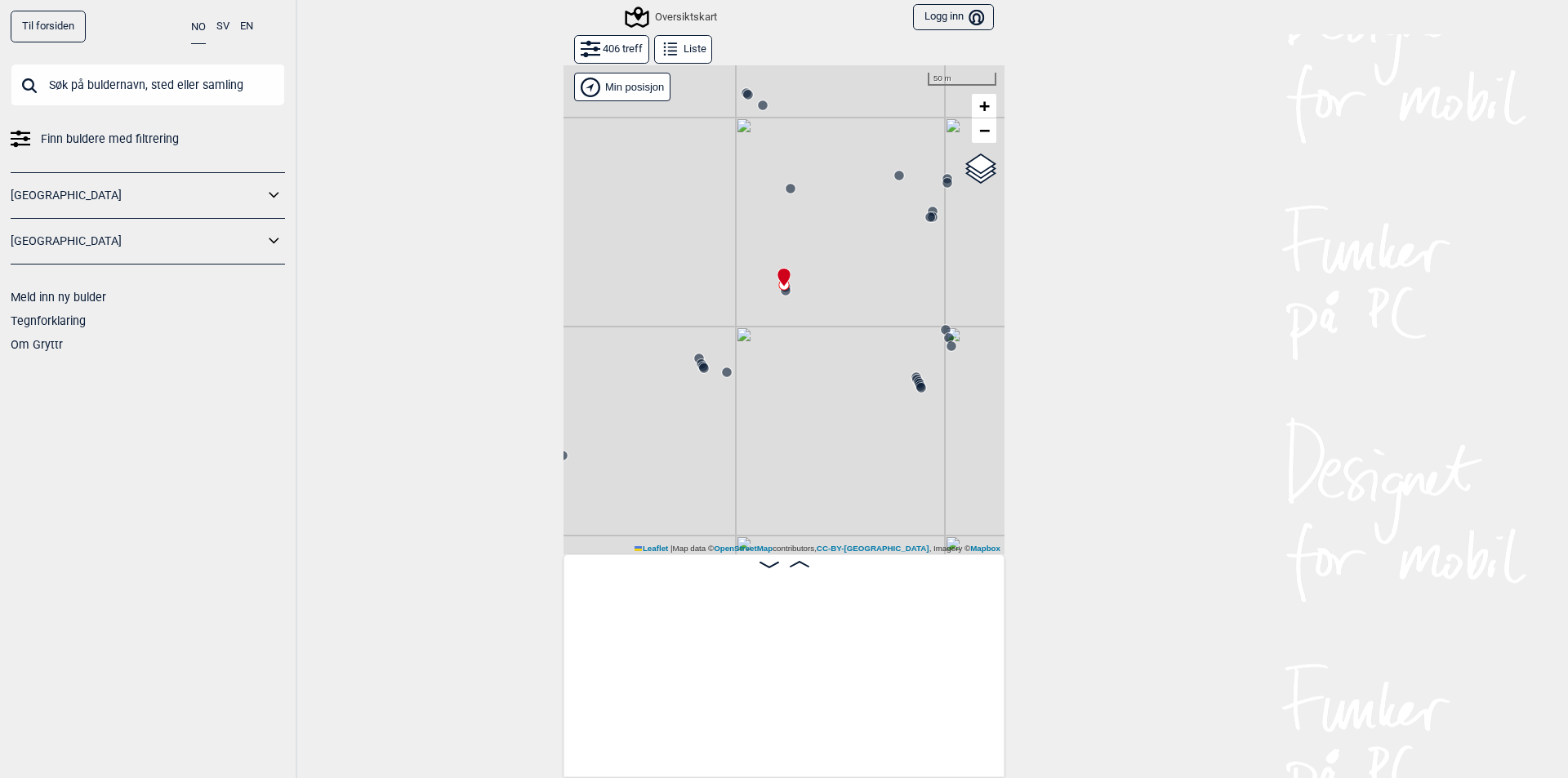
scroll to position [0, 24844]
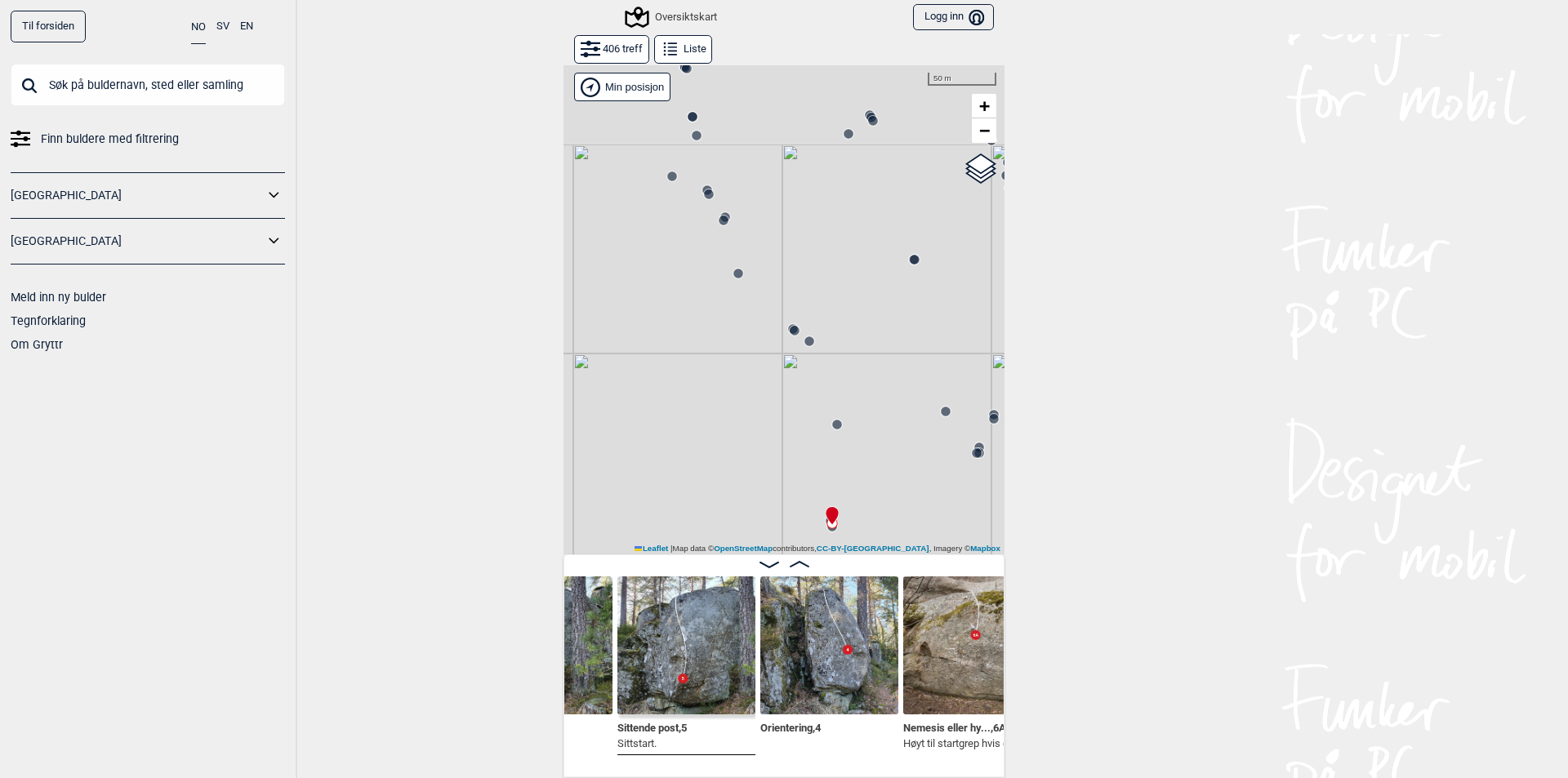
drag, startPoint x: 808, startPoint y: 425, endPoint x: 829, endPoint y: 592, distance: 168.3
click at [829, 592] on div "Gol [GEOGRAPHIC_DATA] Kolomoen [GEOGRAPHIC_DATA] [GEOGRAPHIC_DATA][PERSON_NAME]…" at bounding box center [783, 421] width 441 height 713
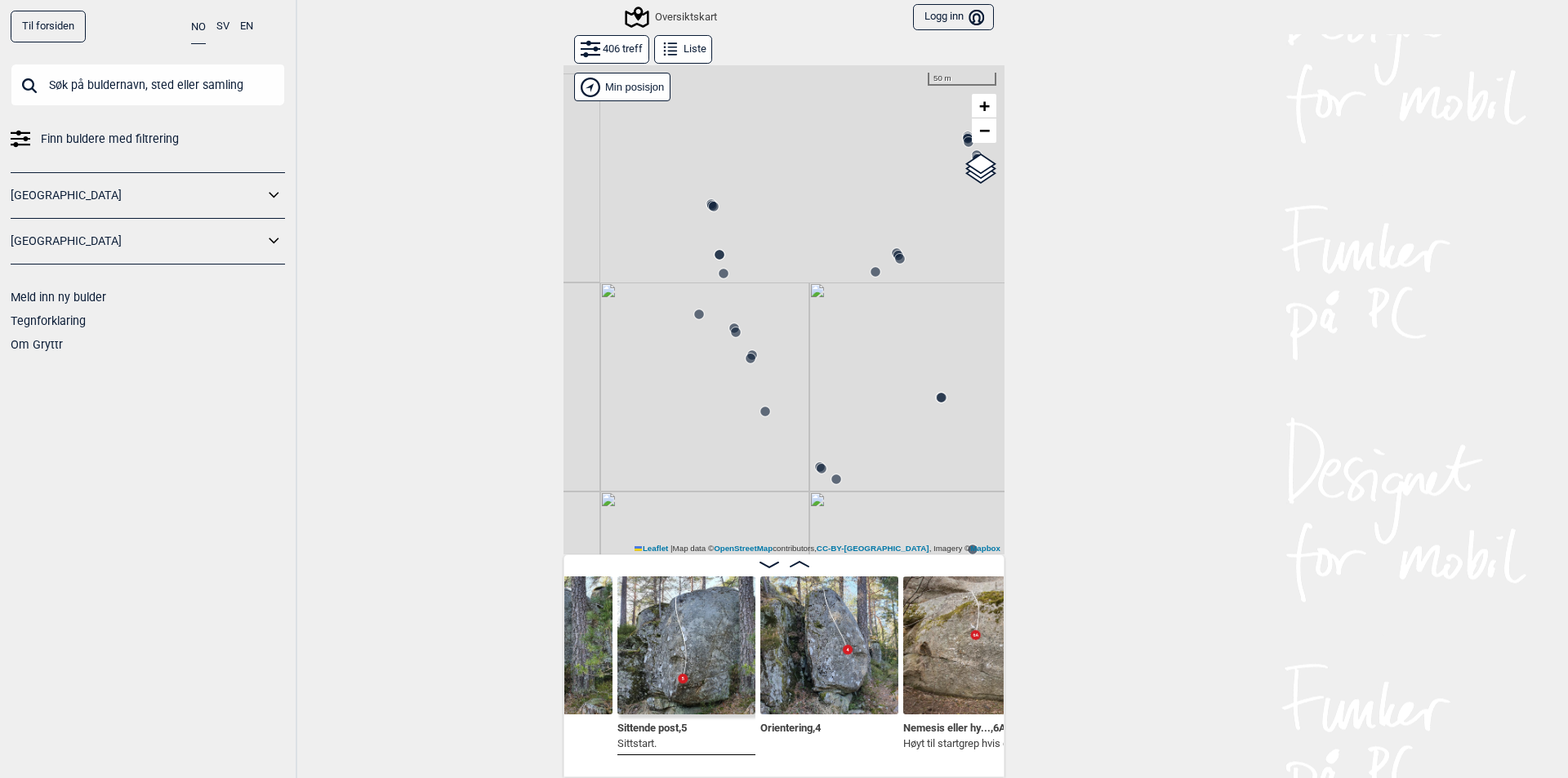
drag, startPoint x: 751, startPoint y: 421, endPoint x: 773, endPoint y: 533, distance: 114.1
click at [773, 533] on div "Gol [GEOGRAPHIC_DATA] Kolomoen [GEOGRAPHIC_DATA] [GEOGRAPHIC_DATA][PERSON_NAME]…" at bounding box center [783, 309] width 441 height 490
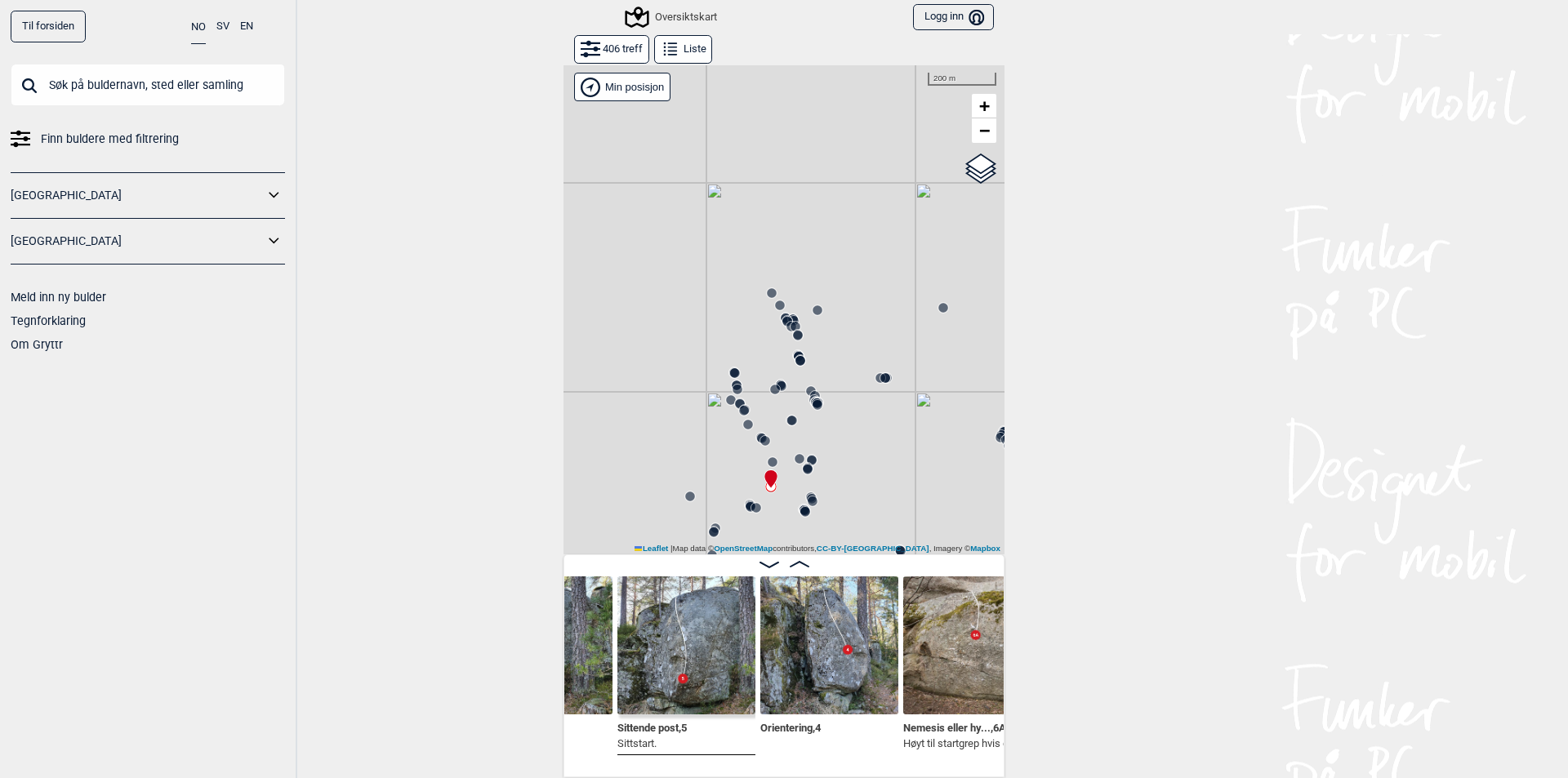
drag, startPoint x: 798, startPoint y: 295, endPoint x: 743, endPoint y: 360, distance: 85.1
click at [743, 360] on div "Gol [GEOGRAPHIC_DATA] Kolomoen [GEOGRAPHIC_DATA] [GEOGRAPHIC_DATA][PERSON_NAME]…" at bounding box center [783, 309] width 441 height 490
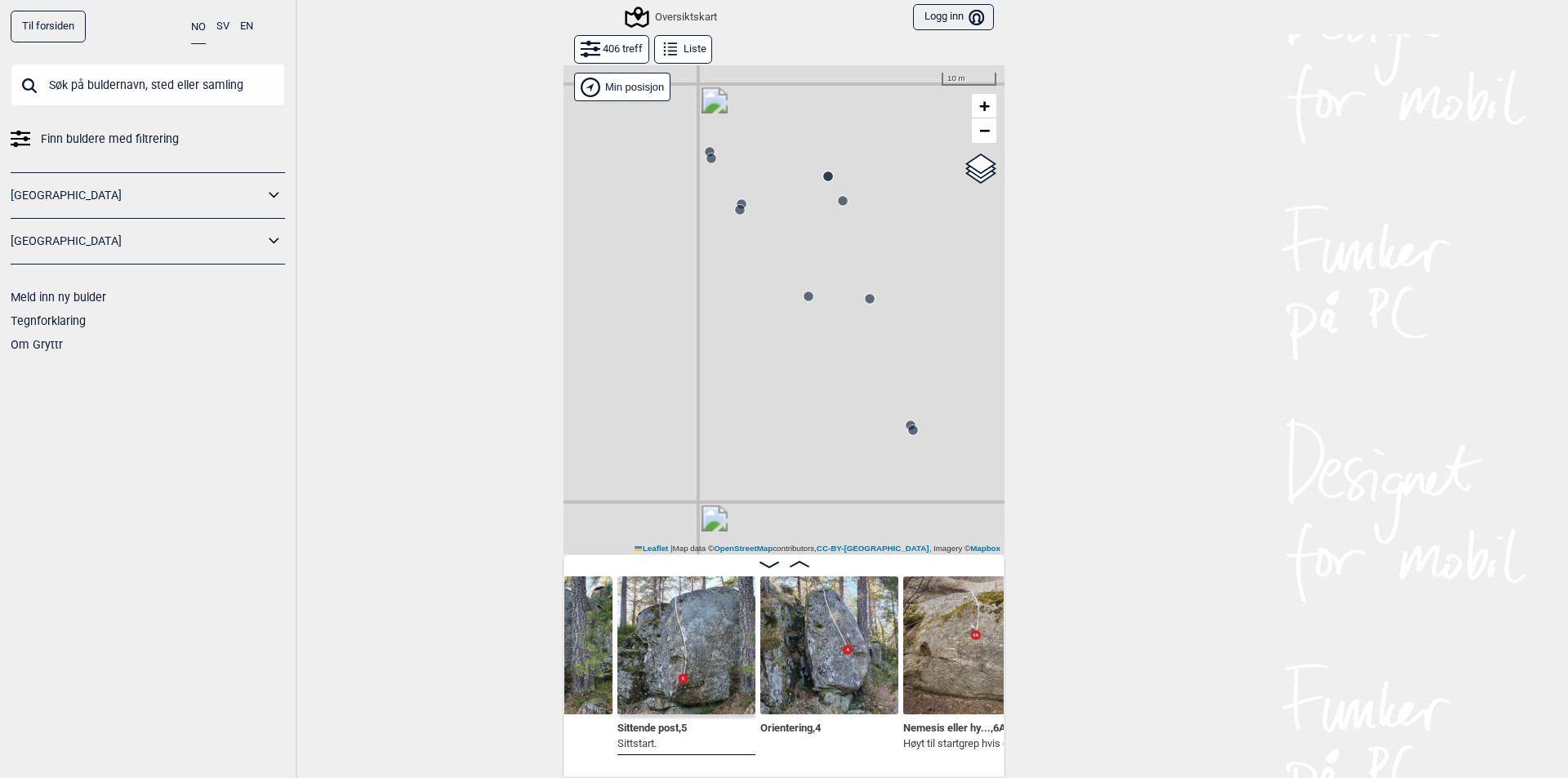
click at [736, 200] on circle at bounding box center [741, 204] width 9 height 9
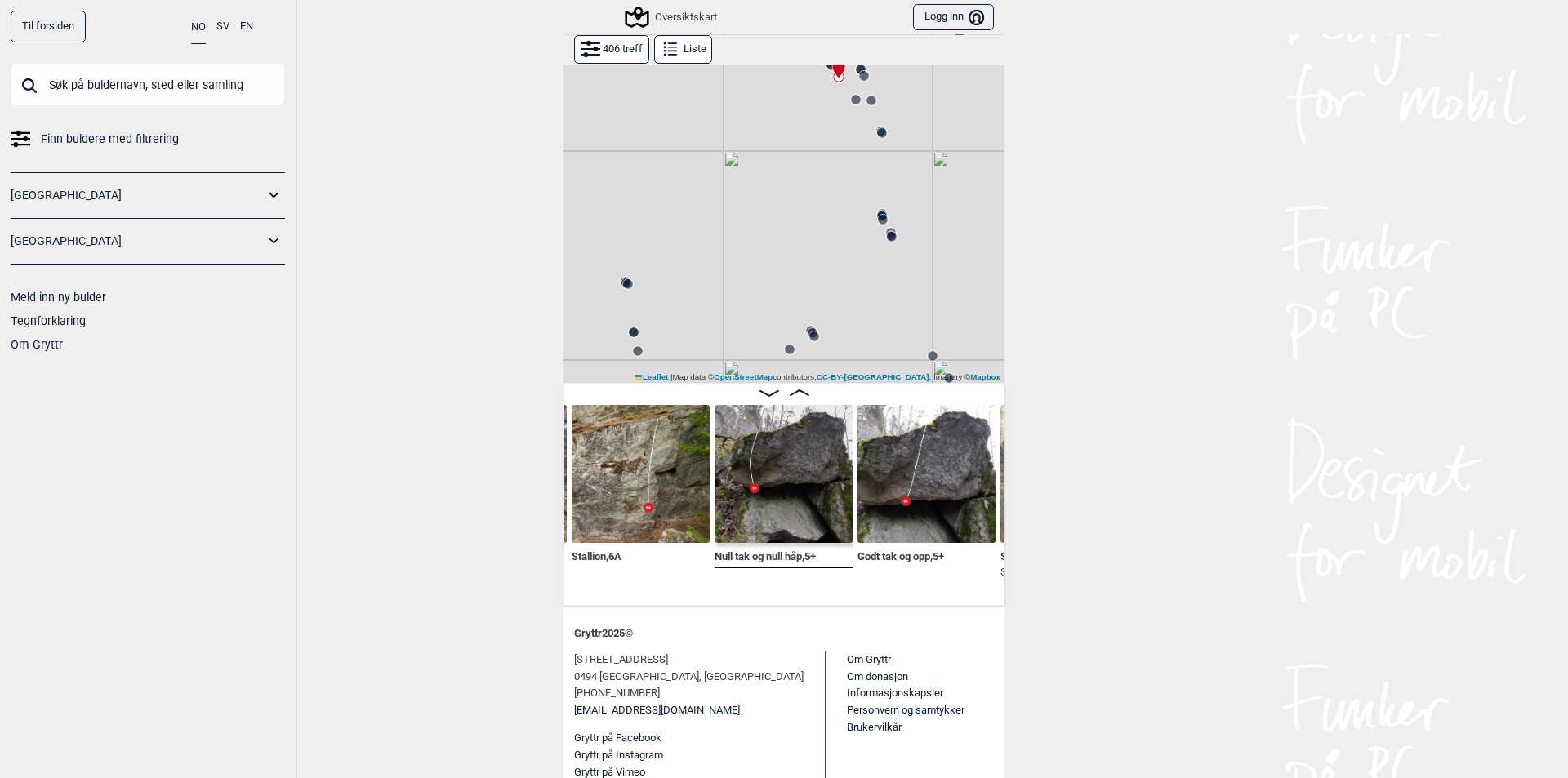
scroll to position [185, 0]
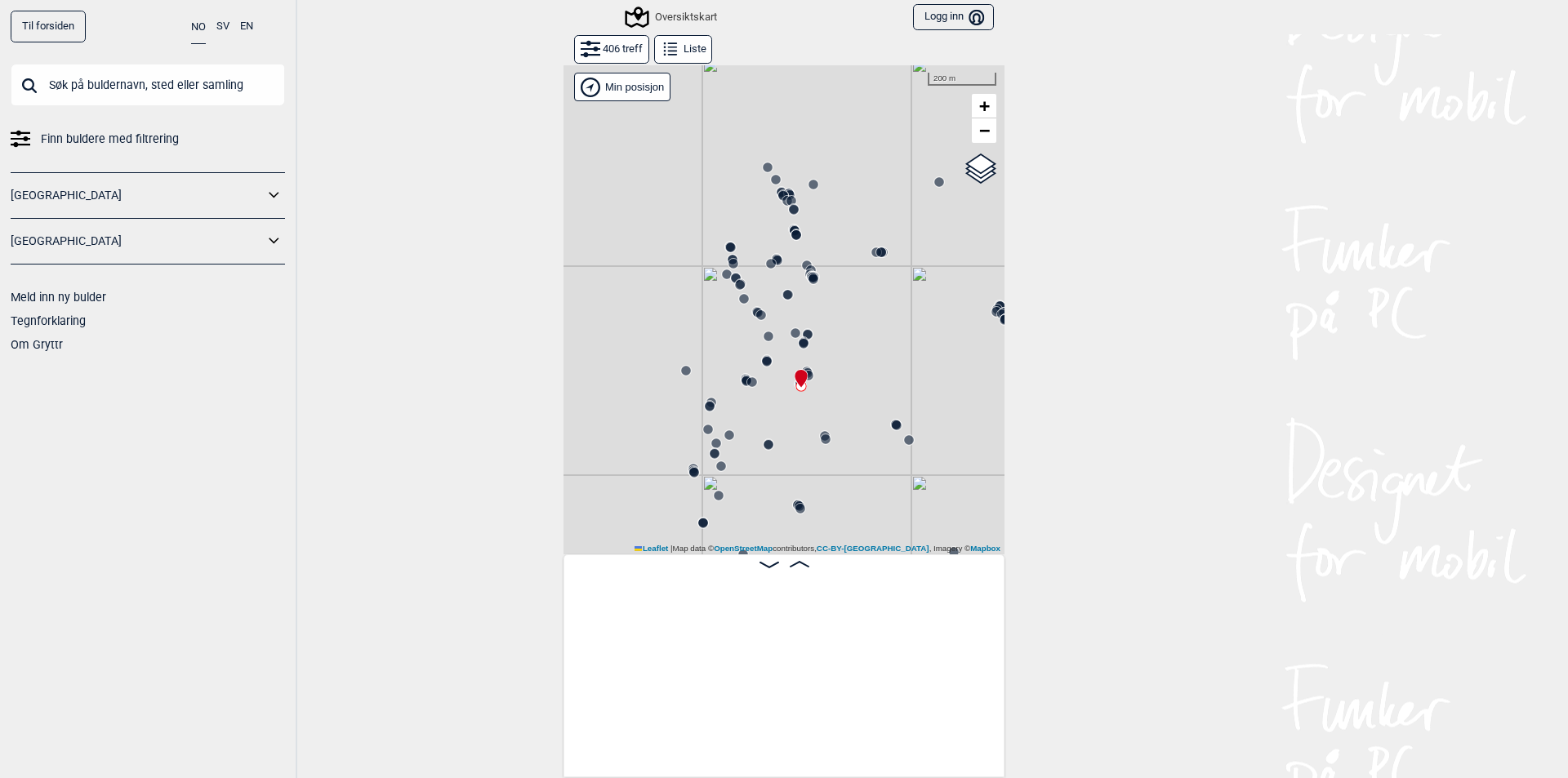
scroll to position [0, 27073]
